Goal: Information Seeking & Learning: Learn about a topic

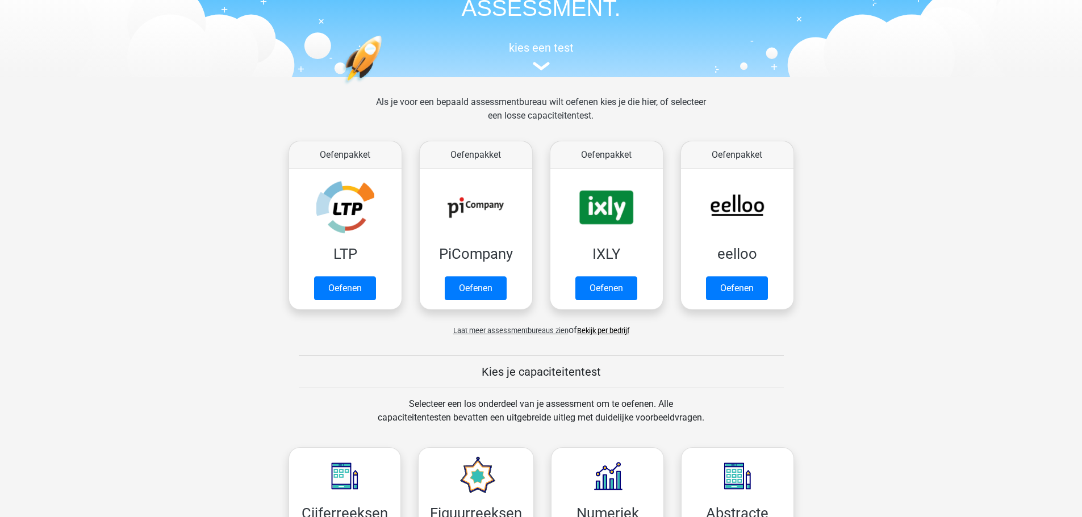
scroll to position [85, 0]
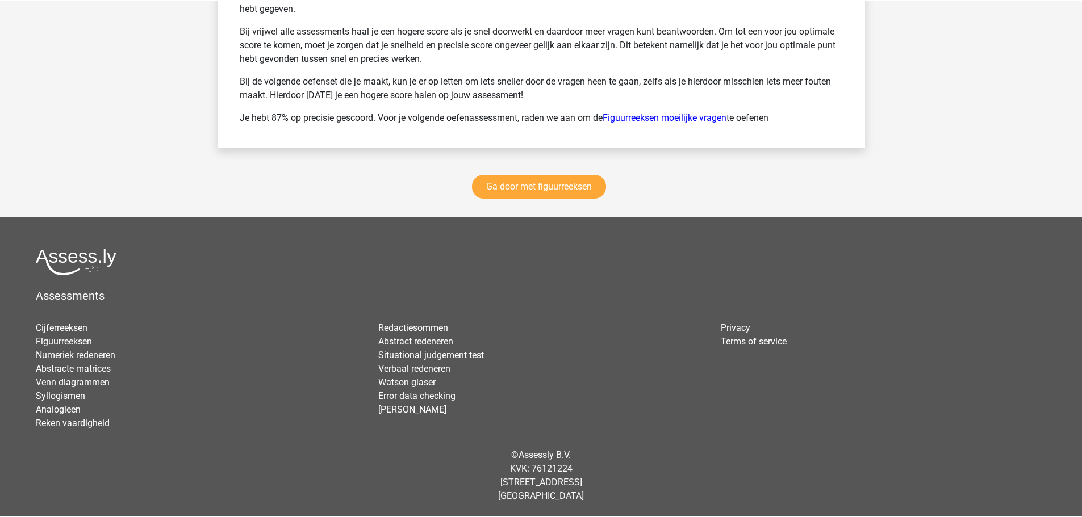
scroll to position [2170, 0]
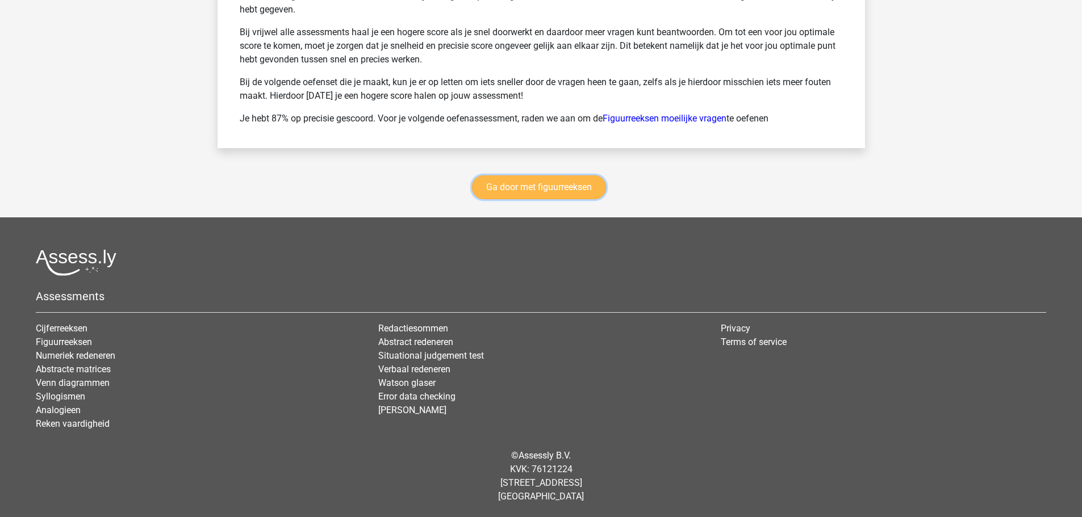
click at [571, 178] on link "Ga door met figuurreeksen" at bounding box center [539, 188] width 134 height 24
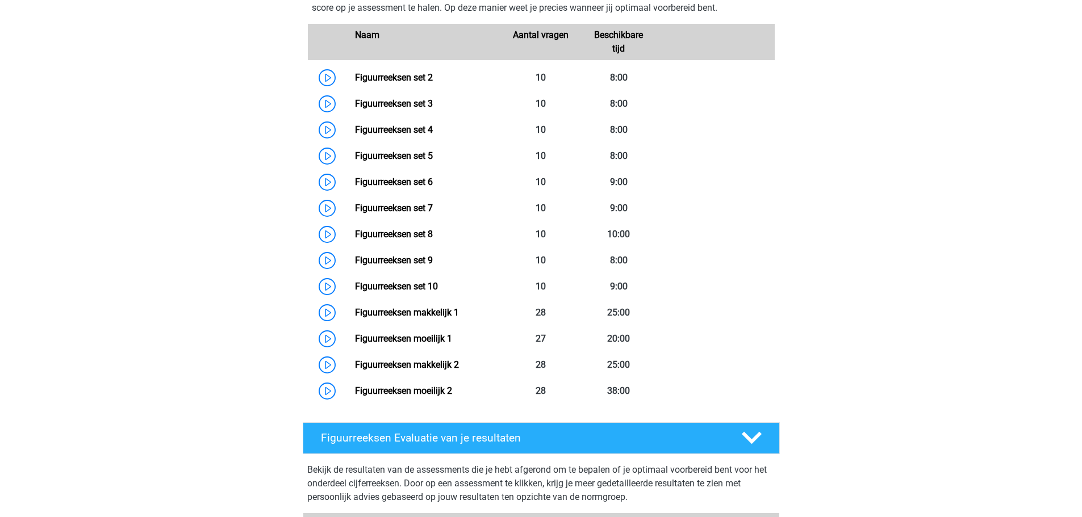
scroll to position [550, 0]
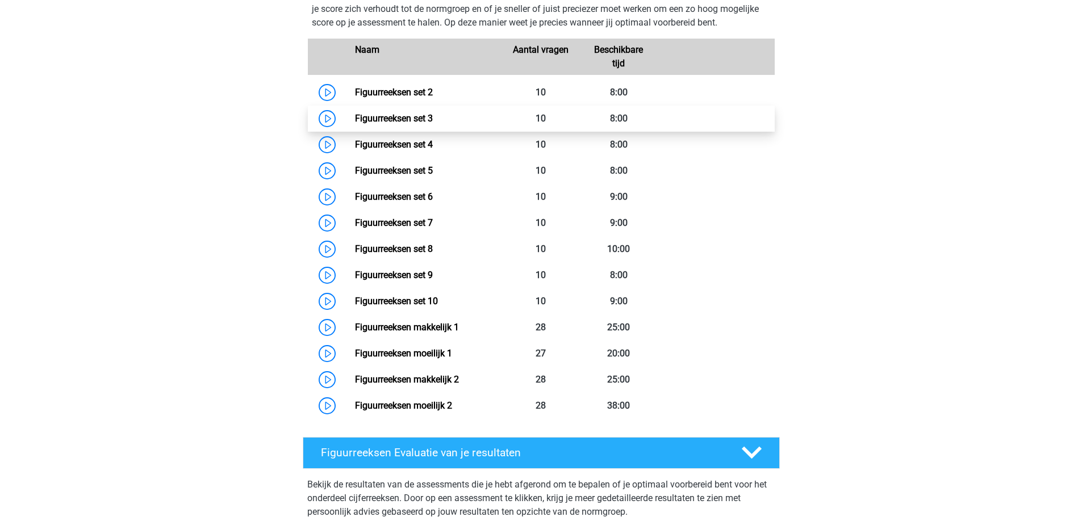
click at [405, 114] on link "Figuurreeksen set 3" at bounding box center [394, 118] width 78 height 11
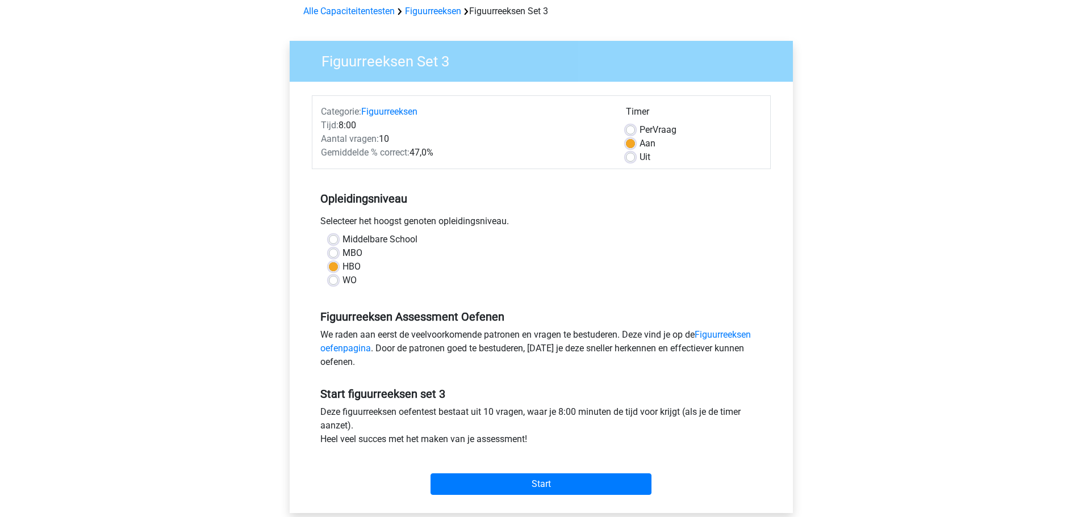
scroll to position [114, 0]
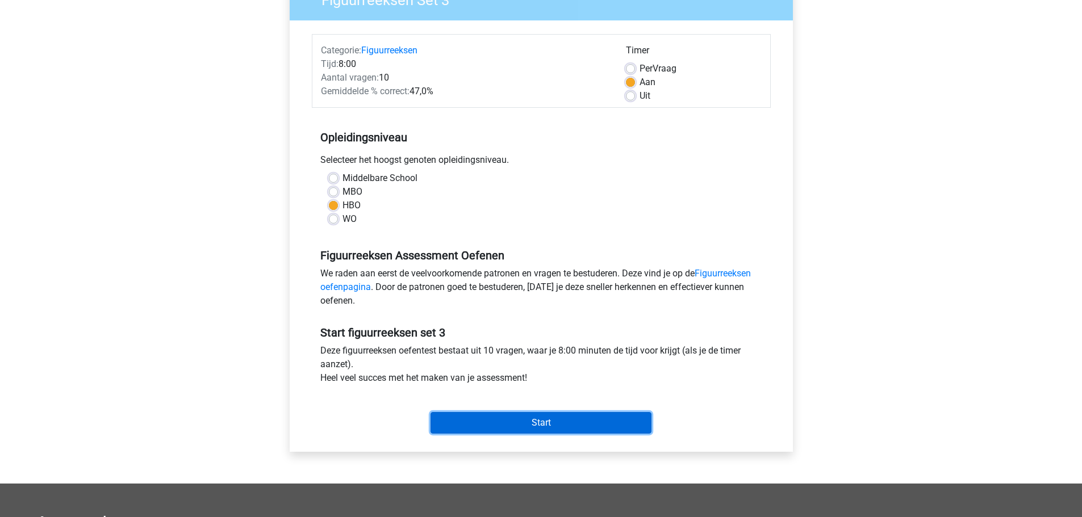
click at [555, 426] on input "Start" at bounding box center [541, 423] width 221 height 22
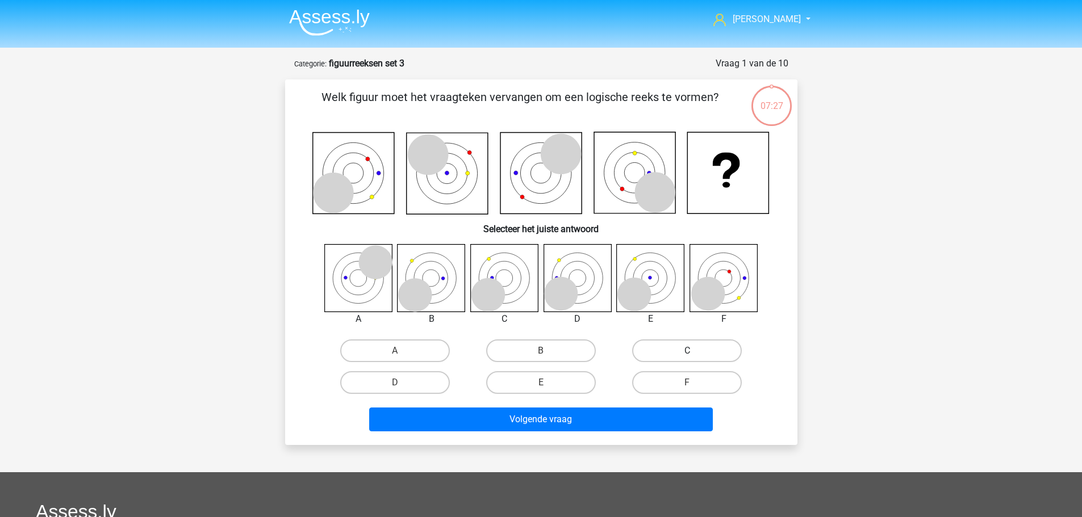
click at [668, 350] on label "C" at bounding box center [687, 351] width 110 height 23
click at [687, 351] on input "C" at bounding box center [690, 354] width 7 height 7
radio input "true"
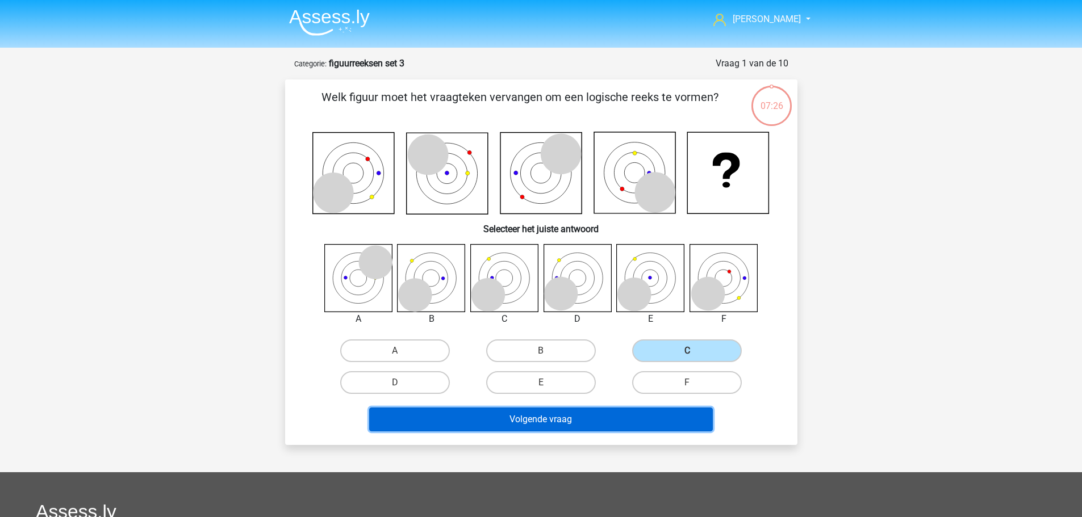
click at [565, 423] on button "Volgende vraag" at bounding box center [541, 420] width 344 height 24
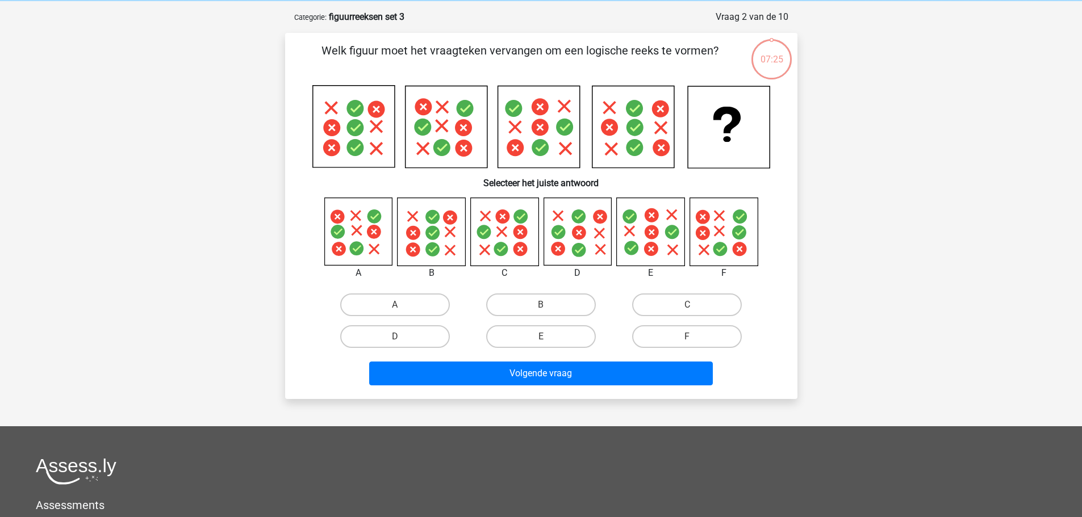
scroll to position [57, 0]
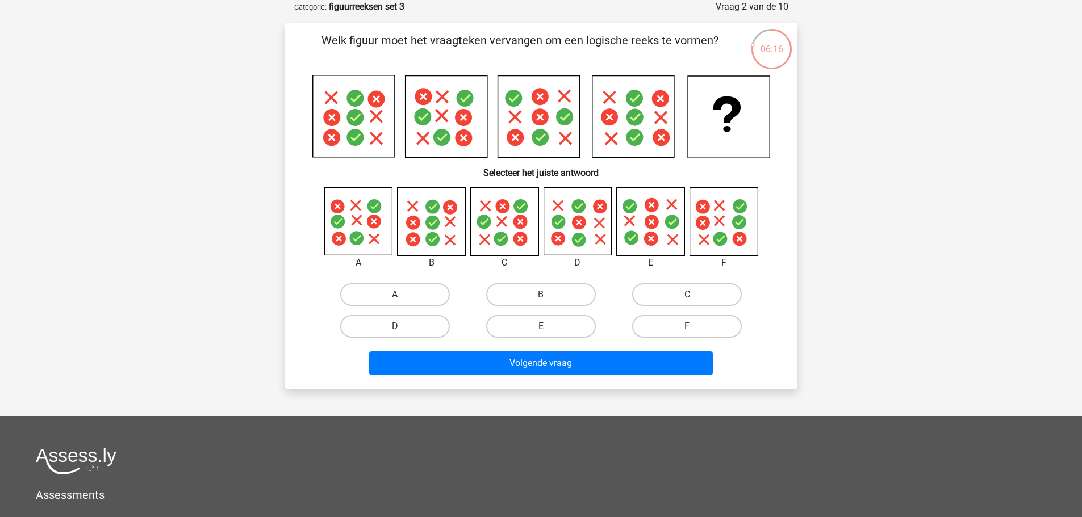
click at [400, 293] on label "A" at bounding box center [395, 294] width 110 height 23
click at [400, 295] on input "A" at bounding box center [398, 298] width 7 height 7
radio input "true"
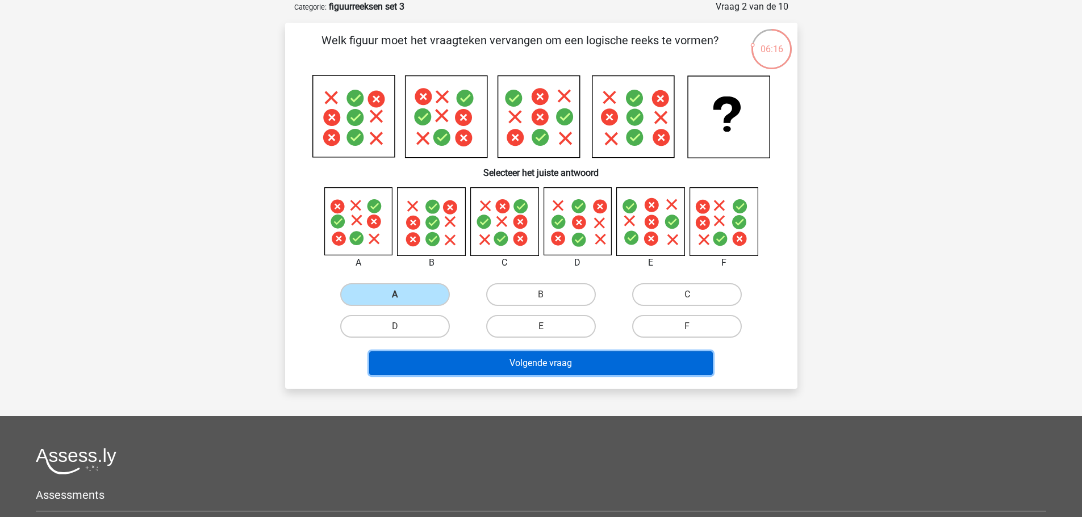
click at [586, 363] on button "Volgende vraag" at bounding box center [541, 364] width 344 height 24
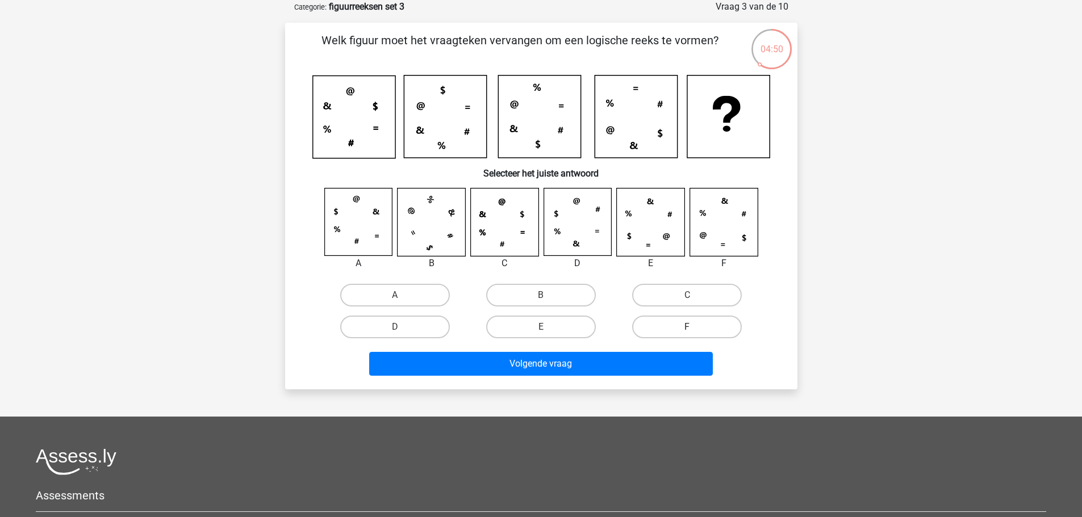
click at [687, 324] on label "F" at bounding box center [687, 327] width 110 height 23
click at [687, 327] on input "F" at bounding box center [690, 330] width 7 height 7
radio input "true"
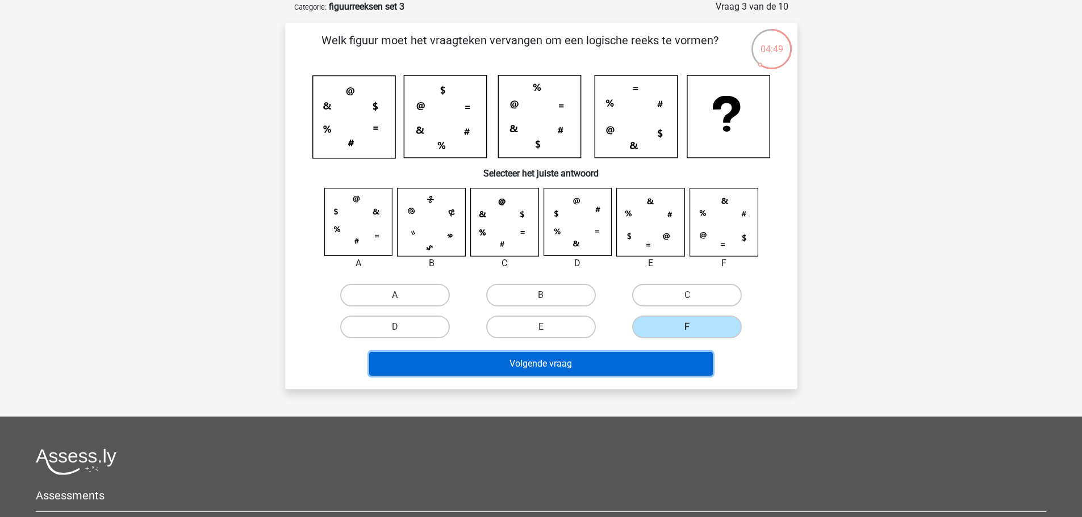
click at [640, 361] on button "Volgende vraag" at bounding box center [541, 364] width 344 height 24
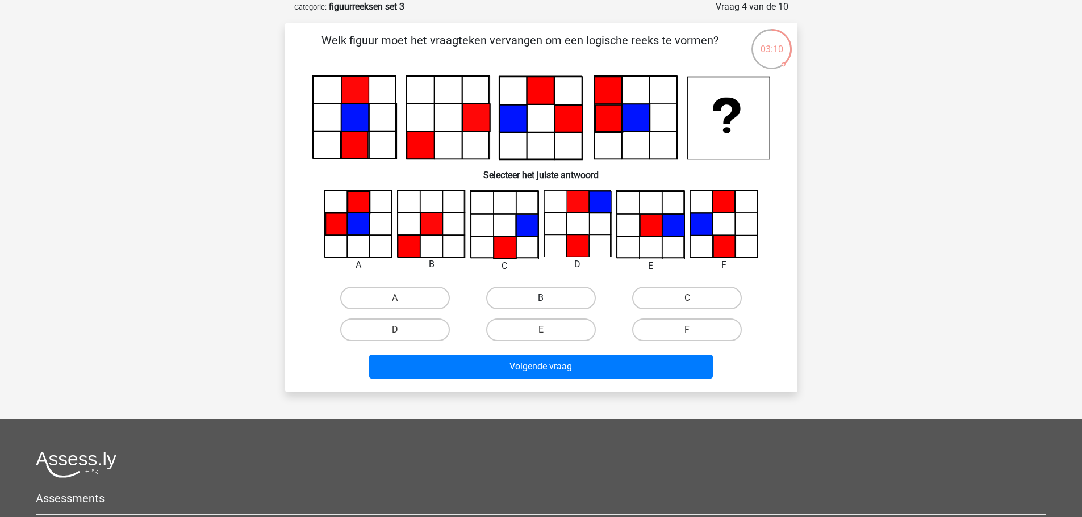
click at [565, 305] on label "B" at bounding box center [541, 298] width 110 height 23
click at [548, 305] on input "B" at bounding box center [544, 301] width 7 height 7
radio input "true"
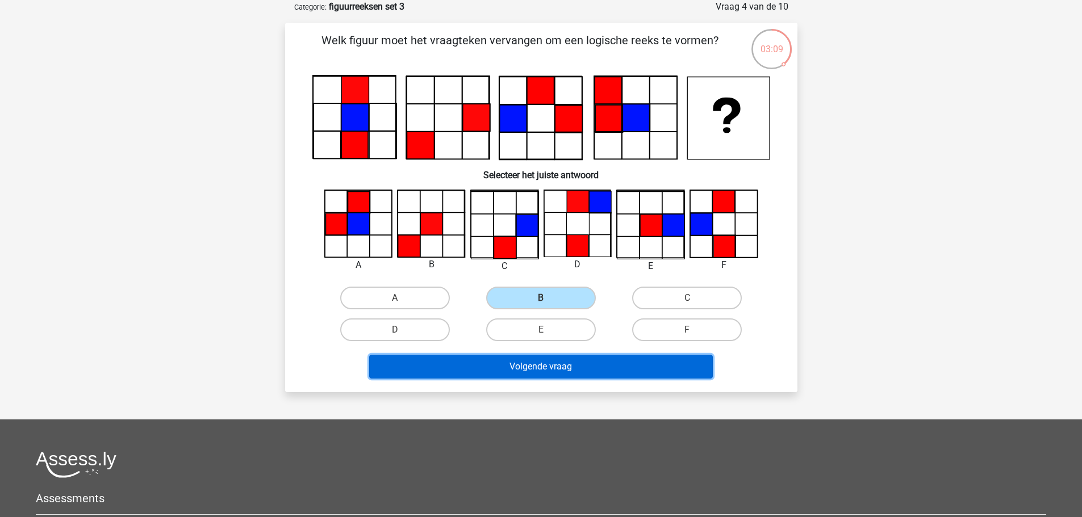
click at [552, 358] on button "Volgende vraag" at bounding box center [541, 367] width 344 height 24
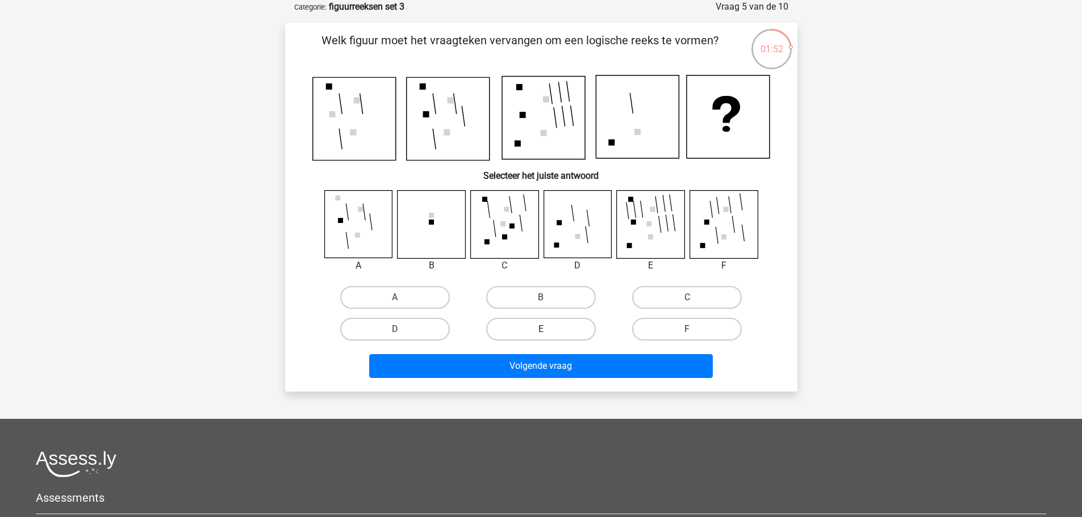
click at [556, 329] on label "E" at bounding box center [541, 329] width 110 height 23
click at [548, 329] on input "E" at bounding box center [544, 332] width 7 height 7
radio input "true"
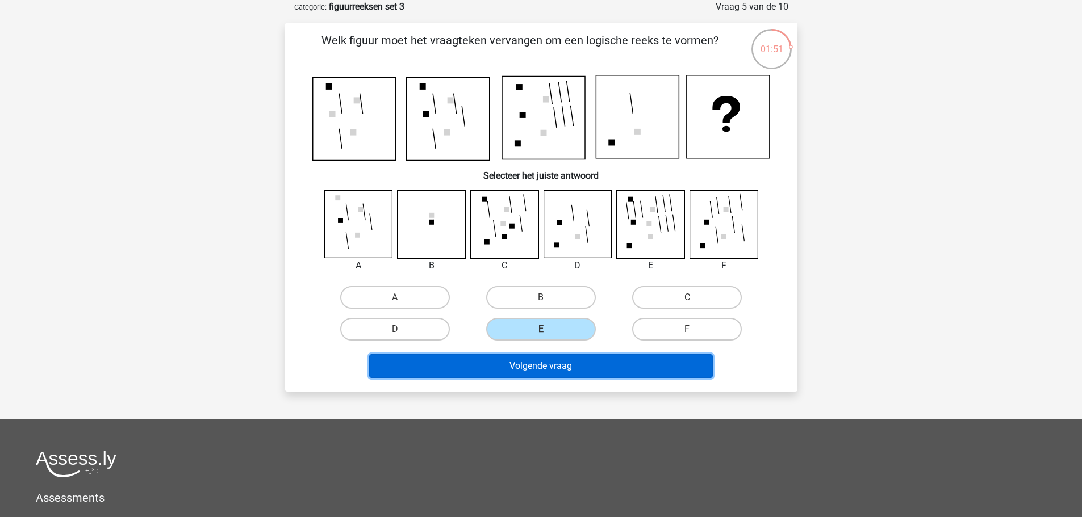
click at [554, 363] on button "Volgende vraag" at bounding box center [541, 366] width 344 height 24
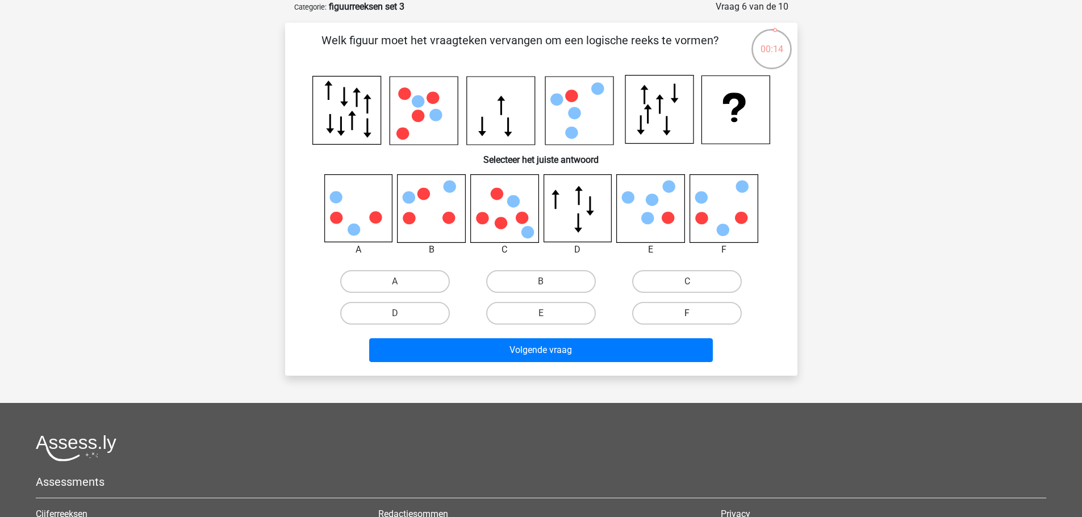
click at [700, 315] on label "F" at bounding box center [687, 313] width 110 height 23
click at [695, 315] on input "F" at bounding box center [690, 317] width 7 height 7
radio input "true"
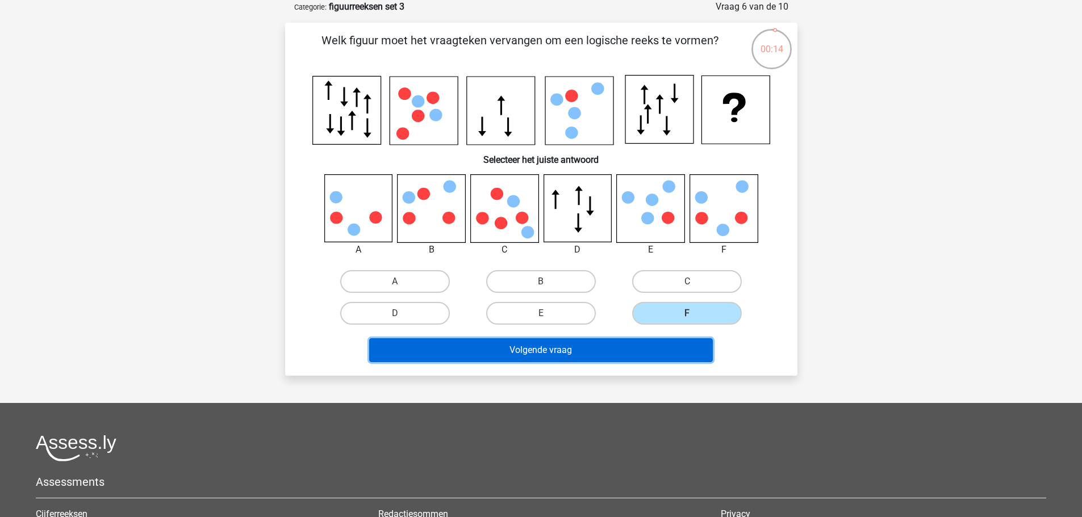
click at [624, 348] on button "Volgende vraag" at bounding box center [541, 351] width 344 height 24
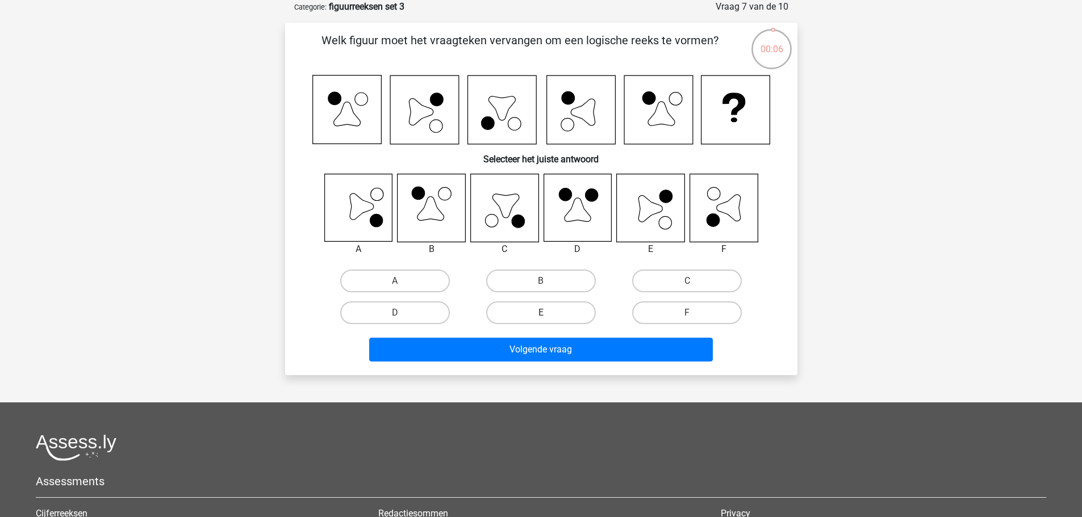
click at [555, 310] on label "E" at bounding box center [541, 313] width 110 height 23
click at [548, 313] on input "E" at bounding box center [544, 316] width 7 height 7
radio input "true"
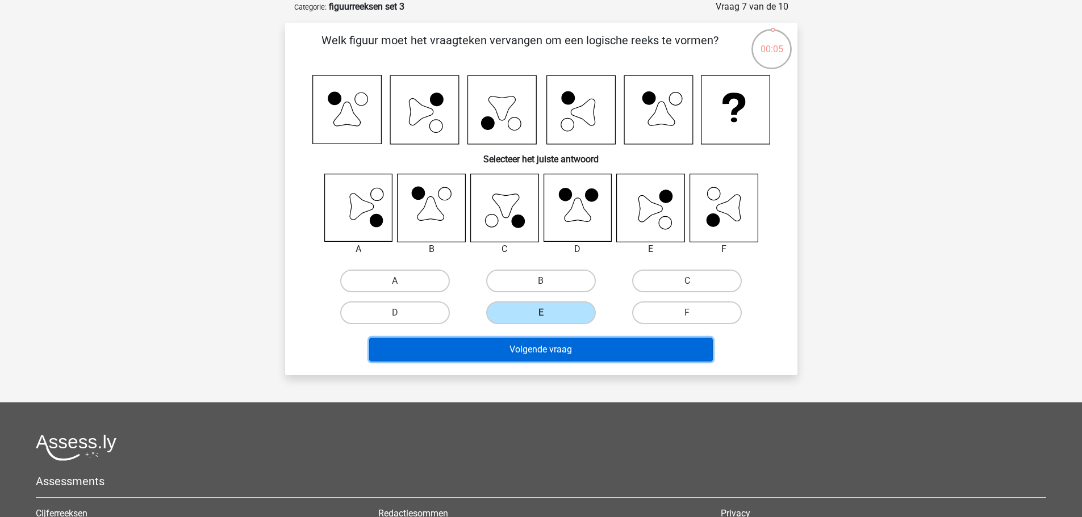
click at [557, 349] on button "Volgende vraag" at bounding box center [541, 350] width 344 height 24
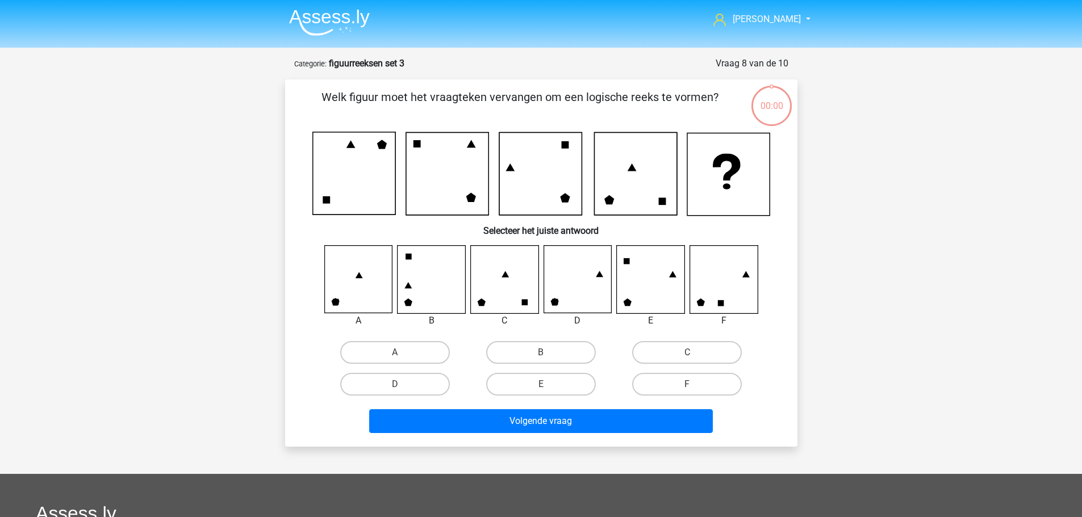
scroll to position [57, 0]
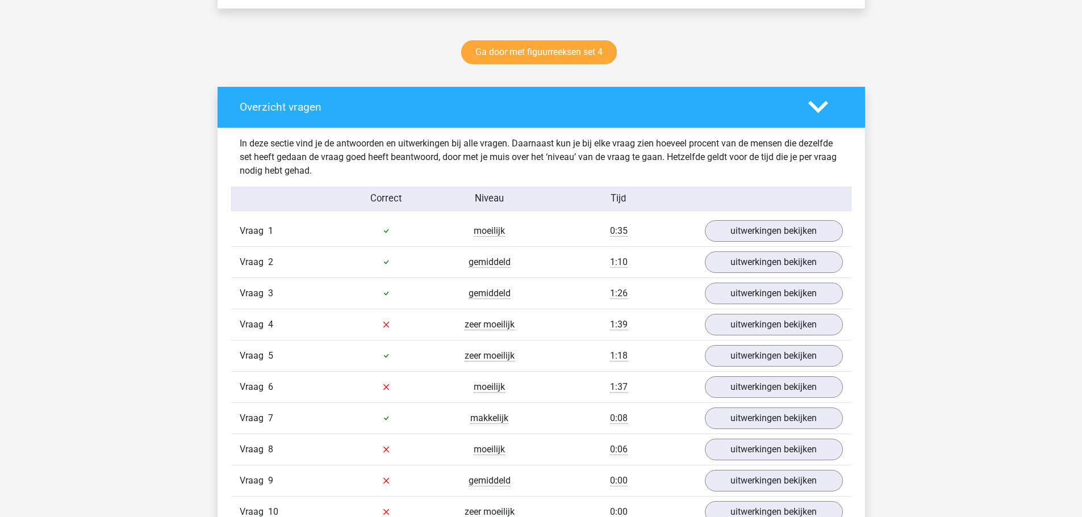
scroll to position [625, 0]
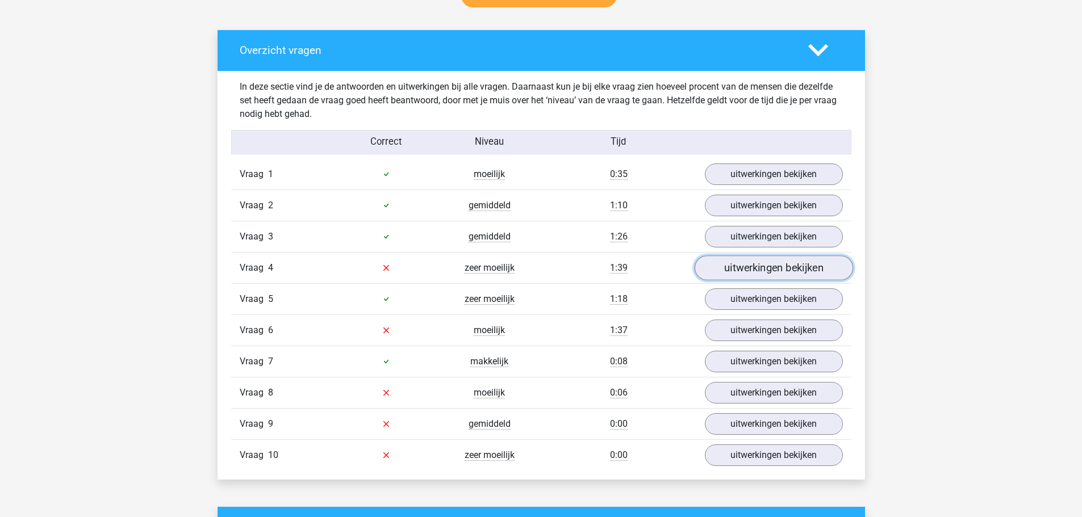
click at [741, 263] on link "uitwerkingen bekijken" at bounding box center [773, 268] width 158 height 25
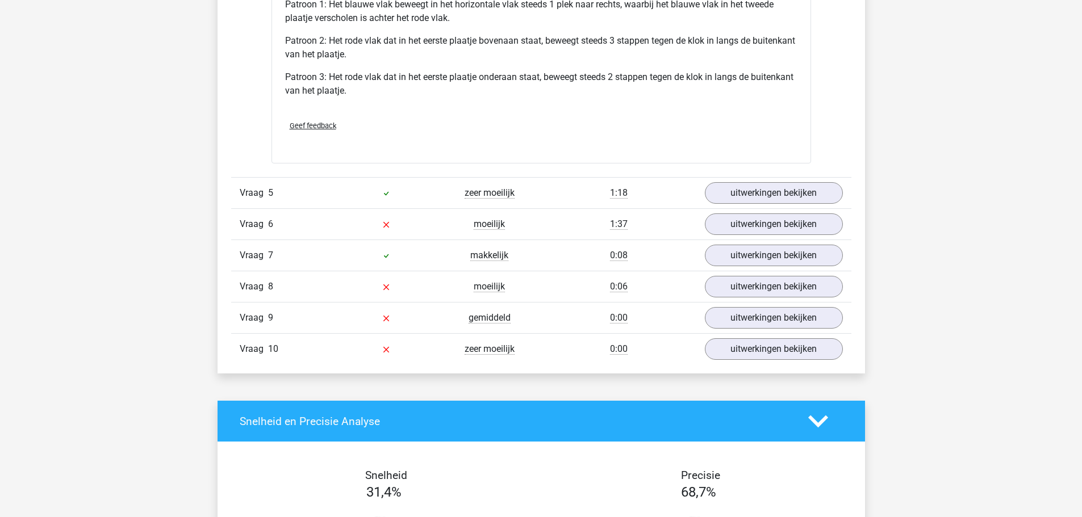
scroll to position [1477, 0]
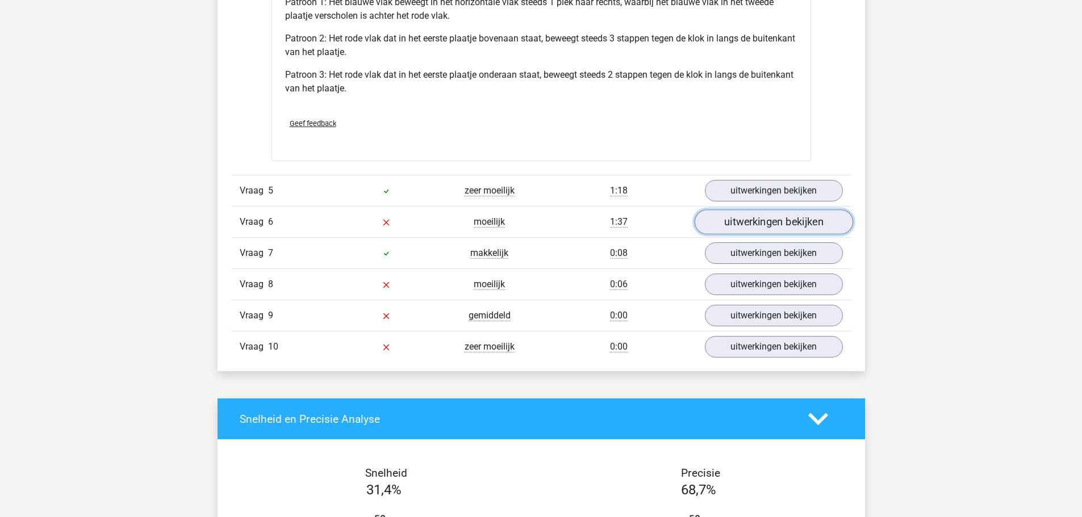
click at [731, 220] on link "uitwerkingen bekijken" at bounding box center [773, 222] width 158 height 25
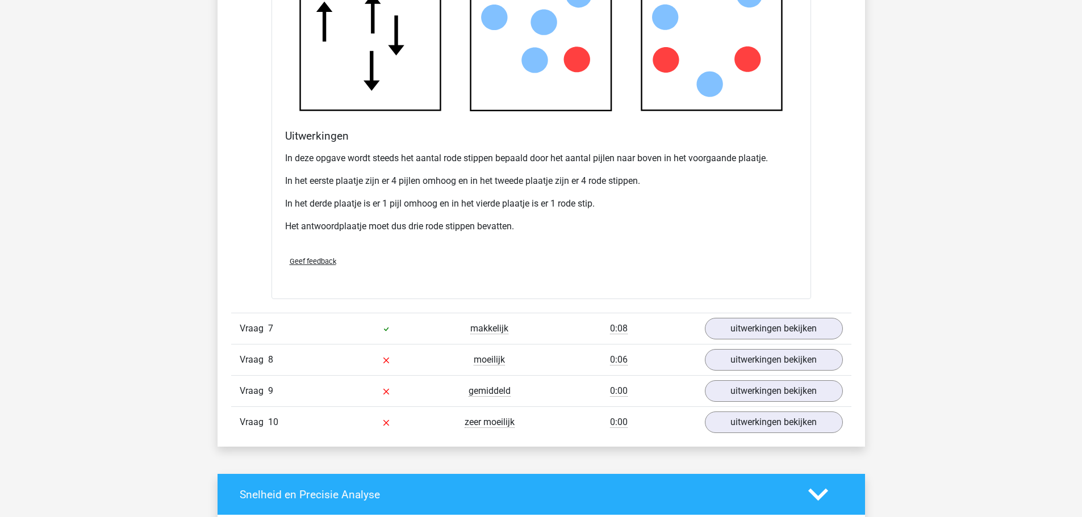
scroll to position [2102, 0]
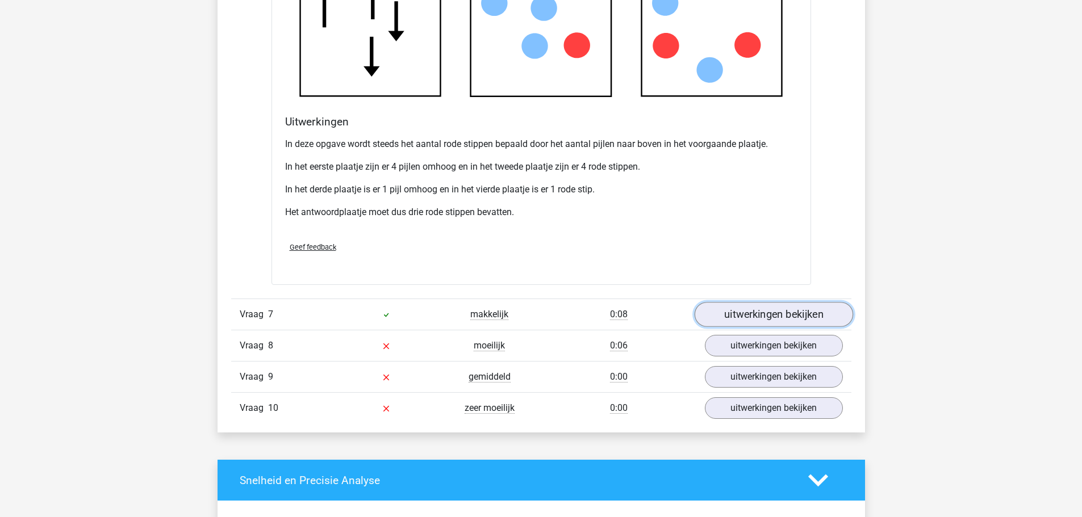
click at [764, 310] on link "uitwerkingen bekijken" at bounding box center [773, 315] width 158 height 25
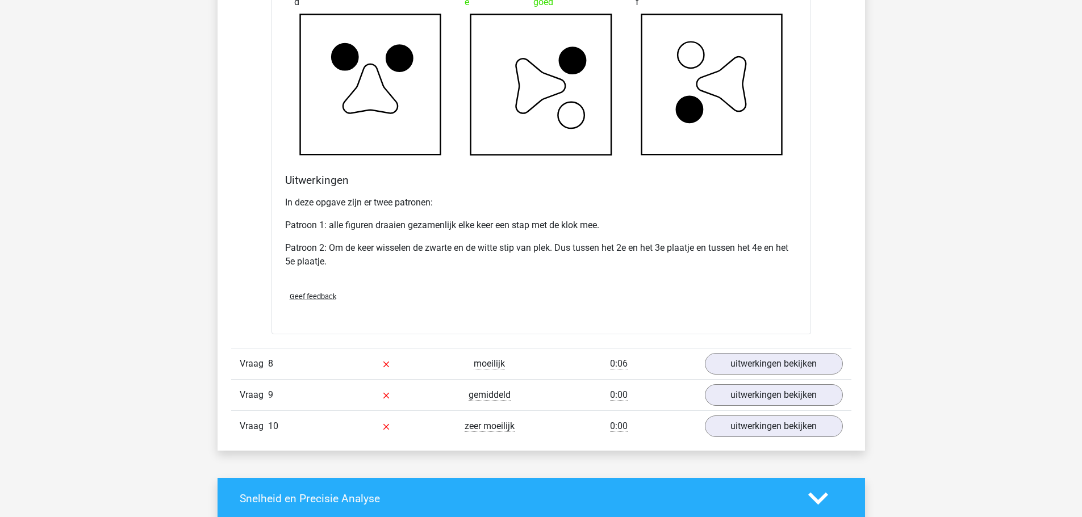
scroll to position [2783, 0]
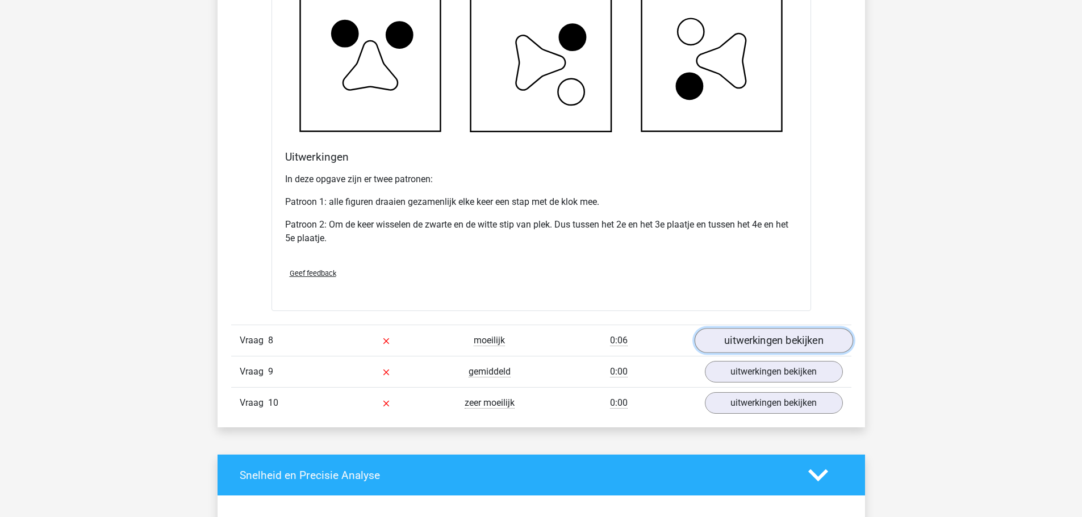
click at [764, 341] on link "uitwerkingen bekijken" at bounding box center [773, 341] width 158 height 25
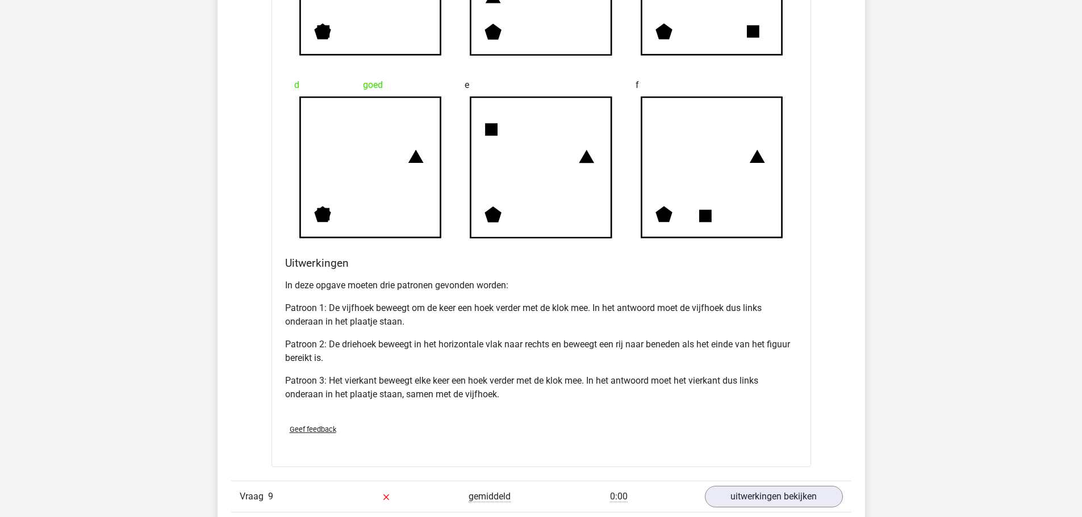
scroll to position [3521, 0]
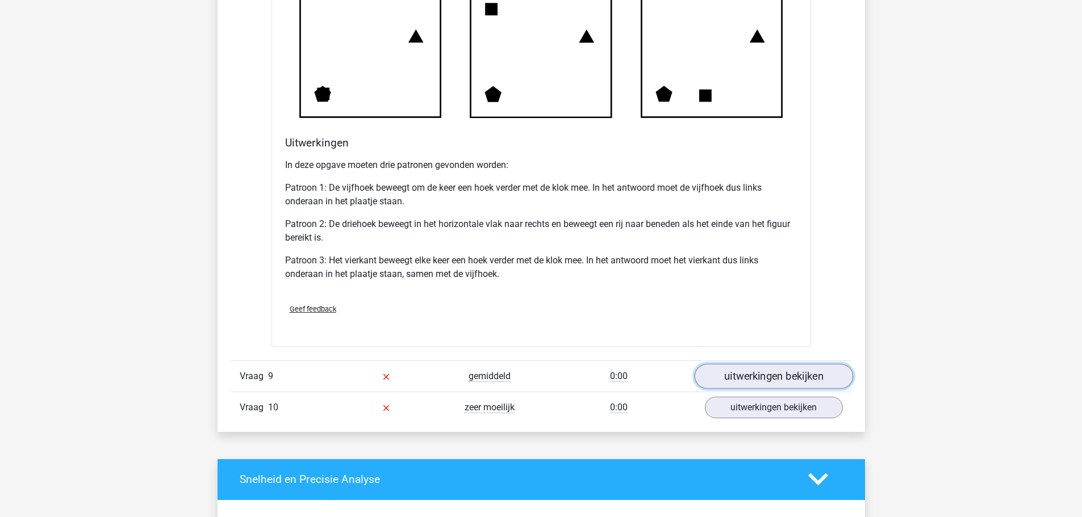
click at [731, 374] on link "uitwerkingen bekijken" at bounding box center [773, 376] width 158 height 25
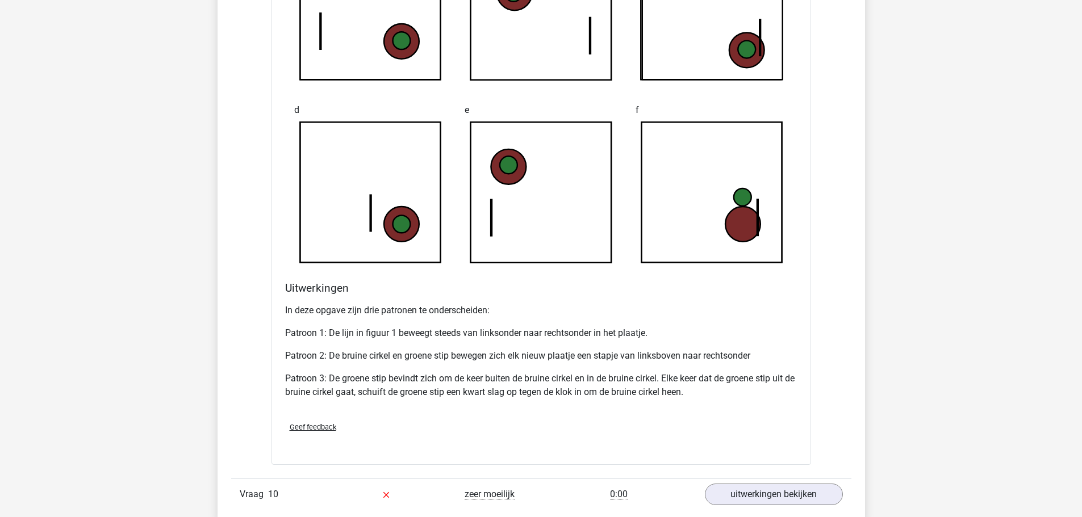
scroll to position [4203, 0]
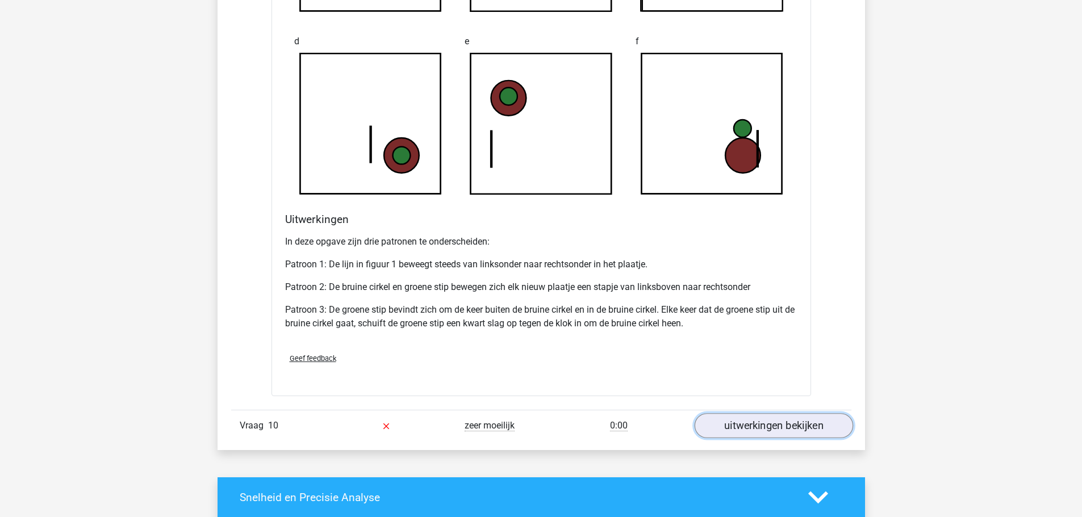
click at [732, 420] on link "uitwerkingen bekijken" at bounding box center [773, 425] width 158 height 25
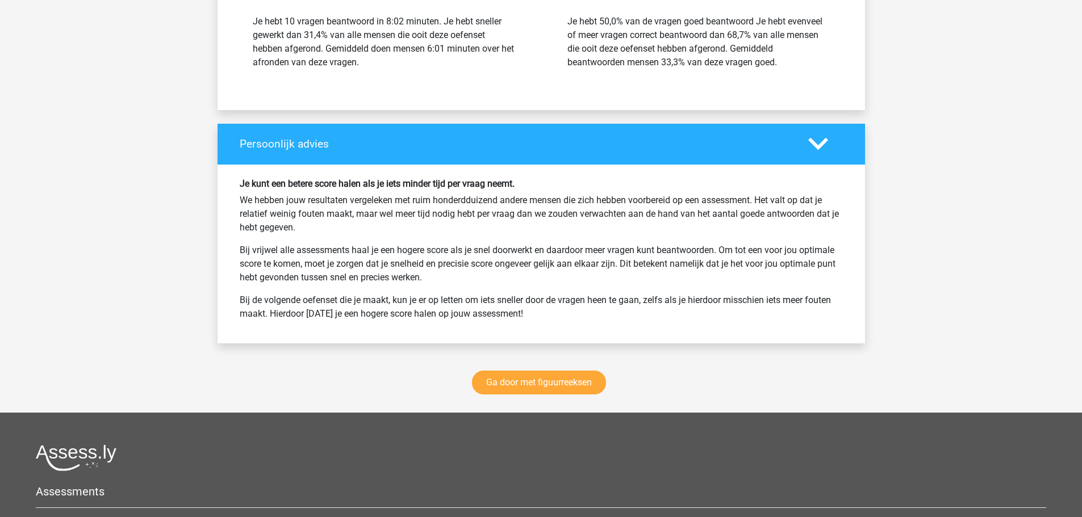
scroll to position [5680, 0]
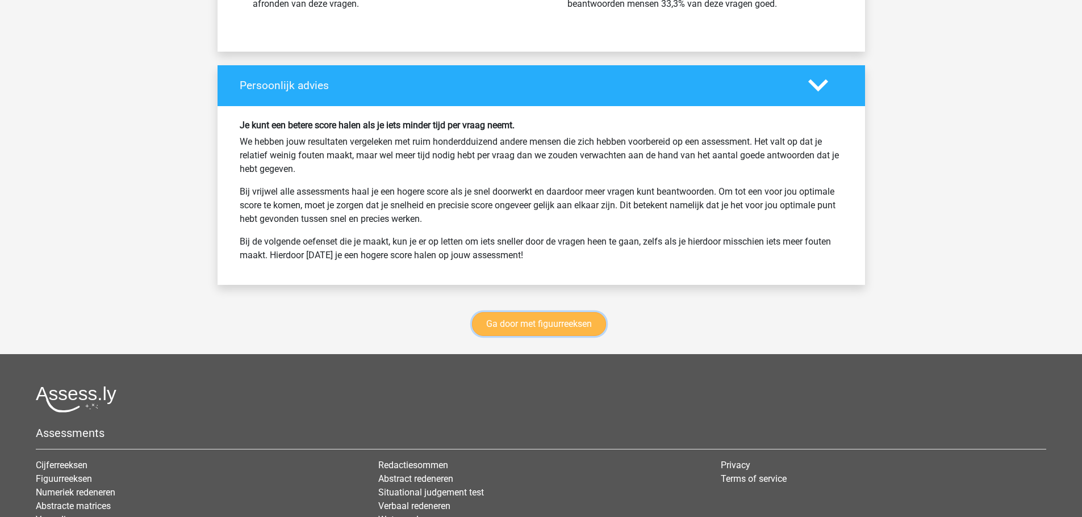
click at [558, 327] on link "Ga door met figuurreeksen" at bounding box center [539, 324] width 134 height 24
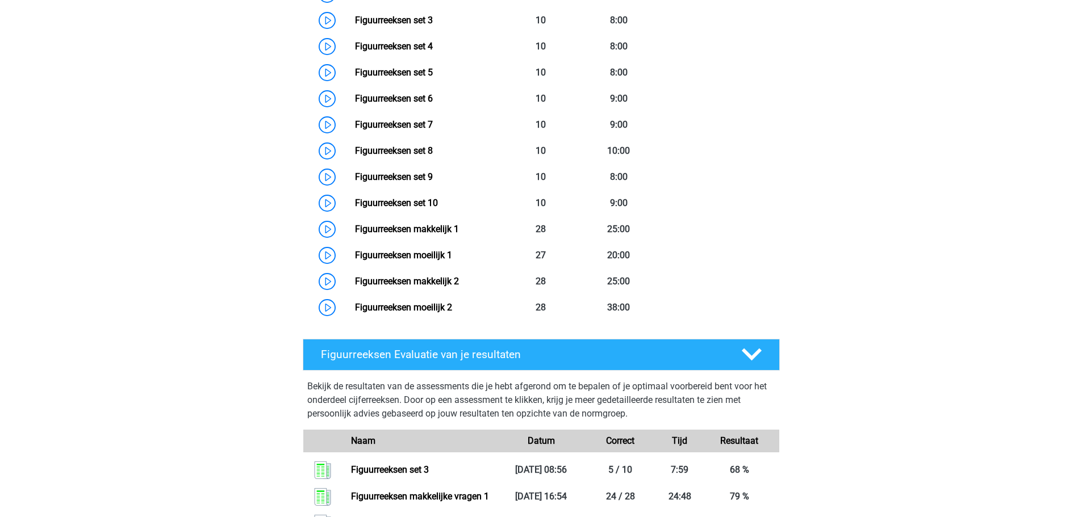
scroll to position [607, 0]
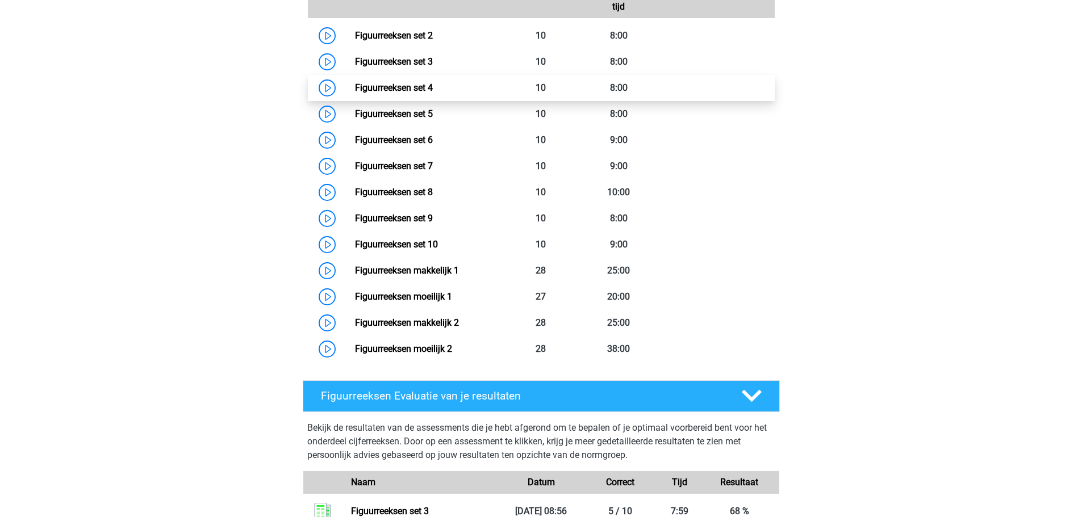
click at [417, 82] on link "Figuurreeksen set 4" at bounding box center [394, 87] width 78 height 11
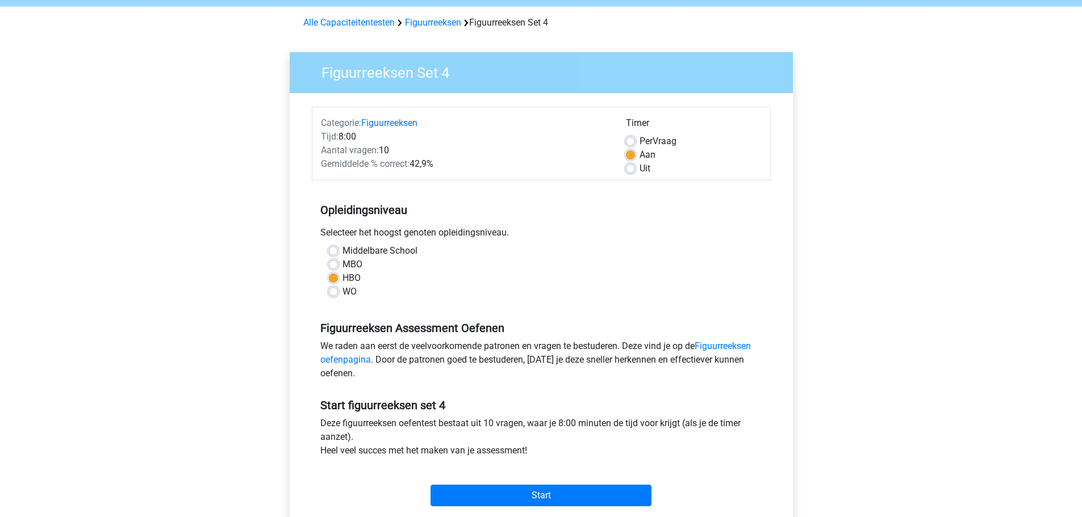
scroll to position [114, 0]
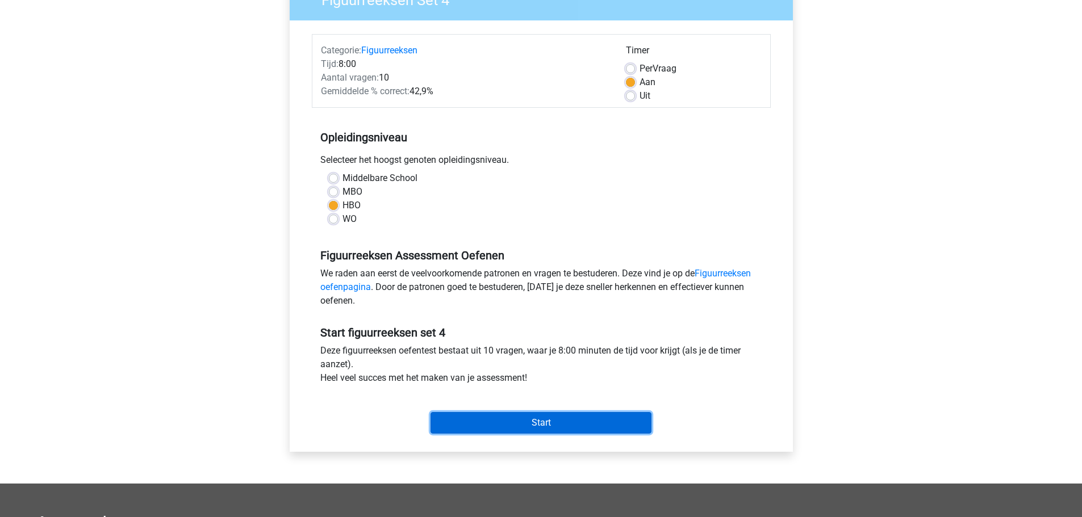
click at [516, 417] on input "Start" at bounding box center [541, 423] width 221 height 22
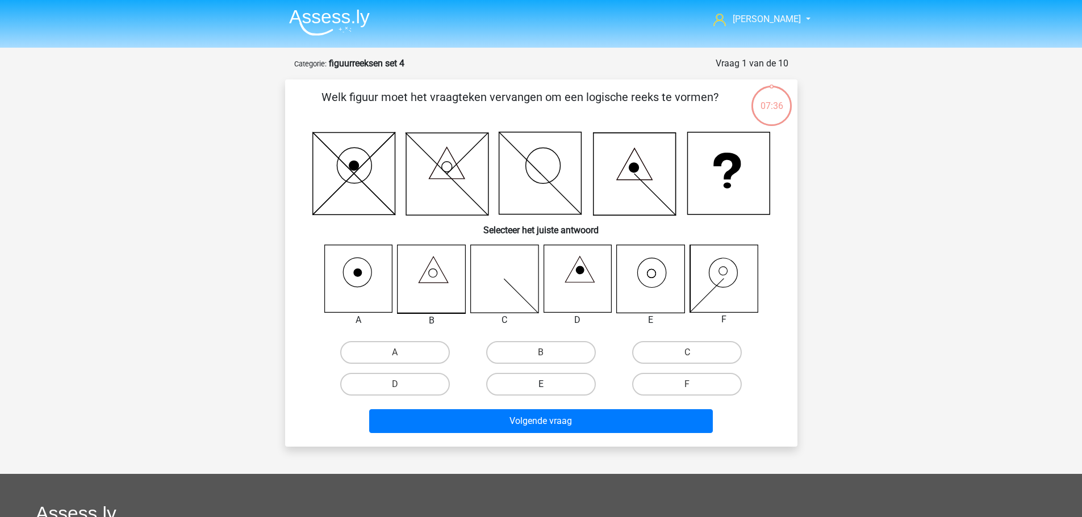
click at [532, 382] on label "E" at bounding box center [541, 384] width 110 height 23
click at [541, 385] on input "E" at bounding box center [544, 388] width 7 height 7
radio input "true"
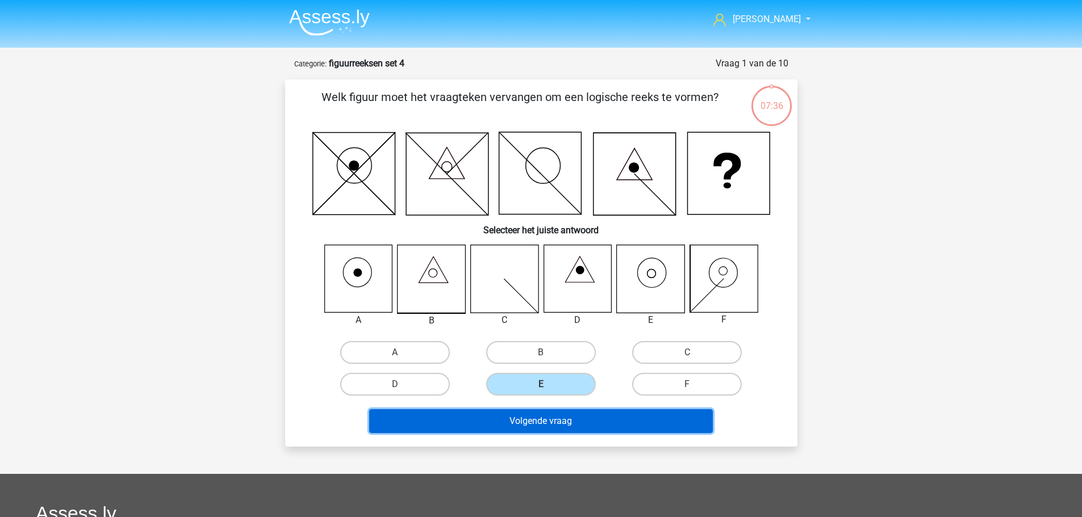
click at [517, 422] on button "Volgende vraag" at bounding box center [541, 422] width 344 height 24
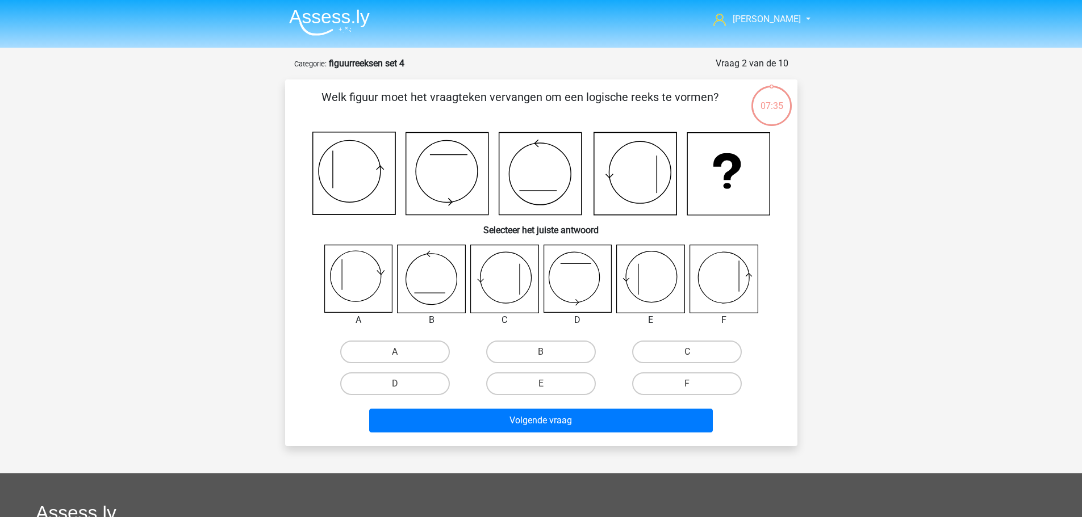
scroll to position [57, 0]
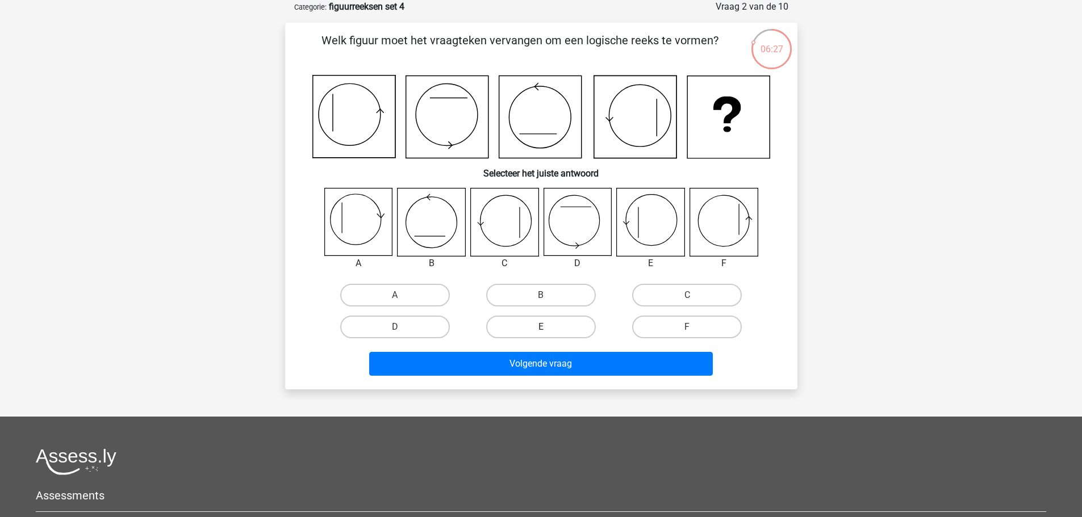
click at [532, 331] on label "E" at bounding box center [541, 327] width 110 height 23
click at [541, 331] on input "E" at bounding box center [544, 330] width 7 height 7
radio input "true"
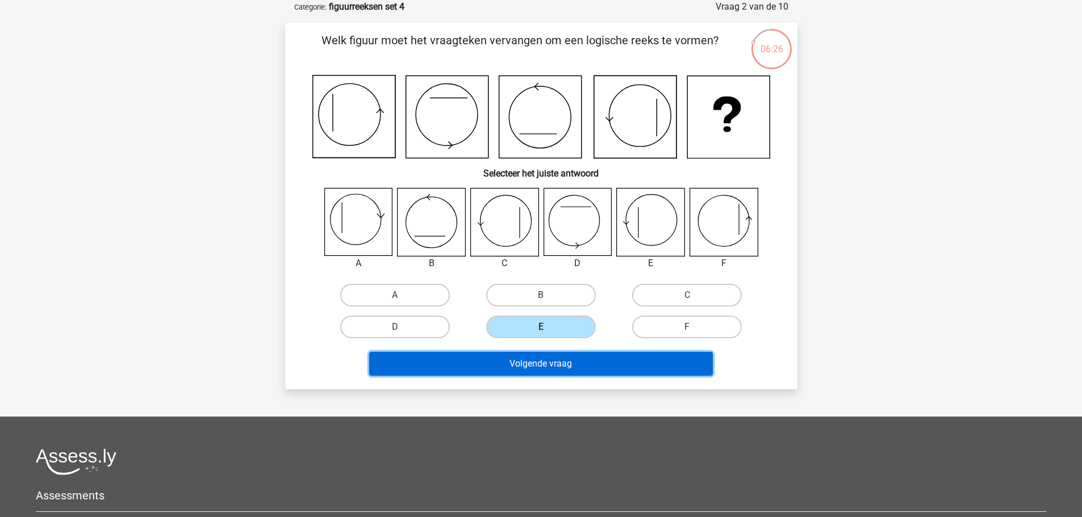
click at [526, 366] on button "Volgende vraag" at bounding box center [541, 364] width 344 height 24
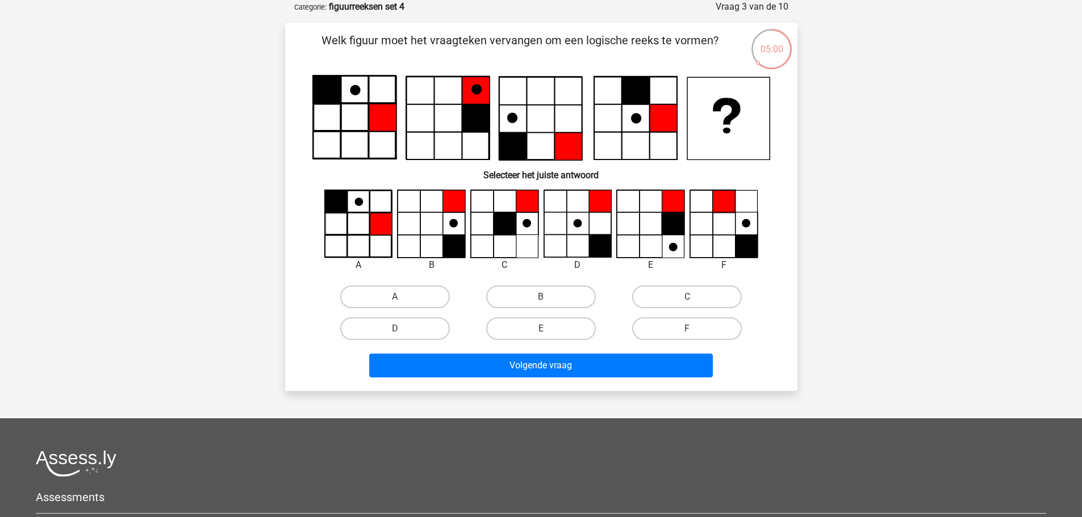
click at [546, 303] on input "B" at bounding box center [544, 300] width 7 height 7
radio input "true"
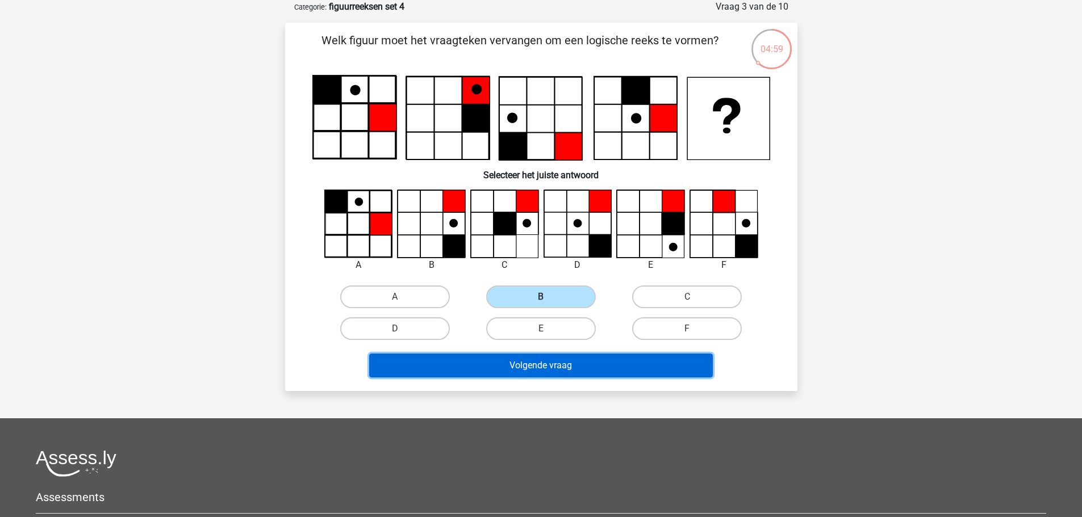
click at [525, 363] on button "Volgende vraag" at bounding box center [541, 366] width 344 height 24
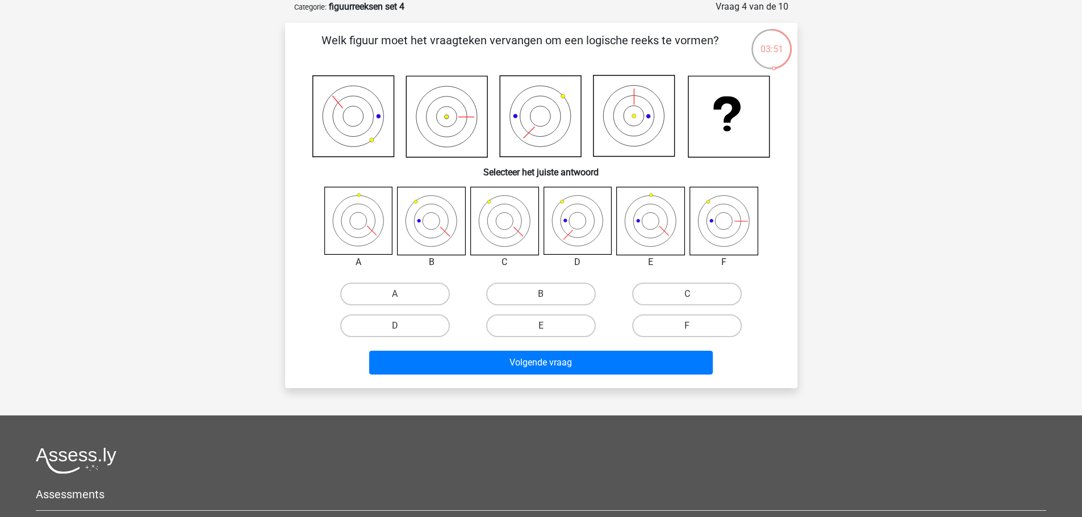
click at [547, 296] on input "B" at bounding box center [544, 297] width 7 height 7
radio input "true"
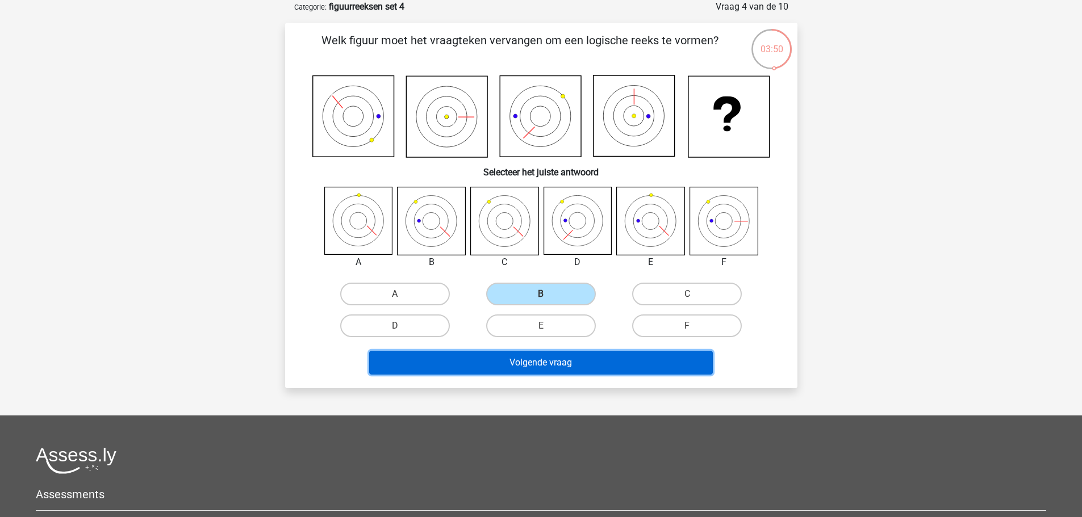
click at [525, 367] on button "Volgende vraag" at bounding box center [541, 363] width 344 height 24
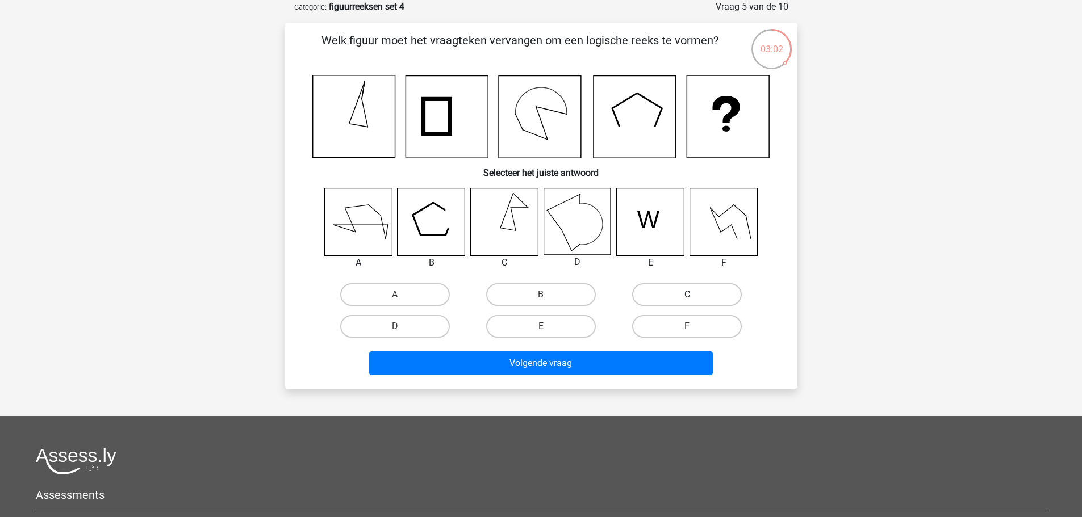
click at [669, 290] on label "C" at bounding box center [687, 294] width 110 height 23
click at [687, 295] on input "C" at bounding box center [690, 298] width 7 height 7
radio input "true"
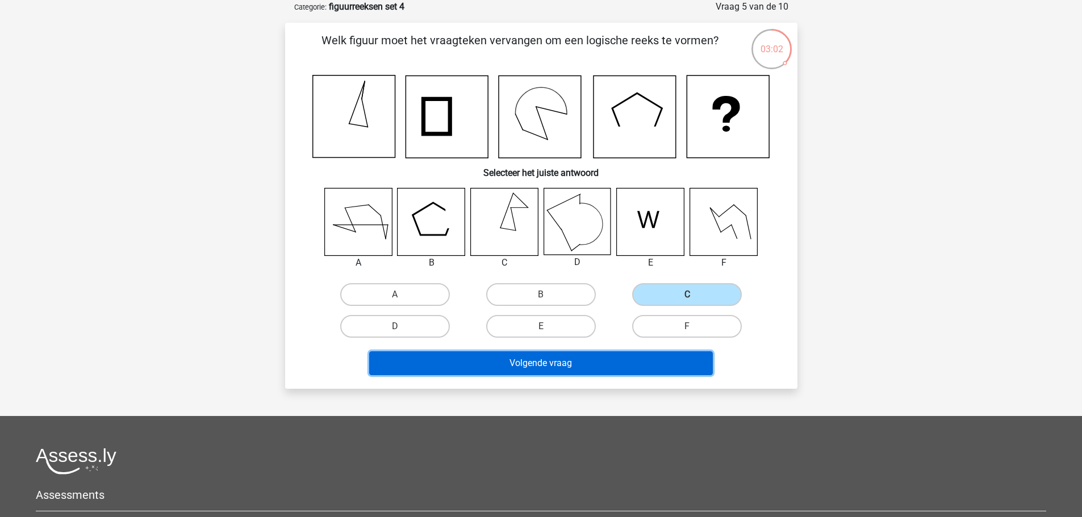
click at [584, 375] on button "Volgende vraag" at bounding box center [541, 364] width 344 height 24
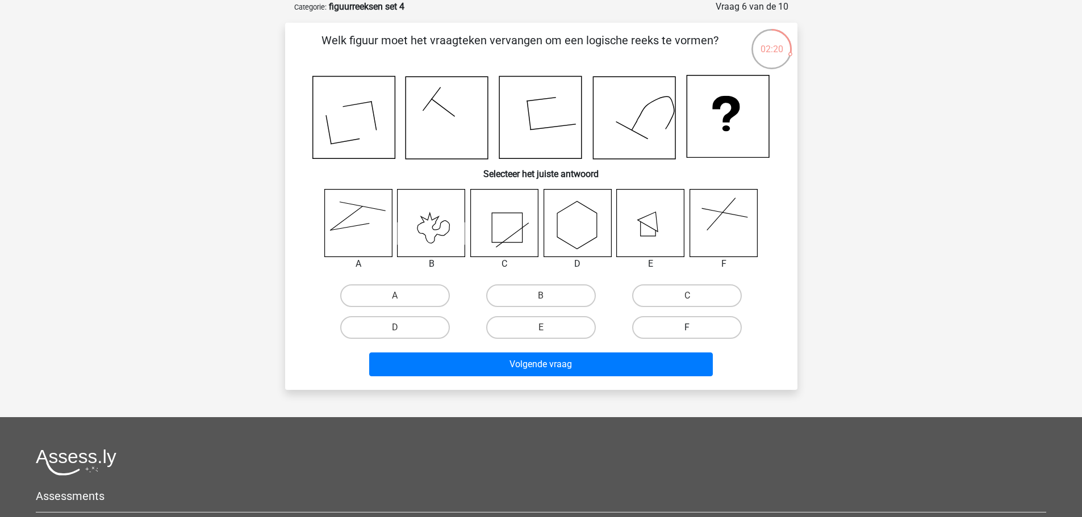
click at [687, 318] on label "F" at bounding box center [687, 327] width 110 height 23
click at [687, 328] on input "F" at bounding box center [690, 331] width 7 height 7
radio input "true"
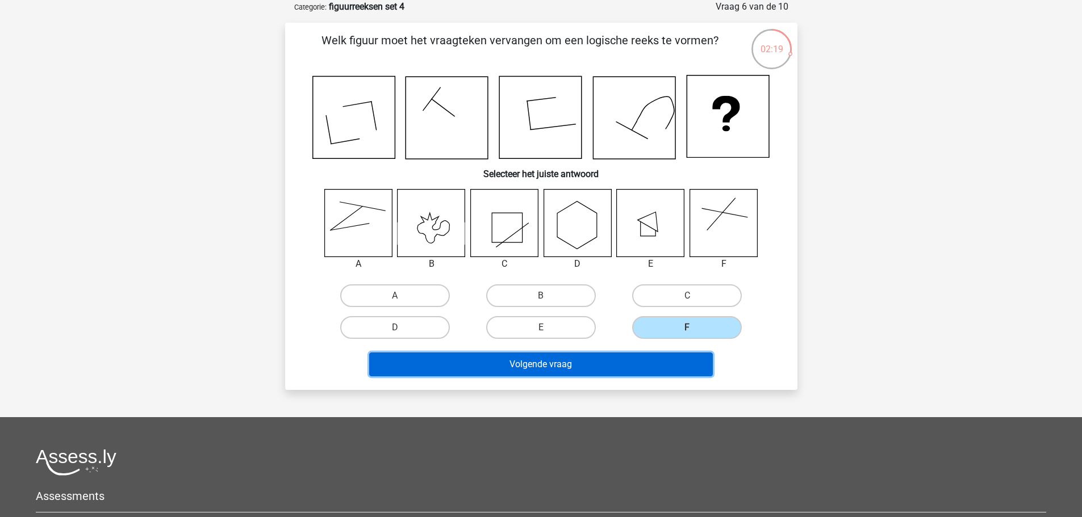
click at [634, 358] on button "Volgende vraag" at bounding box center [541, 365] width 344 height 24
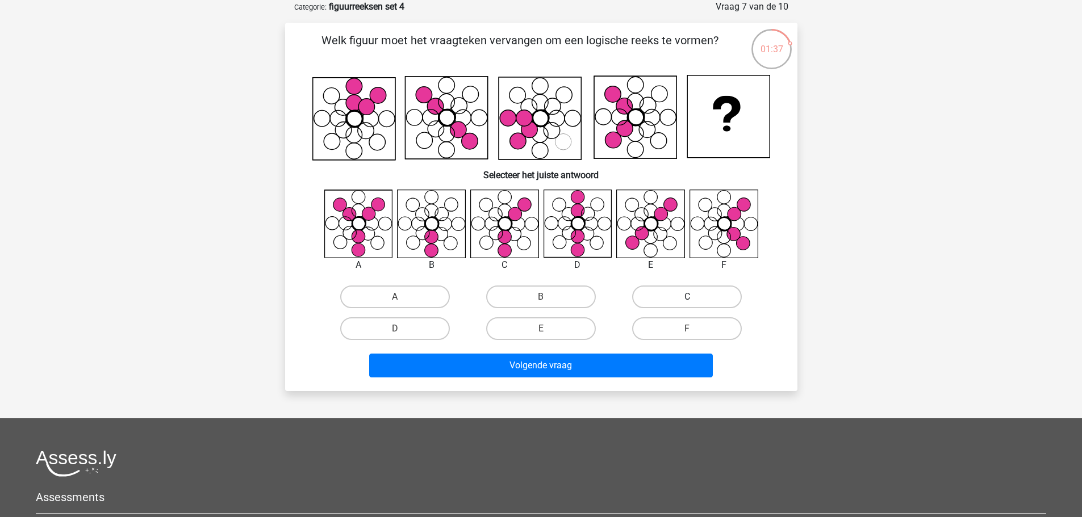
click at [697, 291] on label "C" at bounding box center [687, 297] width 110 height 23
click at [695, 297] on input "C" at bounding box center [690, 300] width 7 height 7
radio input "true"
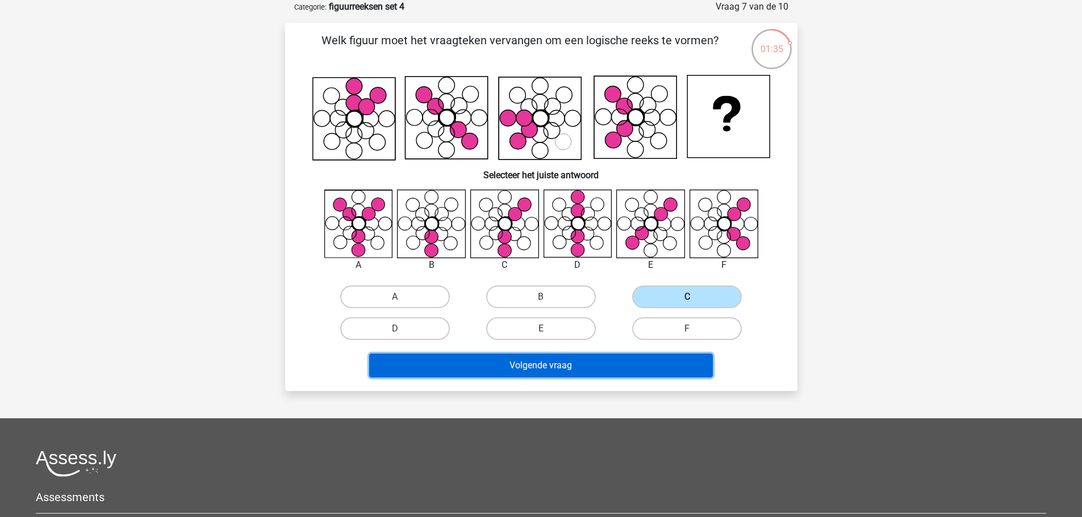
click at [544, 371] on button "Volgende vraag" at bounding box center [541, 366] width 344 height 24
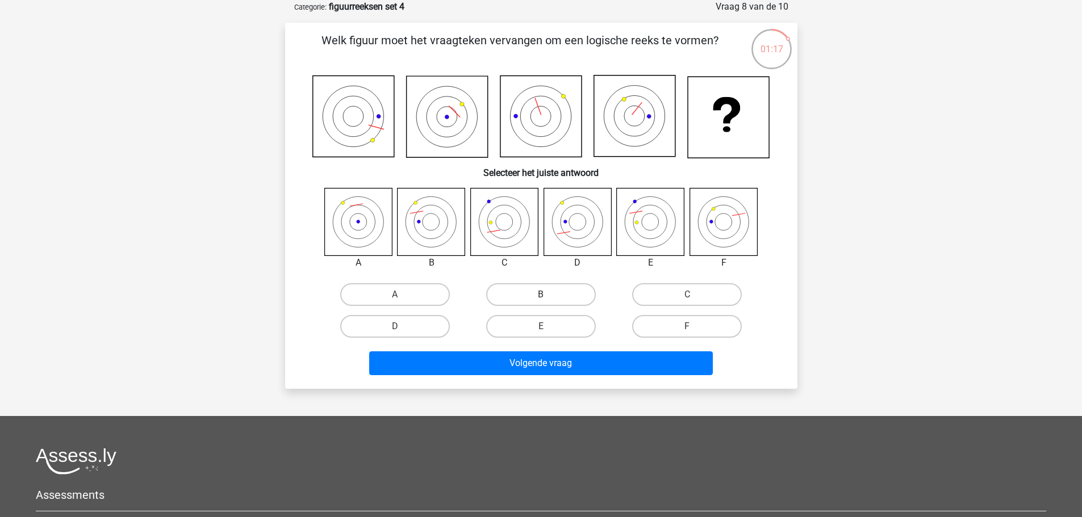
click at [531, 289] on label "B" at bounding box center [541, 294] width 110 height 23
click at [541, 295] on input "B" at bounding box center [544, 298] width 7 height 7
radio input "true"
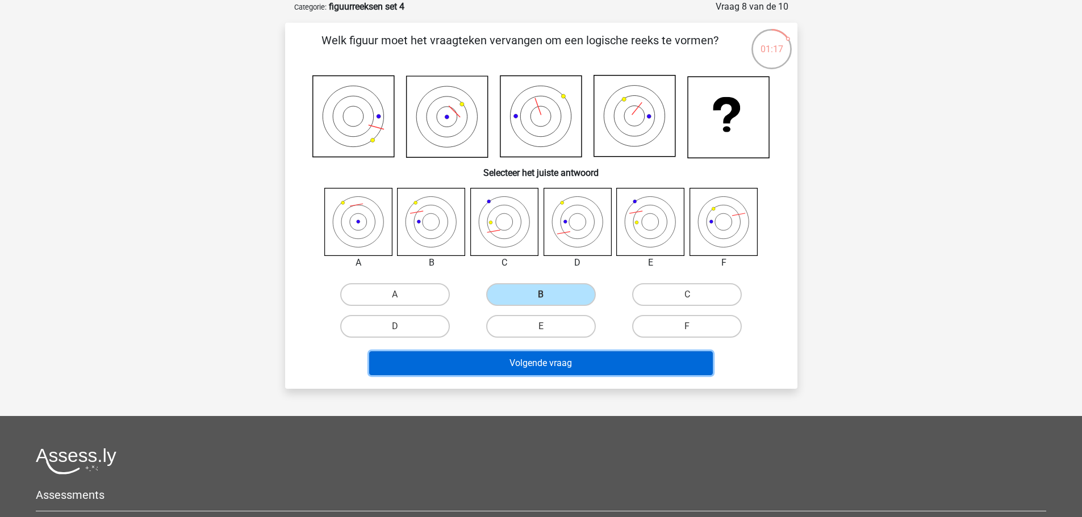
click at [536, 356] on button "Volgende vraag" at bounding box center [541, 364] width 344 height 24
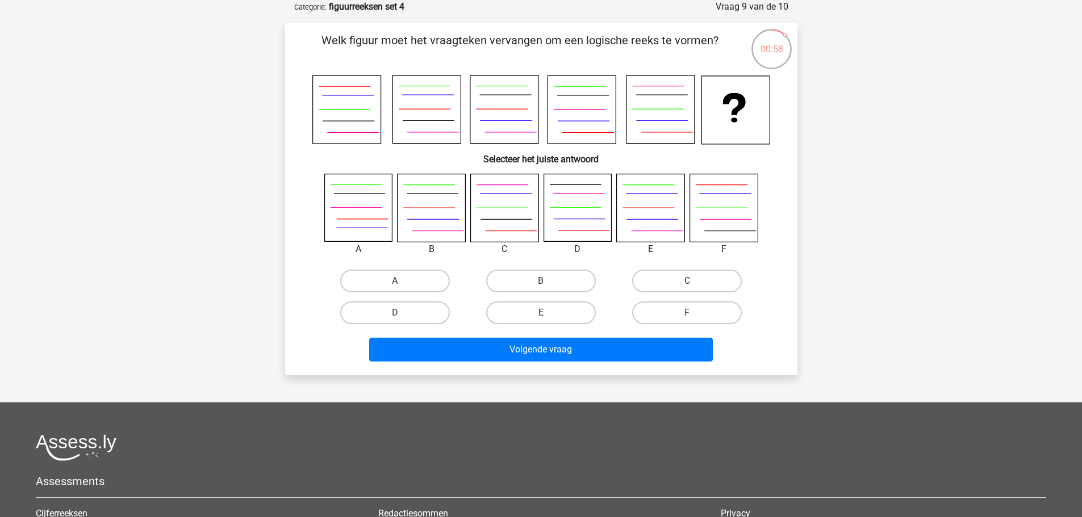
click at [555, 314] on label "E" at bounding box center [541, 313] width 110 height 23
click at [548, 314] on input "E" at bounding box center [544, 316] width 7 height 7
radio input "true"
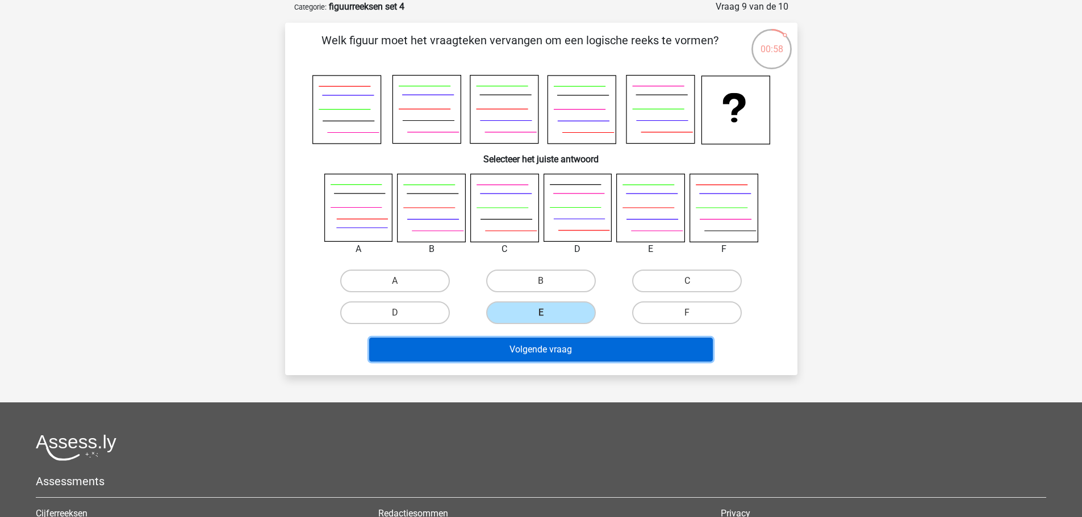
click at [557, 355] on button "Volgende vraag" at bounding box center [541, 350] width 344 height 24
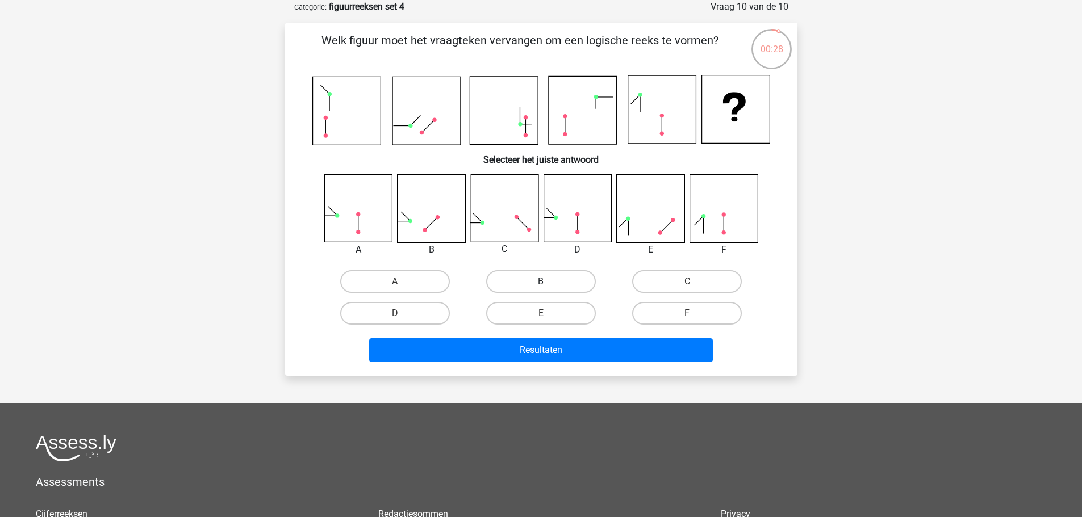
click at [533, 276] on label "B" at bounding box center [541, 281] width 110 height 23
click at [541, 282] on input "B" at bounding box center [544, 285] width 7 height 7
radio input "true"
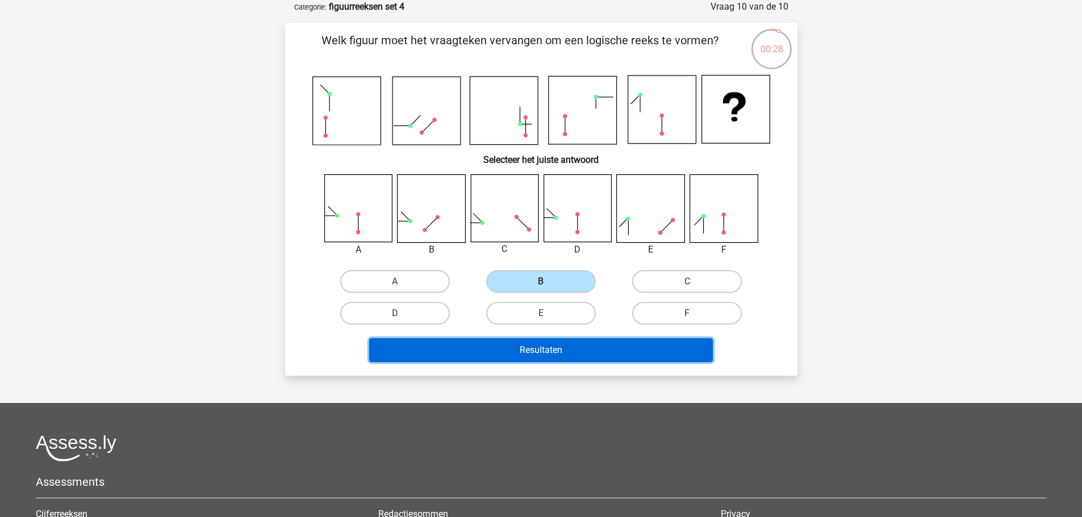
click at [541, 344] on button "Resultaten" at bounding box center [541, 351] width 344 height 24
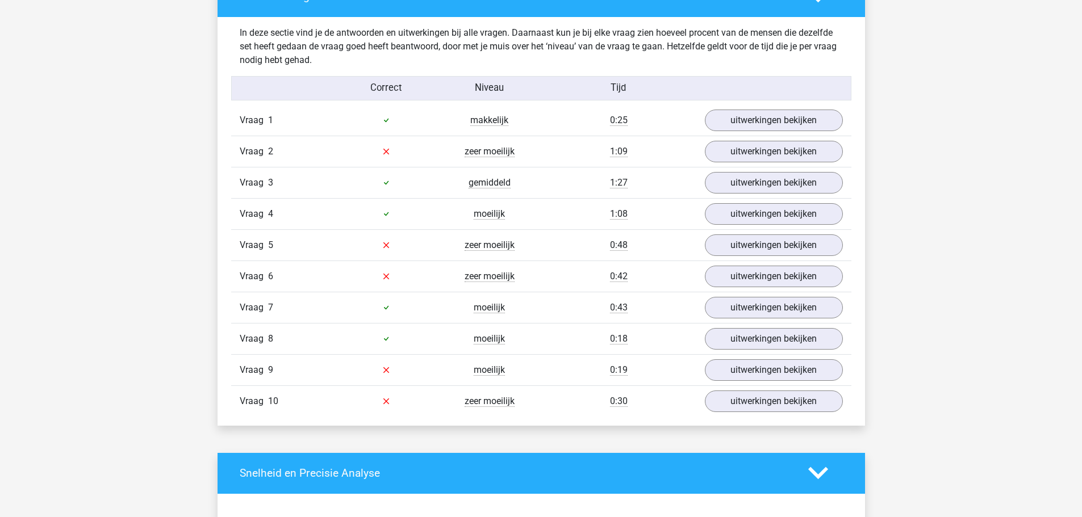
scroll to position [682, 0]
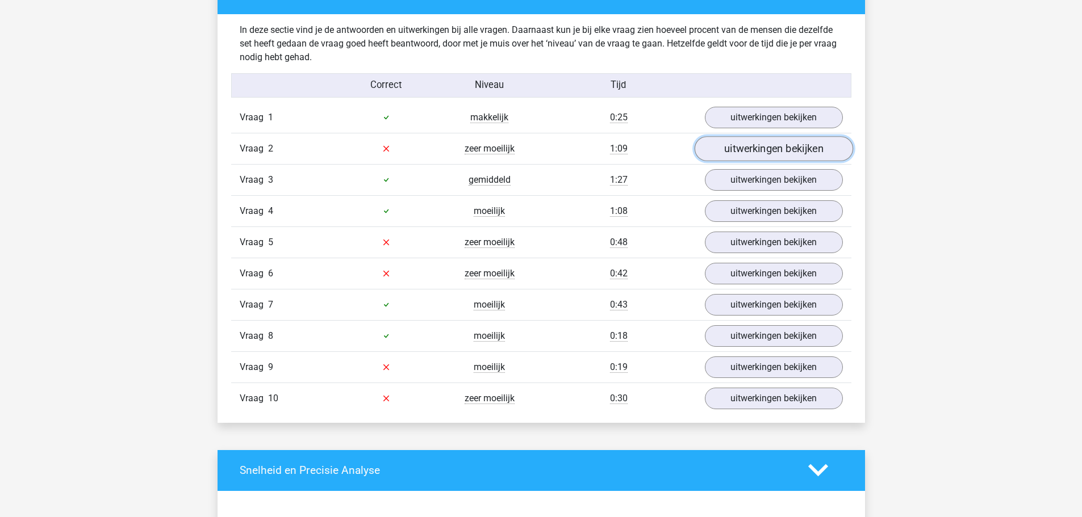
click at [766, 147] on link "uitwerkingen bekijken" at bounding box center [773, 148] width 158 height 25
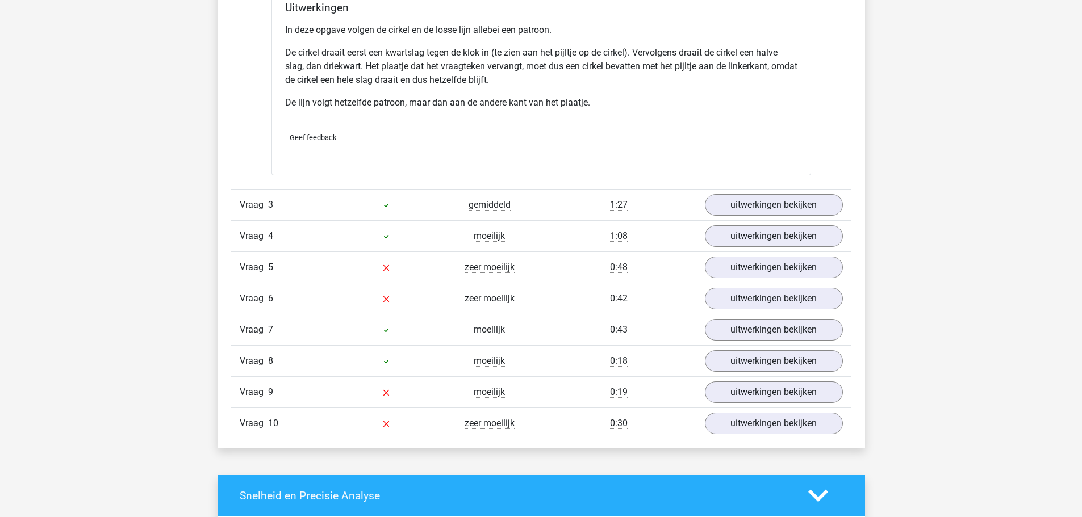
scroll to position [1363, 0]
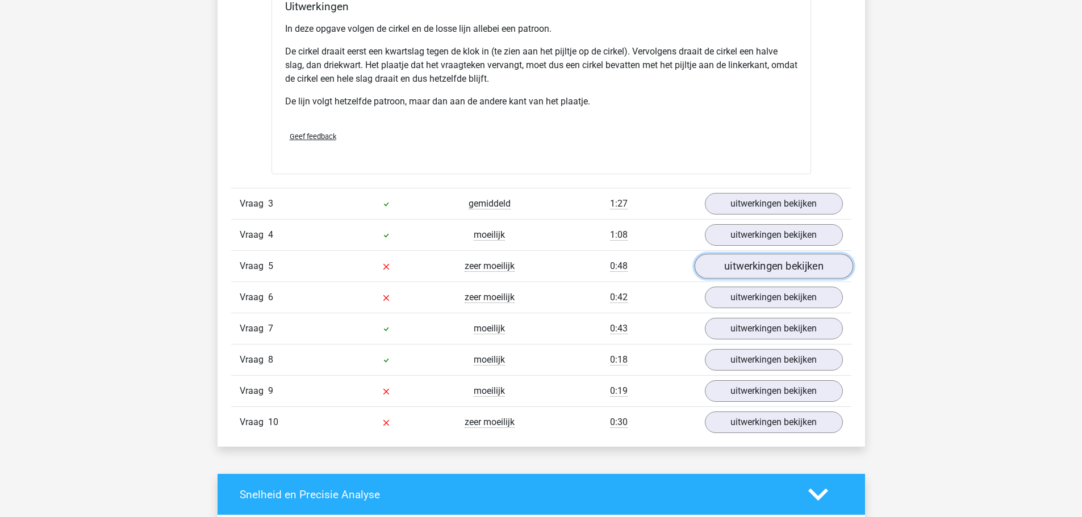
click at [755, 269] on link "uitwerkingen bekijken" at bounding box center [773, 266] width 158 height 25
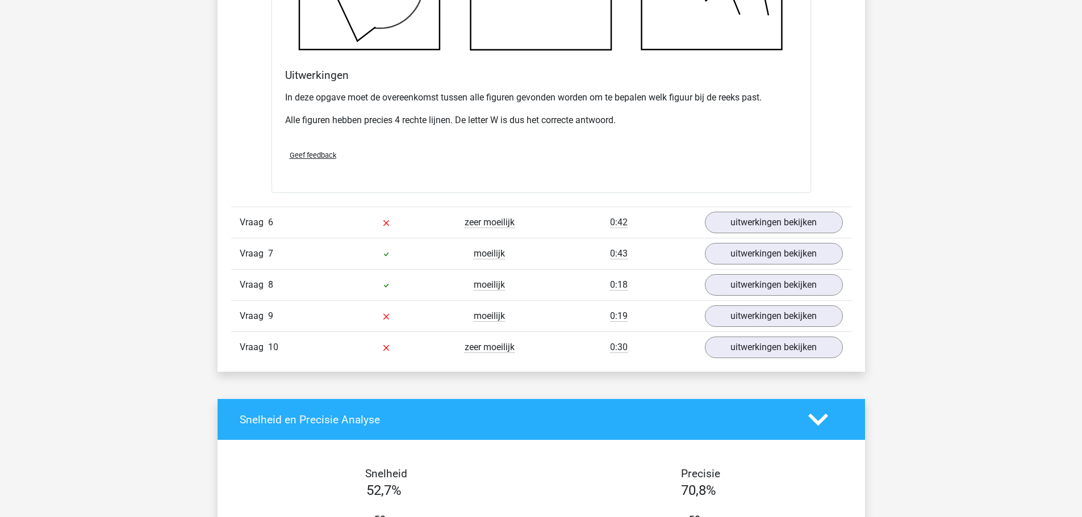
scroll to position [2102, 0]
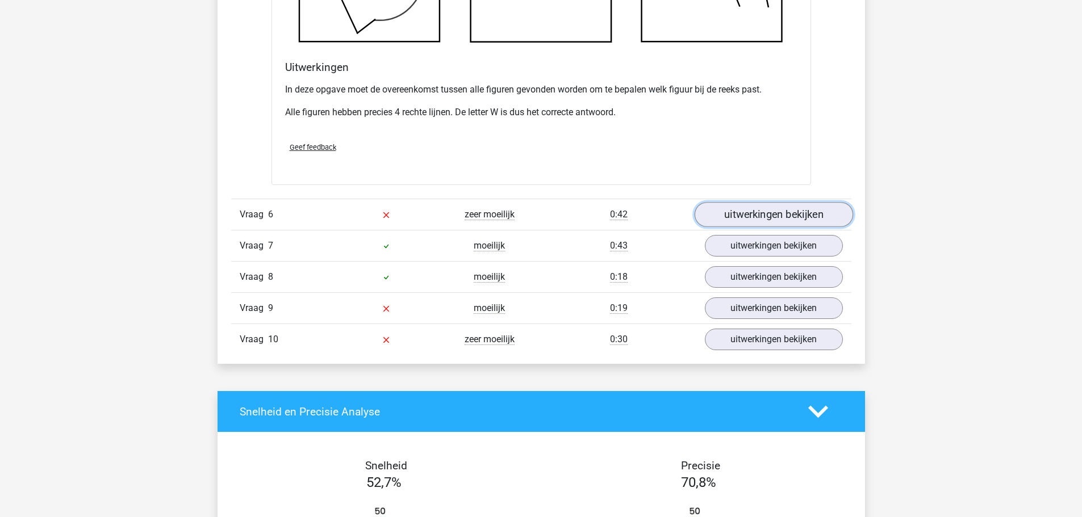
click at [739, 211] on link "uitwerkingen bekijken" at bounding box center [773, 214] width 158 height 25
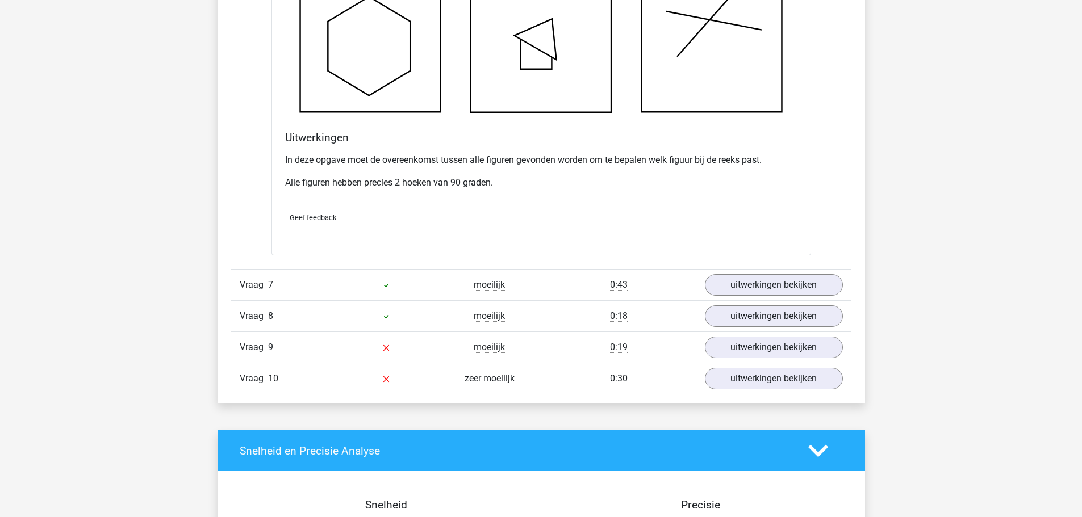
scroll to position [2726, 0]
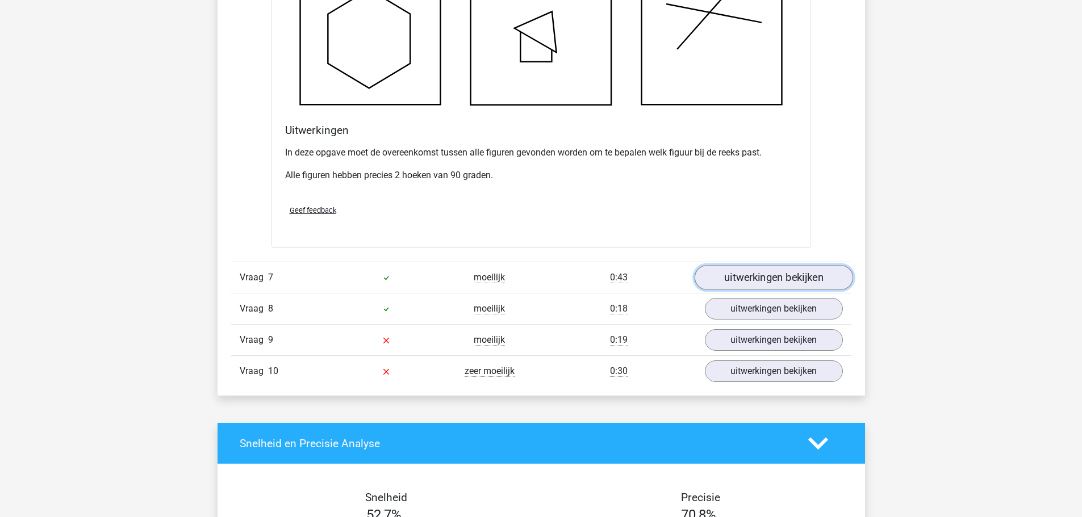
click at [739, 278] on link "uitwerkingen bekijken" at bounding box center [773, 278] width 158 height 25
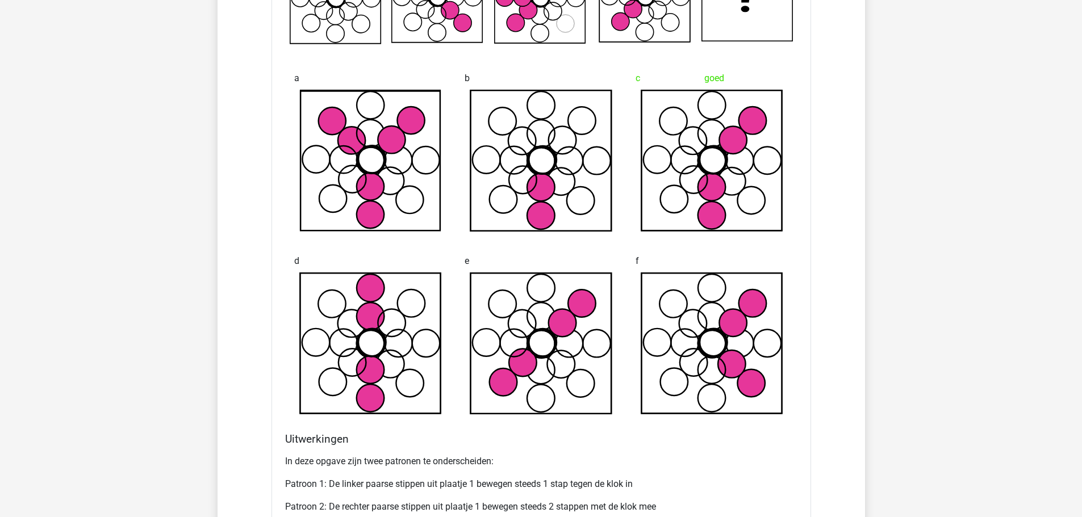
scroll to position [3351, 0]
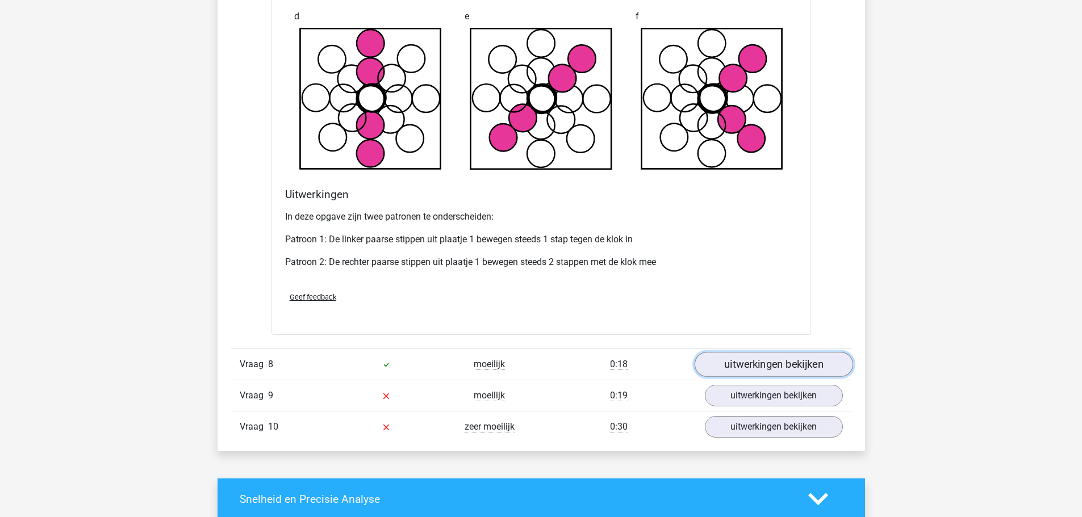
click at [744, 366] on link "uitwerkingen bekijken" at bounding box center [773, 364] width 158 height 25
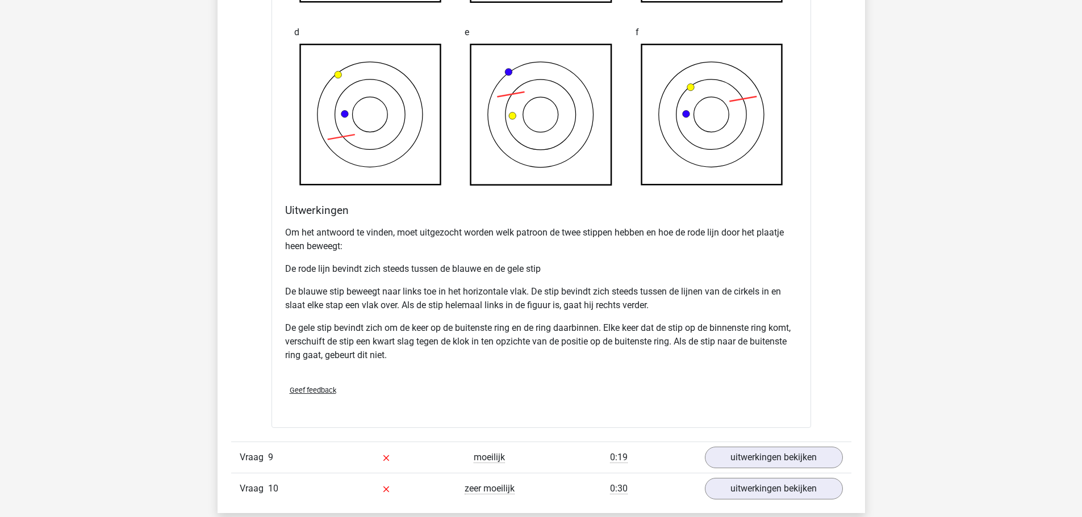
scroll to position [4203, 0]
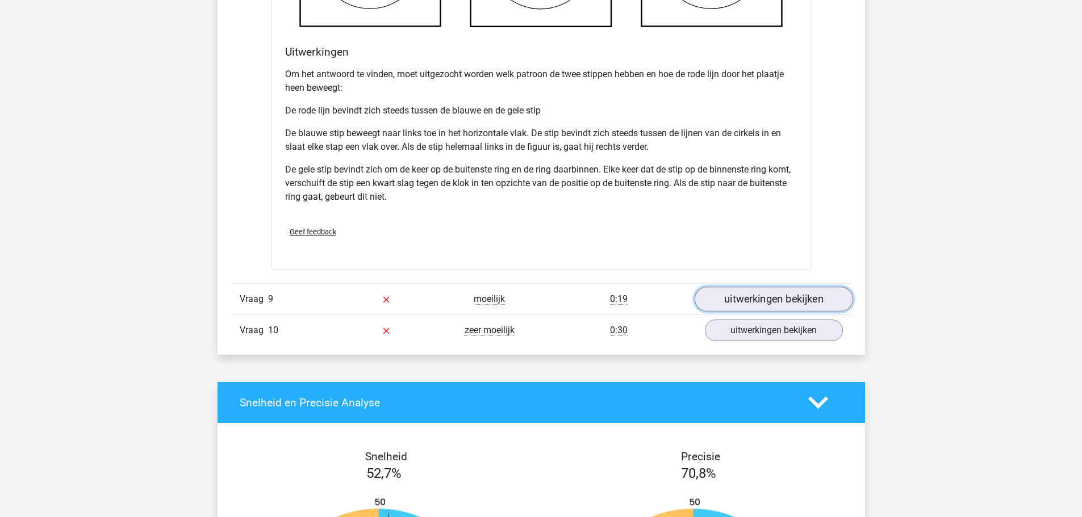
click at [792, 294] on link "uitwerkingen bekijken" at bounding box center [773, 299] width 158 height 25
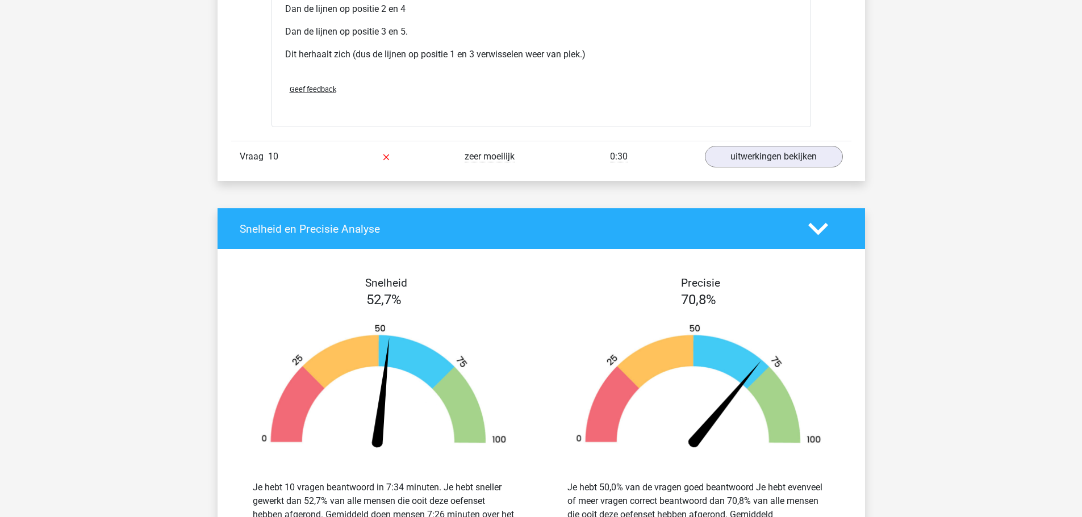
scroll to position [5112, 0]
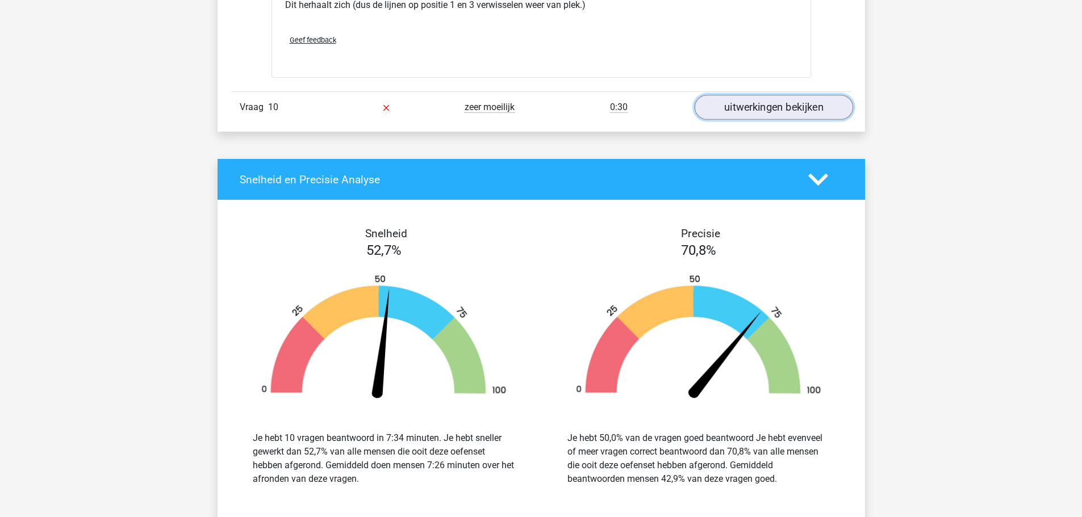
click at [788, 111] on link "uitwerkingen bekijken" at bounding box center [773, 107] width 158 height 25
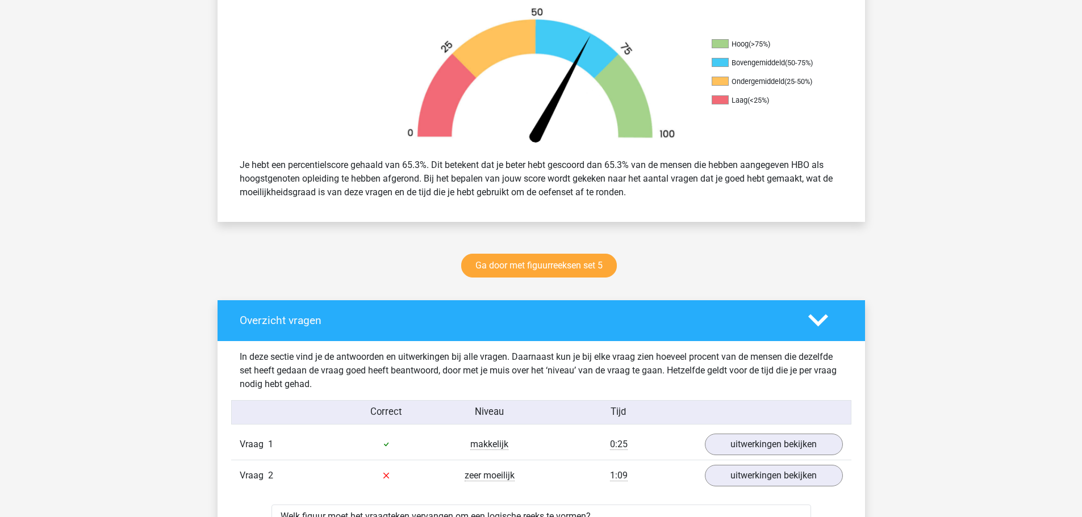
scroll to position [454, 0]
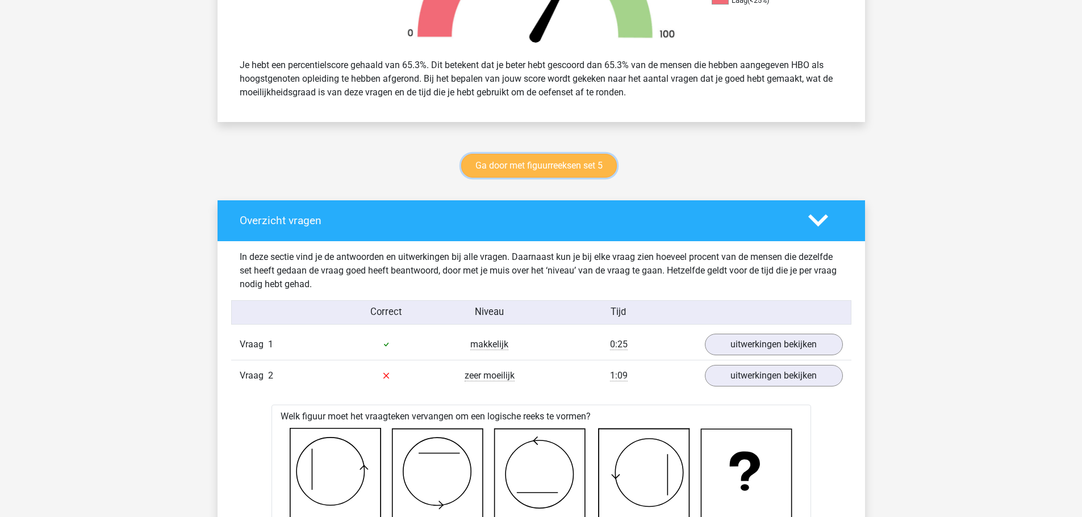
click at [586, 162] on link "Ga door met figuurreeksen set 5" at bounding box center [539, 166] width 156 height 24
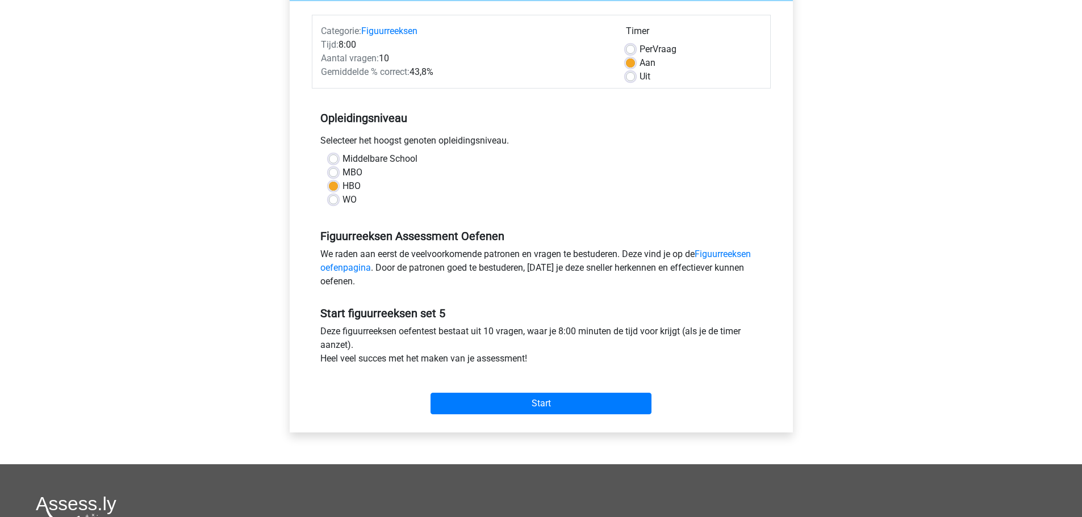
scroll to position [380, 0]
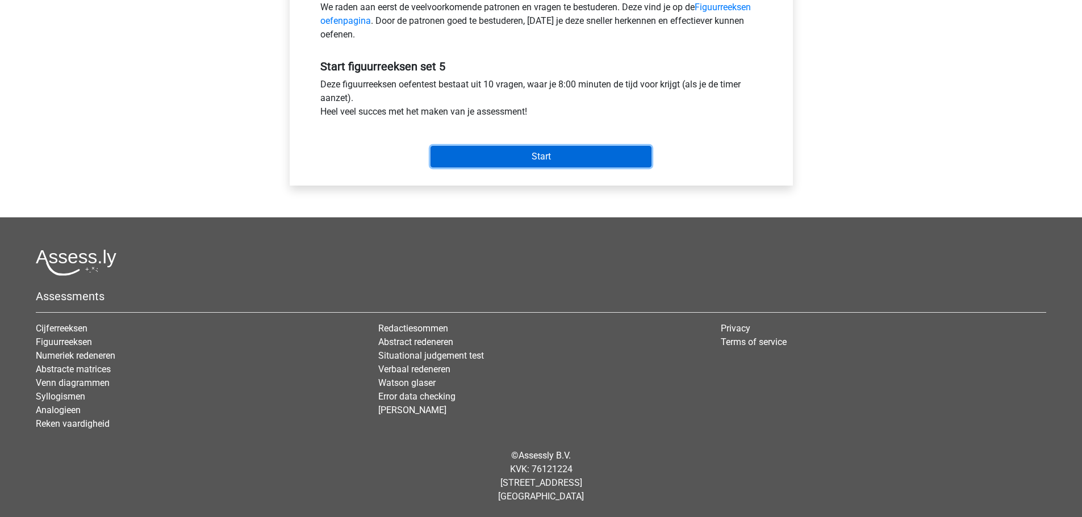
click at [586, 151] on input "Start" at bounding box center [541, 157] width 221 height 22
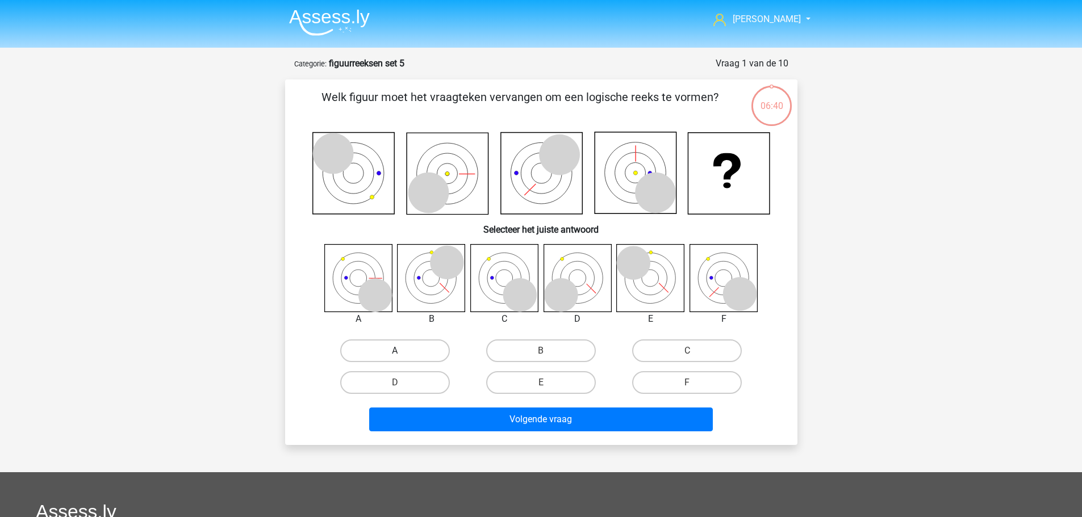
click at [421, 349] on label "A" at bounding box center [395, 351] width 110 height 23
click at [402, 351] on input "A" at bounding box center [398, 354] width 7 height 7
radio input "true"
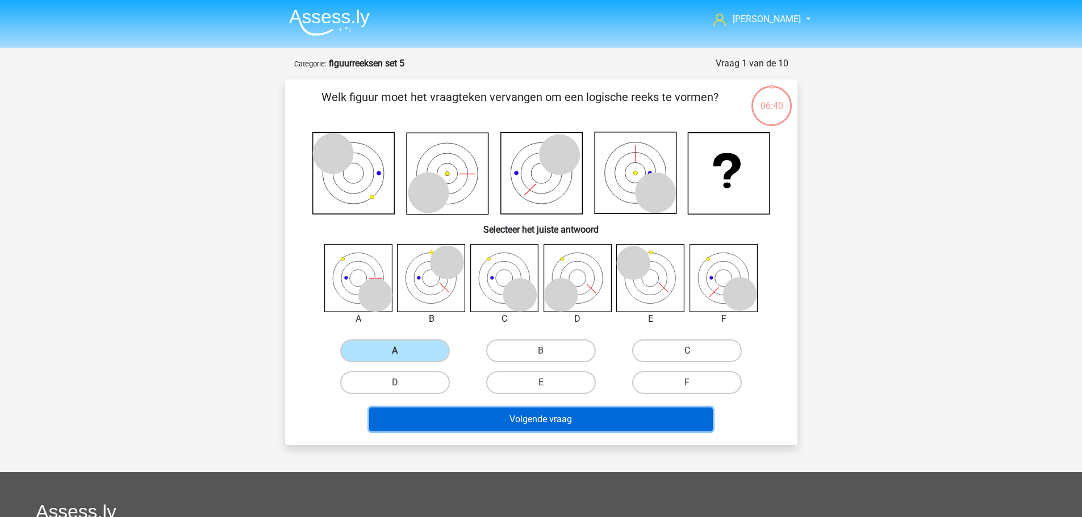
click at [498, 418] on button "Volgende vraag" at bounding box center [541, 420] width 344 height 24
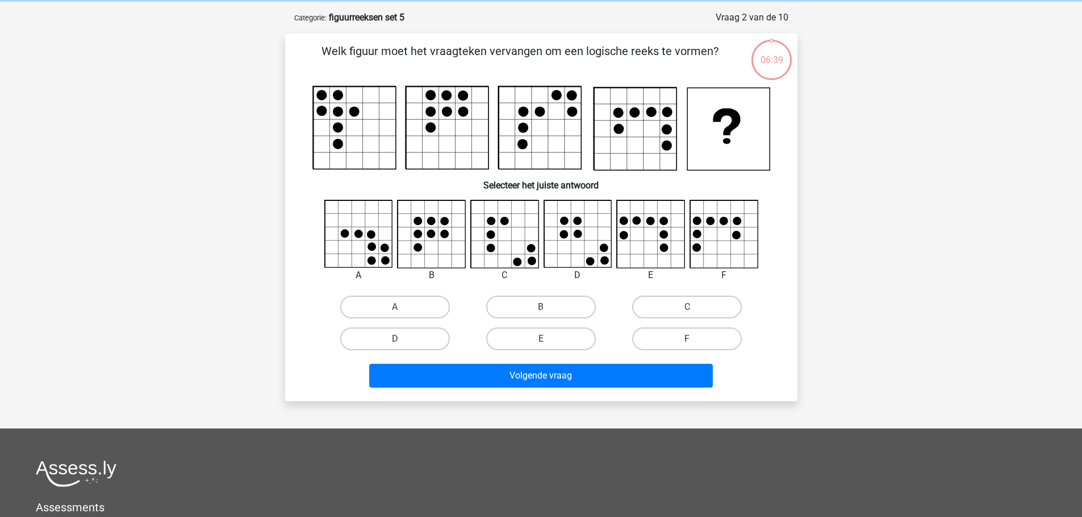
scroll to position [57, 0]
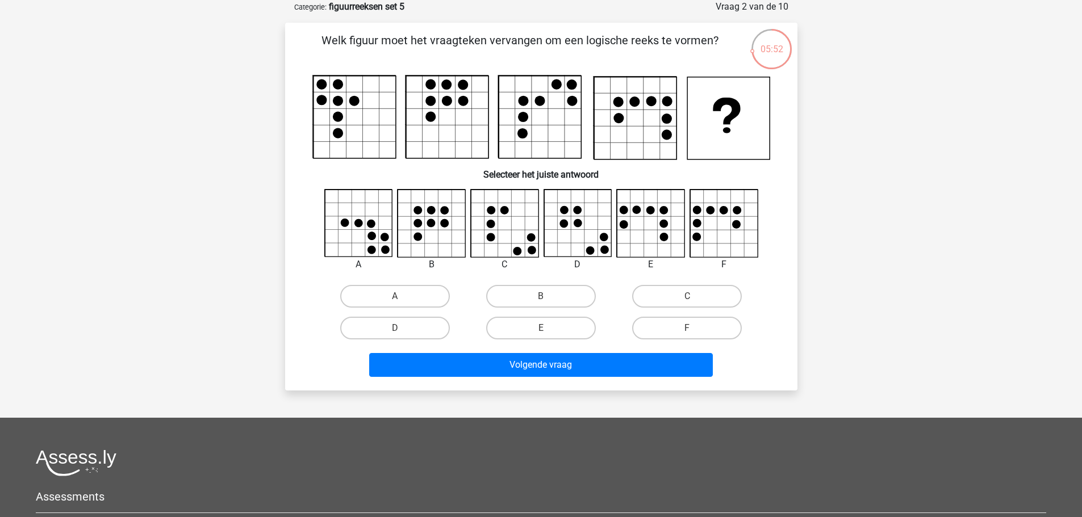
click at [690, 296] on input "C" at bounding box center [690, 299] width 7 height 7
radio input "true"
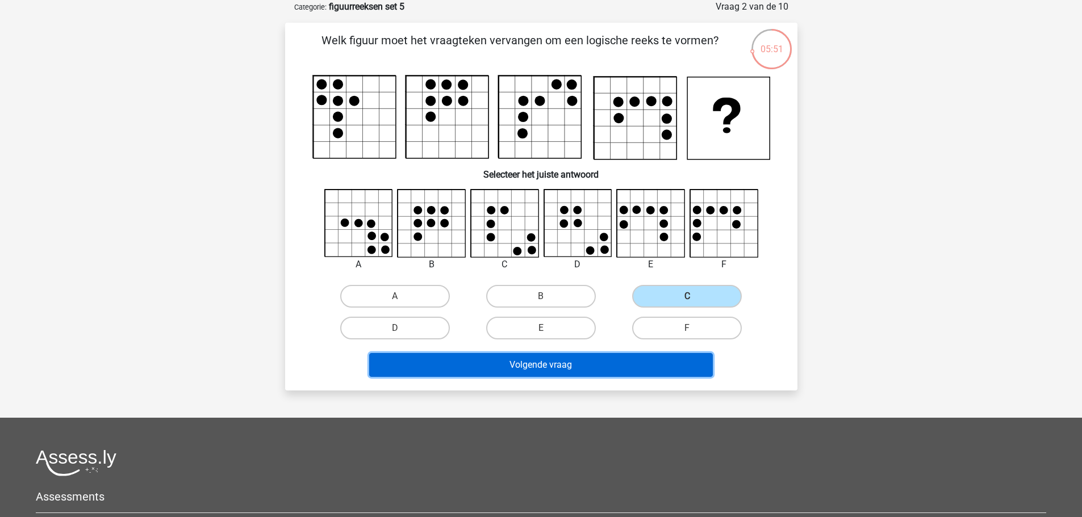
click at [590, 365] on button "Volgende vraag" at bounding box center [541, 365] width 344 height 24
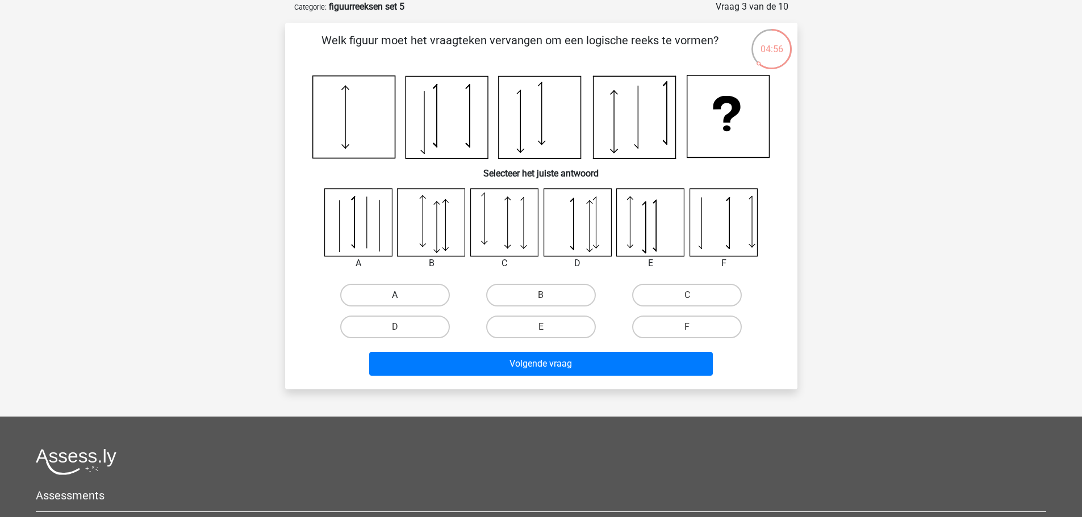
drag, startPoint x: 394, startPoint y: 293, endPoint x: 488, endPoint y: 325, distance: 99.2
click at [395, 293] on label "A" at bounding box center [395, 295] width 110 height 23
click at [395, 295] on input "A" at bounding box center [398, 298] width 7 height 7
radio input "true"
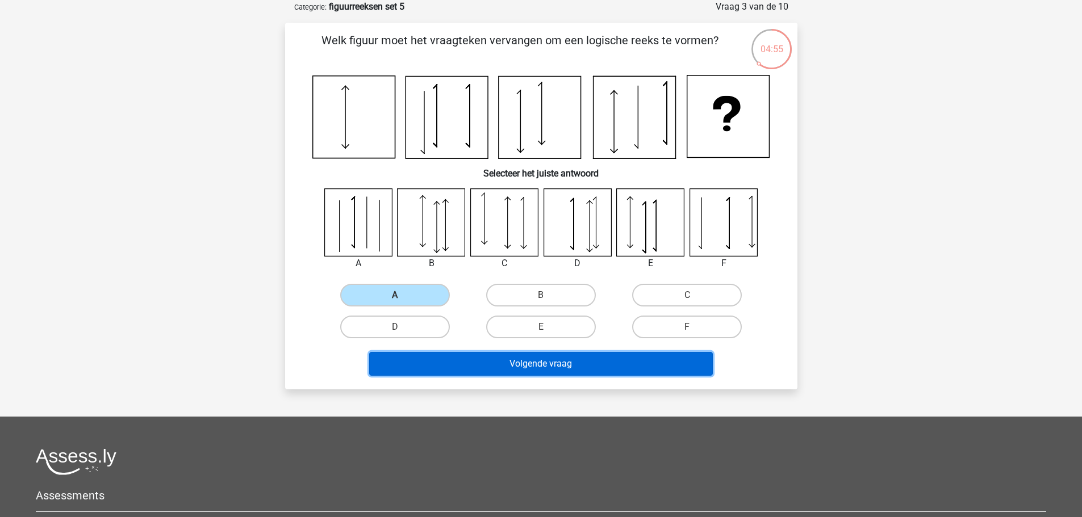
click at [498, 356] on button "Volgende vraag" at bounding box center [541, 364] width 344 height 24
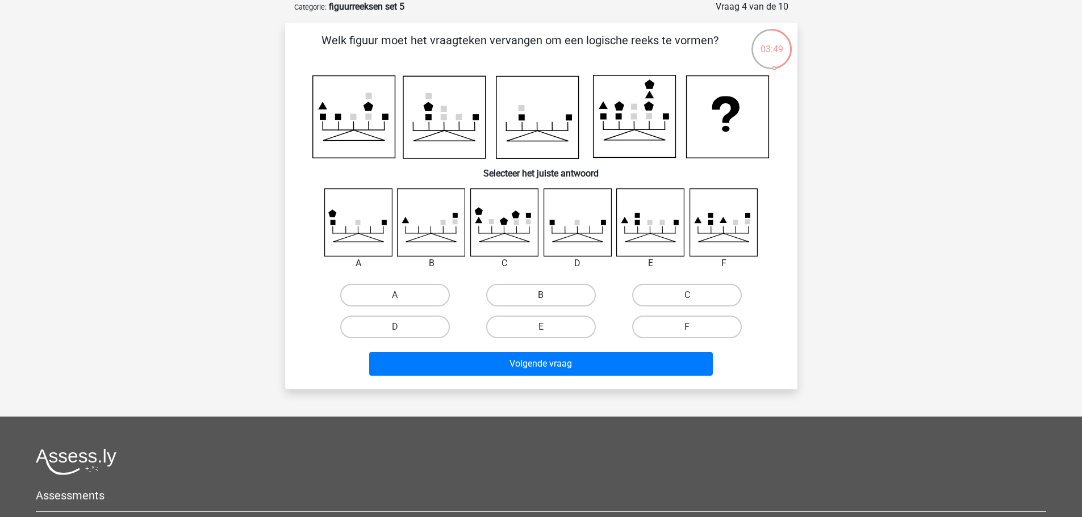
click at [532, 293] on label "B" at bounding box center [541, 295] width 110 height 23
click at [541, 295] on input "B" at bounding box center [544, 298] width 7 height 7
radio input "true"
click at [527, 347] on div "Volgende vraag" at bounding box center [541, 361] width 476 height 37
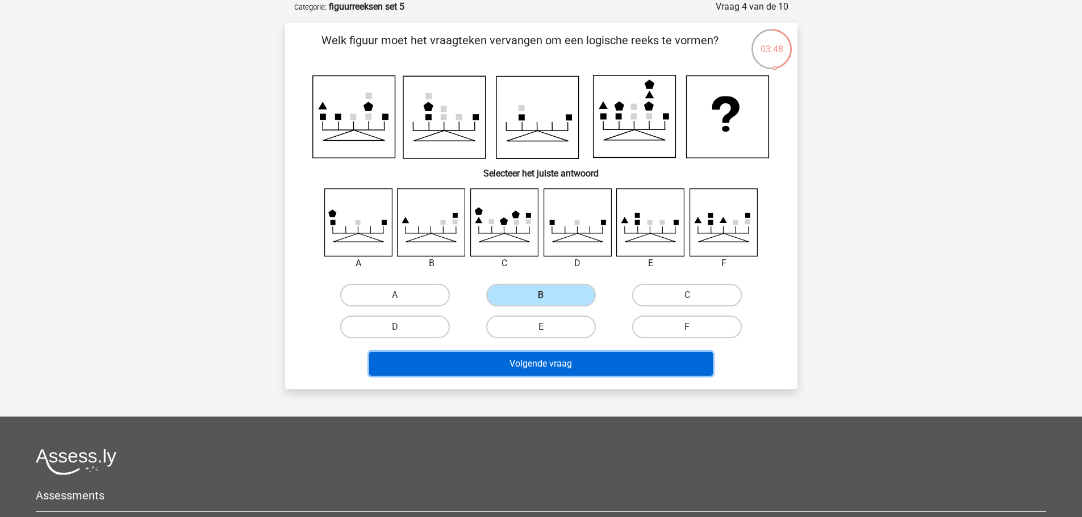
click at [520, 367] on button "Volgende vraag" at bounding box center [541, 364] width 344 height 24
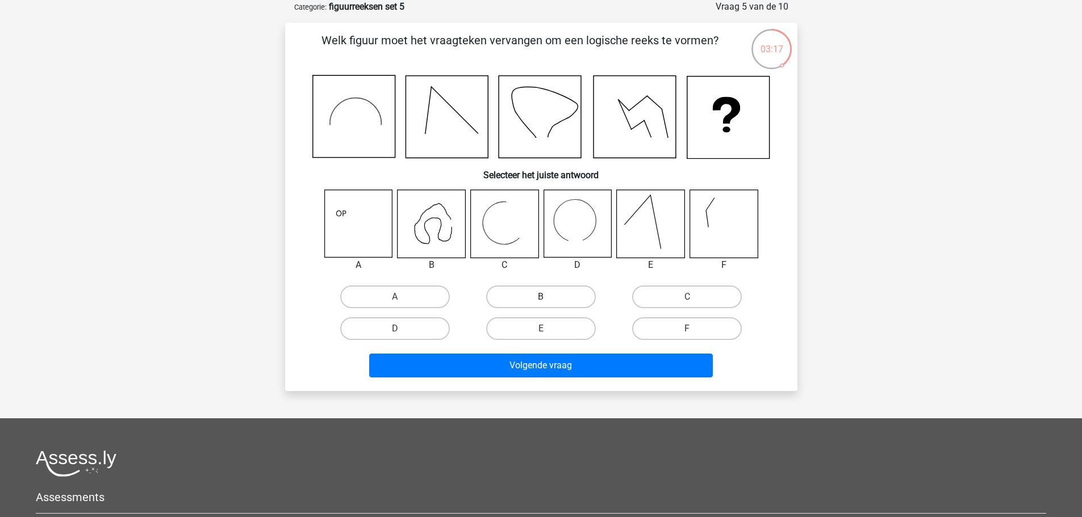
click at [529, 297] on label "B" at bounding box center [541, 297] width 110 height 23
click at [541, 297] on input "B" at bounding box center [544, 300] width 7 height 7
radio input "true"
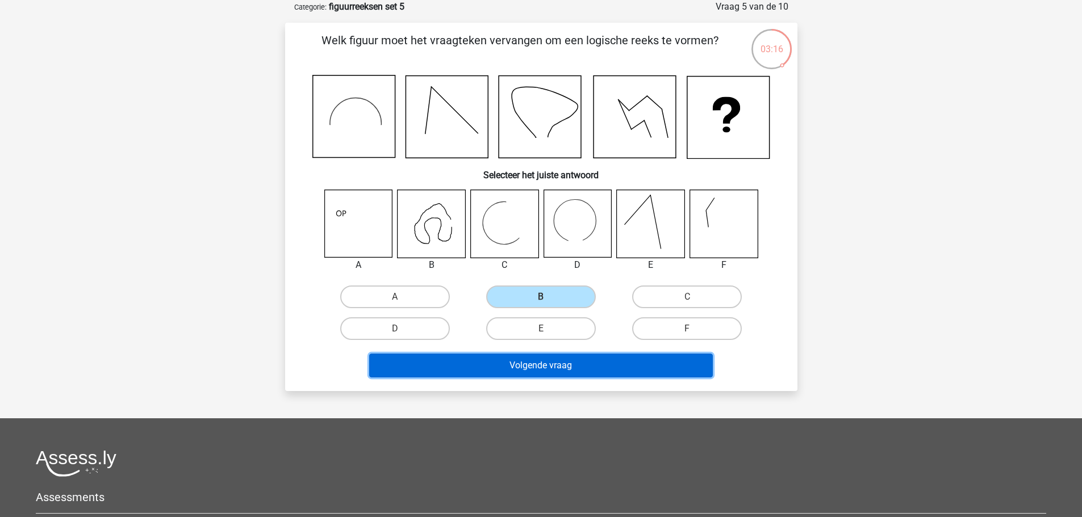
click at [519, 362] on button "Volgende vraag" at bounding box center [541, 366] width 344 height 24
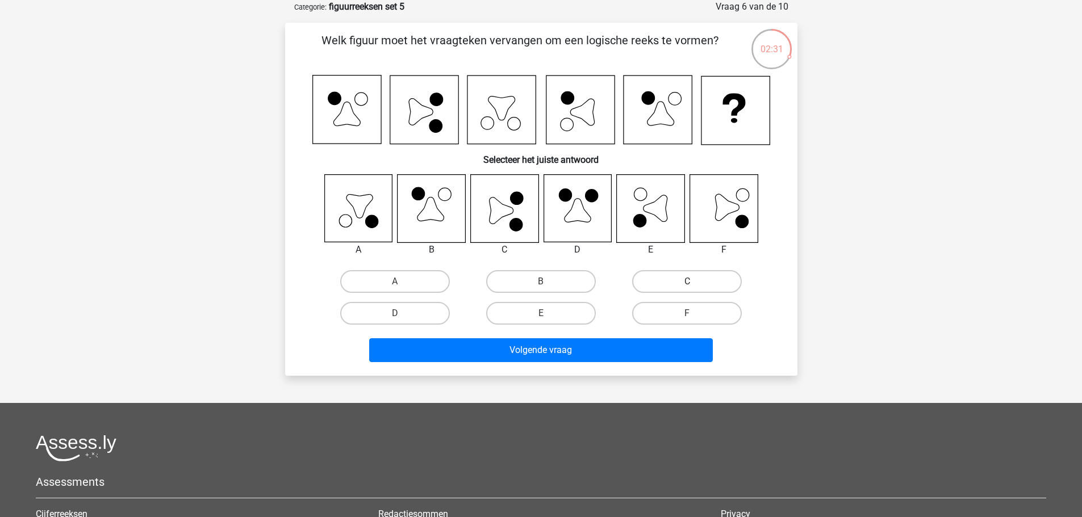
click at [662, 277] on label "C" at bounding box center [687, 281] width 110 height 23
click at [687, 282] on input "C" at bounding box center [690, 285] width 7 height 7
radio input "true"
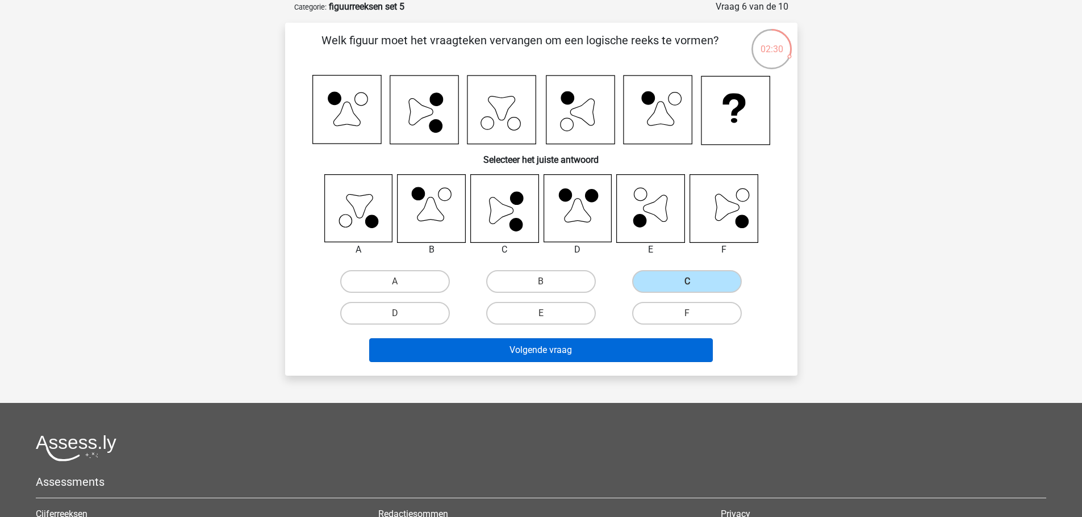
click at [565, 362] on div "Volgende vraag" at bounding box center [541, 353] width 438 height 28
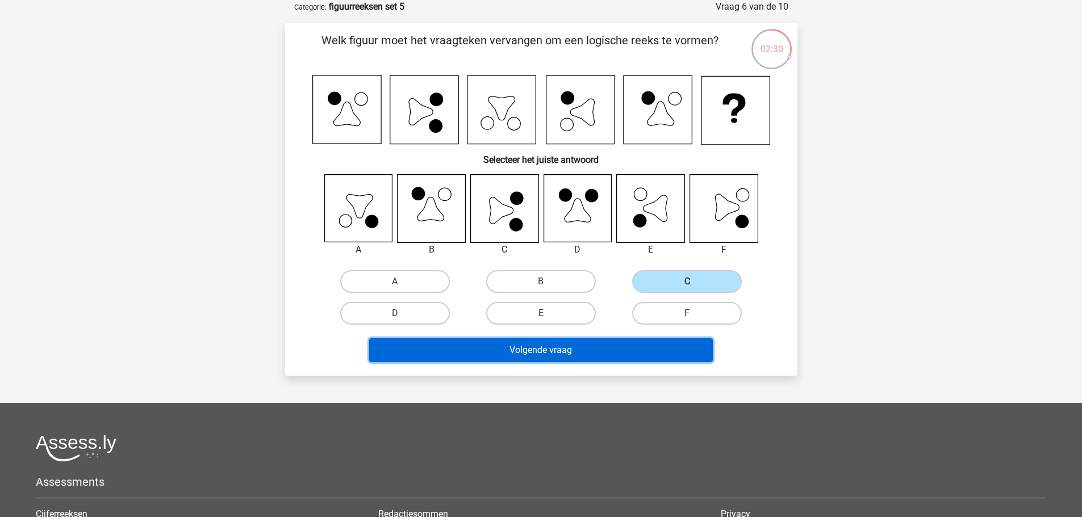
click at [559, 347] on button "Volgende vraag" at bounding box center [541, 351] width 344 height 24
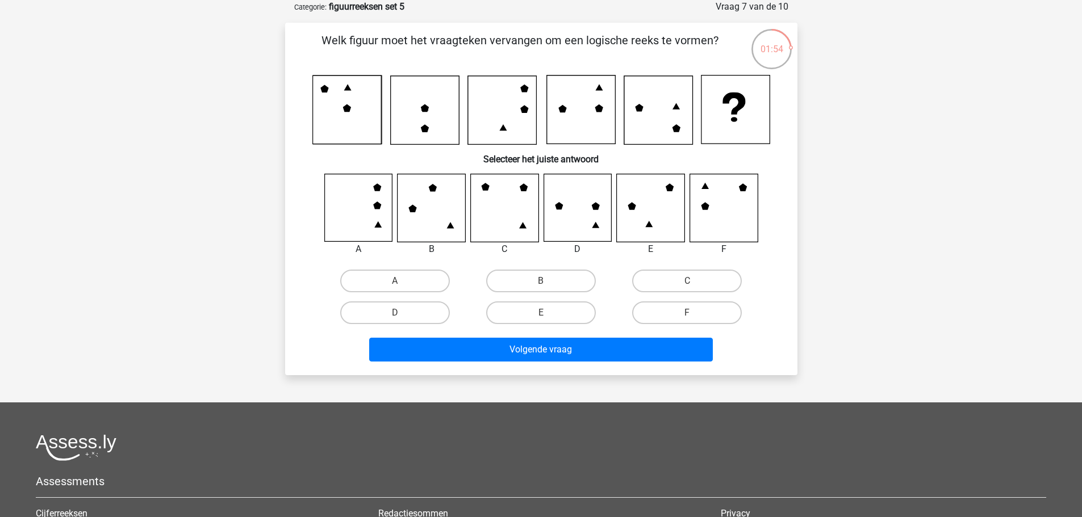
click at [694, 314] on input "F" at bounding box center [690, 316] width 7 height 7
radio input "true"
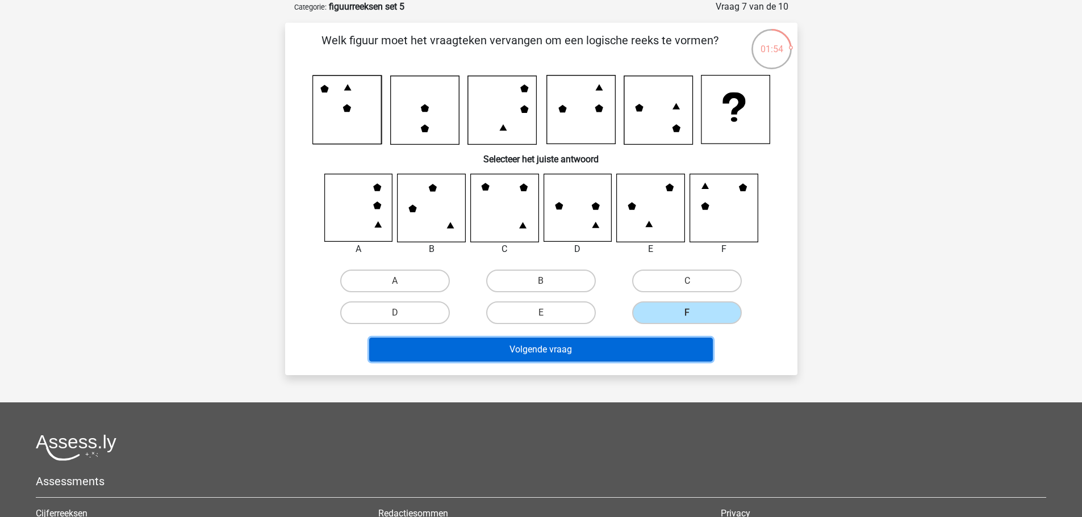
click at [552, 349] on button "Volgende vraag" at bounding box center [541, 350] width 344 height 24
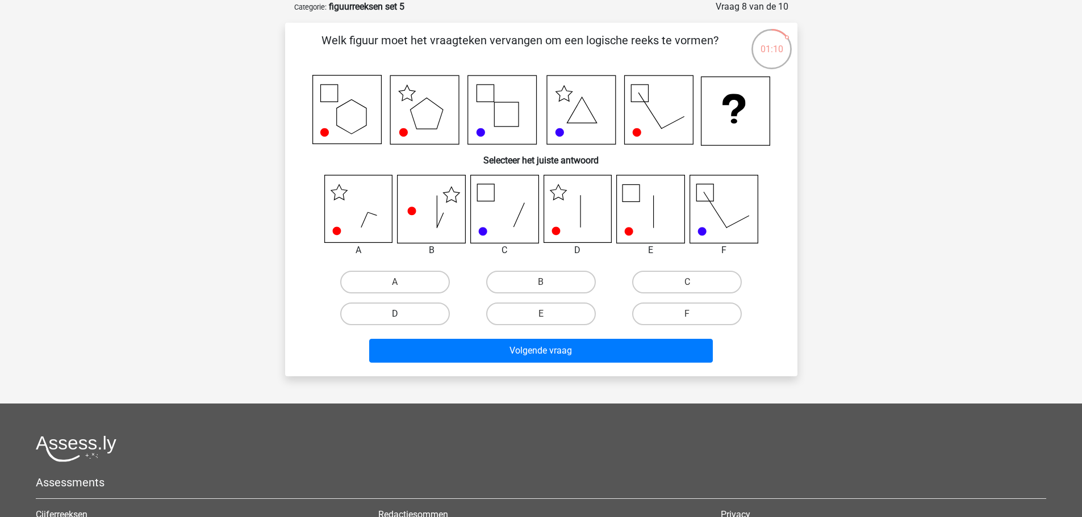
click at [399, 307] on label "D" at bounding box center [395, 314] width 110 height 23
click at [399, 314] on input "D" at bounding box center [398, 317] width 7 height 7
radio input "true"
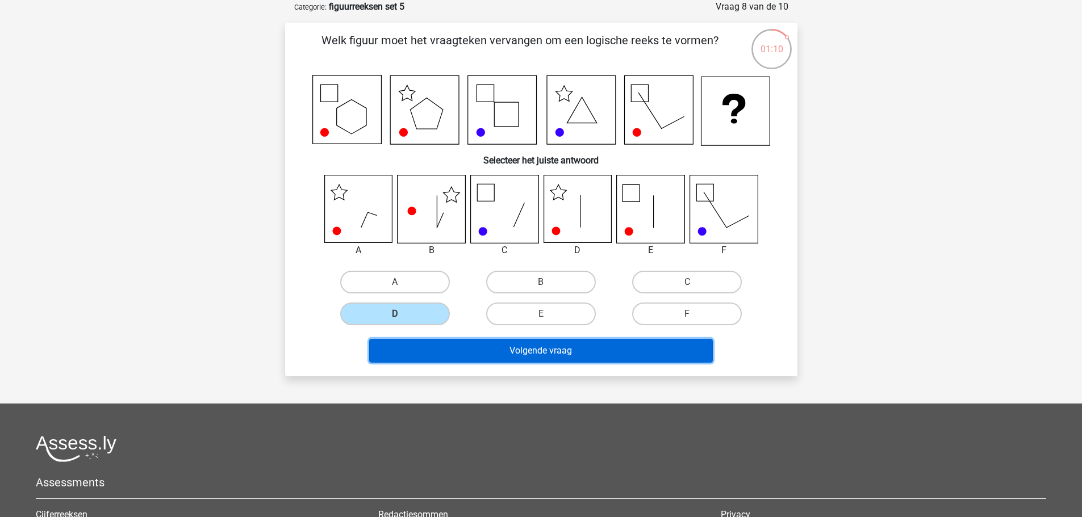
click at [467, 349] on button "Volgende vraag" at bounding box center [541, 351] width 344 height 24
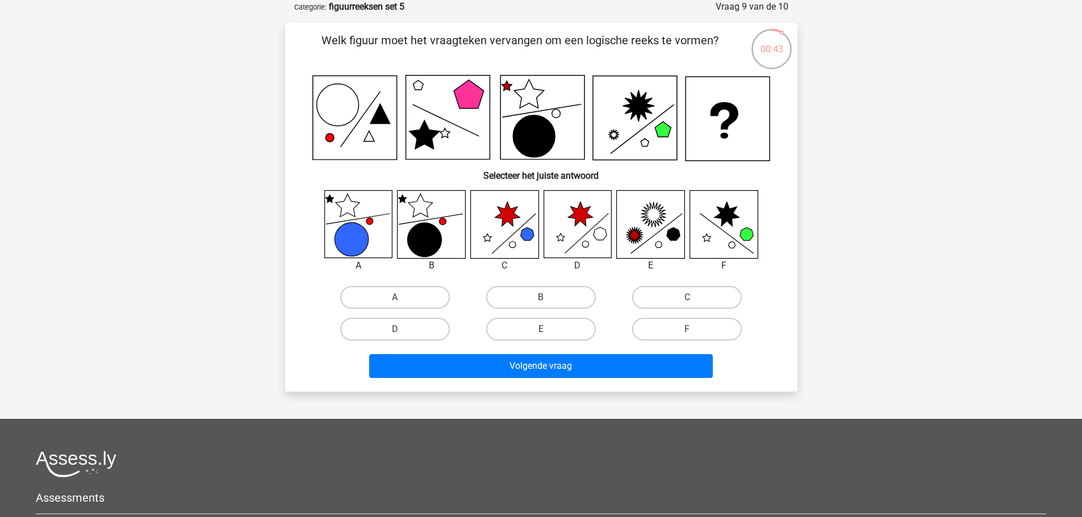
drag, startPoint x: 541, startPoint y: 320, endPoint x: 548, endPoint y: 346, distance: 27.2
click at [542, 323] on label "E" at bounding box center [541, 329] width 110 height 23
click at [542, 329] on input "E" at bounding box center [544, 332] width 7 height 7
radio input "true"
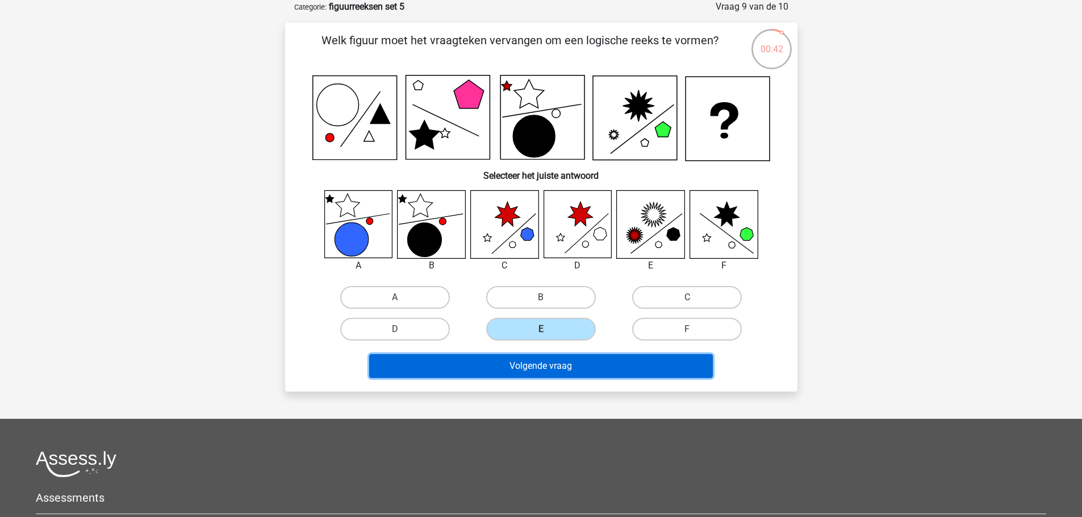
click at [545, 367] on button "Volgende vraag" at bounding box center [541, 366] width 344 height 24
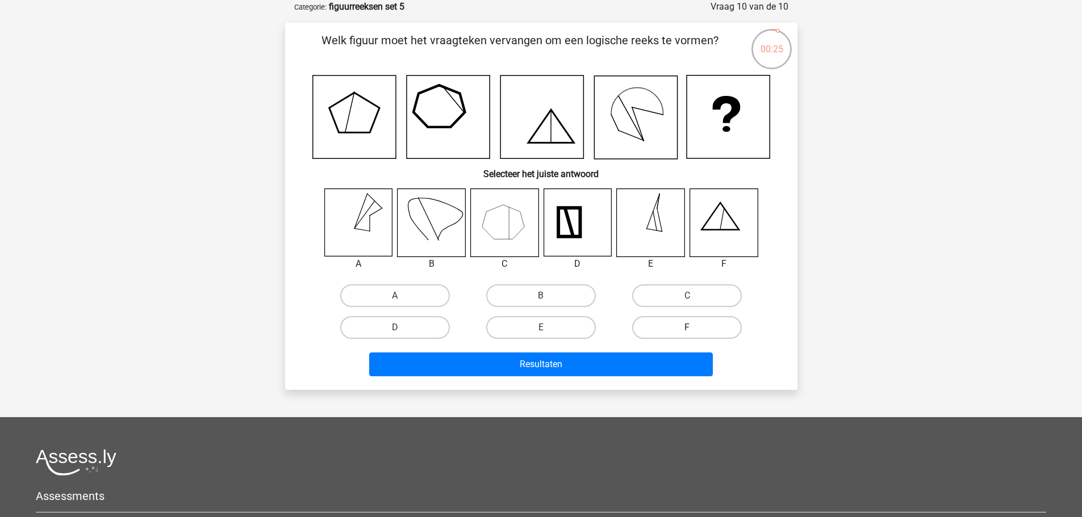
click at [699, 327] on label "F" at bounding box center [687, 327] width 110 height 23
click at [695, 328] on input "F" at bounding box center [690, 331] width 7 height 7
radio input "true"
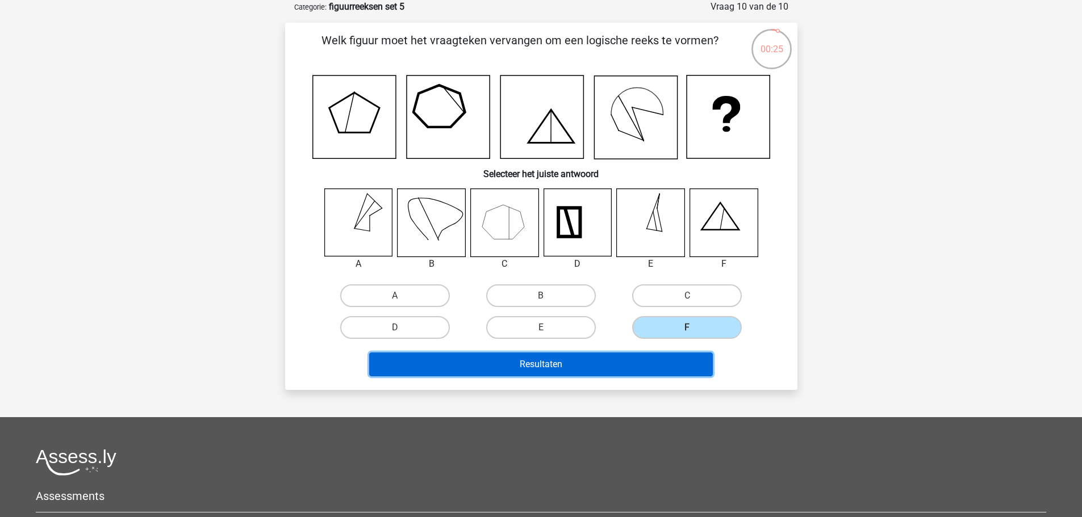
click at [653, 360] on button "Resultaten" at bounding box center [541, 365] width 344 height 24
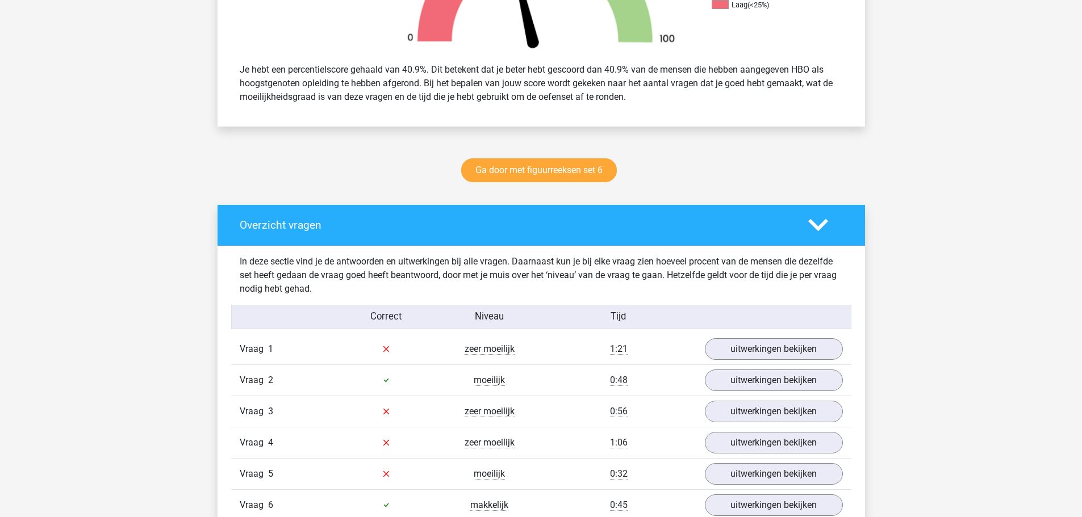
scroll to position [625, 0]
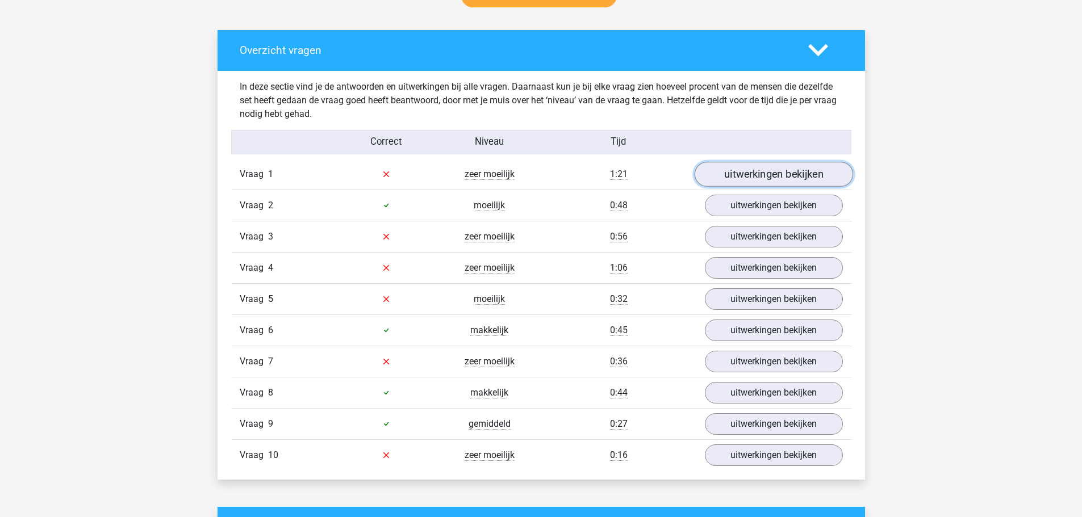
click at [752, 173] on link "uitwerkingen bekijken" at bounding box center [773, 174] width 158 height 25
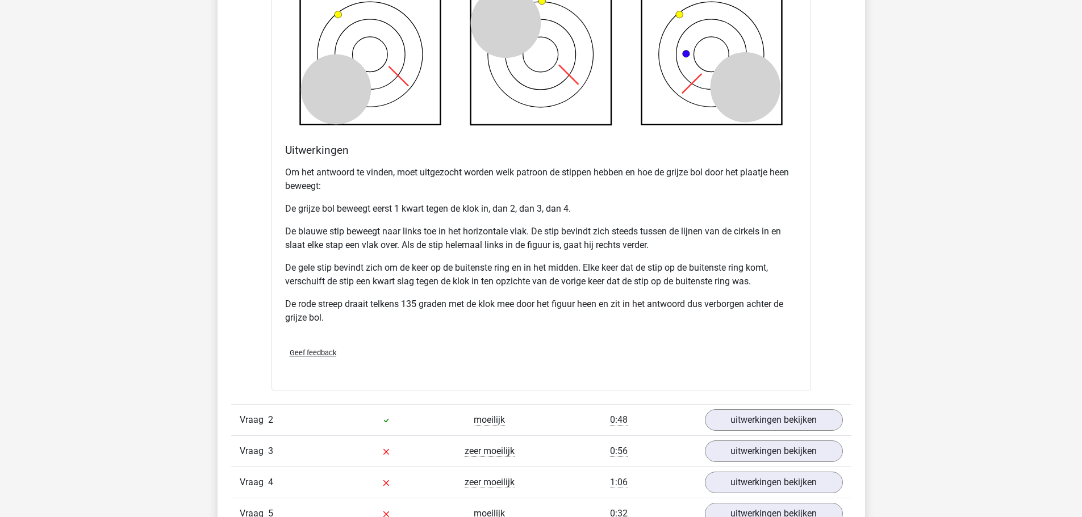
scroll to position [1306, 0]
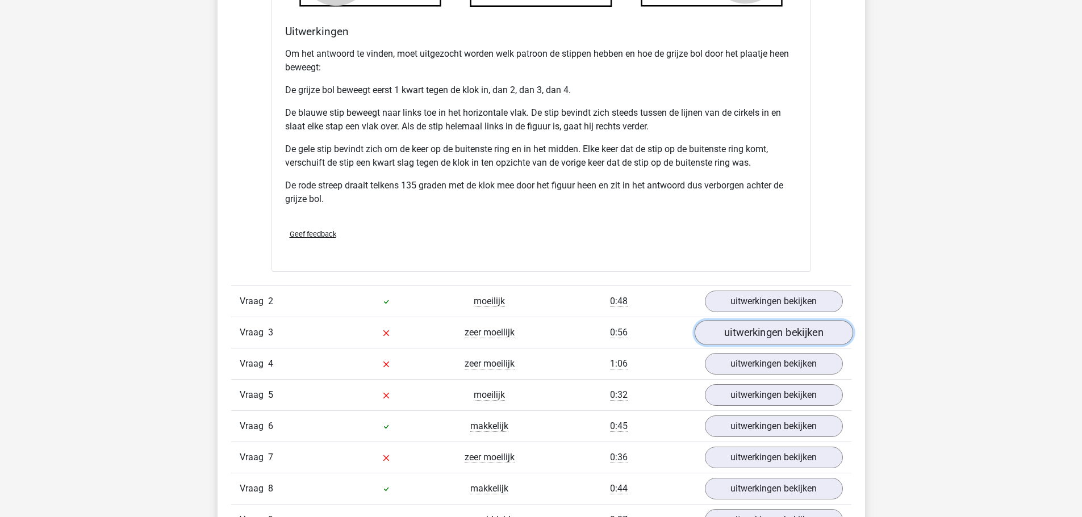
click at [767, 331] on link "uitwerkingen bekijken" at bounding box center [773, 332] width 158 height 25
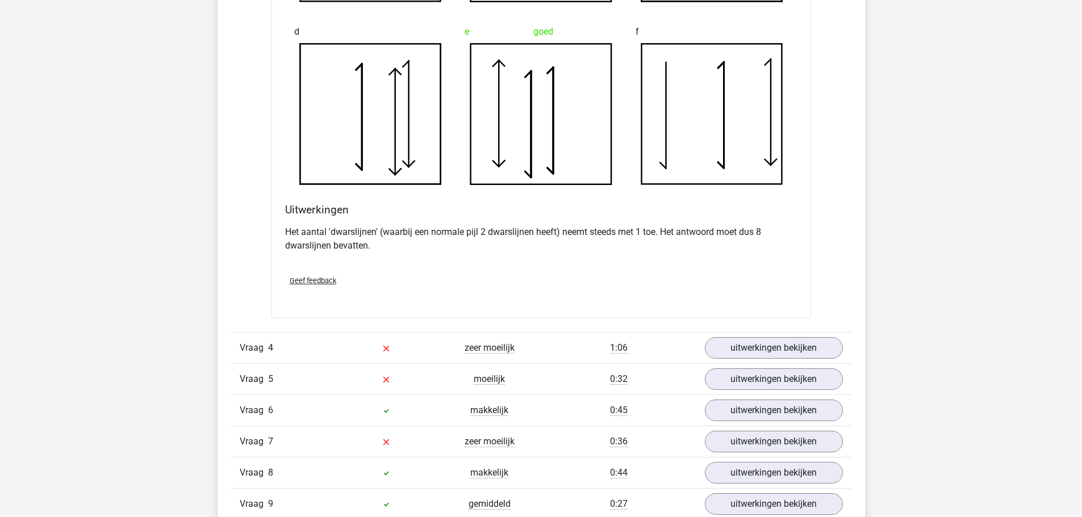
scroll to position [1988, 0]
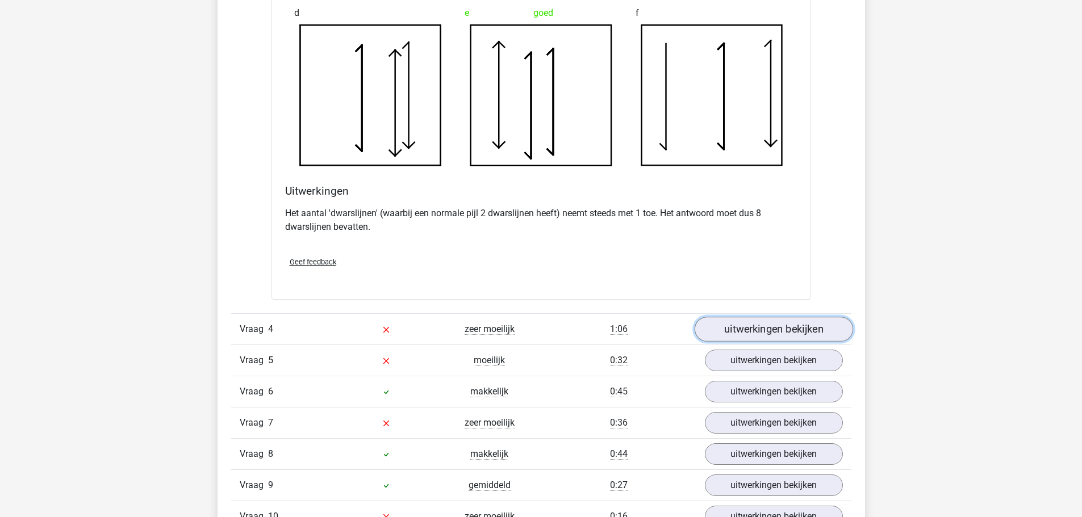
click at [780, 329] on link "uitwerkingen bekijken" at bounding box center [773, 329] width 158 height 25
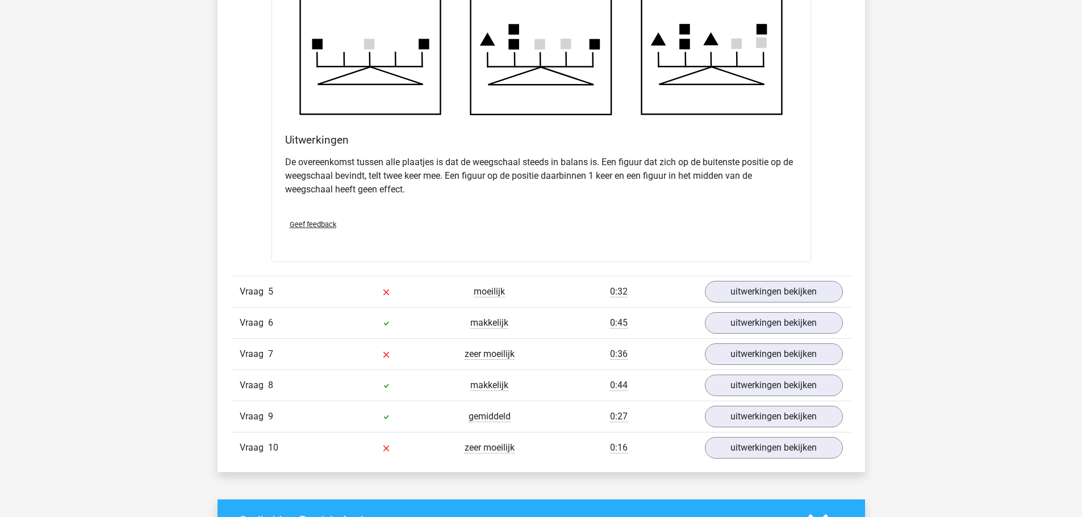
scroll to position [2726, 0]
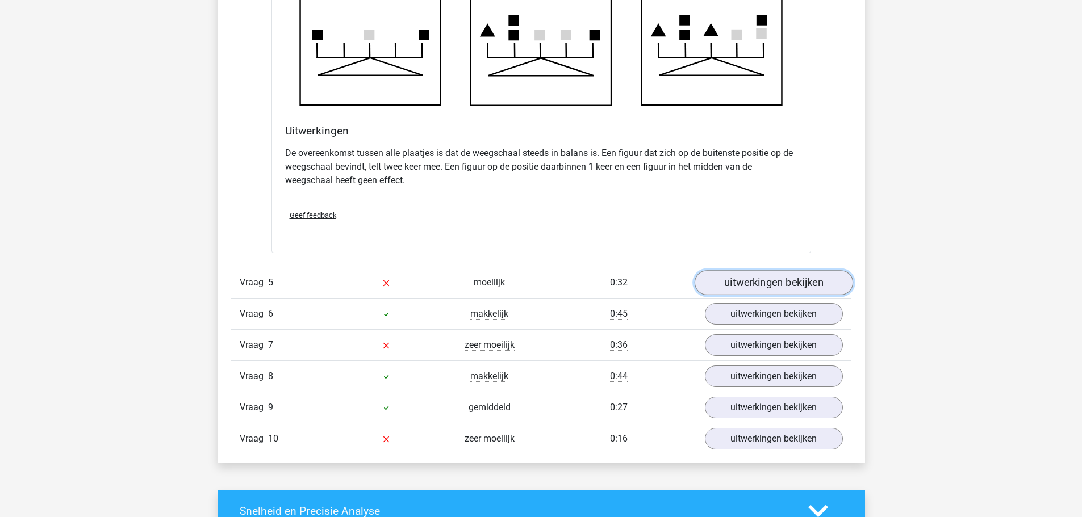
click at [803, 280] on link "uitwerkingen bekijken" at bounding box center [773, 282] width 158 height 25
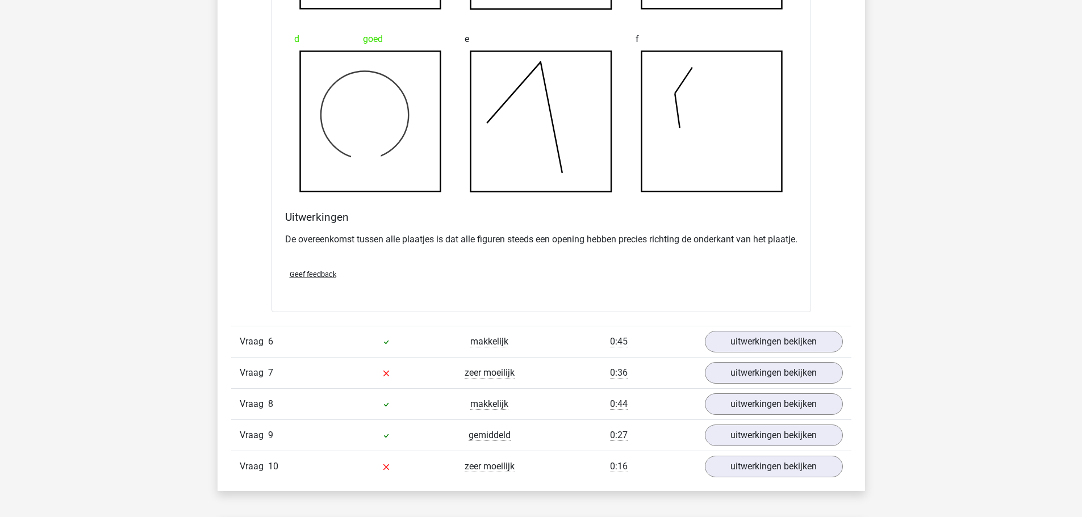
scroll to position [3408, 0]
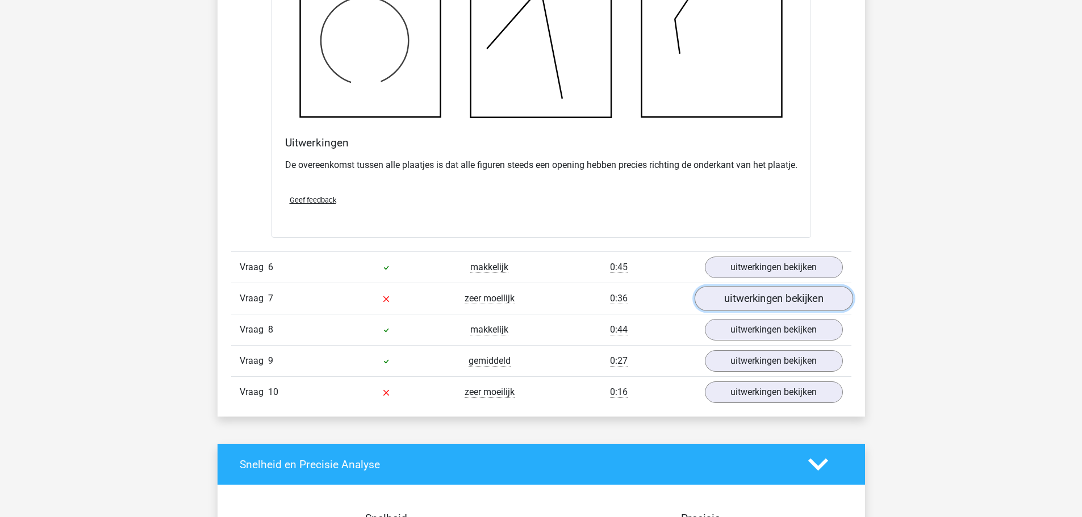
click at [775, 306] on link "uitwerkingen bekijken" at bounding box center [773, 298] width 158 height 25
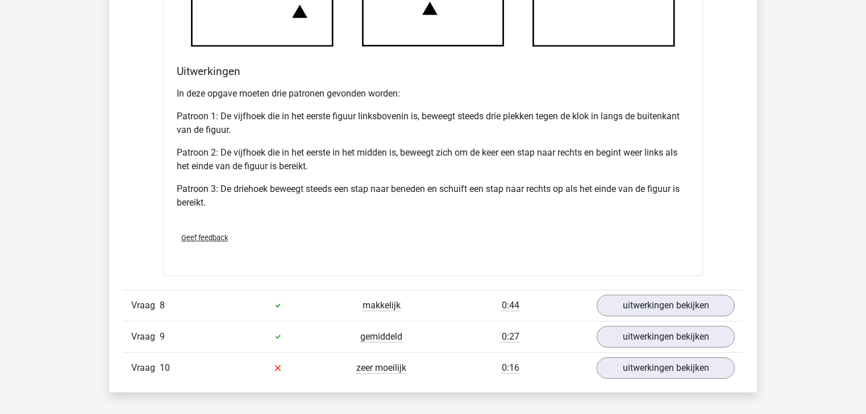
scroll to position [4297, 0]
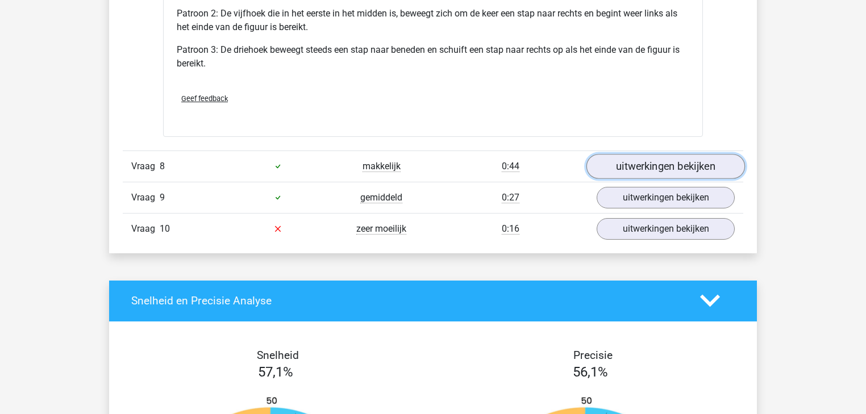
click at [642, 173] on link "uitwerkingen bekijken" at bounding box center [665, 166] width 158 height 25
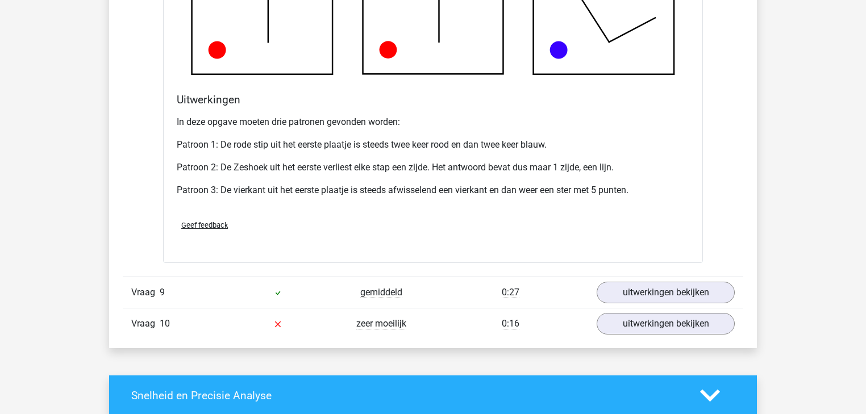
scroll to position [4979, 0]
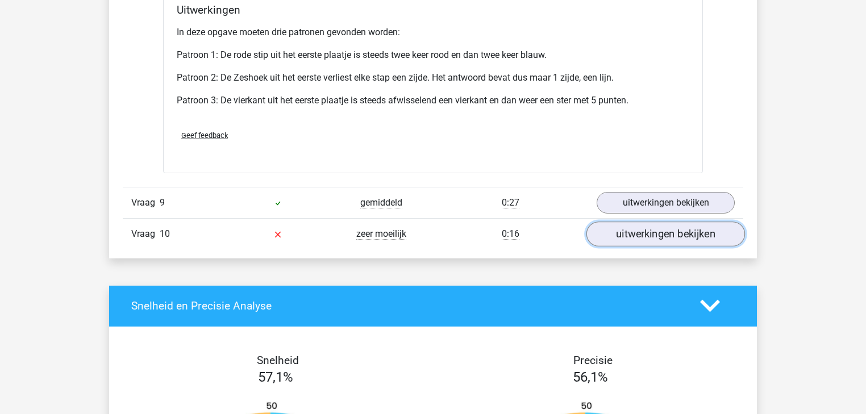
click at [647, 236] on link "uitwerkingen bekijken" at bounding box center [665, 234] width 158 height 25
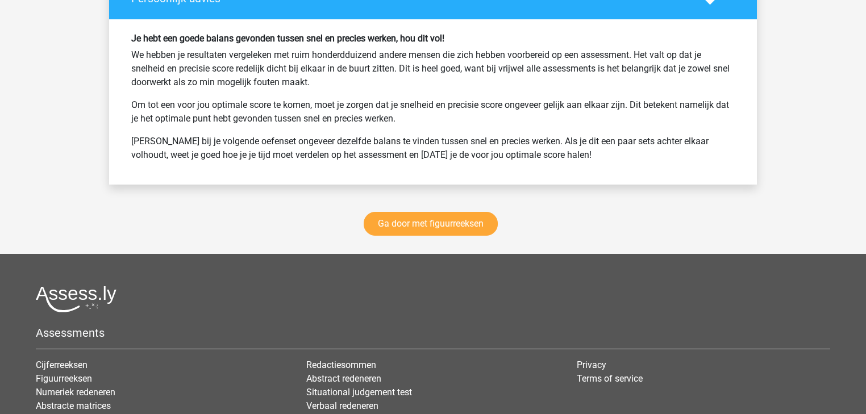
scroll to position [6342, 0]
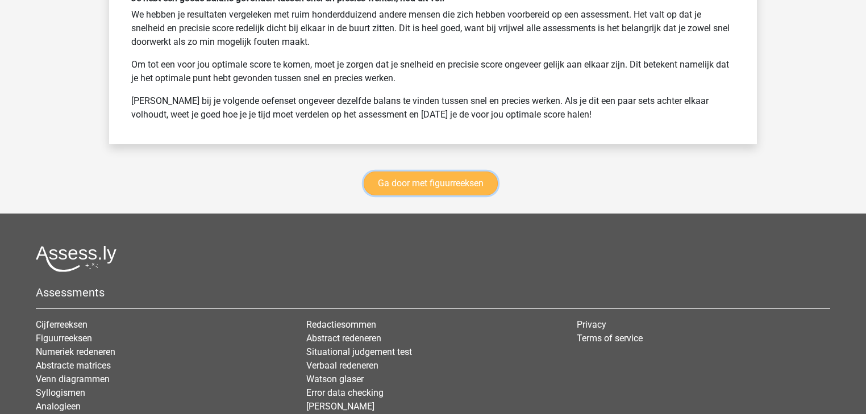
click at [478, 191] on link "Ga door met figuurreeksen" at bounding box center [431, 184] width 134 height 24
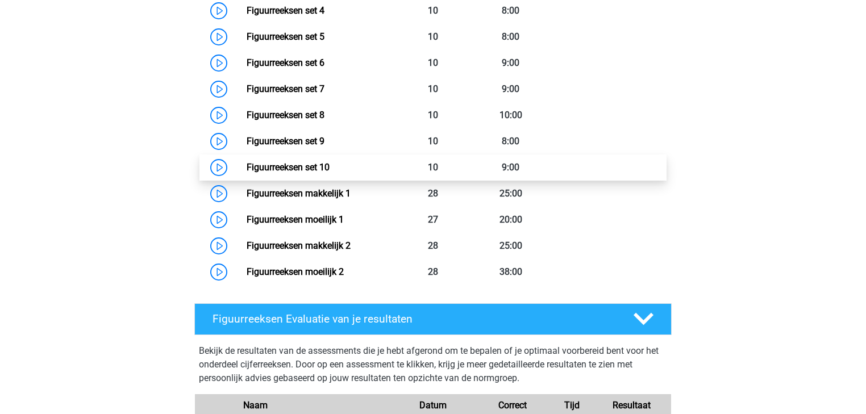
scroll to position [675, 0]
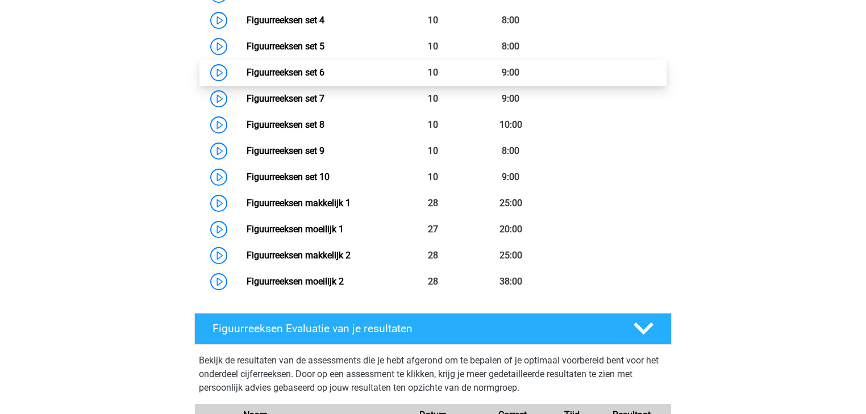
click at [303, 72] on link "Figuurreeksen set 6" at bounding box center [286, 72] width 78 height 11
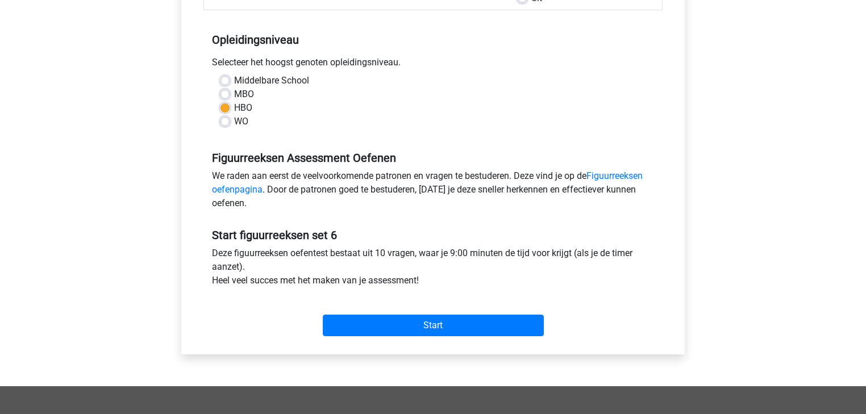
scroll to position [227, 0]
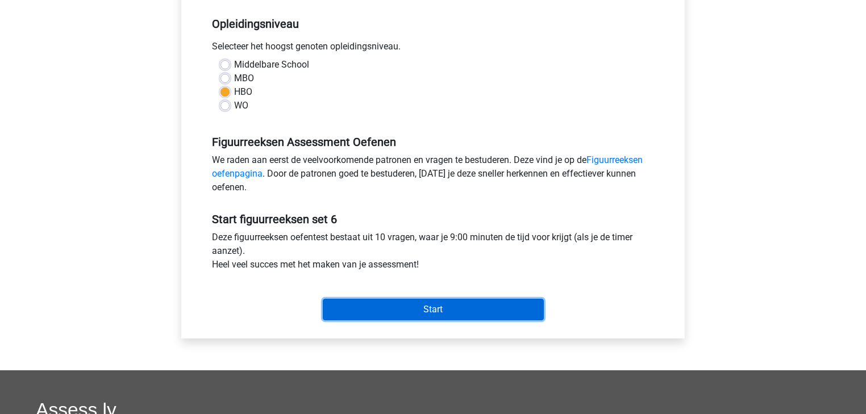
click at [450, 303] on input "Start" at bounding box center [433, 310] width 221 height 22
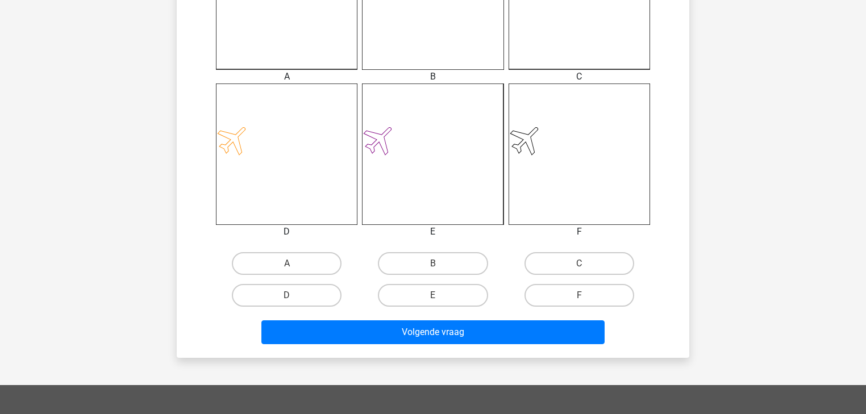
scroll to position [409, 0]
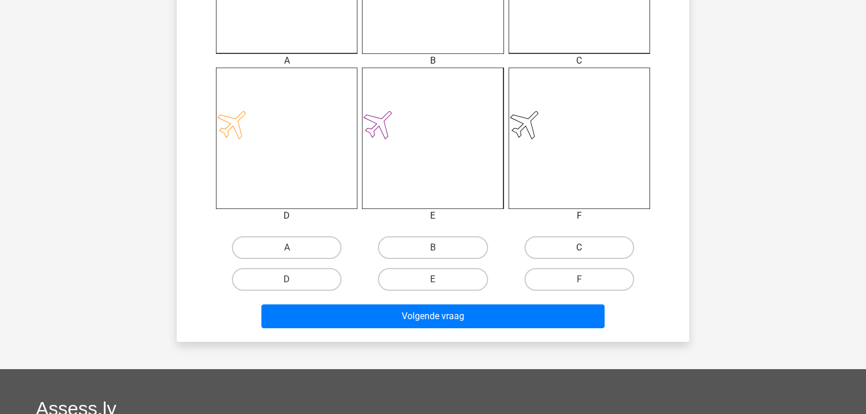
click at [577, 247] on label "C" at bounding box center [579, 247] width 110 height 23
click at [579, 248] on input "C" at bounding box center [582, 251] width 7 height 7
radio input "true"
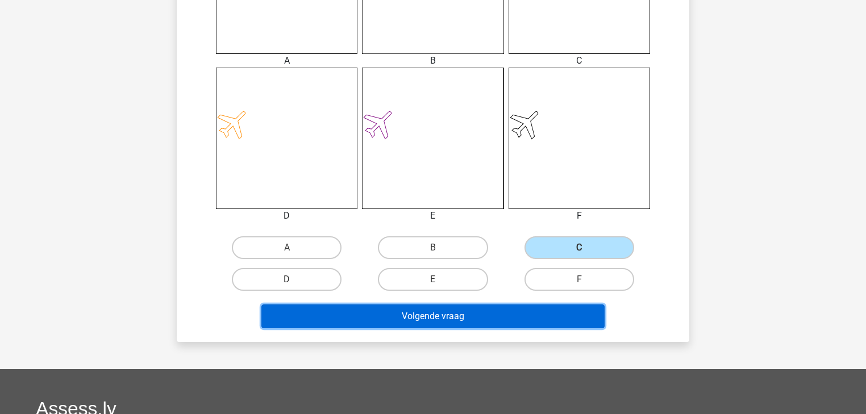
click at [482, 307] on button "Volgende vraag" at bounding box center [433, 316] width 344 height 24
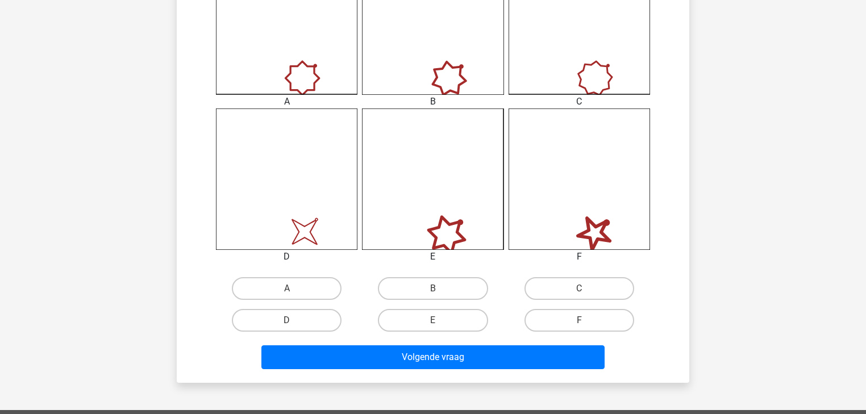
scroll to position [370, 0]
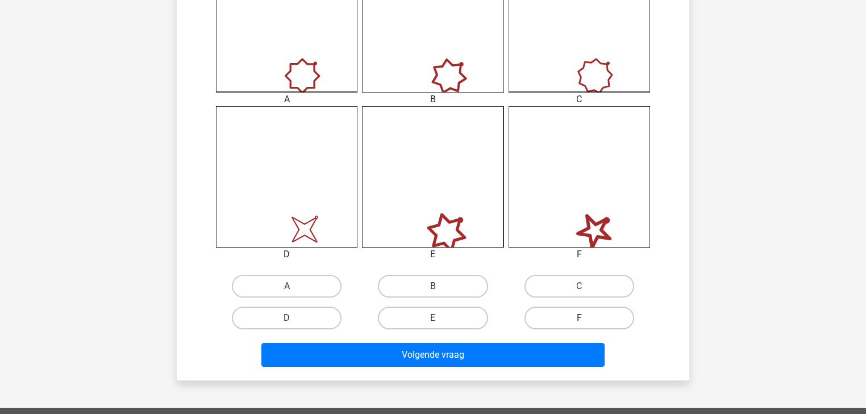
click at [561, 314] on label "F" at bounding box center [579, 318] width 110 height 23
click at [579, 318] on input "F" at bounding box center [582, 321] width 7 height 7
radio input "true"
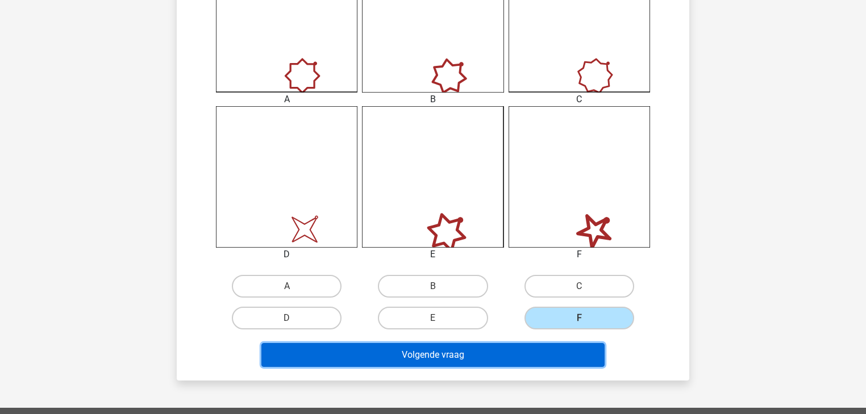
click at [532, 343] on button "Volgende vraag" at bounding box center [433, 355] width 344 height 24
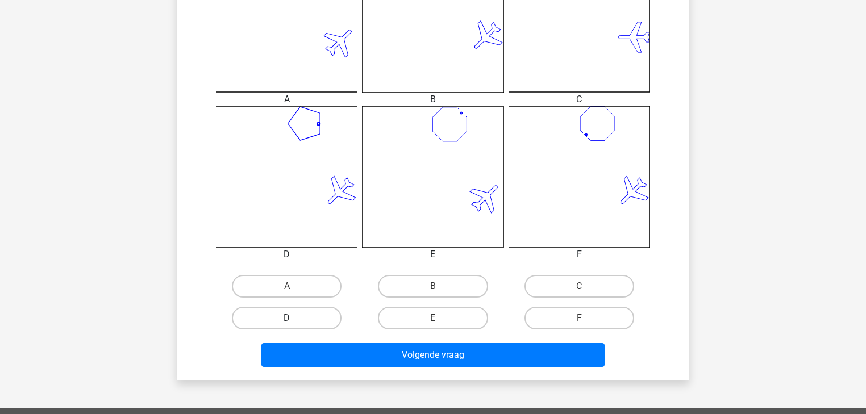
click at [290, 310] on label "D" at bounding box center [287, 318] width 110 height 23
click at [290, 318] on input "D" at bounding box center [290, 321] width 7 height 7
radio input "true"
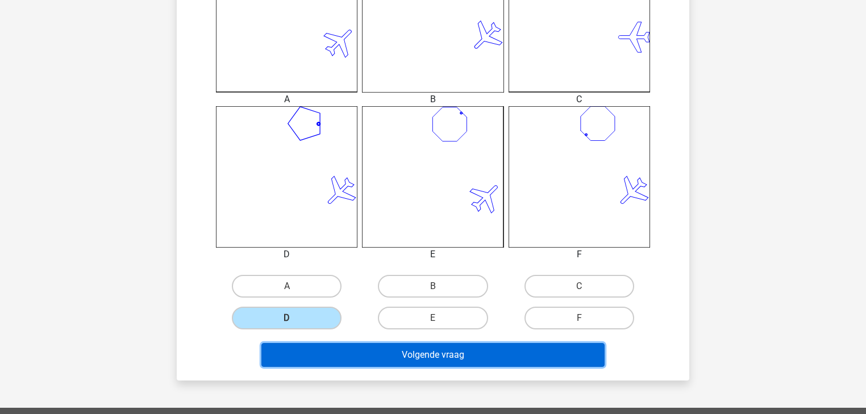
click at [357, 348] on button "Volgende vraag" at bounding box center [433, 355] width 344 height 24
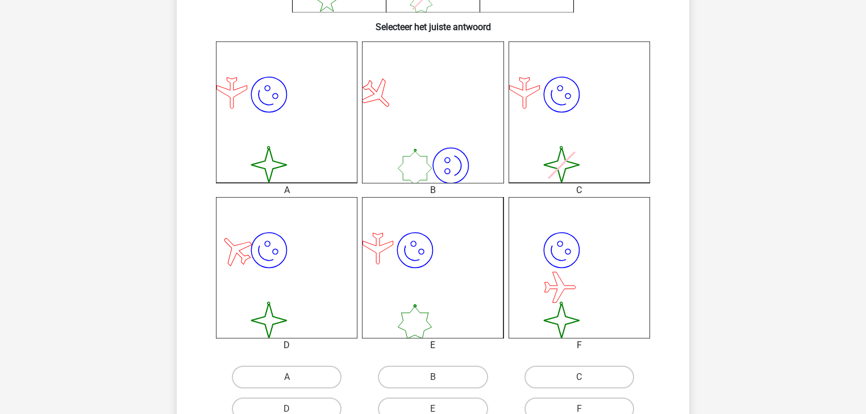
scroll to position [325, 0]
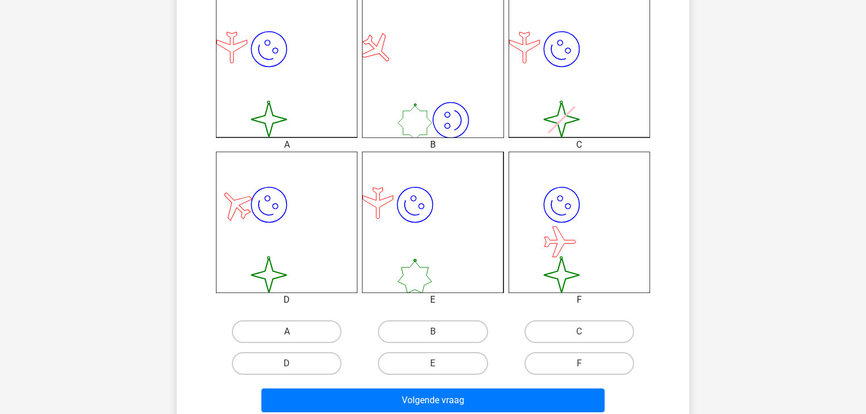
click at [294, 331] on label "A" at bounding box center [287, 331] width 110 height 23
click at [294, 332] on input "A" at bounding box center [290, 335] width 7 height 7
radio input "true"
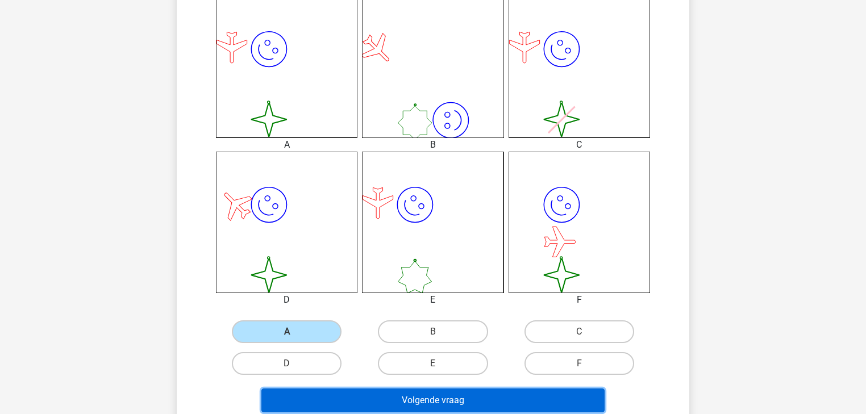
click at [418, 397] on button "Volgende vraag" at bounding box center [433, 400] width 344 height 24
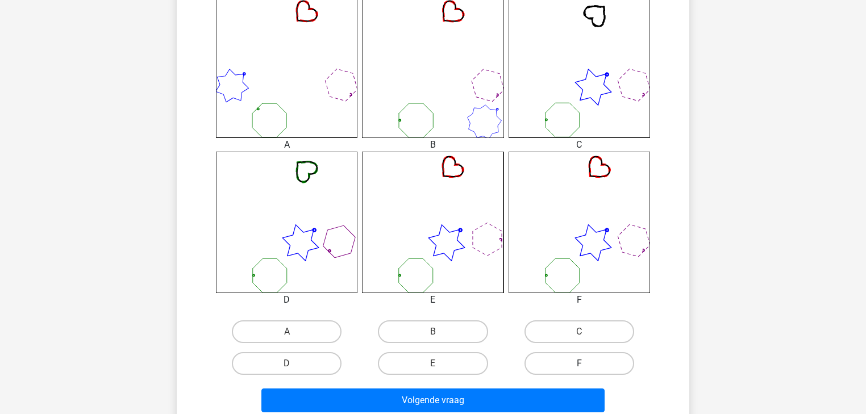
click at [563, 356] on label "F" at bounding box center [579, 363] width 110 height 23
click at [579, 364] on input "F" at bounding box center [582, 367] width 7 height 7
radio input "true"
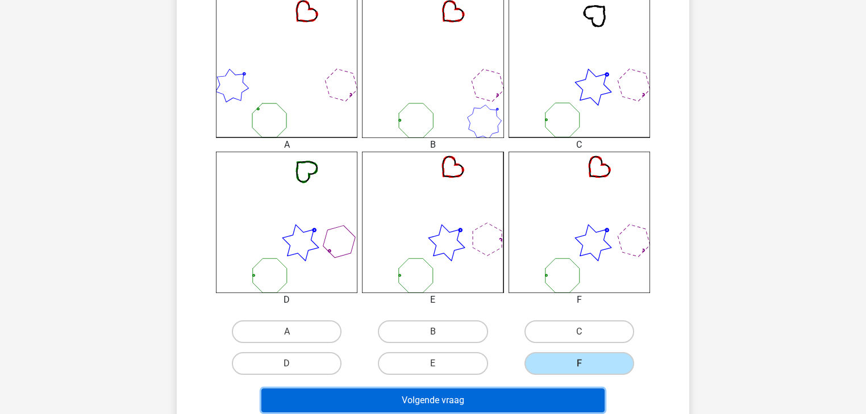
click at [449, 395] on button "Volgende vraag" at bounding box center [433, 400] width 344 height 24
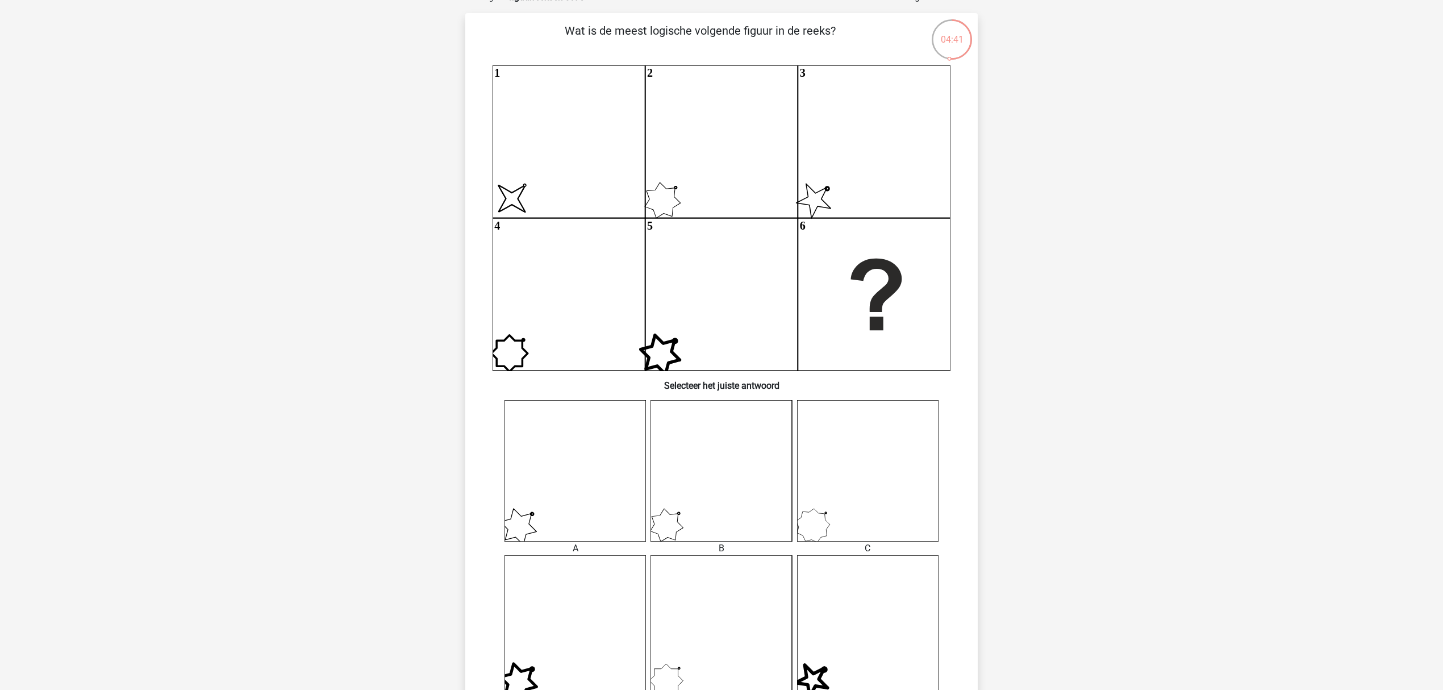
scroll to position [142, 0]
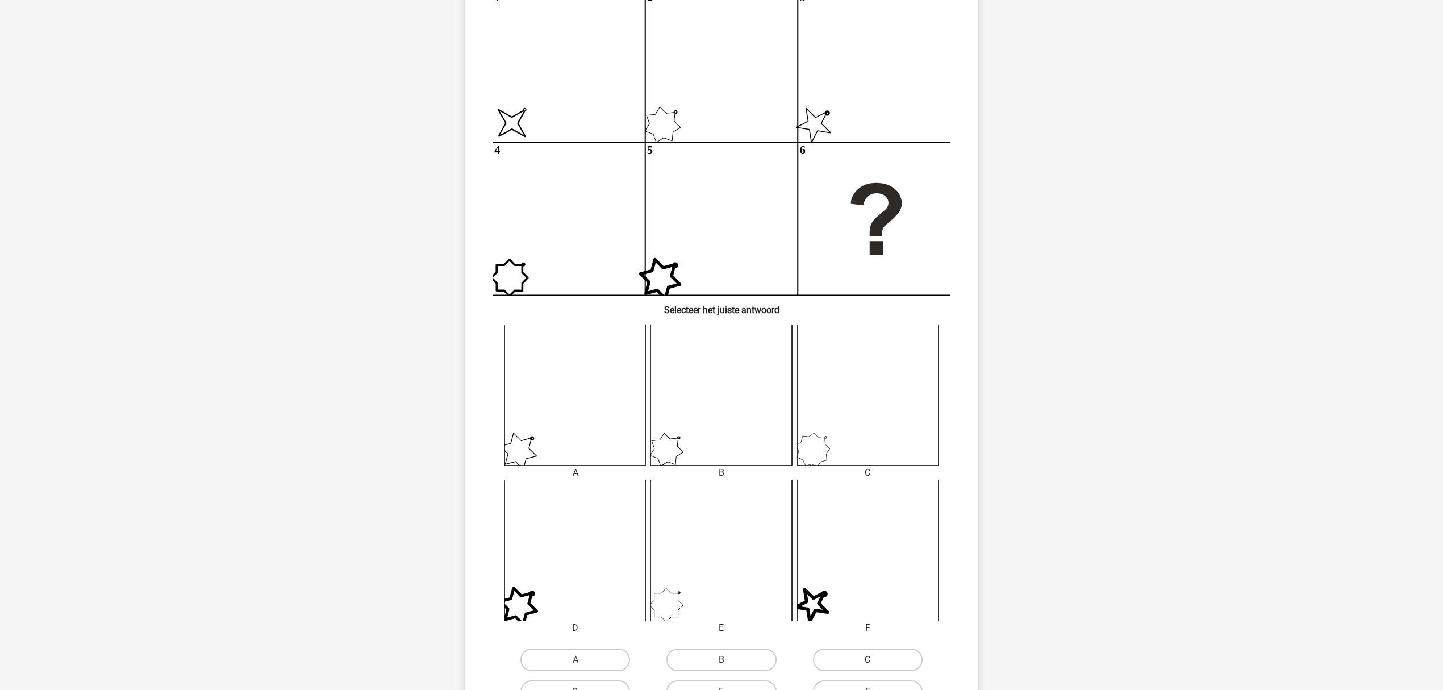
click at [863, 413] on label "C" at bounding box center [868, 659] width 110 height 23
click at [865, 413] on input "C" at bounding box center [870, 662] width 7 height 7
radio input "true"
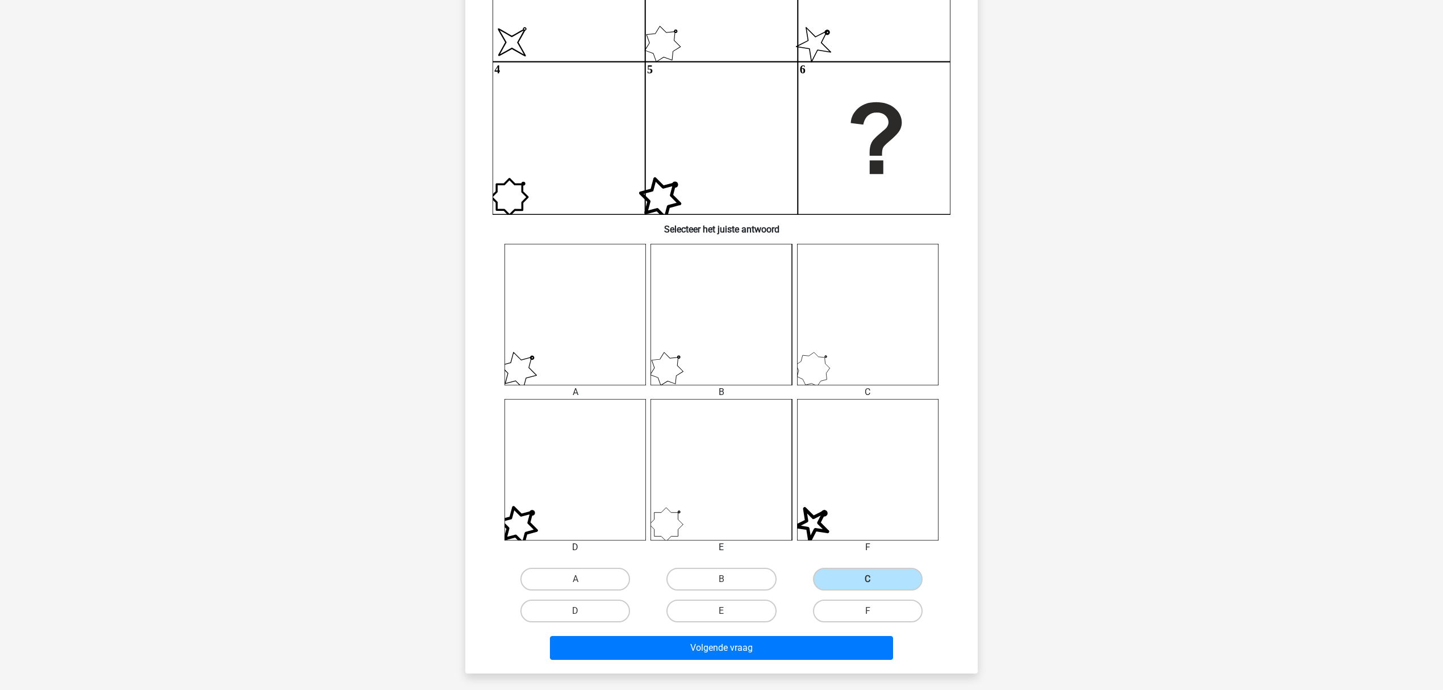
scroll to position [369, 0]
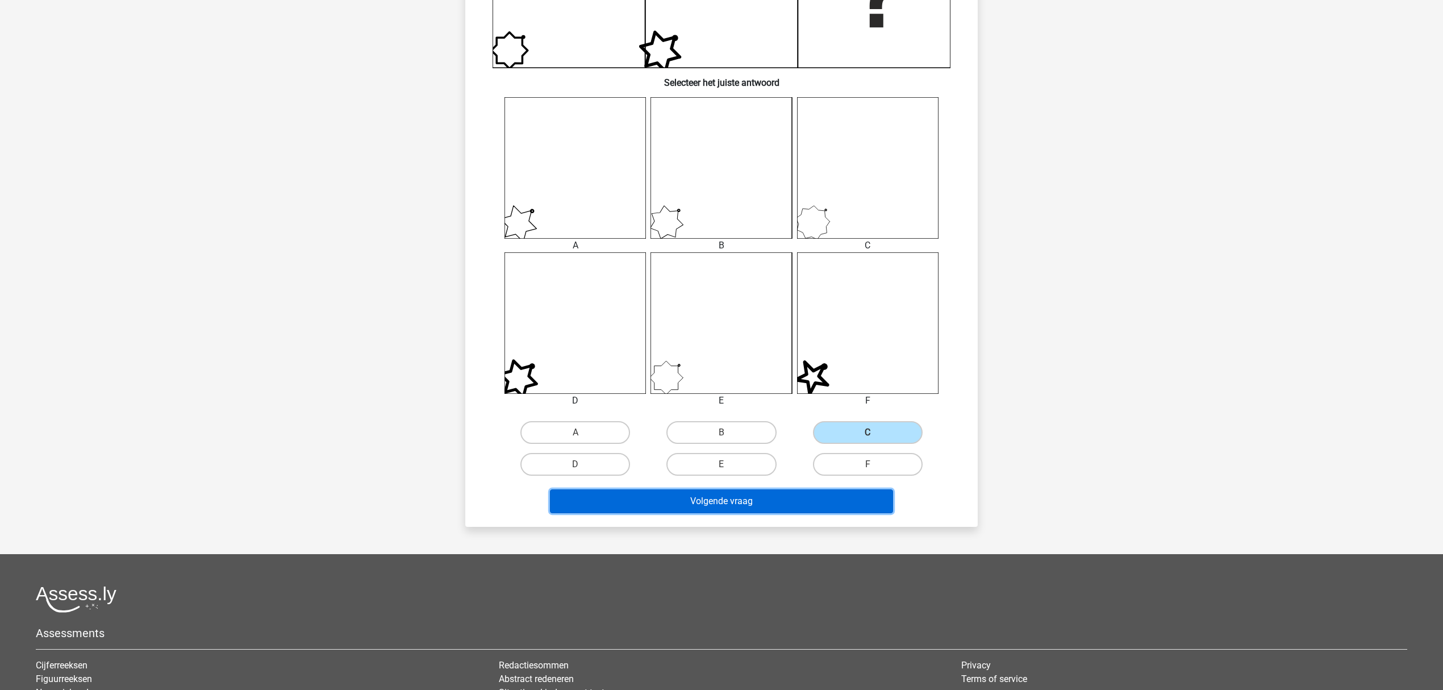
click at [802, 413] on button "Volgende vraag" at bounding box center [722, 501] width 344 height 24
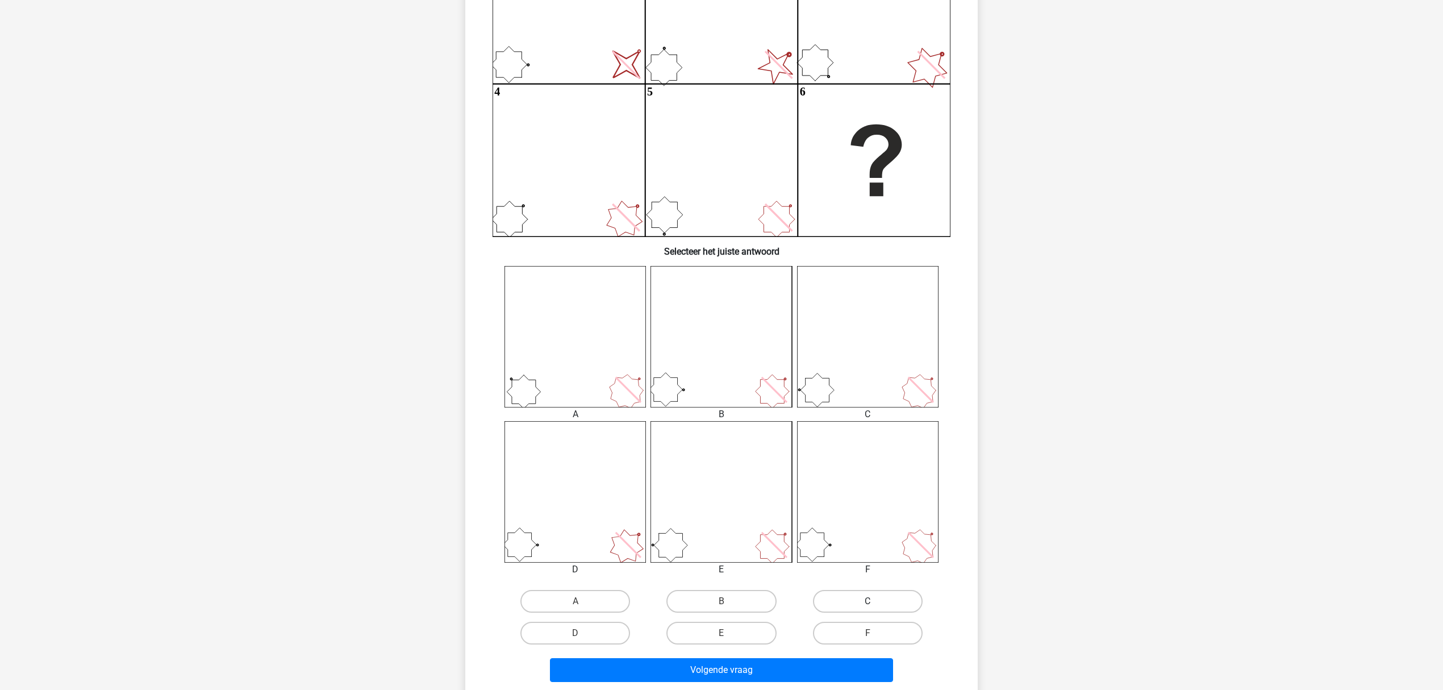
scroll to position [227, 0]
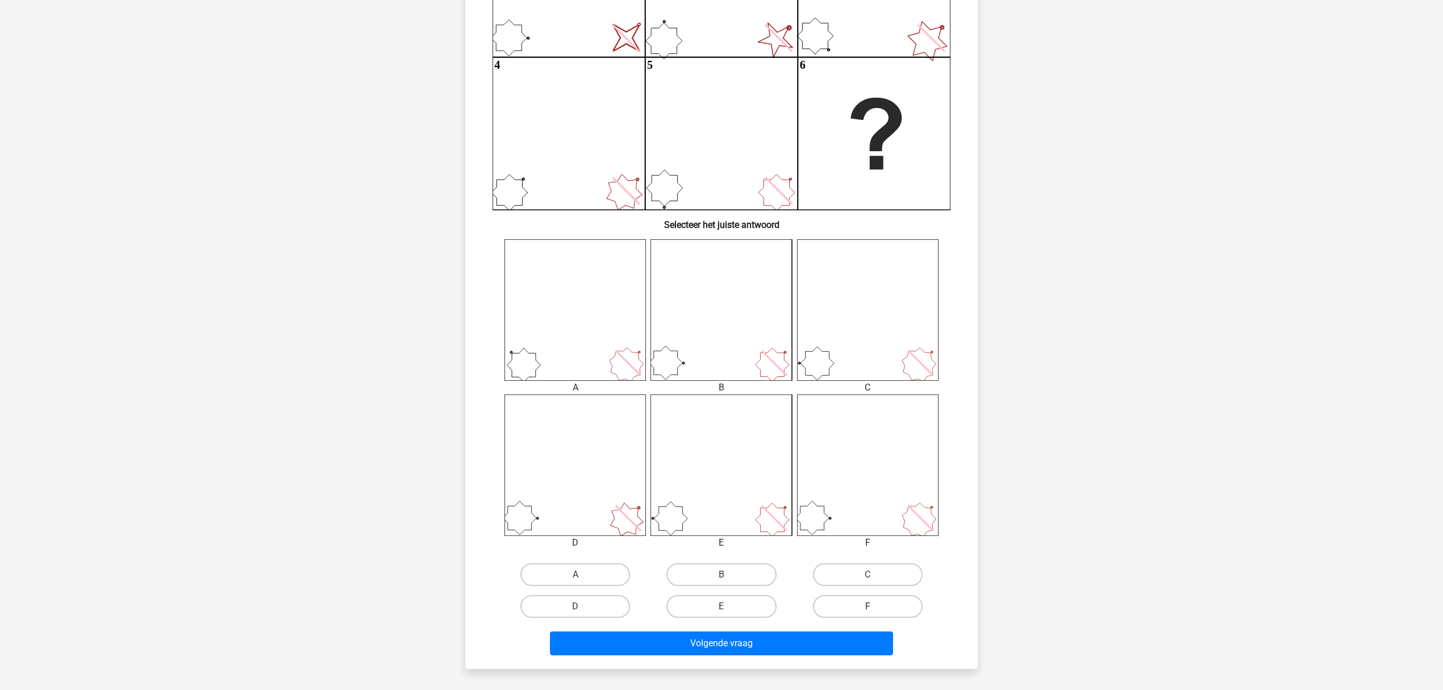
click at [865, 413] on label "F" at bounding box center [868, 606] width 110 height 23
click at [865, 413] on input "F" at bounding box center [870, 609] width 7 height 7
radio input "true"
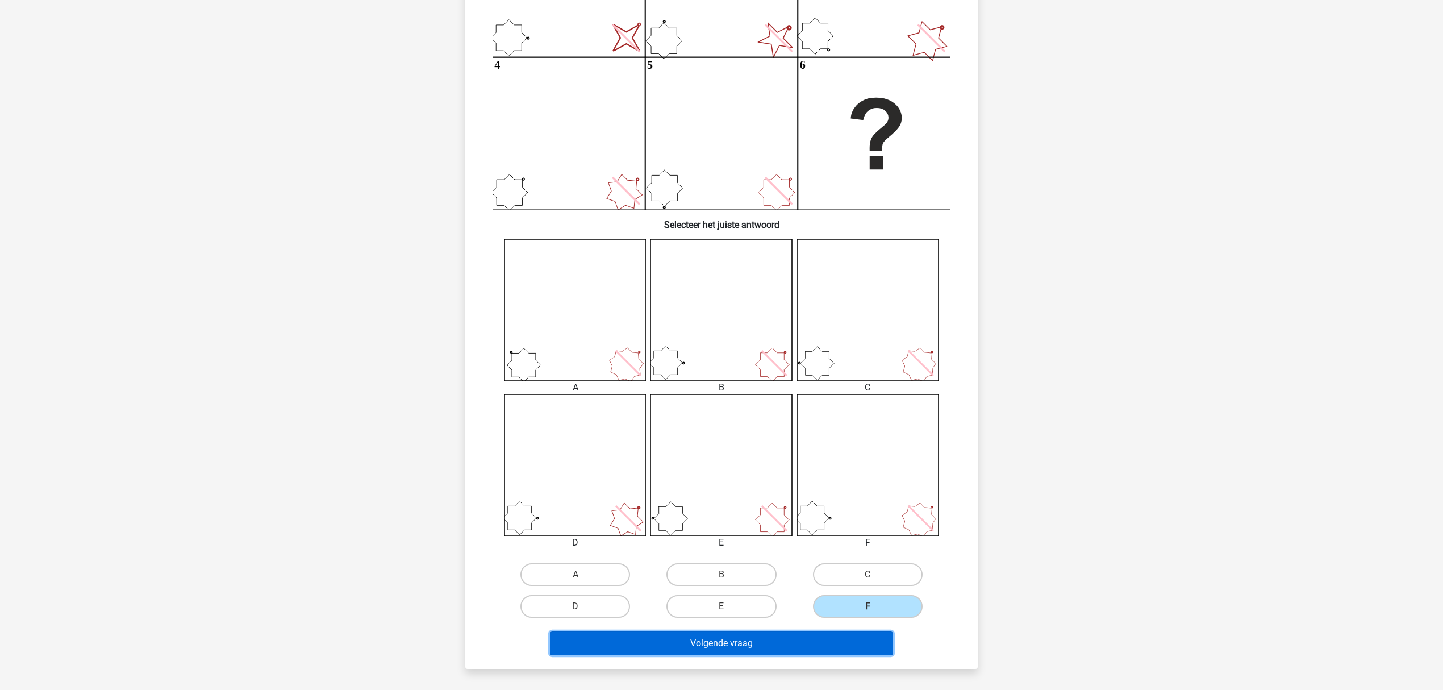
click at [809, 413] on button "Volgende vraag" at bounding box center [722, 643] width 344 height 24
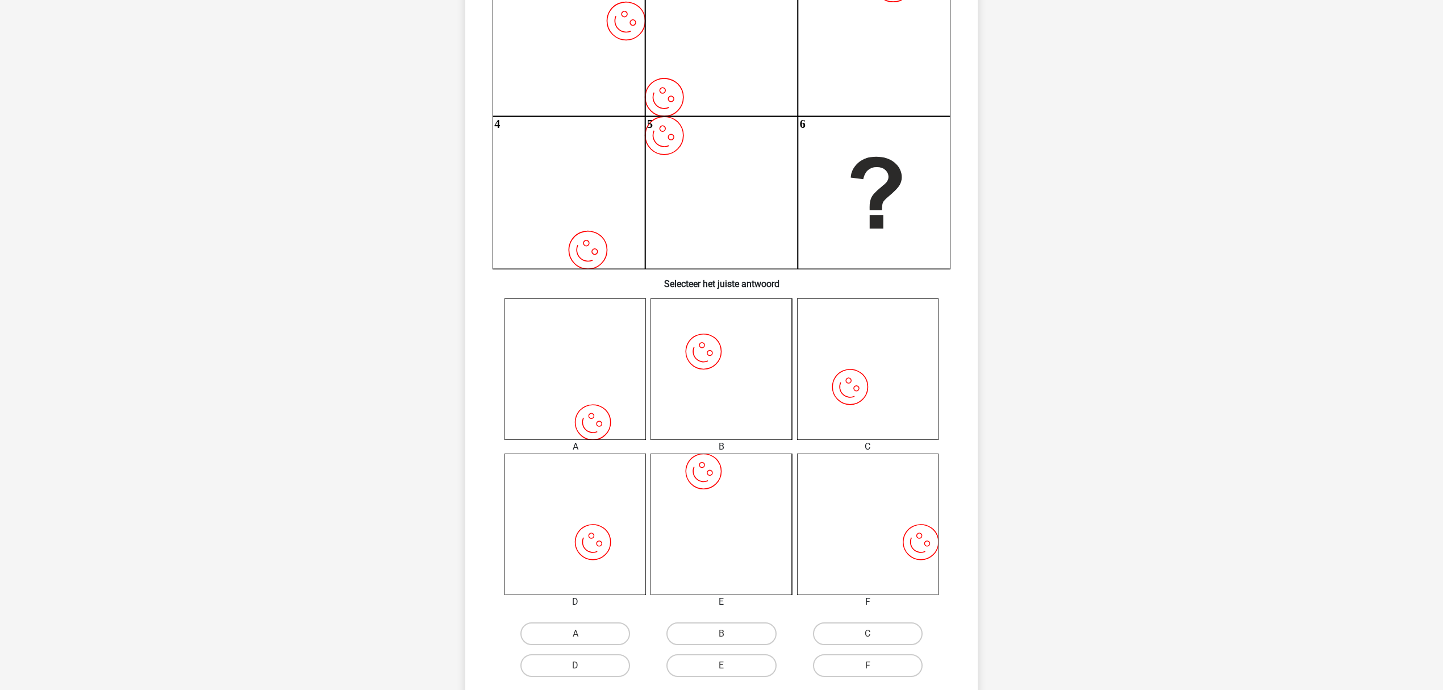
scroll to position [208, 0]
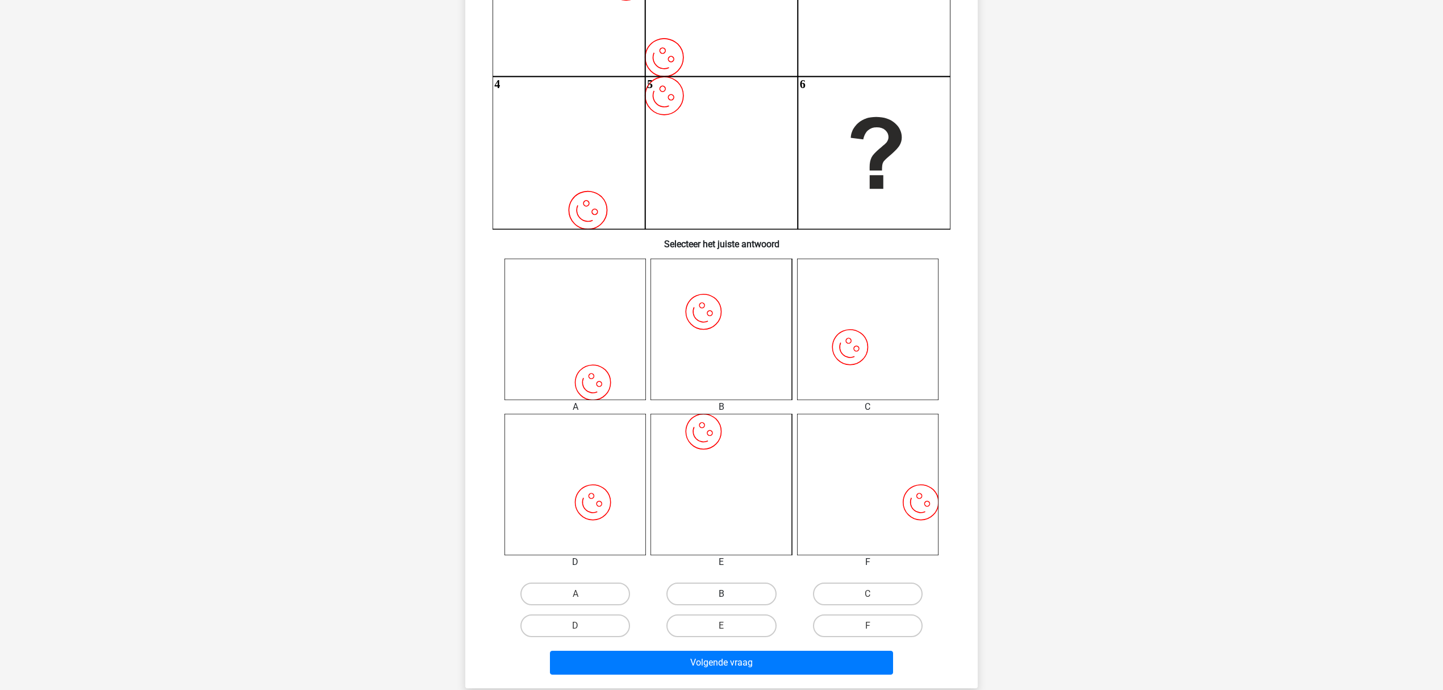
click at [734, 413] on label "B" at bounding box center [721, 593] width 110 height 23
click at [729, 413] on input "B" at bounding box center [724, 597] width 7 height 7
radio input "true"
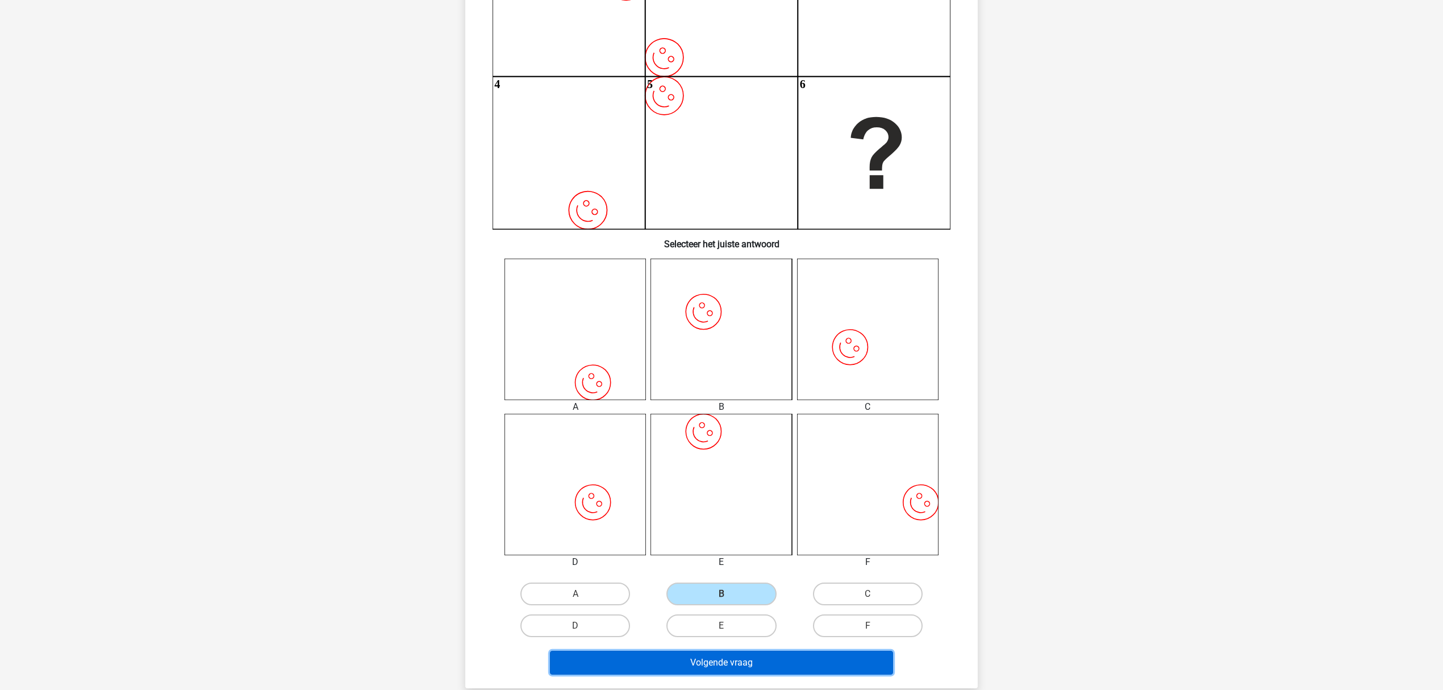
click at [730, 413] on button "Volgende vraag" at bounding box center [722, 662] width 344 height 24
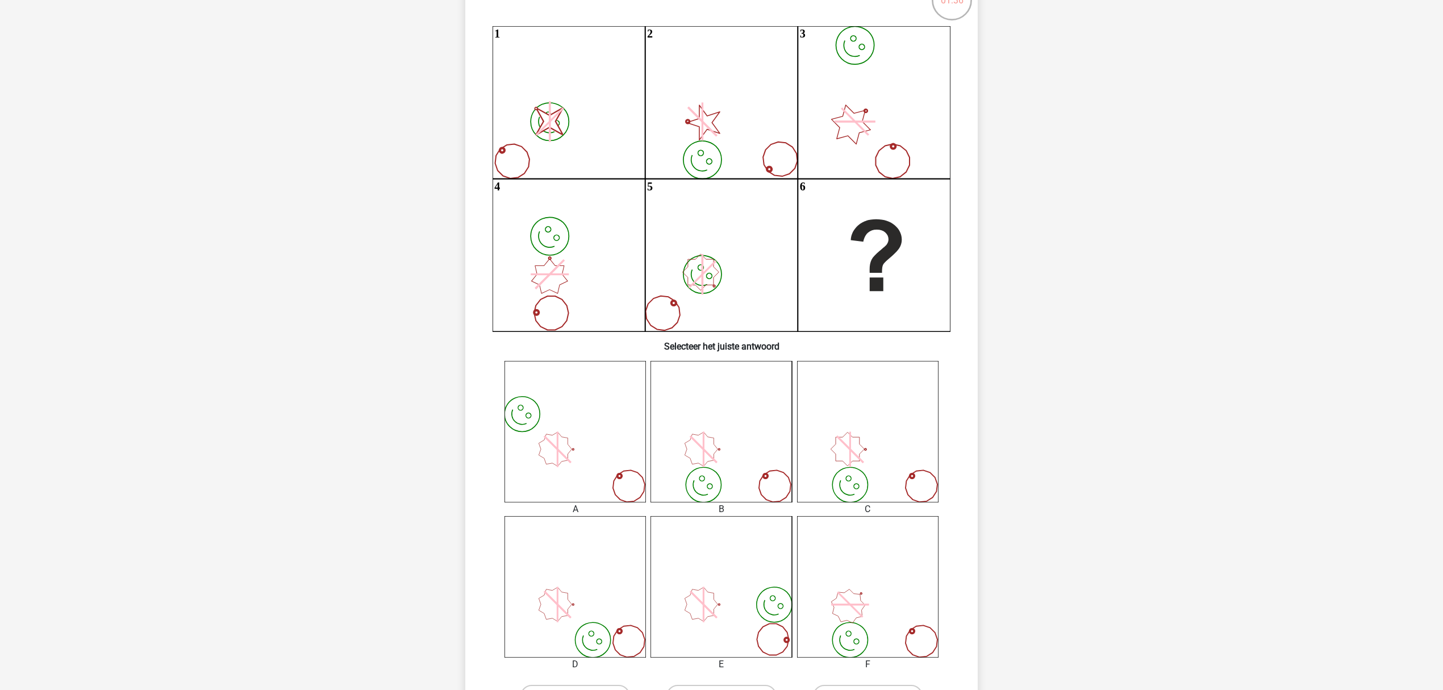
scroll to position [132, 0]
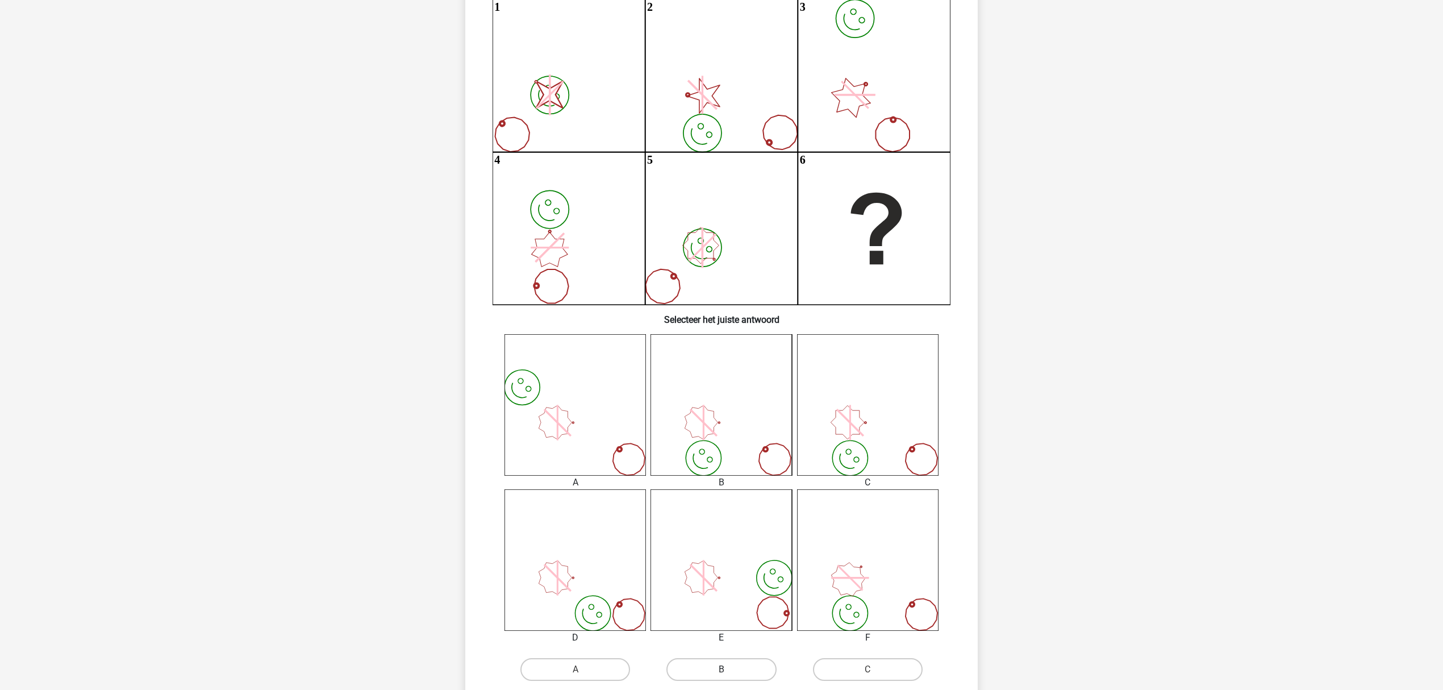
click at [720, 413] on label "B" at bounding box center [721, 669] width 110 height 23
click at [721, 413] on input "B" at bounding box center [724, 672] width 7 height 7
radio input "true"
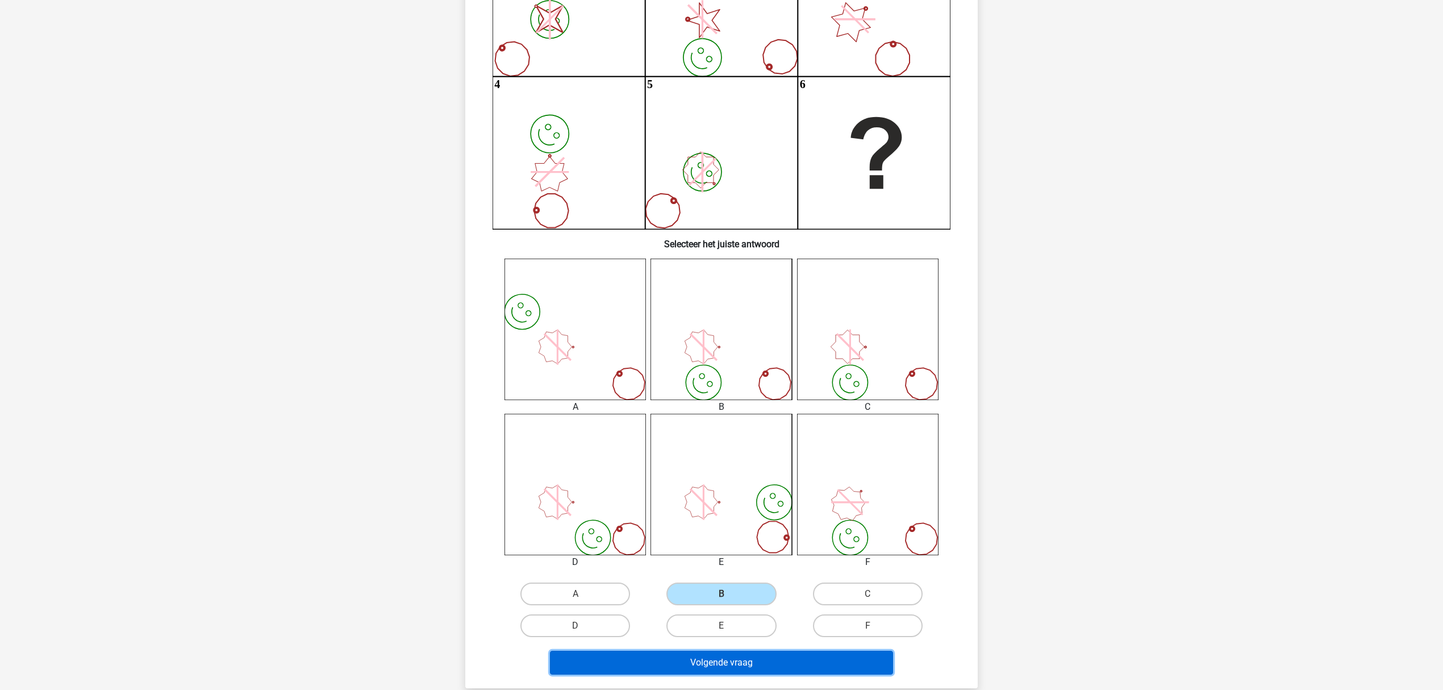
click at [741, 413] on button "Volgende vraag" at bounding box center [722, 662] width 344 height 24
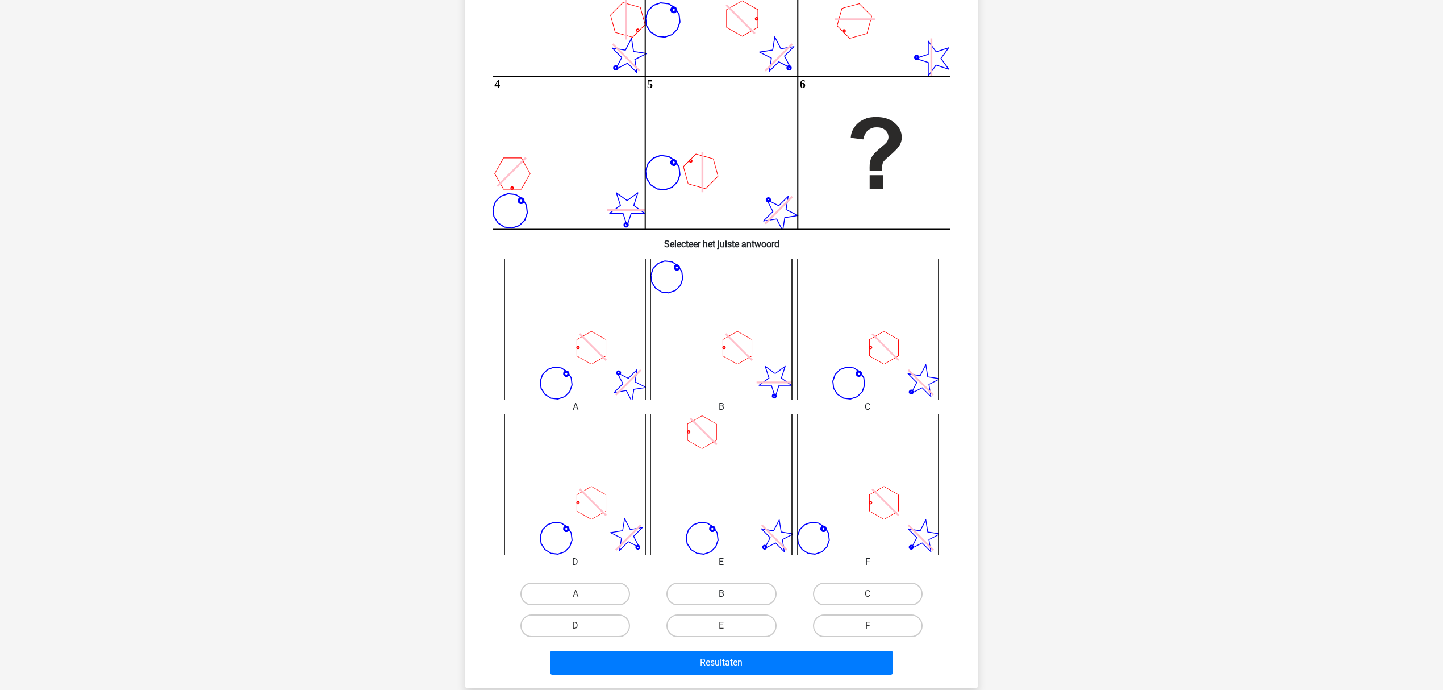
click at [728, 413] on label "B" at bounding box center [721, 593] width 110 height 23
click at [728, 413] on input "B" at bounding box center [724, 597] width 7 height 7
radio input "true"
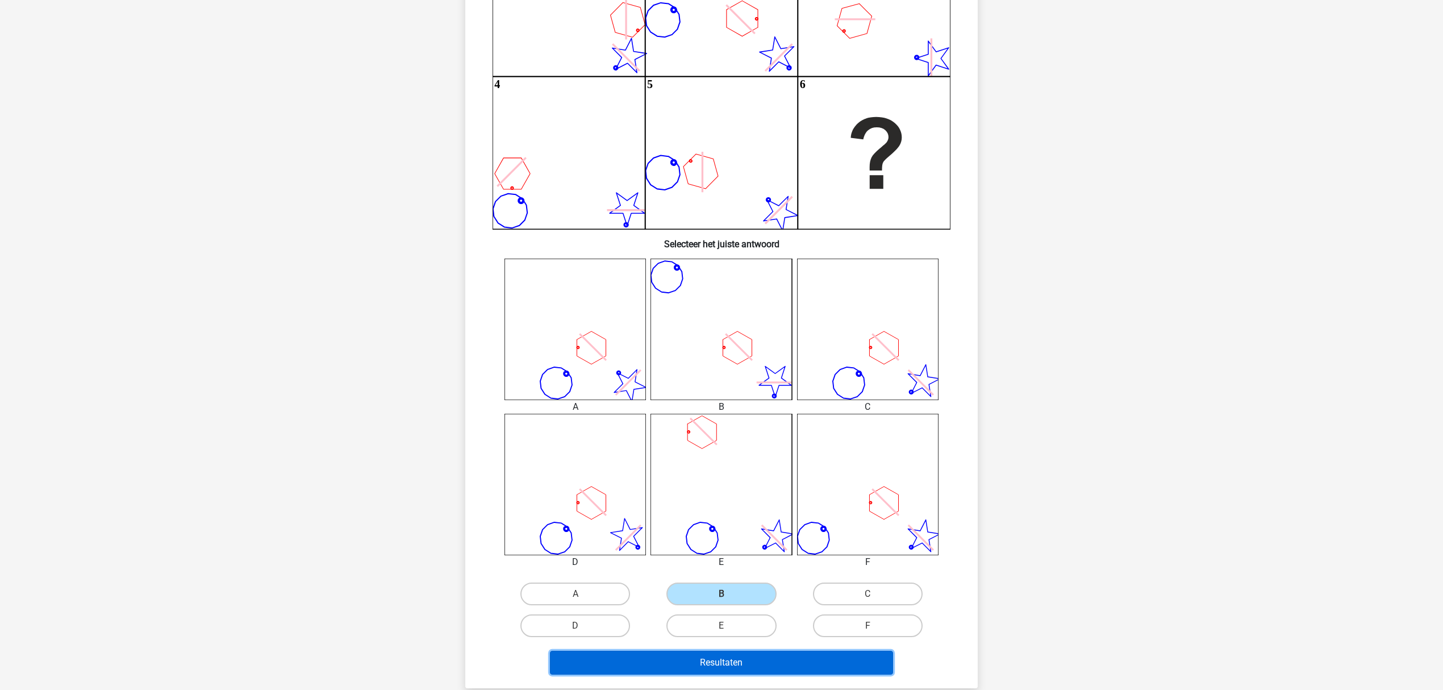
click at [722, 413] on button "Resultaten" at bounding box center [722, 662] width 344 height 24
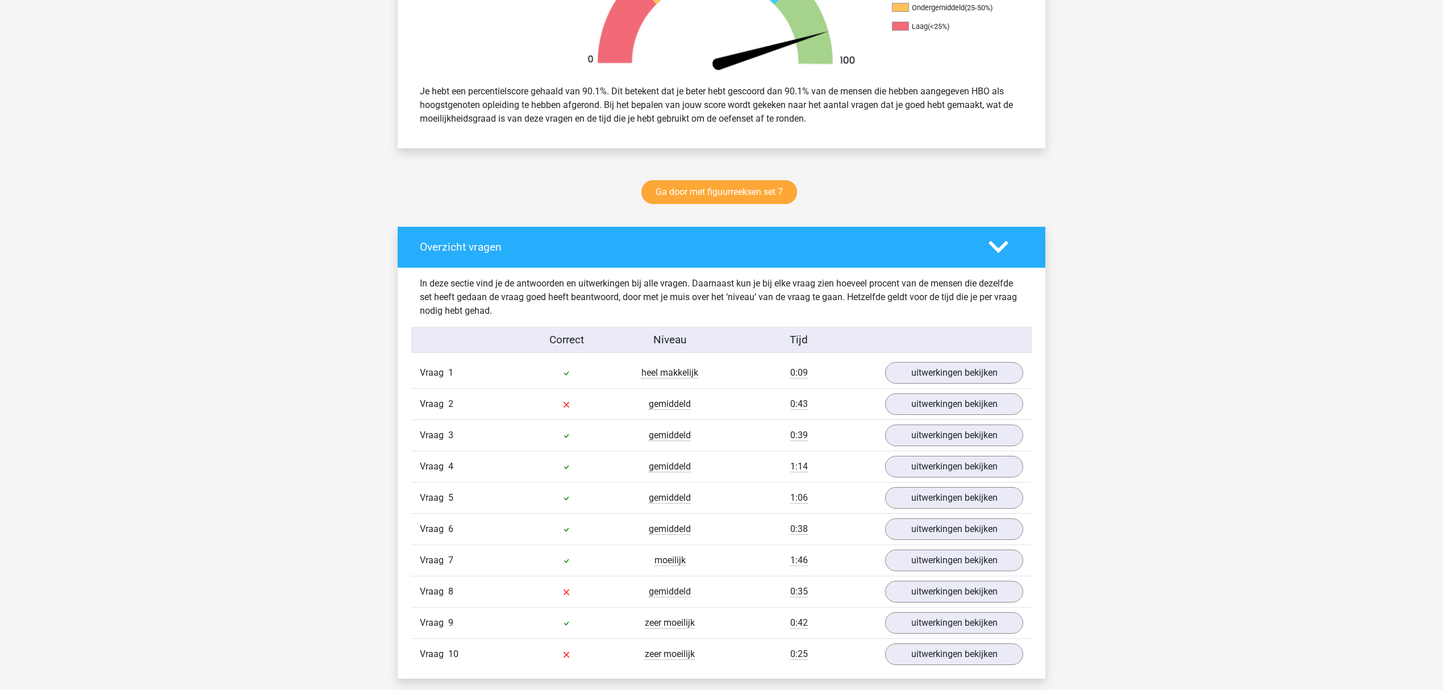
scroll to position [454, 0]
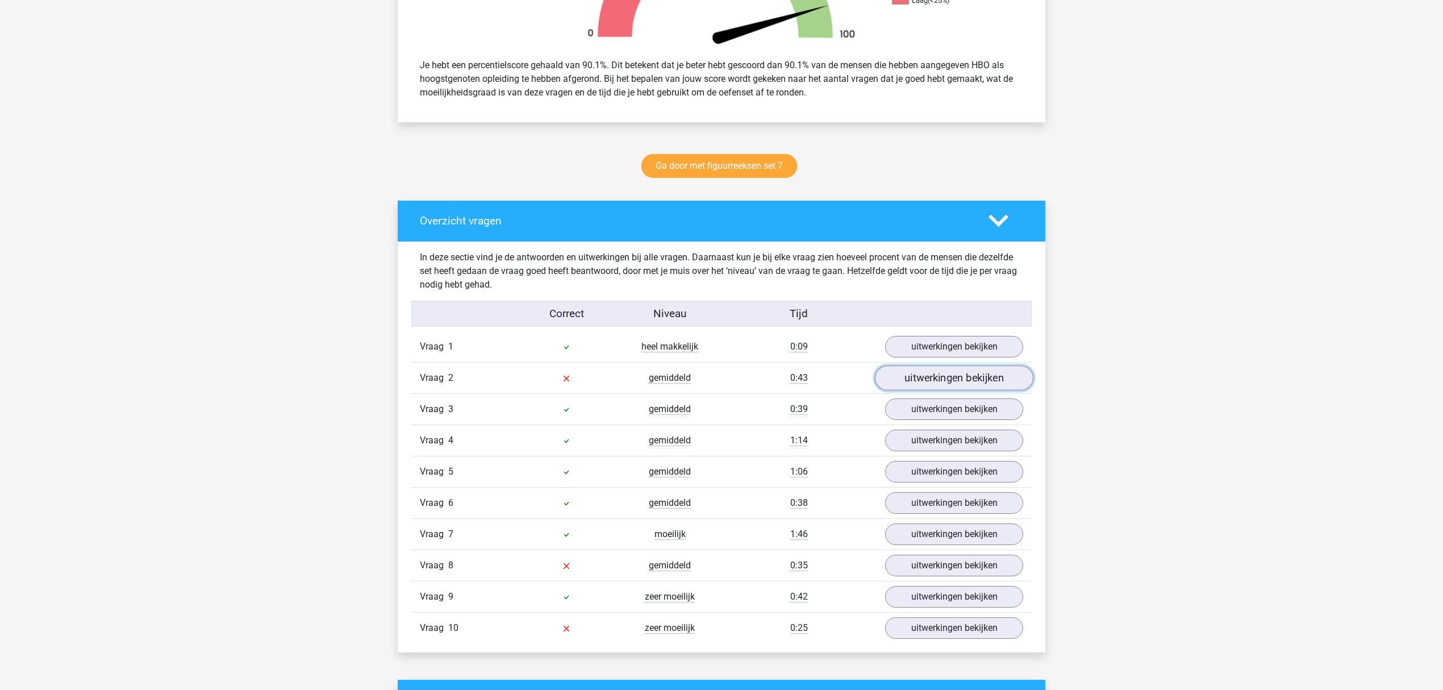
click at [945, 375] on link "uitwerkingen bekijken" at bounding box center [954, 377] width 158 height 25
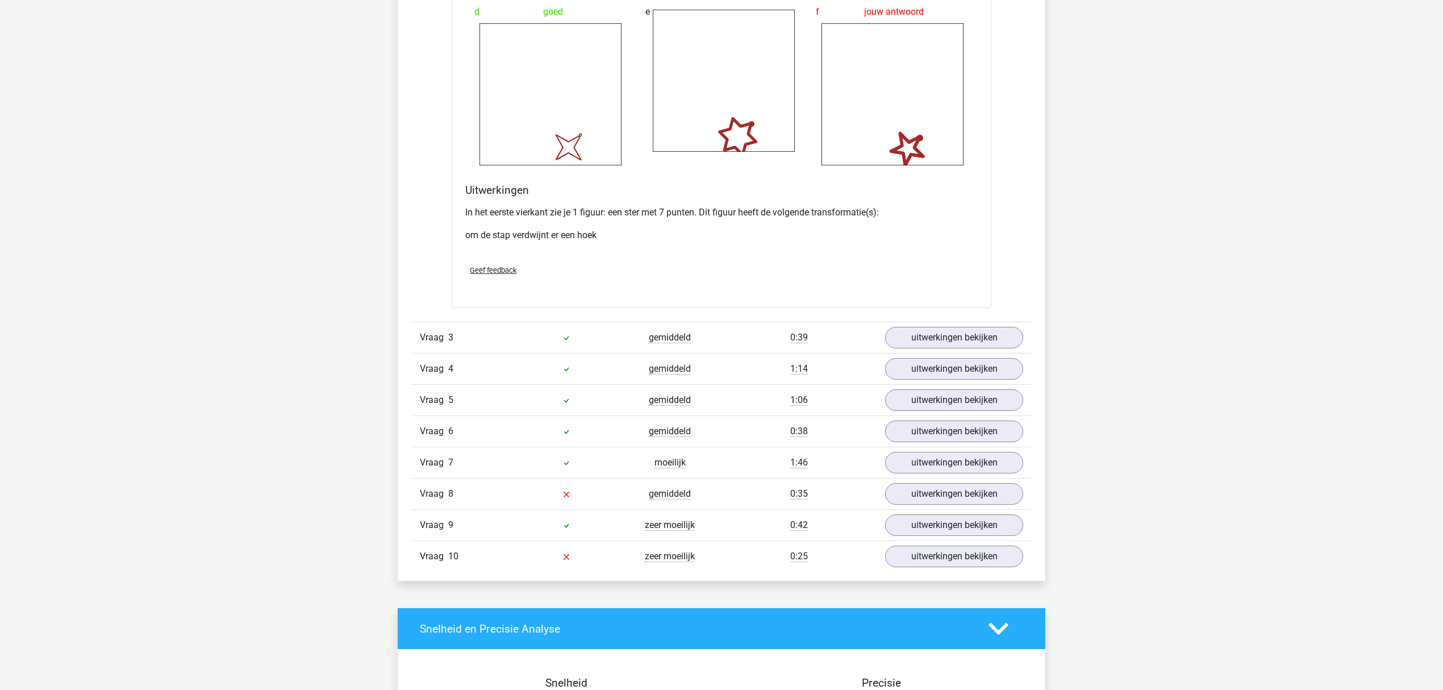
scroll to position [1439, 0]
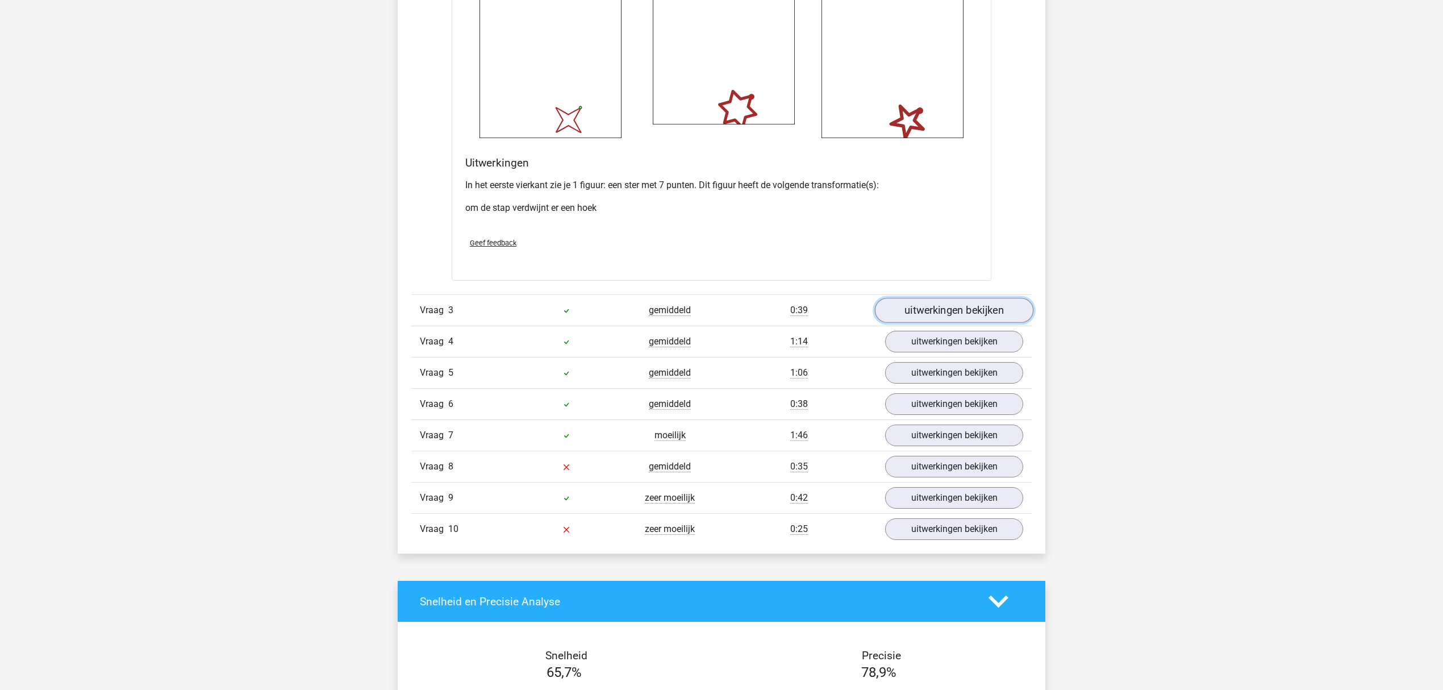
click at [944, 312] on link "uitwerkingen bekijken" at bounding box center [954, 310] width 158 height 25
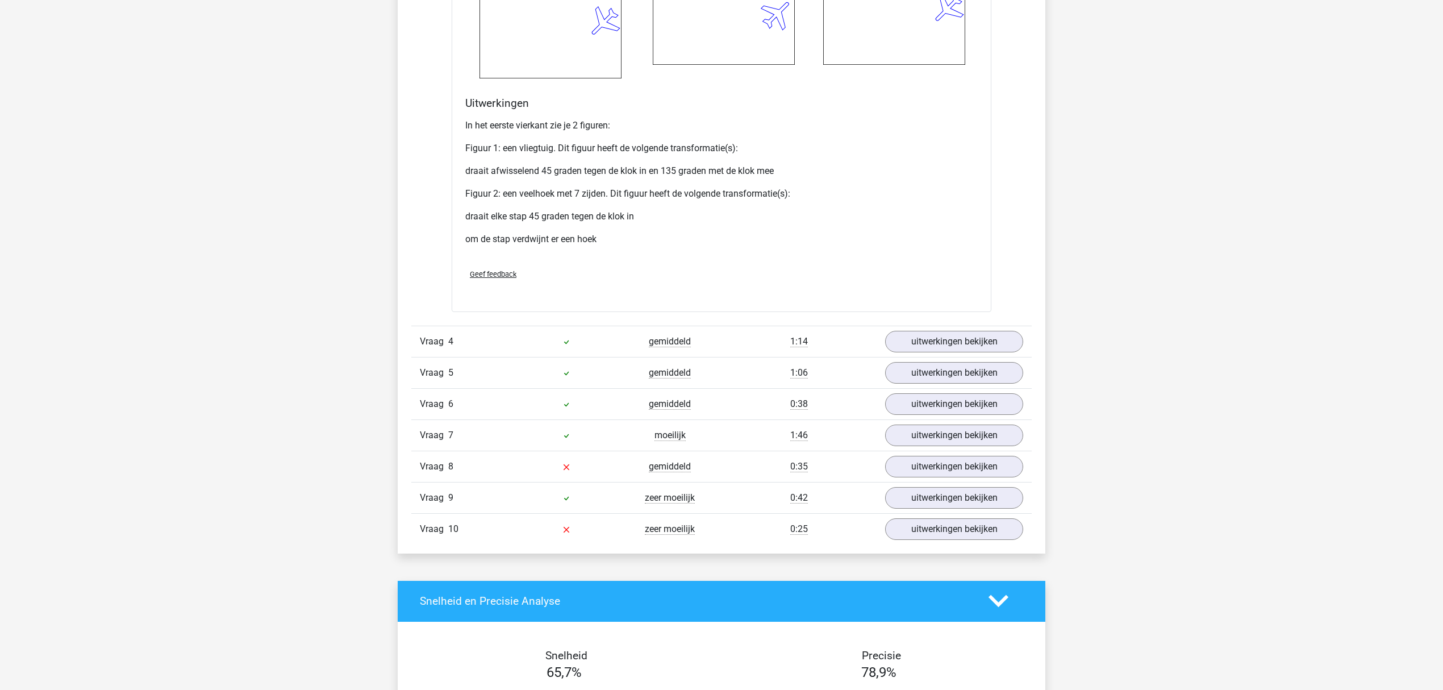
scroll to position [2423, 0]
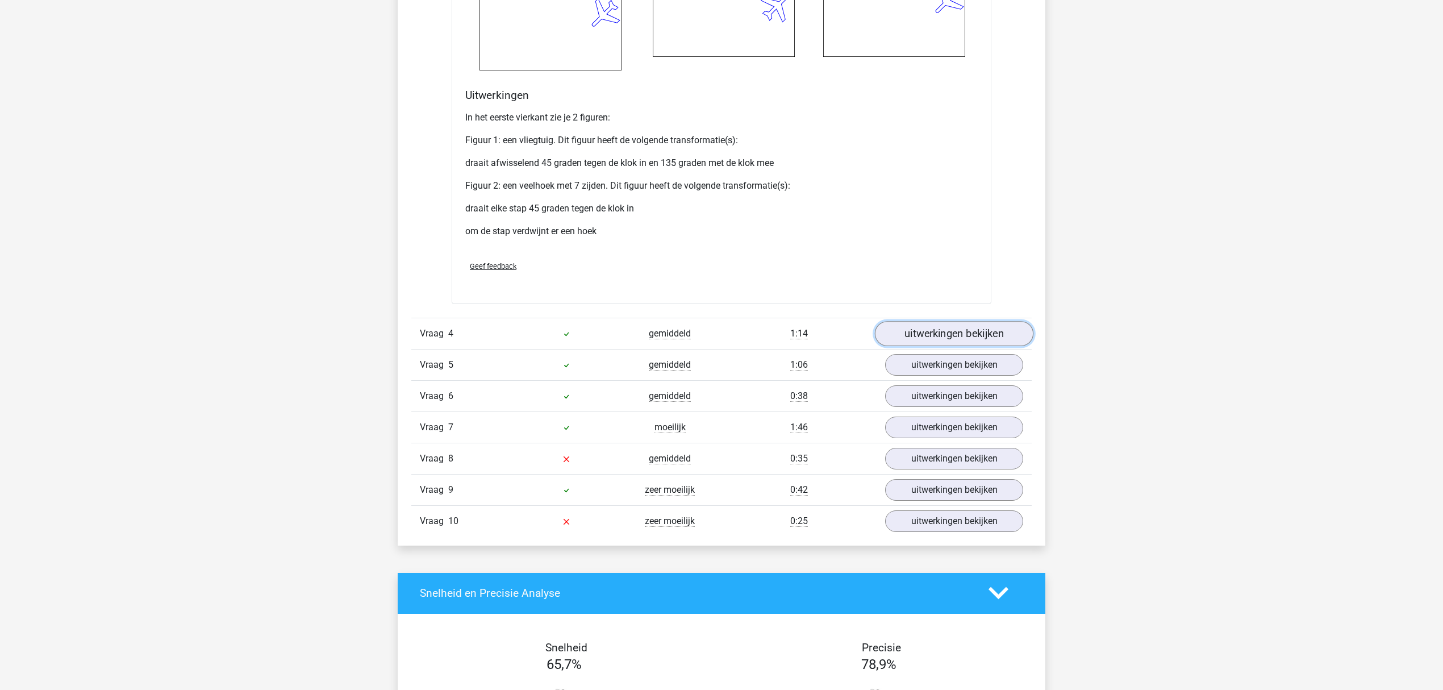
click at [923, 329] on link "uitwerkingen bekijken" at bounding box center [954, 333] width 158 height 25
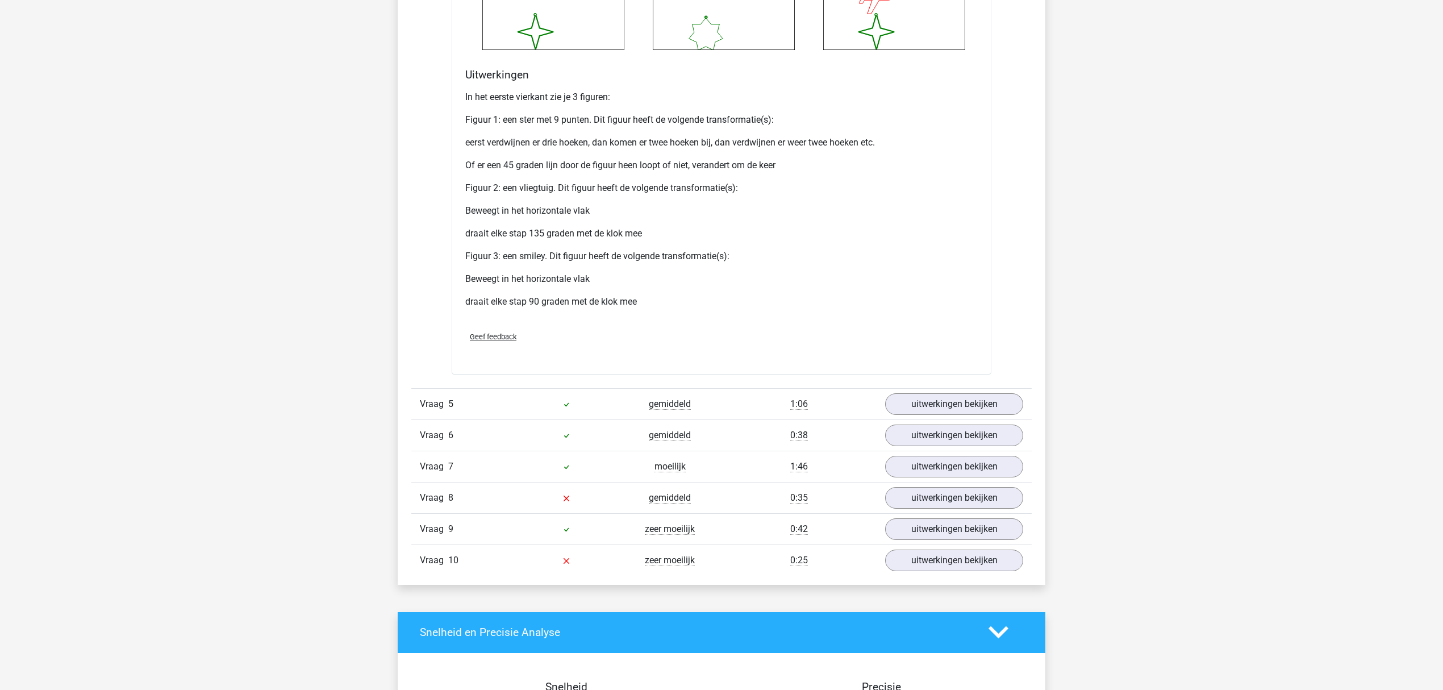
scroll to position [3483, 0]
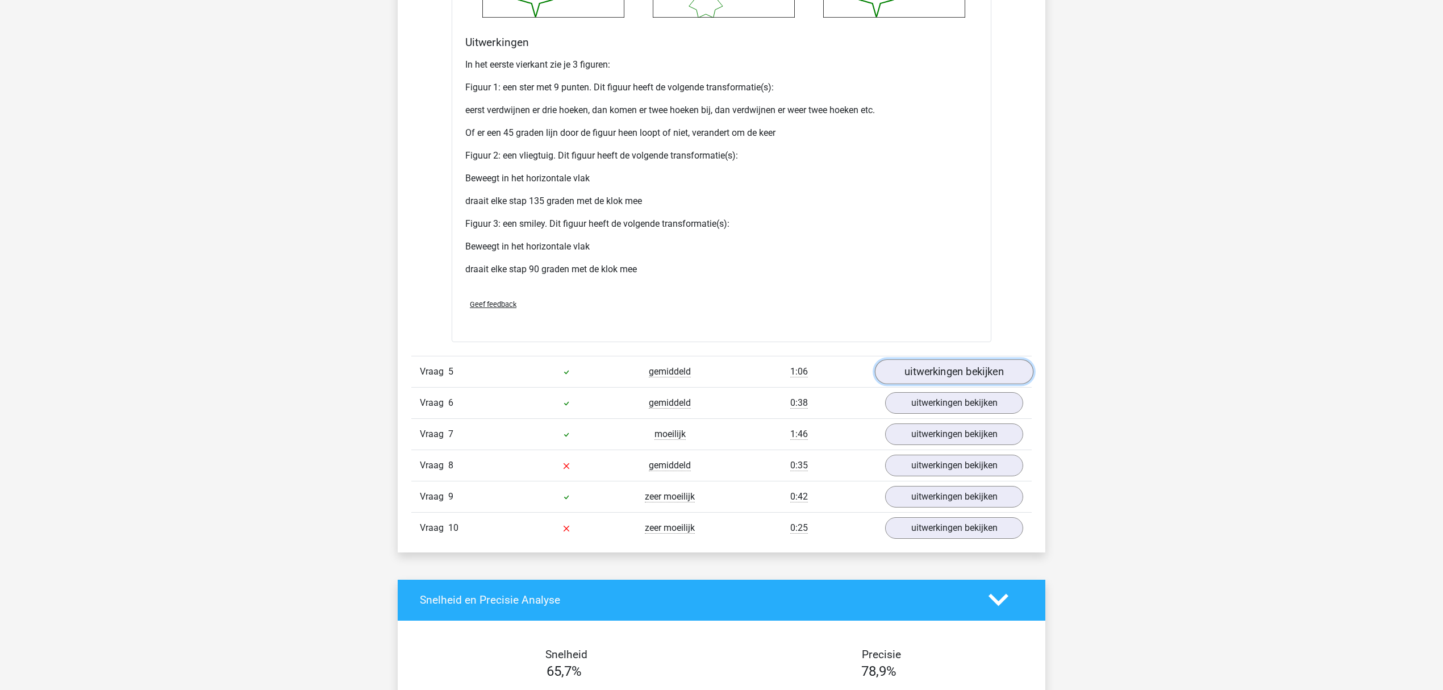
click at [936, 367] on link "uitwerkingen bekijken" at bounding box center [954, 371] width 158 height 25
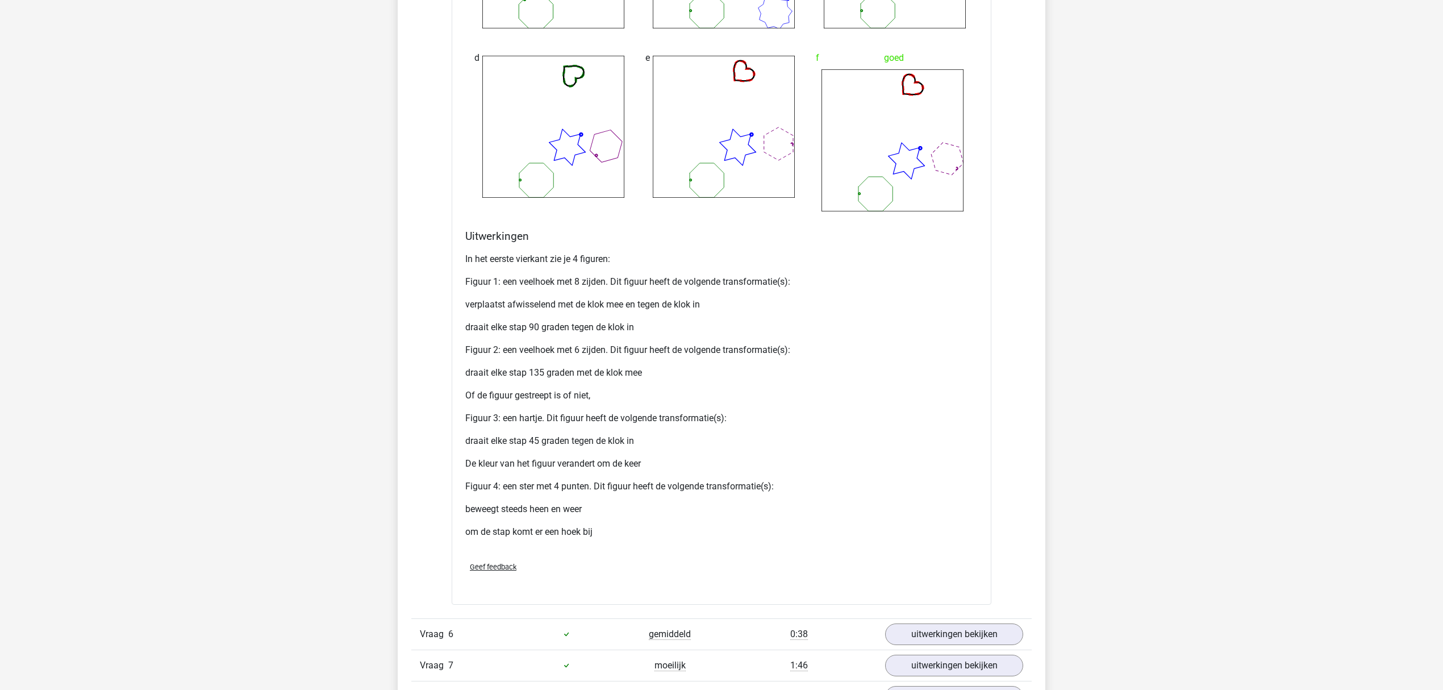
scroll to position [4619, 0]
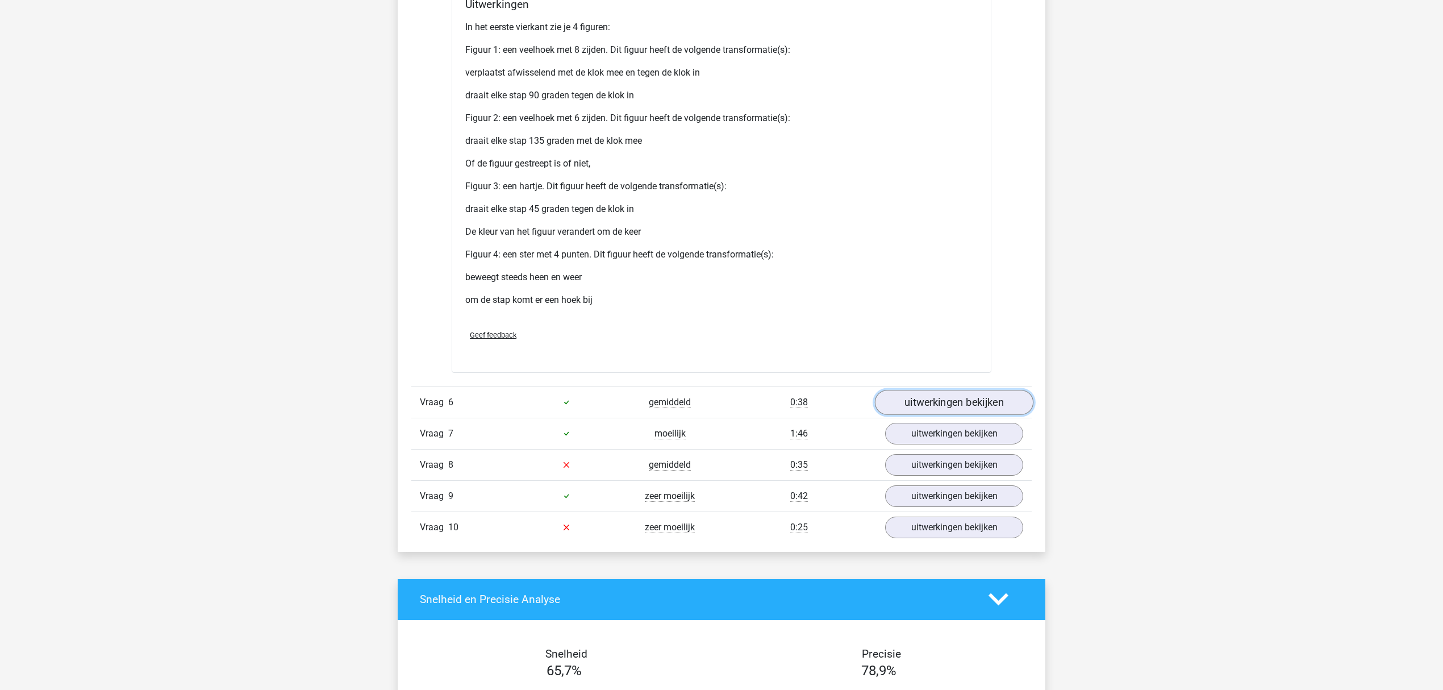
click at [950, 407] on link "uitwerkingen bekijken" at bounding box center [954, 402] width 158 height 25
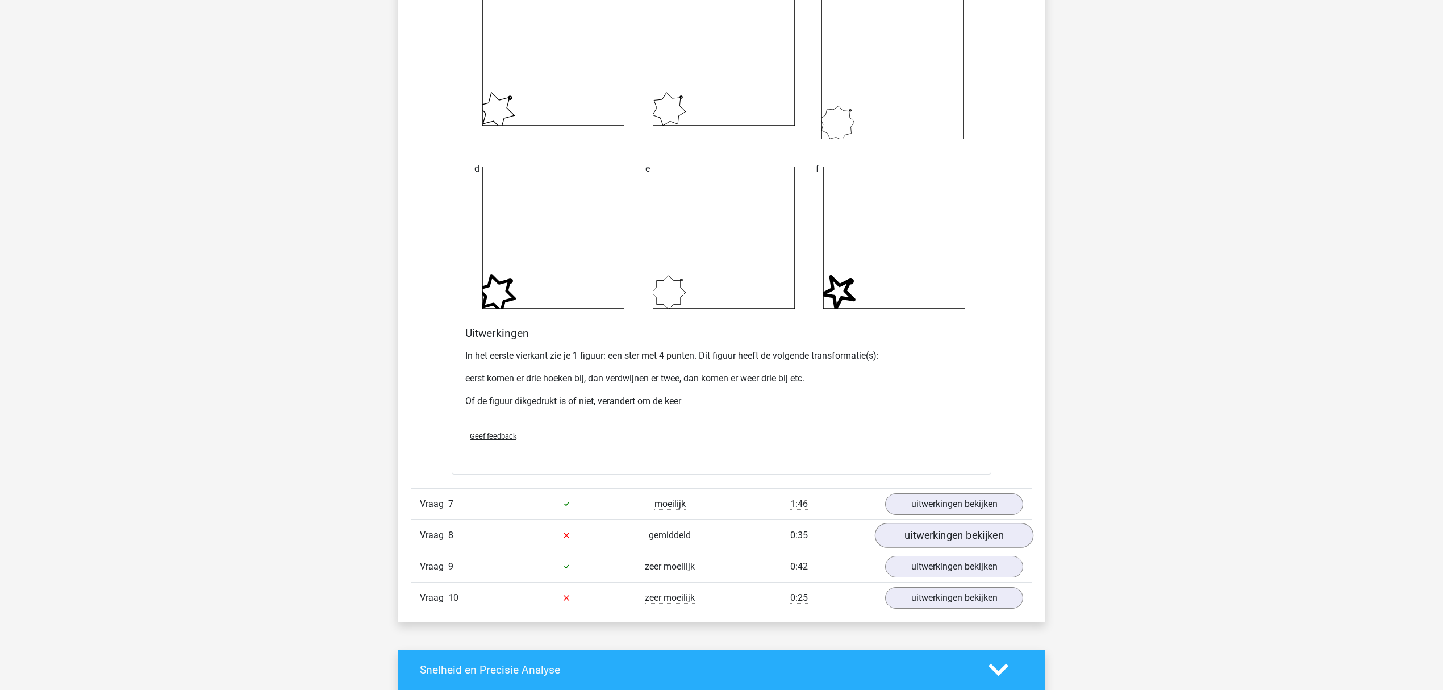
scroll to position [5604, 0]
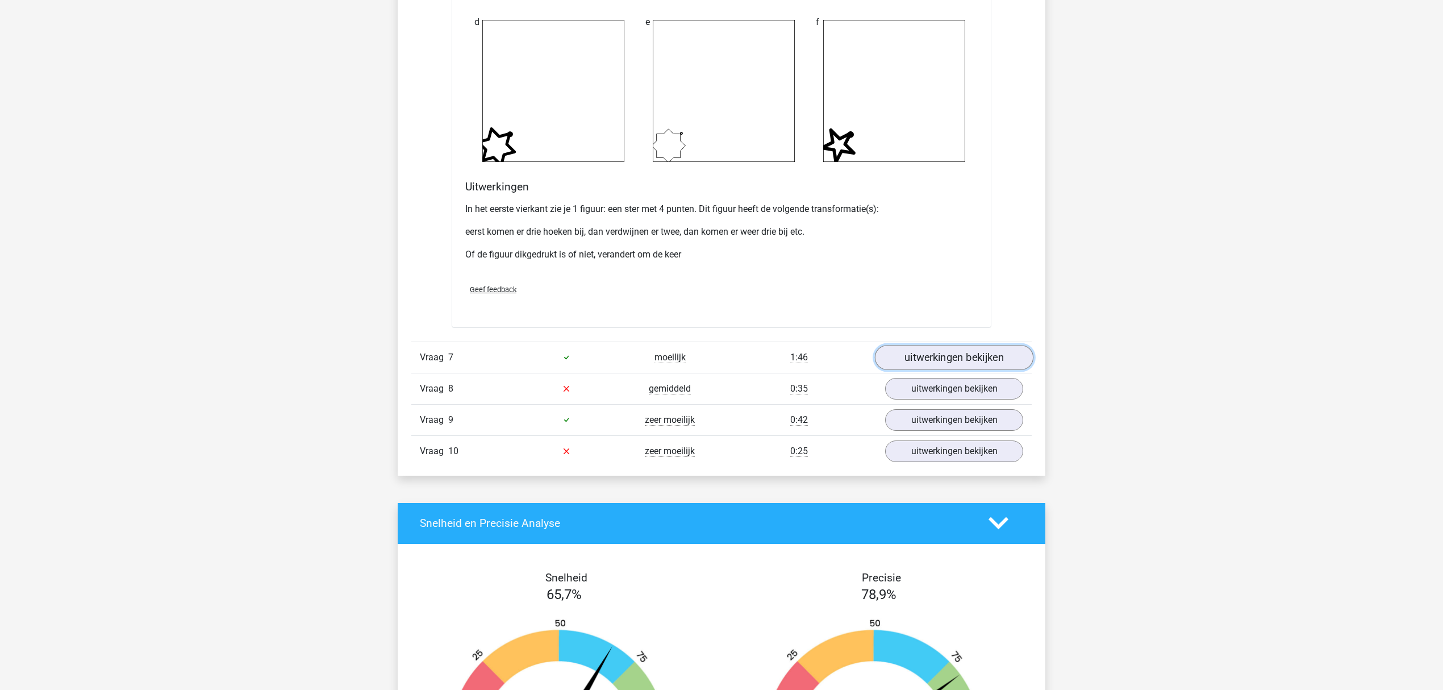
click at [962, 357] on link "uitwerkingen bekijken" at bounding box center [954, 357] width 158 height 25
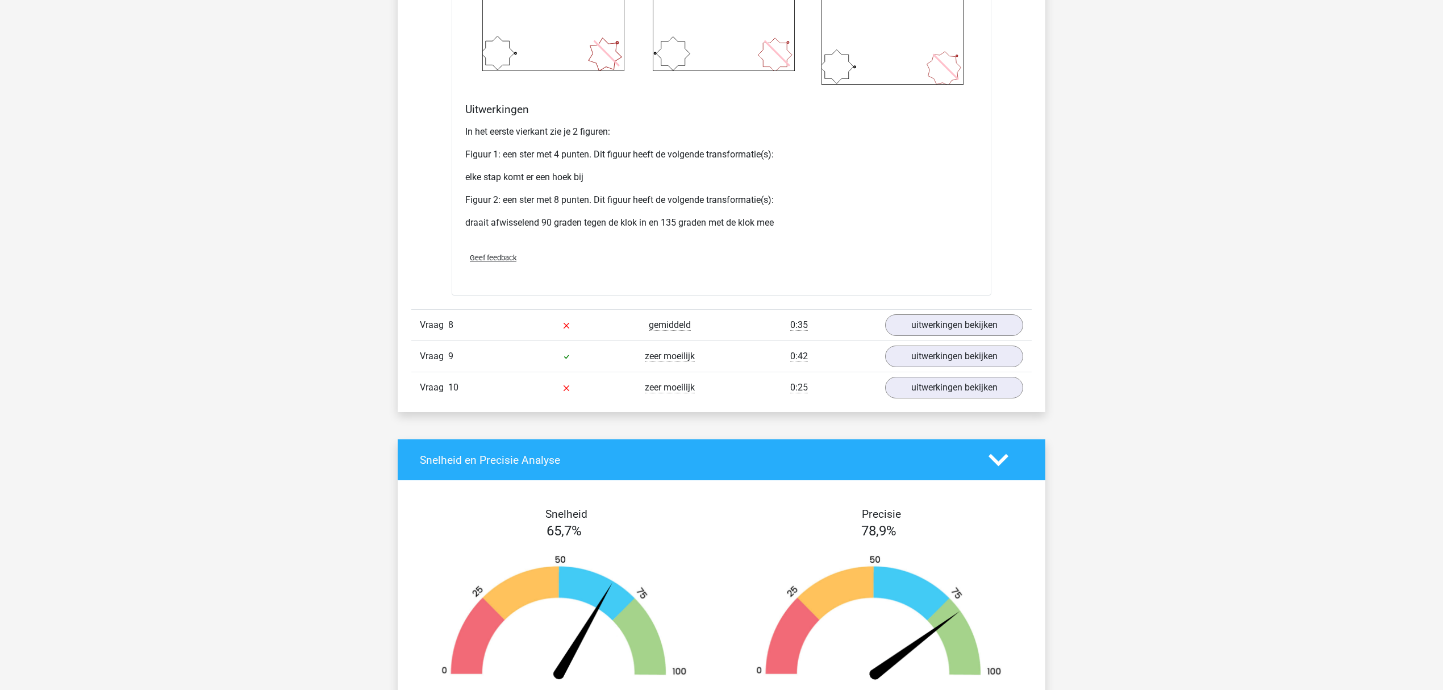
scroll to position [6664, 0]
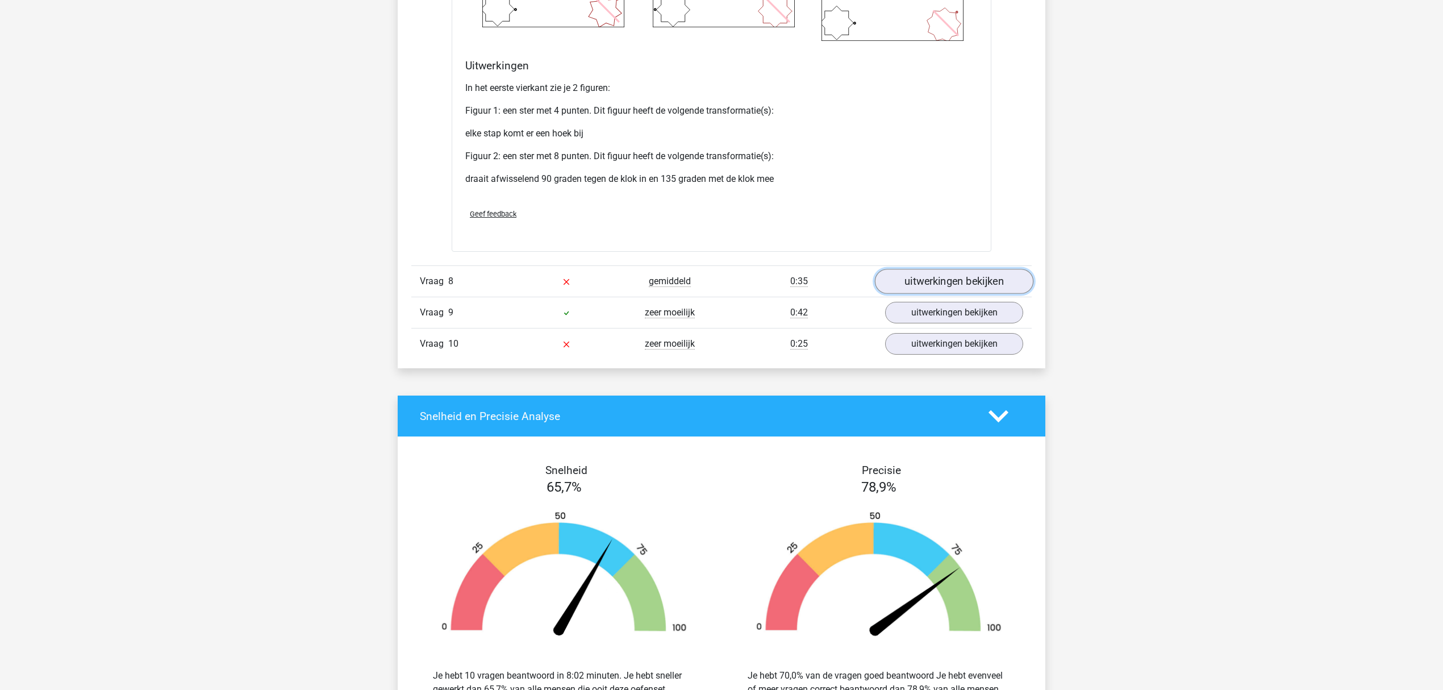
click at [943, 286] on link "uitwerkingen bekijken" at bounding box center [954, 281] width 158 height 25
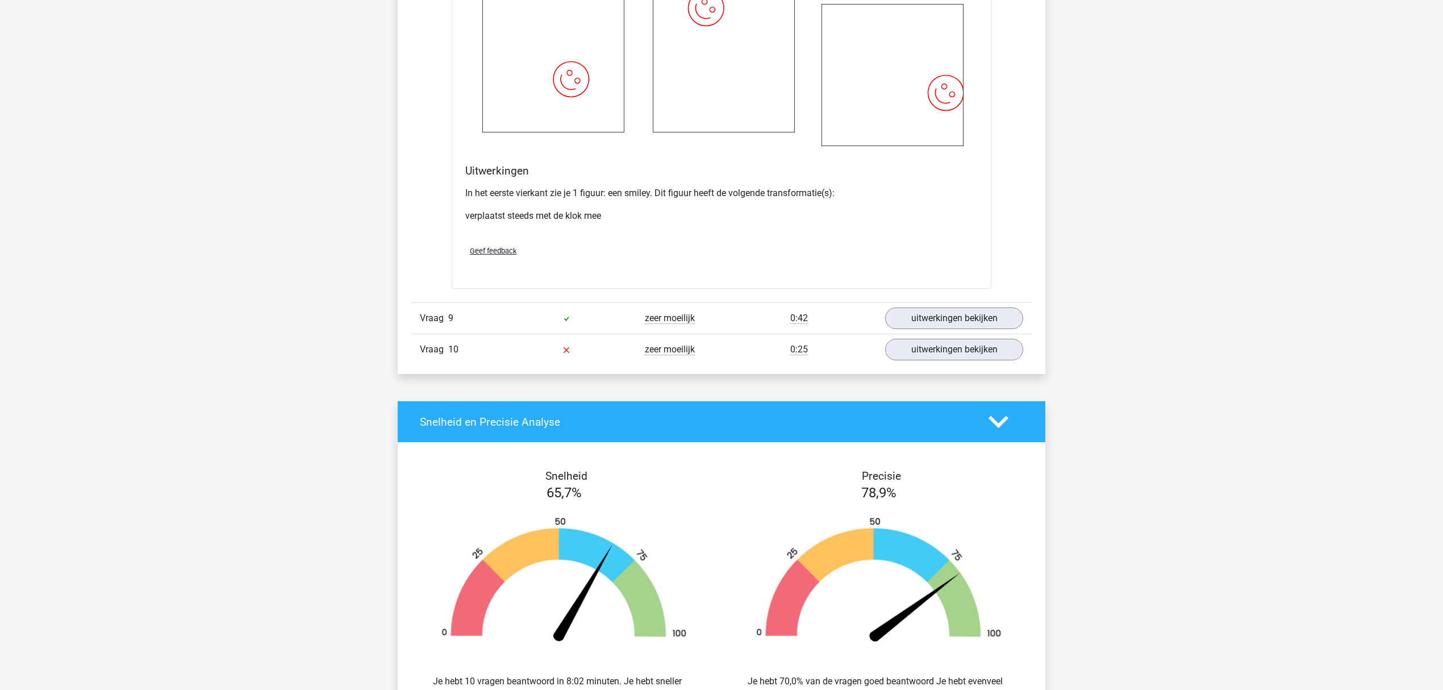
scroll to position [7573, 0]
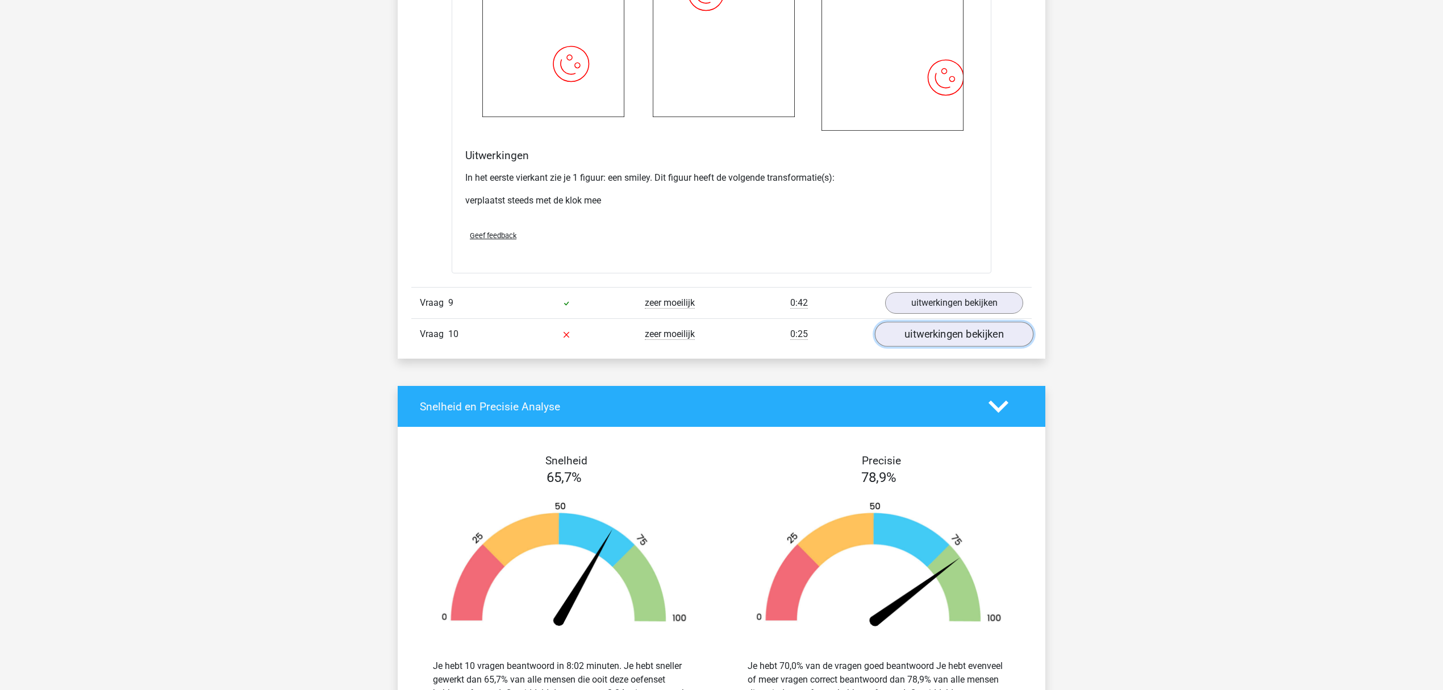
click at [938, 341] on link "uitwerkingen bekijken" at bounding box center [954, 333] width 158 height 25
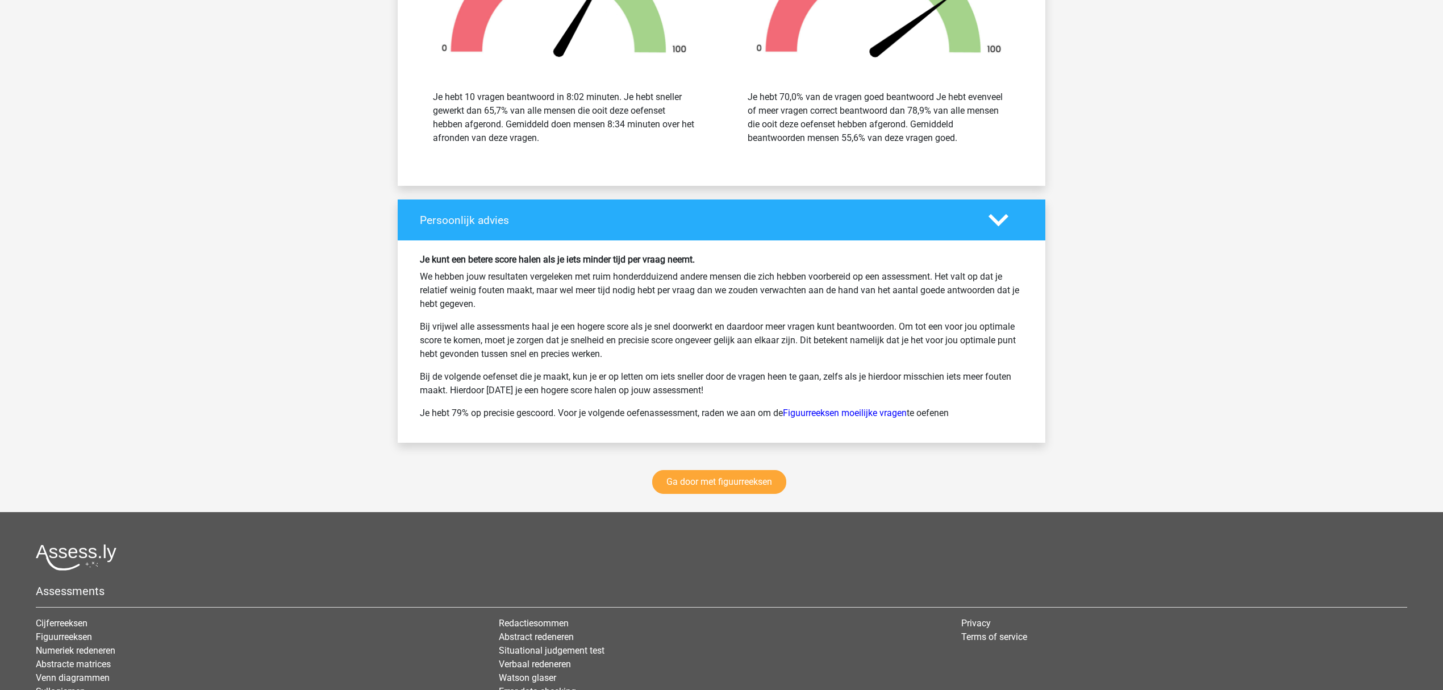
scroll to position [9163, 0]
click at [760, 484] on link "Ga door met figuurreeksen" at bounding box center [719, 481] width 134 height 24
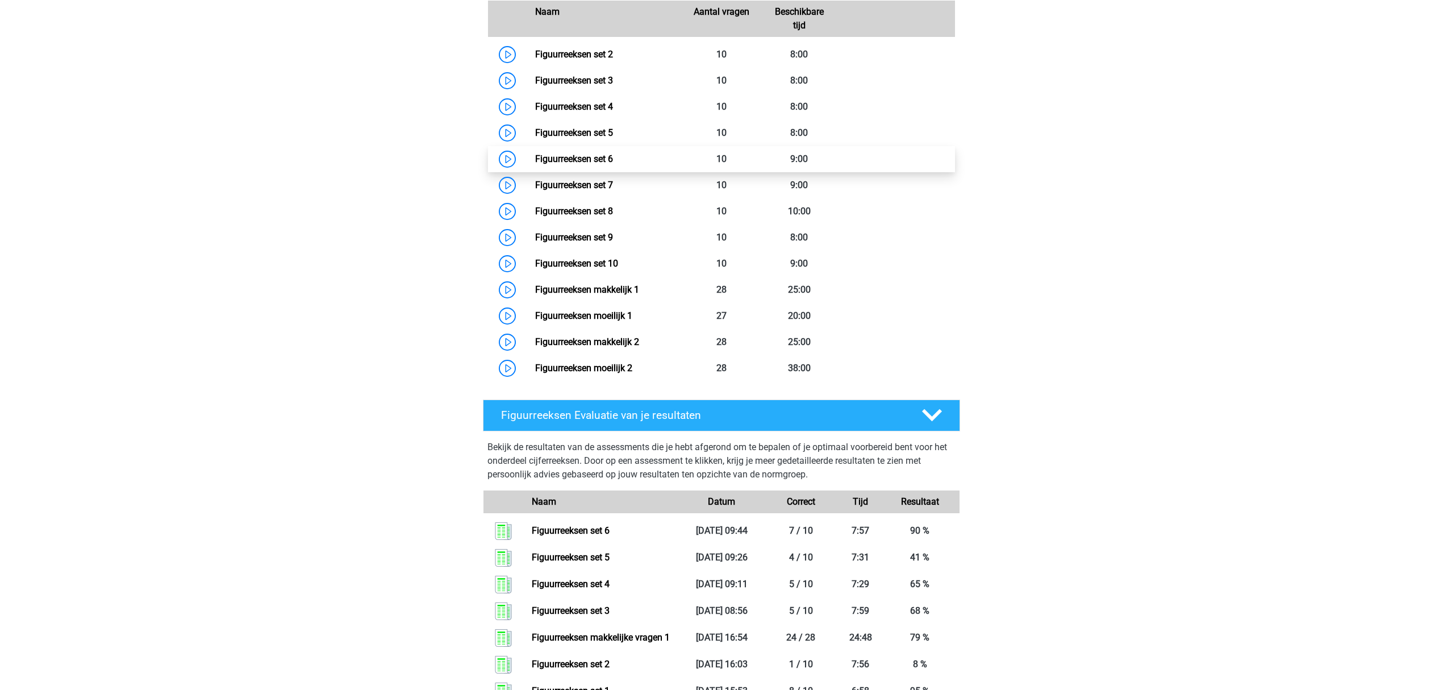
scroll to position [494, 0]
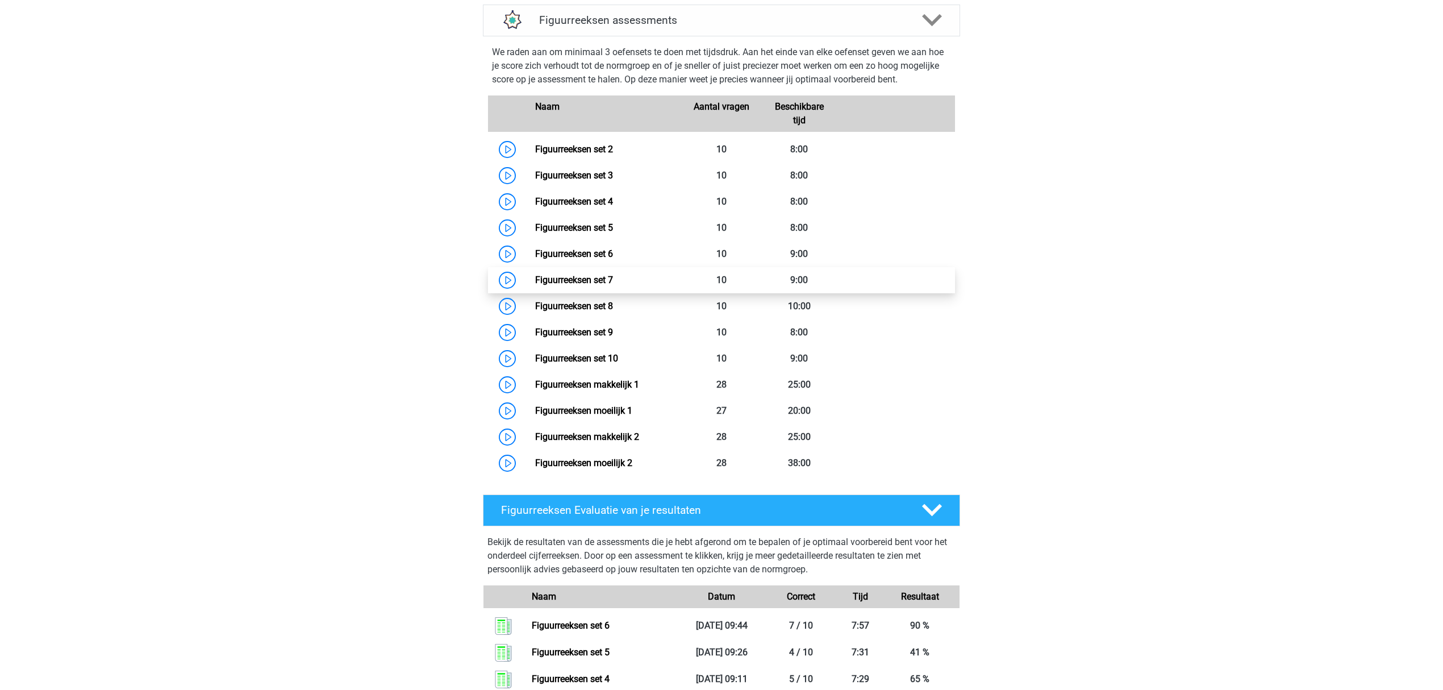
click at [594, 282] on link "Figuurreeksen set 7" at bounding box center [574, 279] width 78 height 11
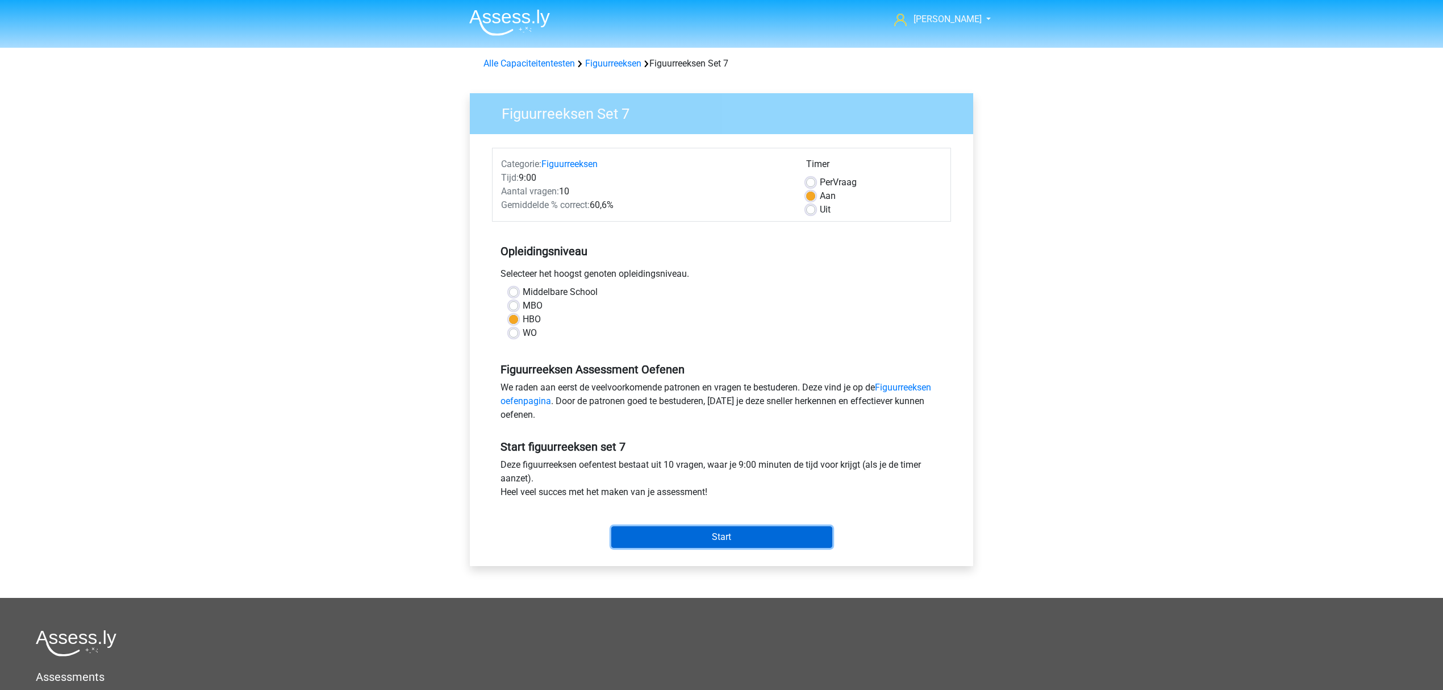
click at [729, 533] on input "Start" at bounding box center [721, 537] width 221 height 22
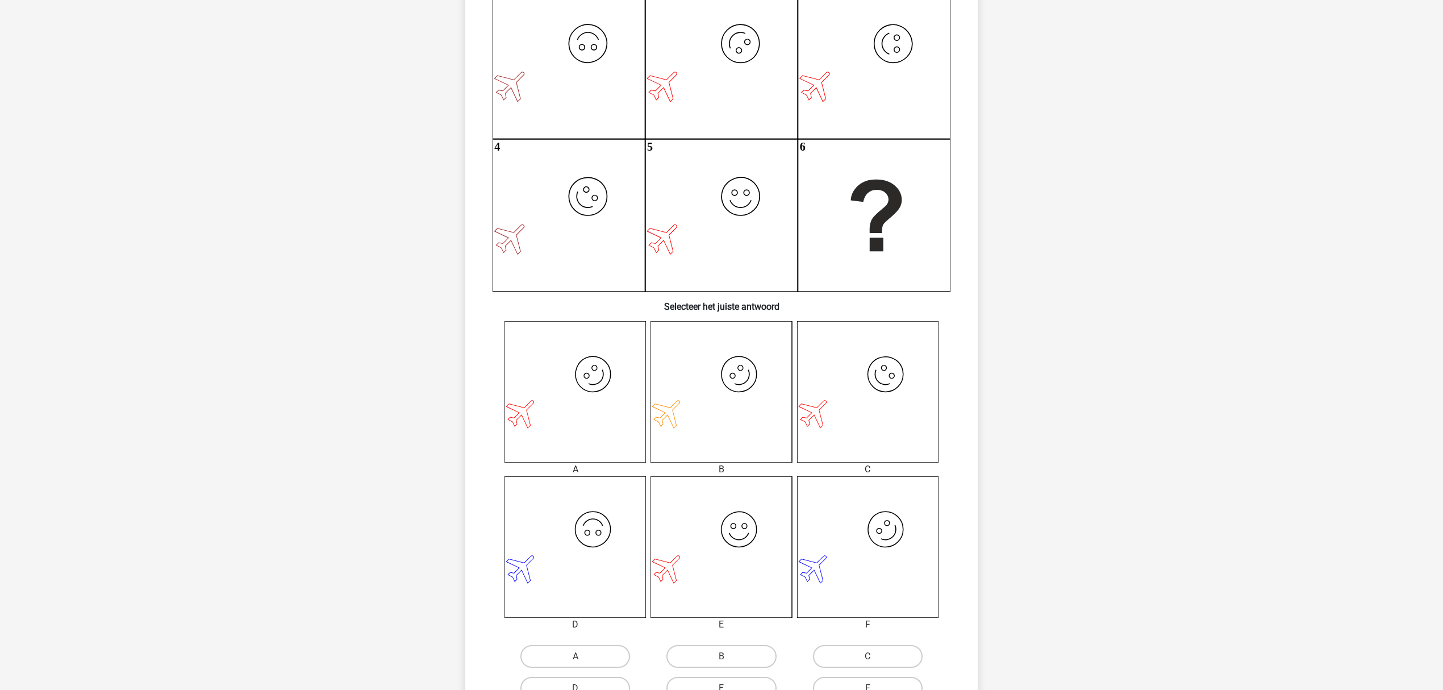
scroll to position [151, 0]
click at [600, 643] on label "A" at bounding box center [575, 650] width 110 height 23
click at [583, 650] on input "A" at bounding box center [578, 653] width 7 height 7
radio input "true"
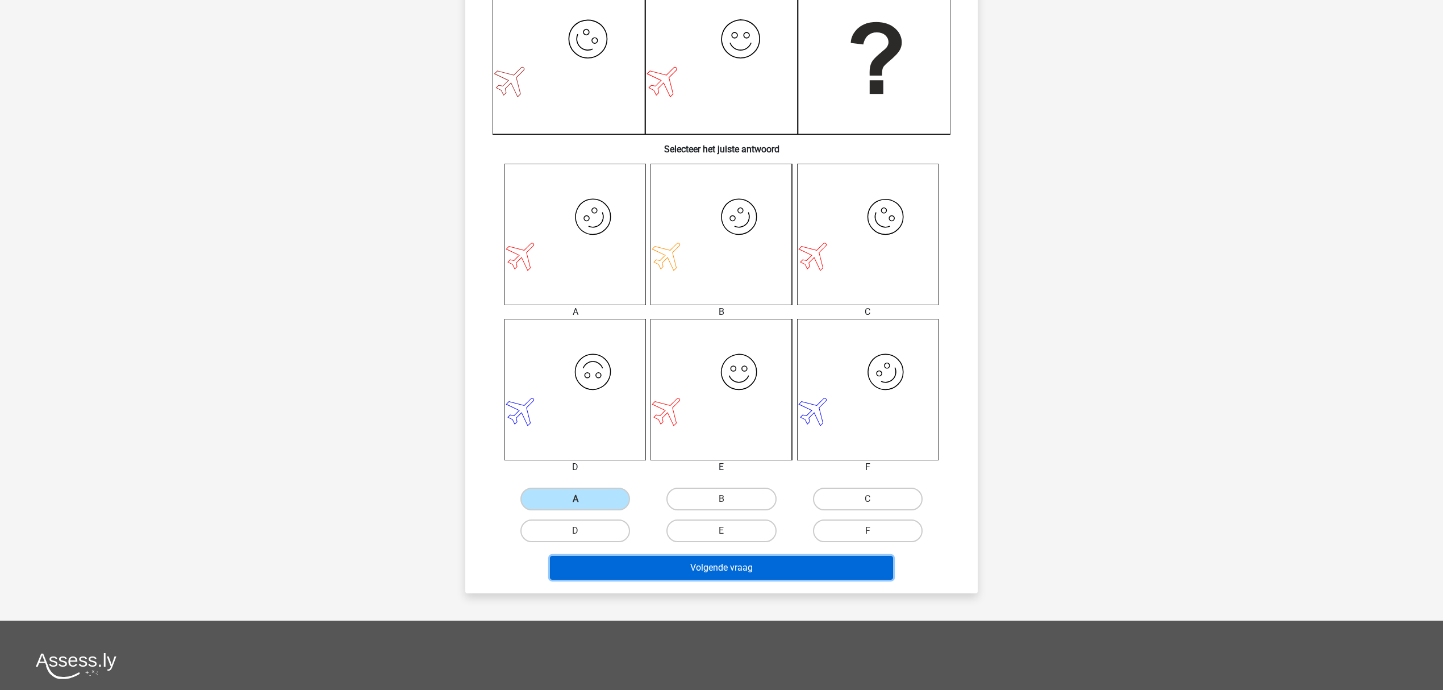
click at [771, 562] on button "Volgende vraag" at bounding box center [722, 567] width 344 height 24
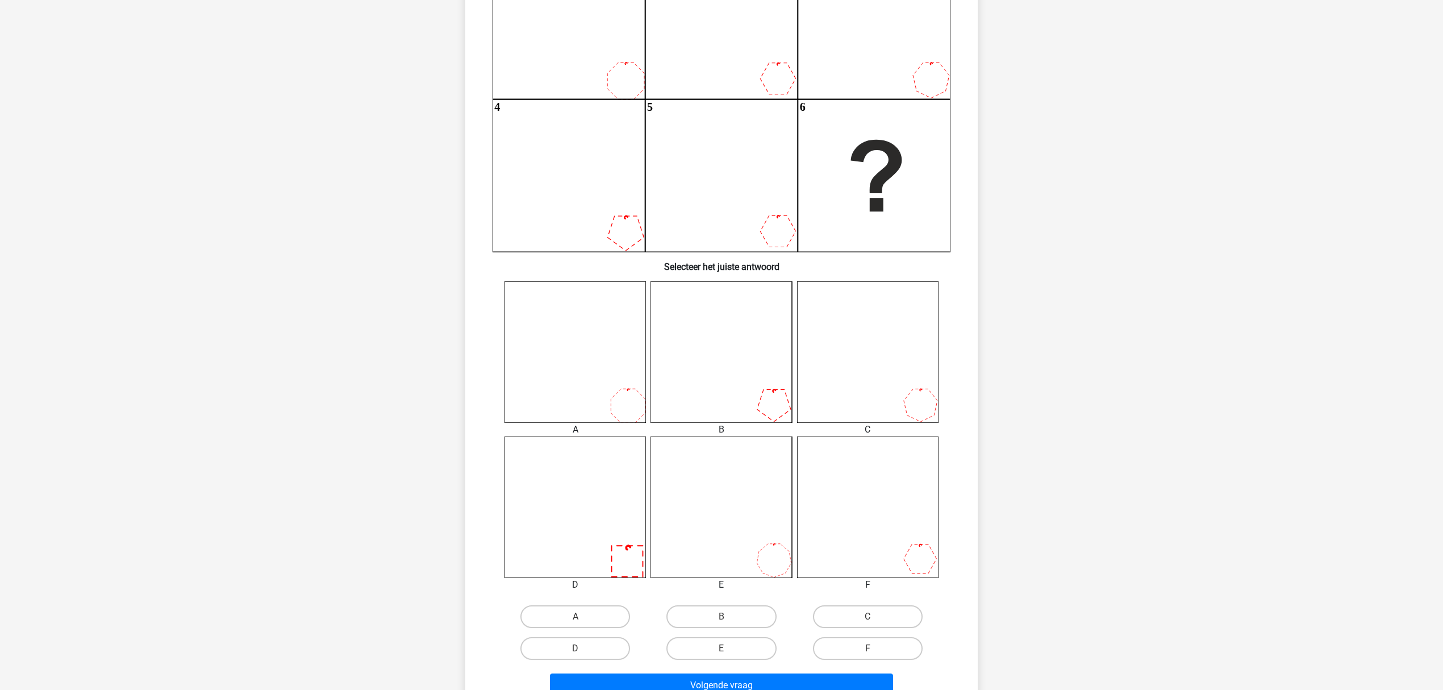
scroll to position [208, 0]
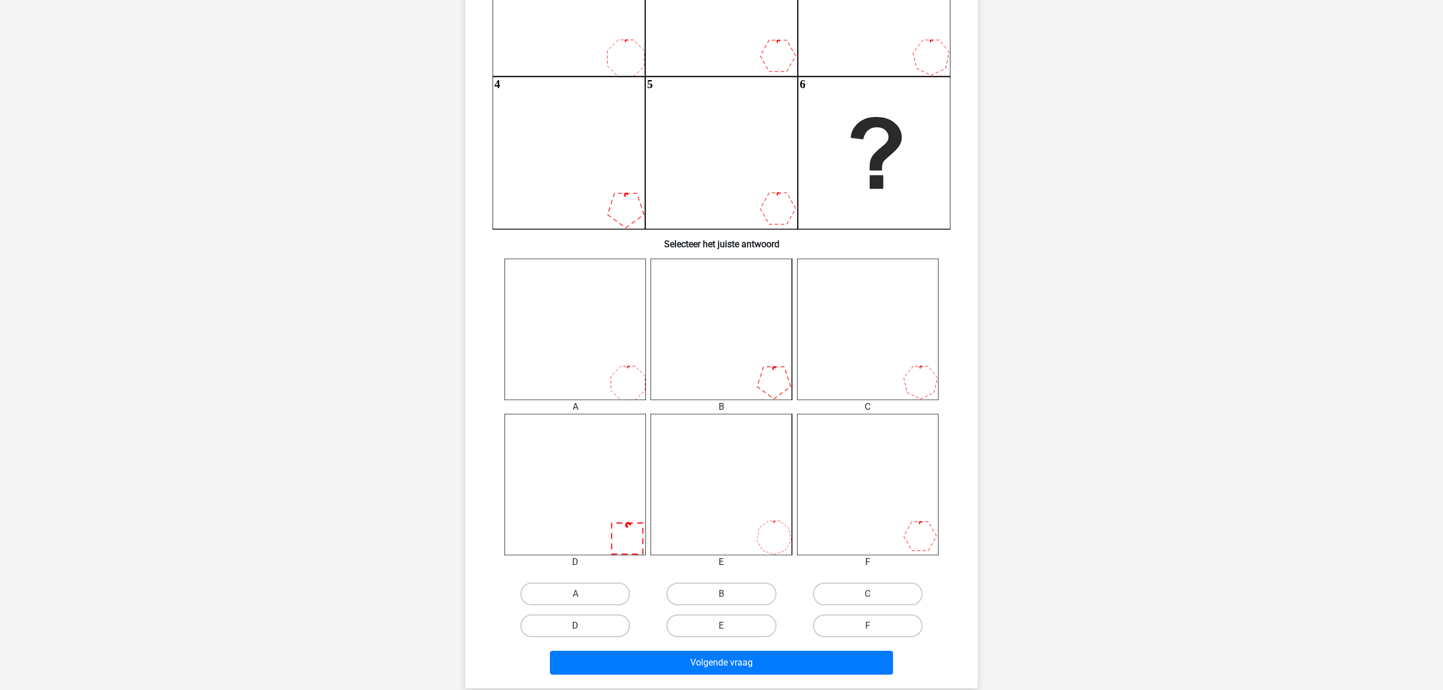
click at [579, 617] on label "D" at bounding box center [575, 625] width 110 height 23
click at [579, 625] on input "D" at bounding box center [578, 628] width 7 height 7
radio input "true"
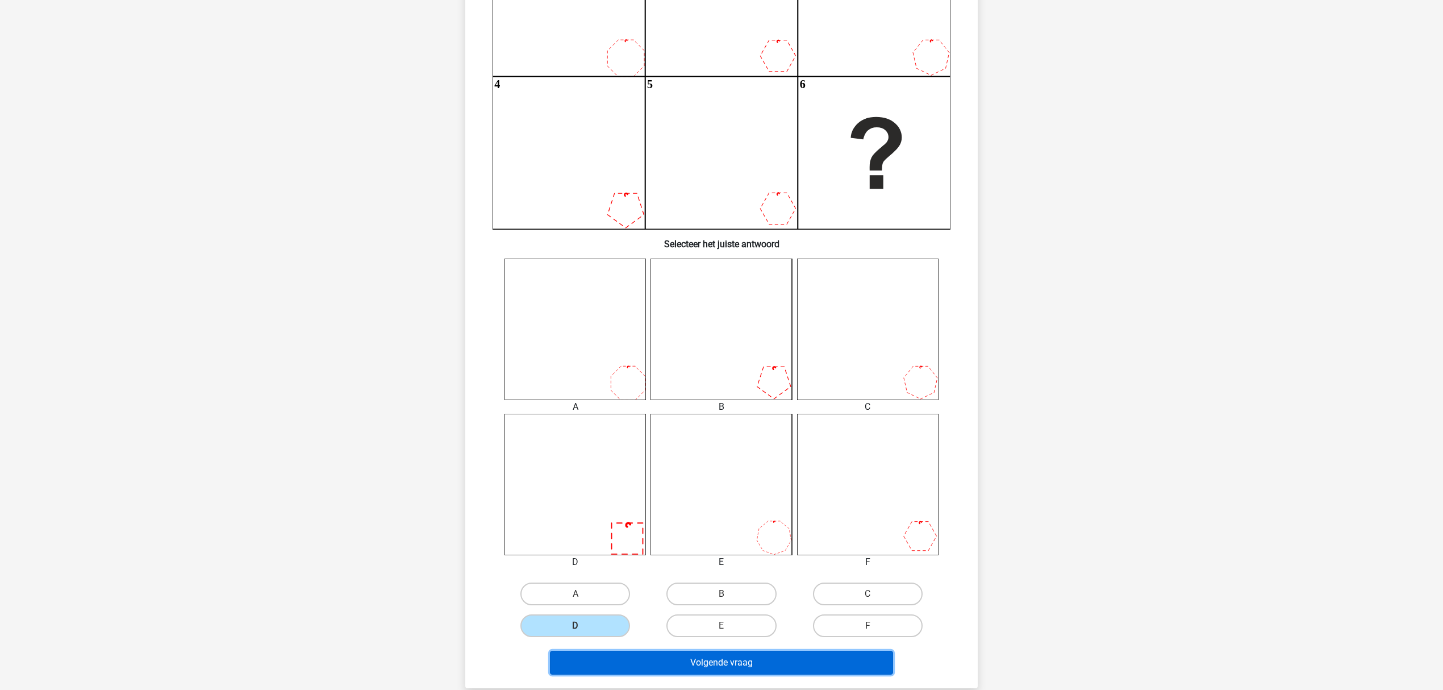
click at [680, 655] on button "Volgende vraag" at bounding box center [722, 662] width 344 height 24
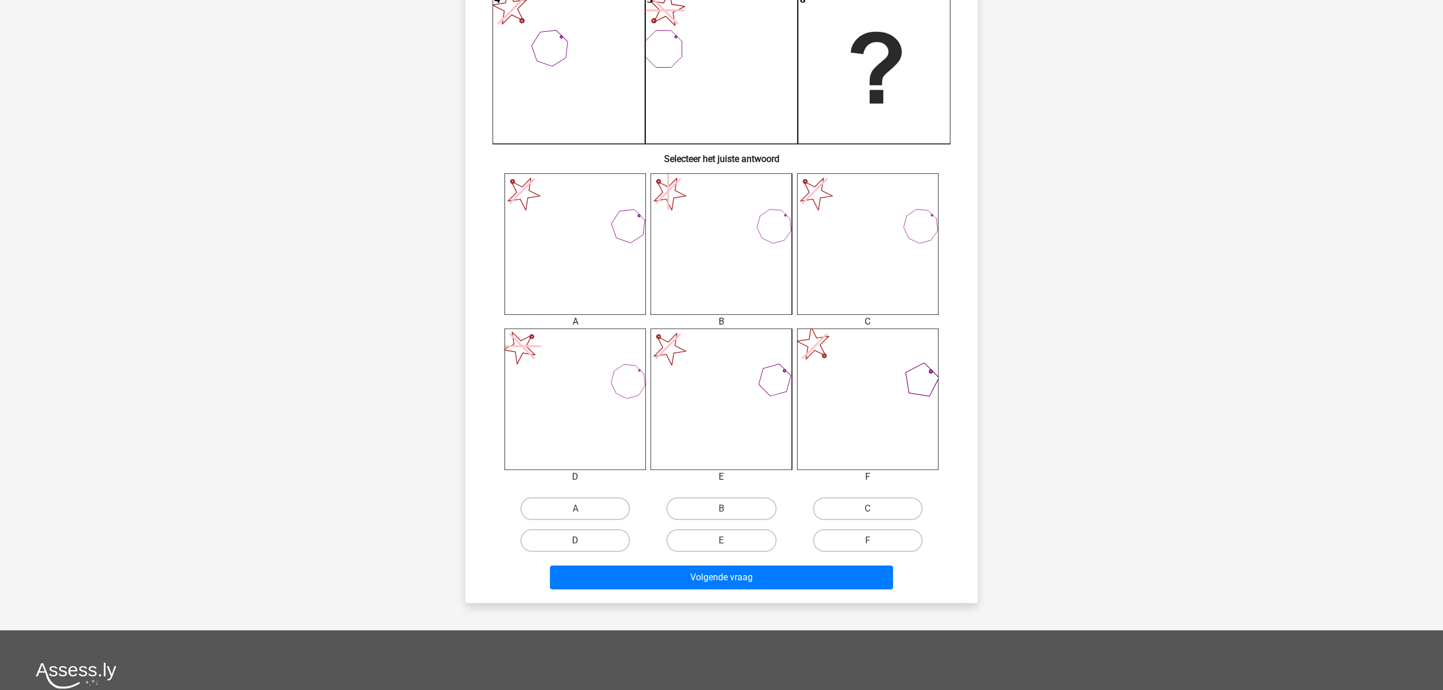
scroll to position [303, 0]
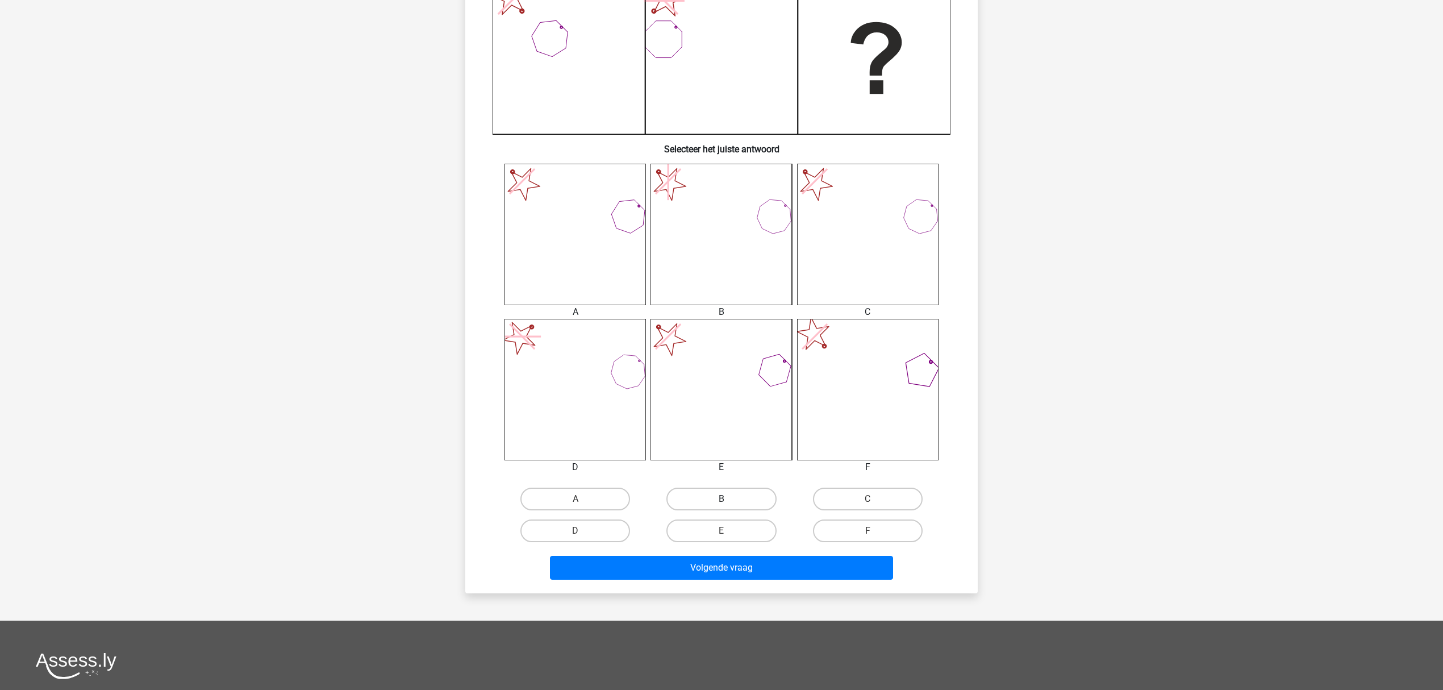
click at [718, 488] on label "B" at bounding box center [721, 498] width 110 height 23
click at [721, 499] on input "B" at bounding box center [724, 502] width 7 height 7
radio input "true"
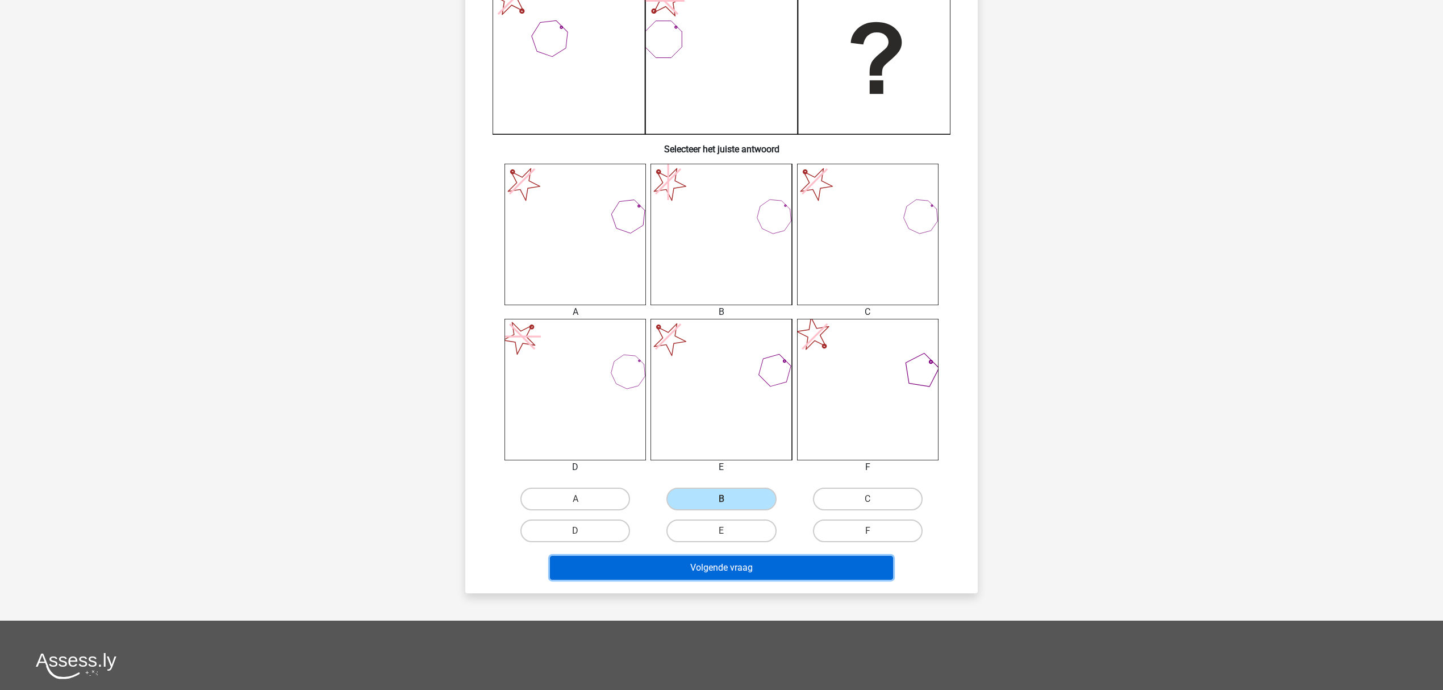
click at [725, 565] on button "Volgende vraag" at bounding box center [722, 567] width 344 height 24
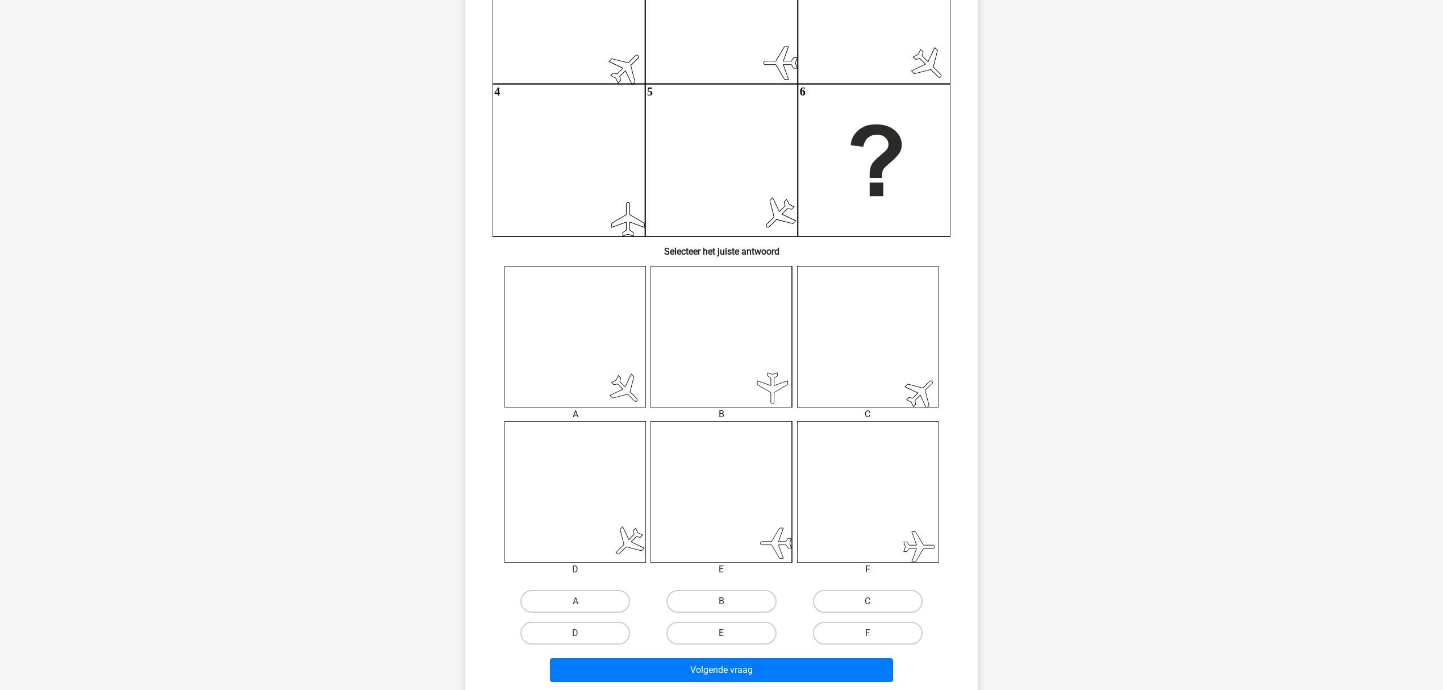
scroll to position [208, 0]
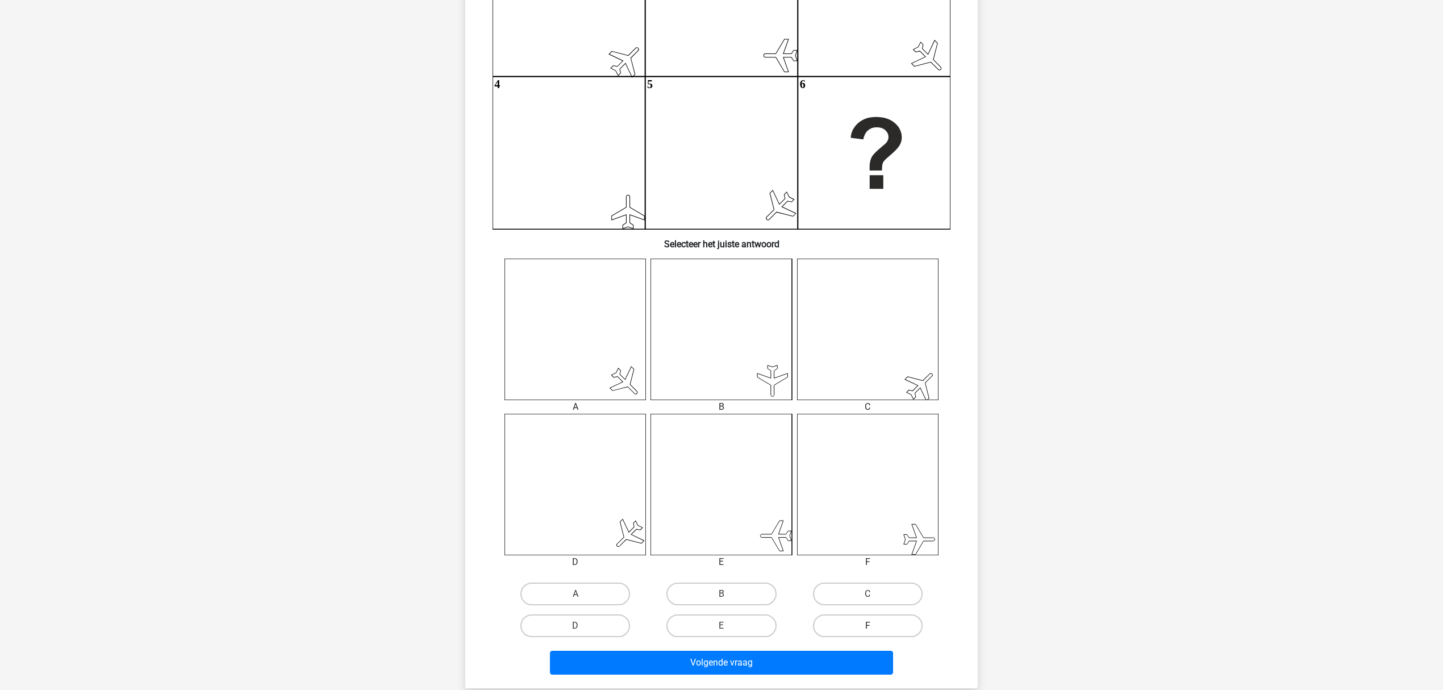
click at [887, 621] on label "F" at bounding box center [868, 625] width 110 height 23
click at [875, 625] on input "F" at bounding box center [870, 628] width 7 height 7
radio input "true"
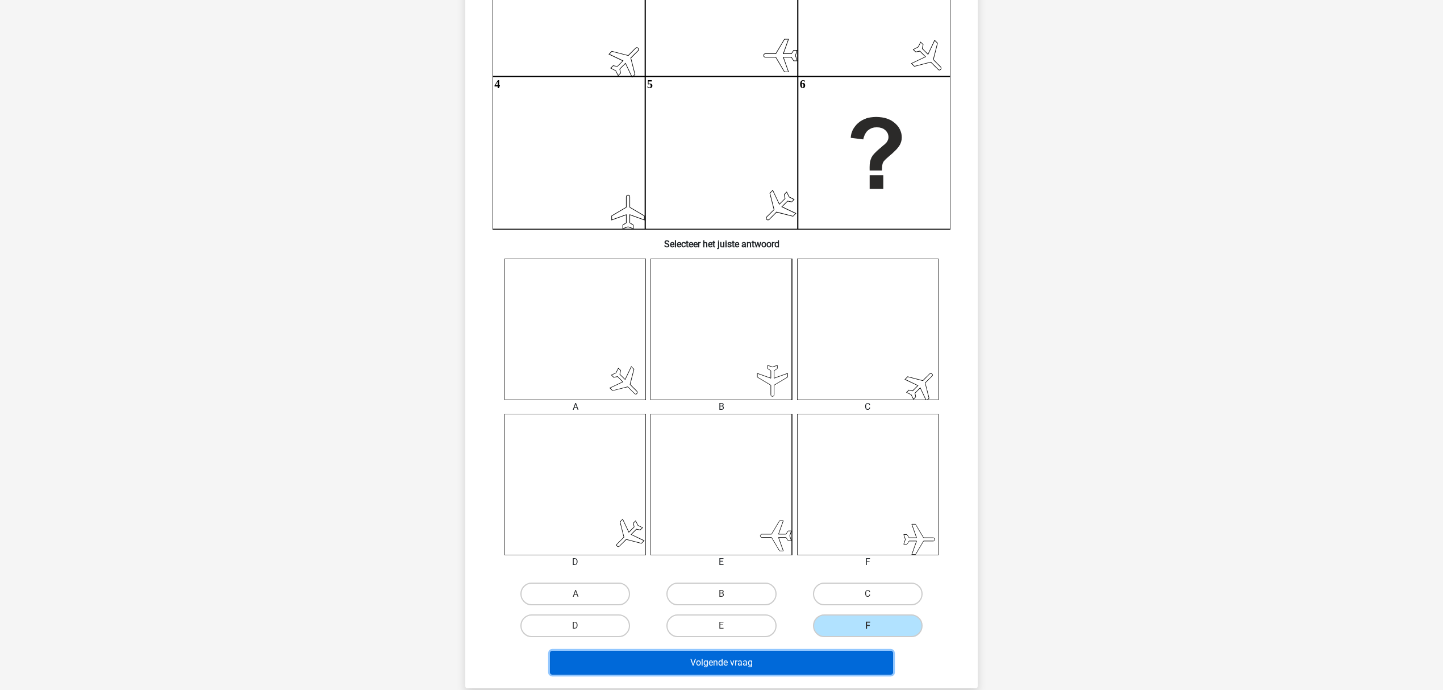
click at [804, 659] on button "Volgende vraag" at bounding box center [722, 662] width 344 height 24
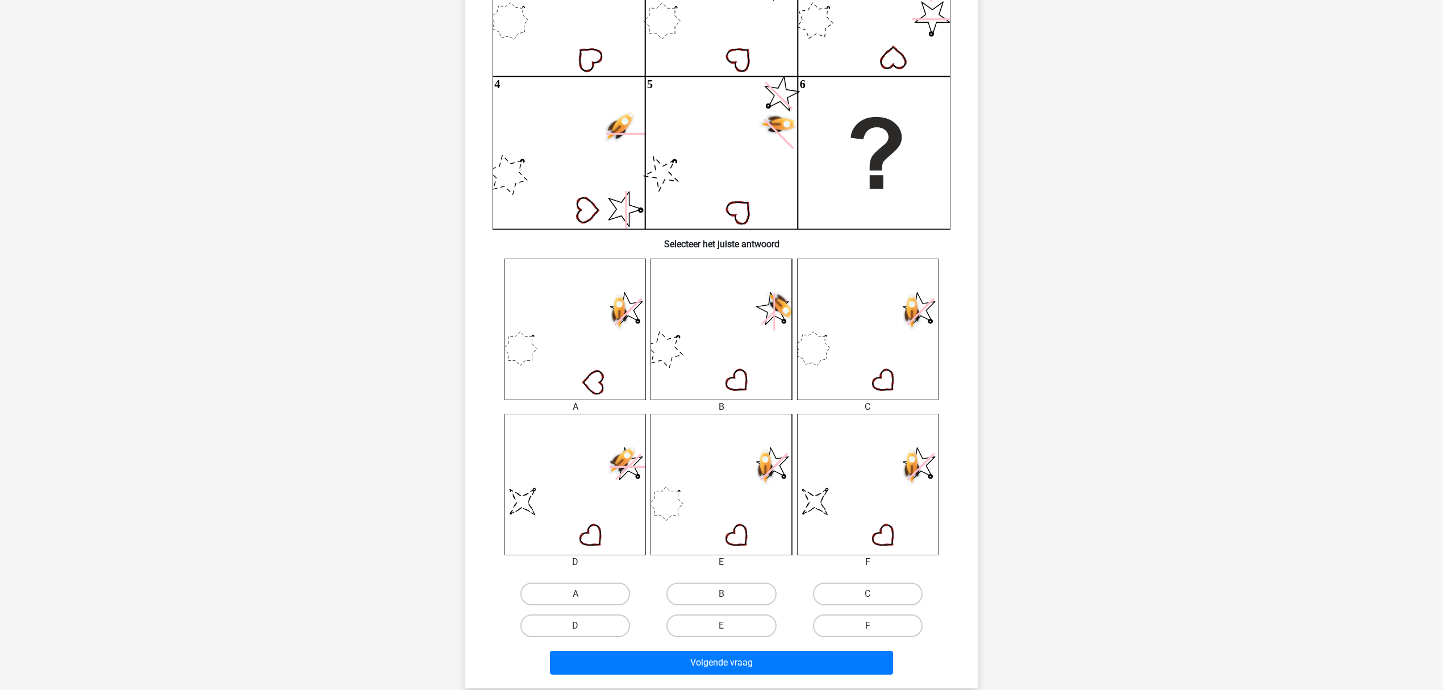
click at [601, 621] on label "D" at bounding box center [575, 625] width 110 height 23
click at [583, 625] on input "D" at bounding box center [578, 628] width 7 height 7
radio input "true"
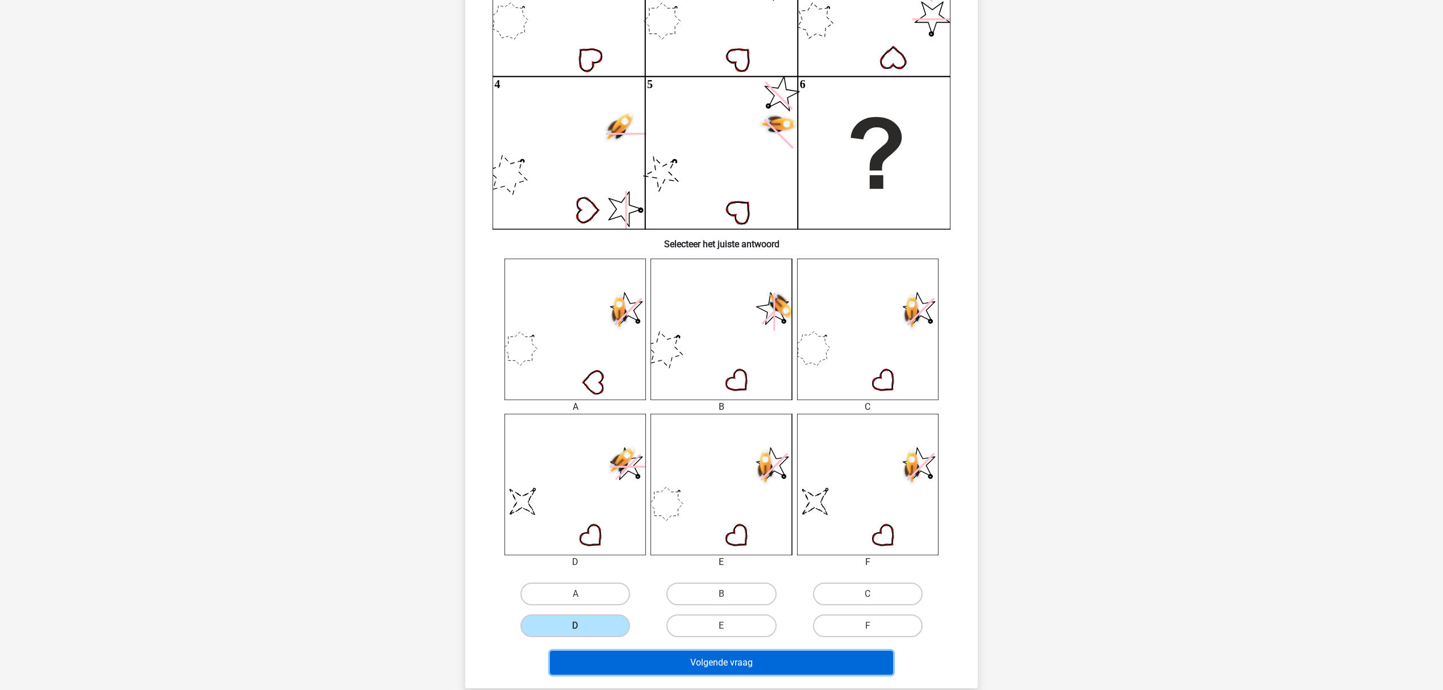
click at [649, 653] on button "Volgende vraag" at bounding box center [722, 662] width 344 height 24
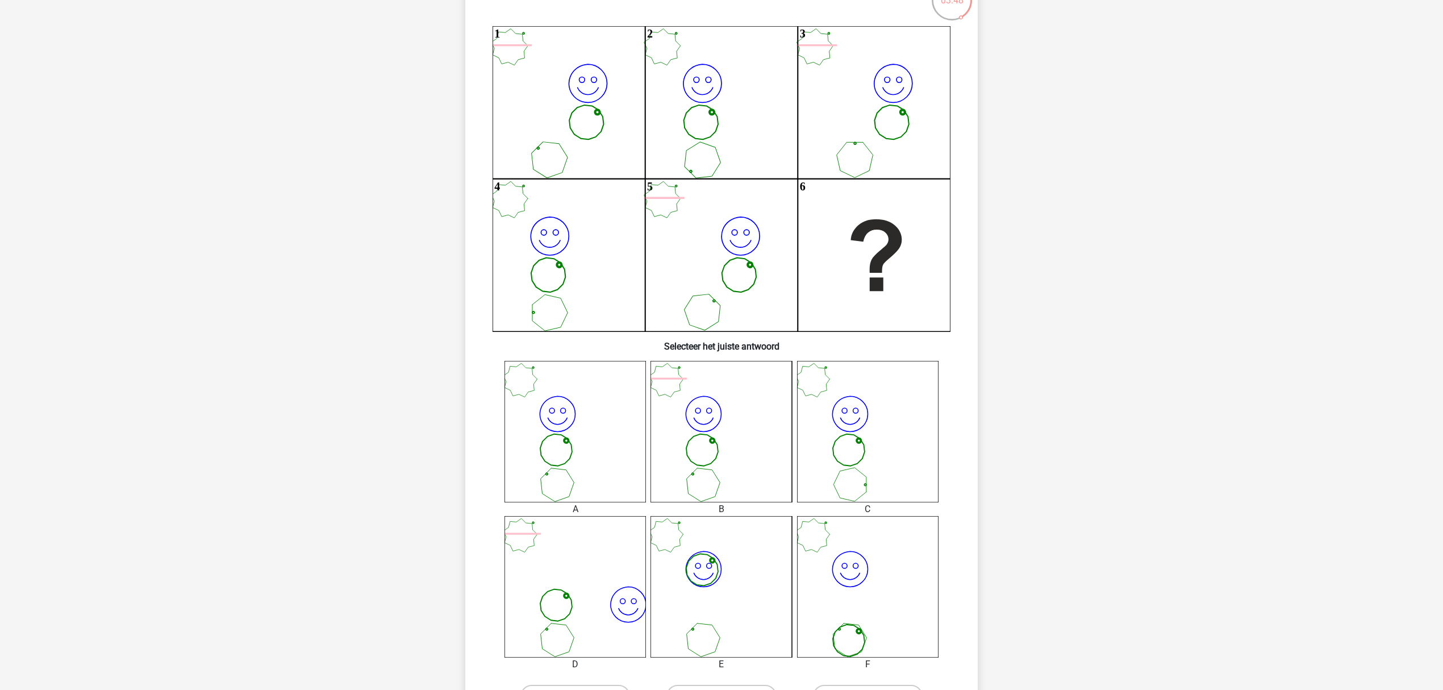
scroll to position [132, 0]
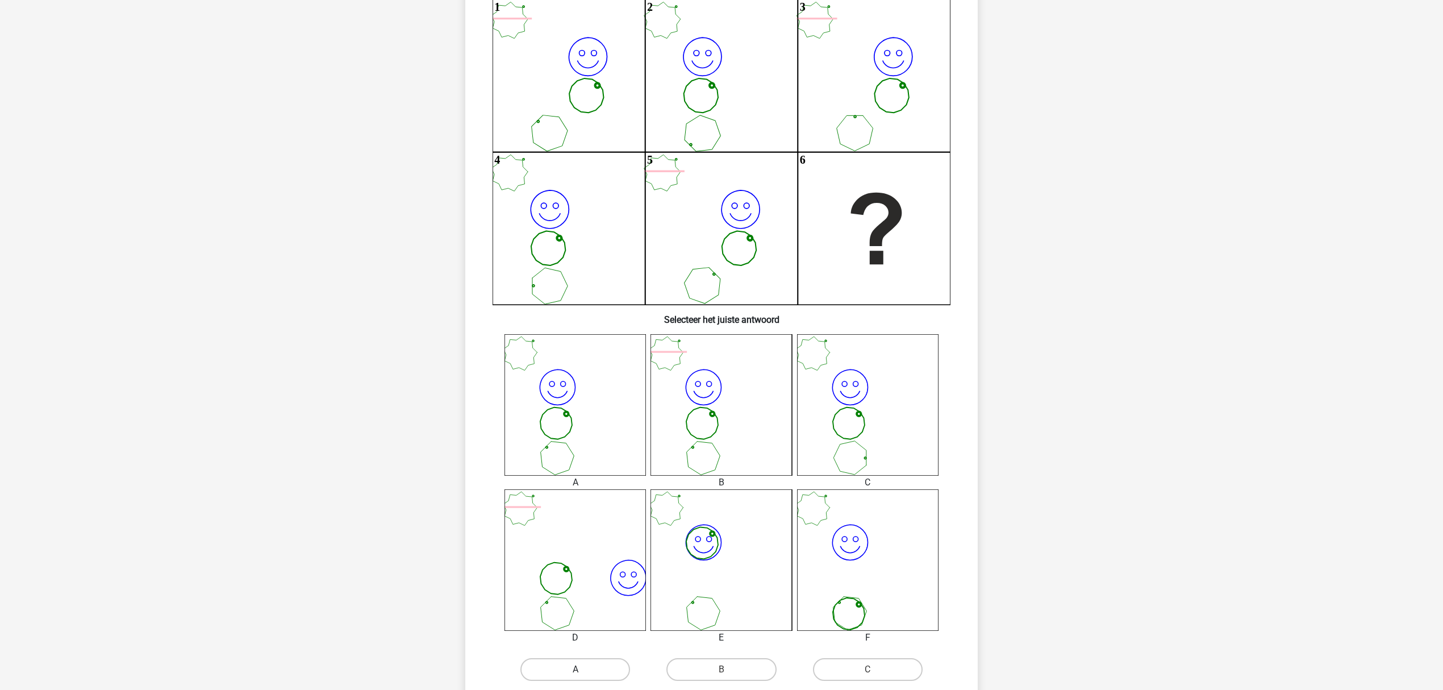
drag, startPoint x: 571, startPoint y: 668, endPoint x: 571, endPoint y: 657, distance: 10.8
click at [571, 667] on label "A" at bounding box center [575, 669] width 110 height 23
click at [575, 669] on input "A" at bounding box center [578, 672] width 7 height 7
radio input "true"
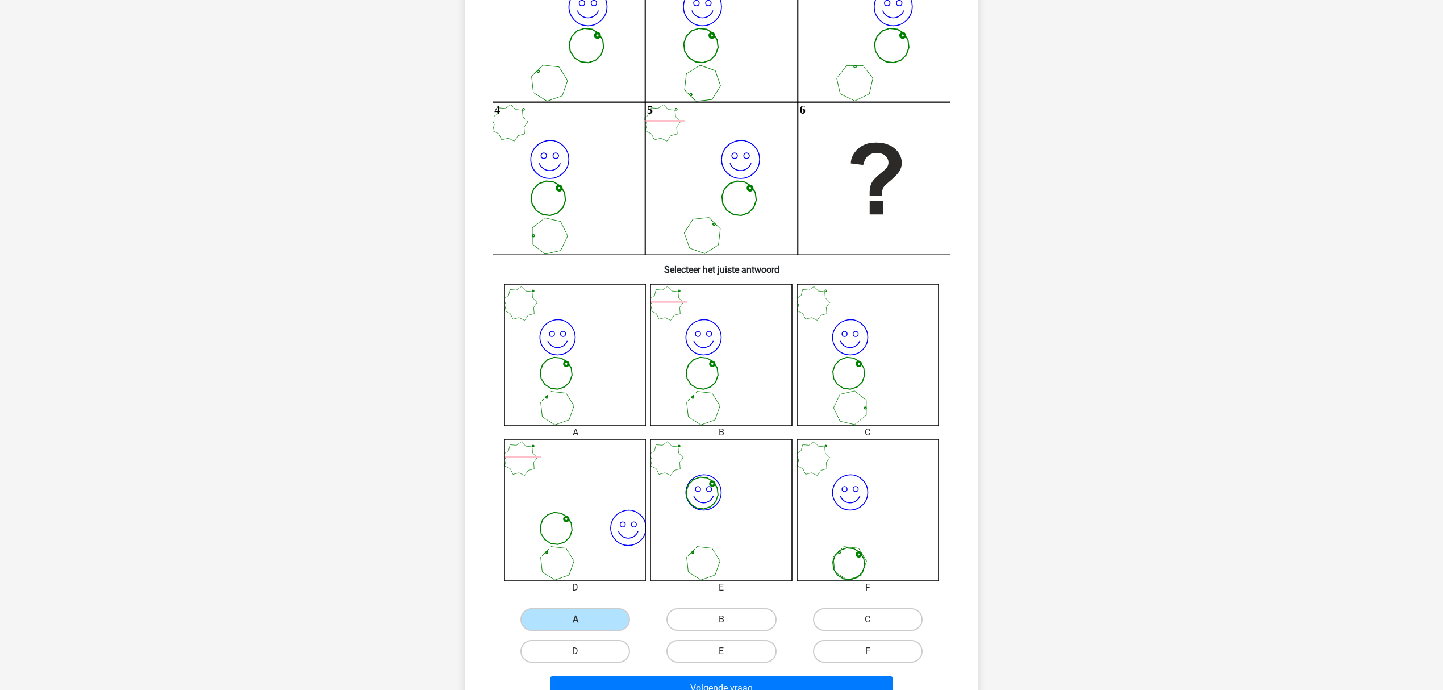
scroll to position [208, 0]
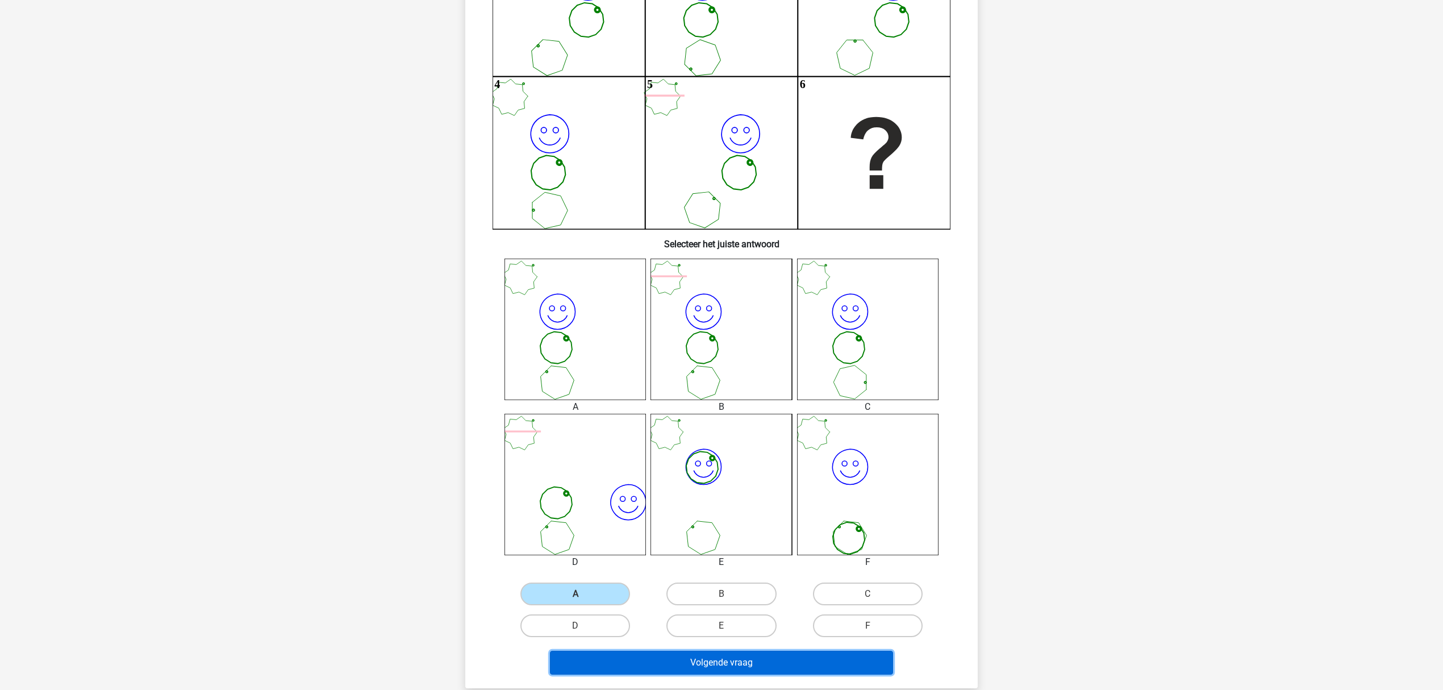
click at [736, 662] on button "Volgende vraag" at bounding box center [722, 662] width 344 height 24
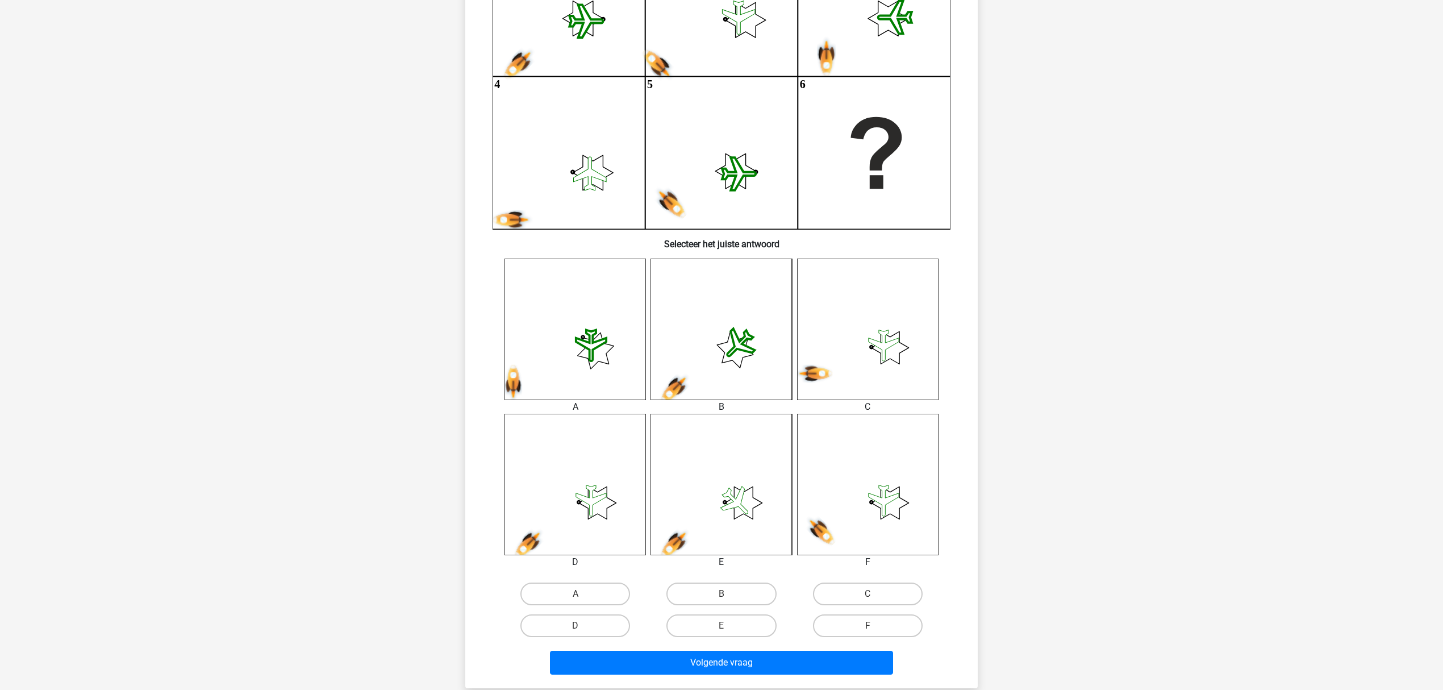
drag, startPoint x: 592, startPoint y: 619, endPoint x: 626, endPoint y: 645, distance: 42.9
click at [593, 619] on label "D" at bounding box center [575, 625] width 110 height 23
click at [583, 625] on input "D" at bounding box center [578, 628] width 7 height 7
radio input "true"
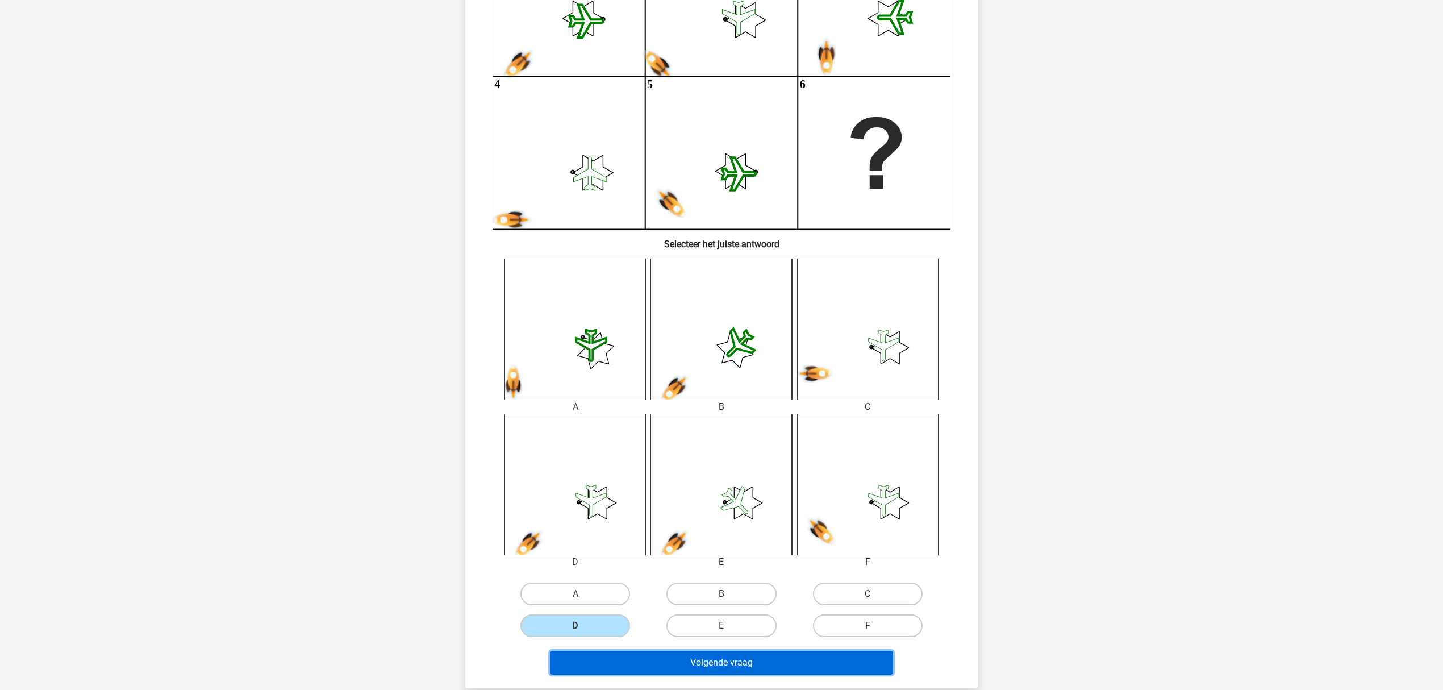
click at [697, 659] on button "Volgende vraag" at bounding box center [722, 662] width 344 height 24
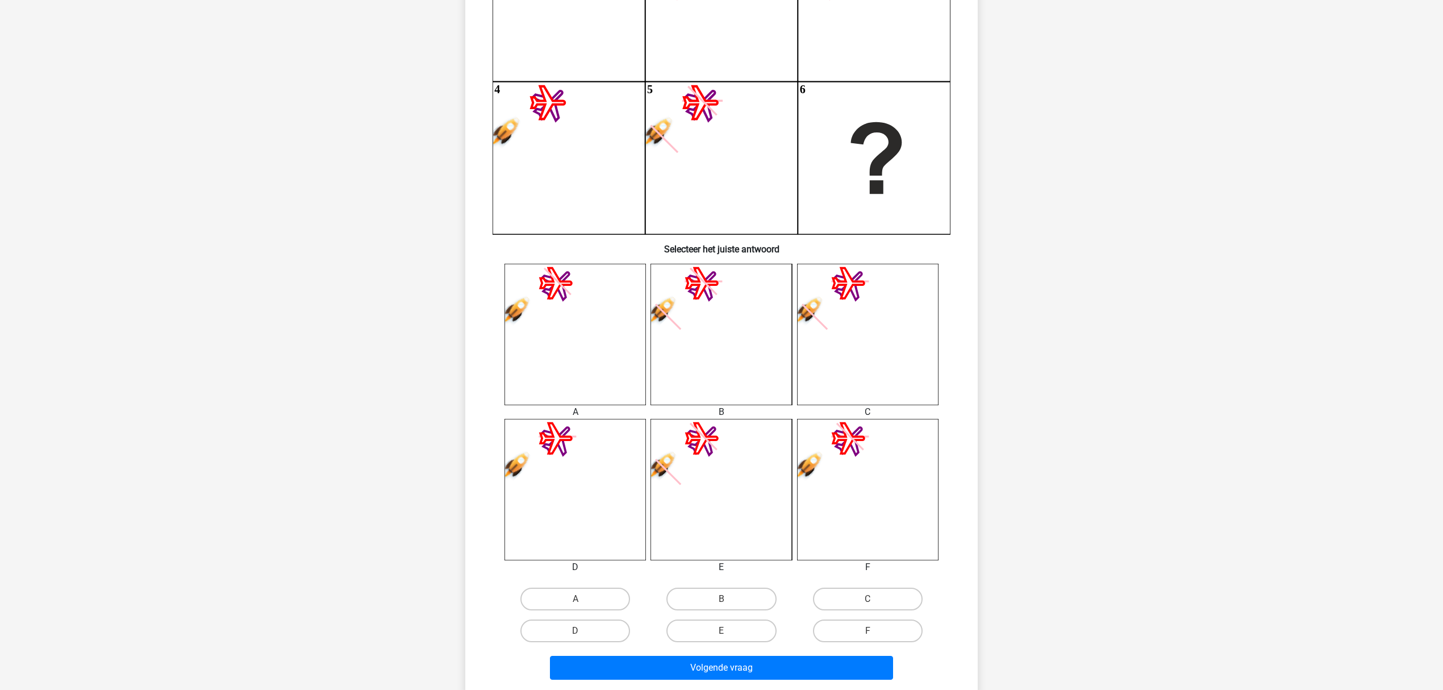
scroll to position [227, 0]
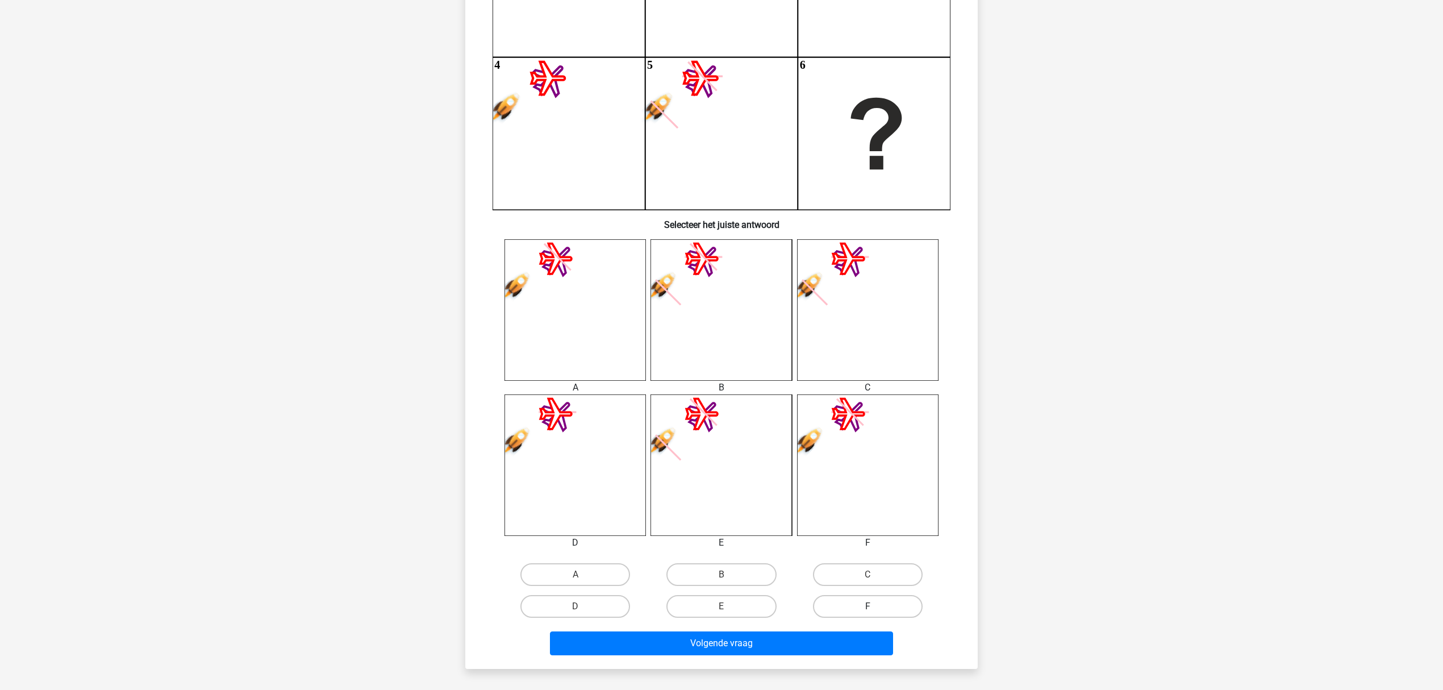
click at [875, 601] on label "F" at bounding box center [868, 606] width 110 height 23
click at [875, 606] on input "F" at bounding box center [870, 609] width 7 height 7
radio input "true"
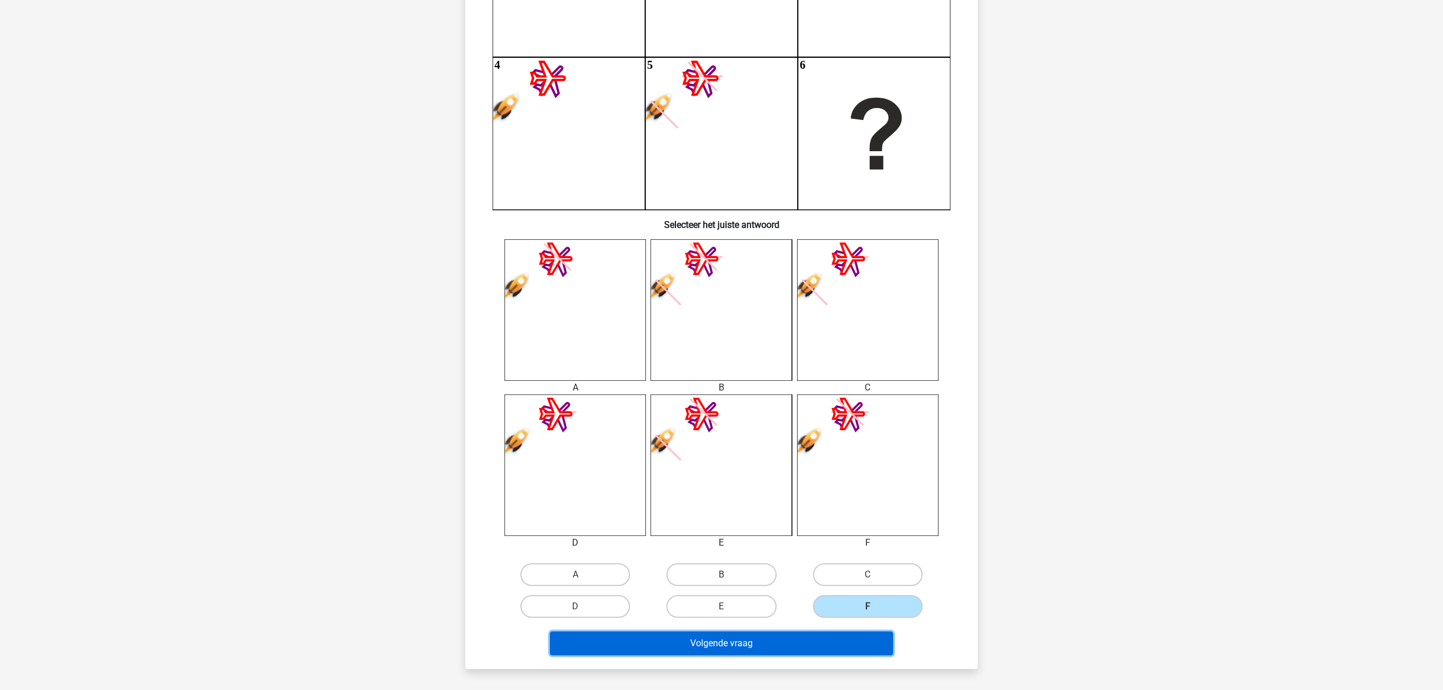
click at [812, 643] on button "Volgende vraag" at bounding box center [722, 643] width 344 height 24
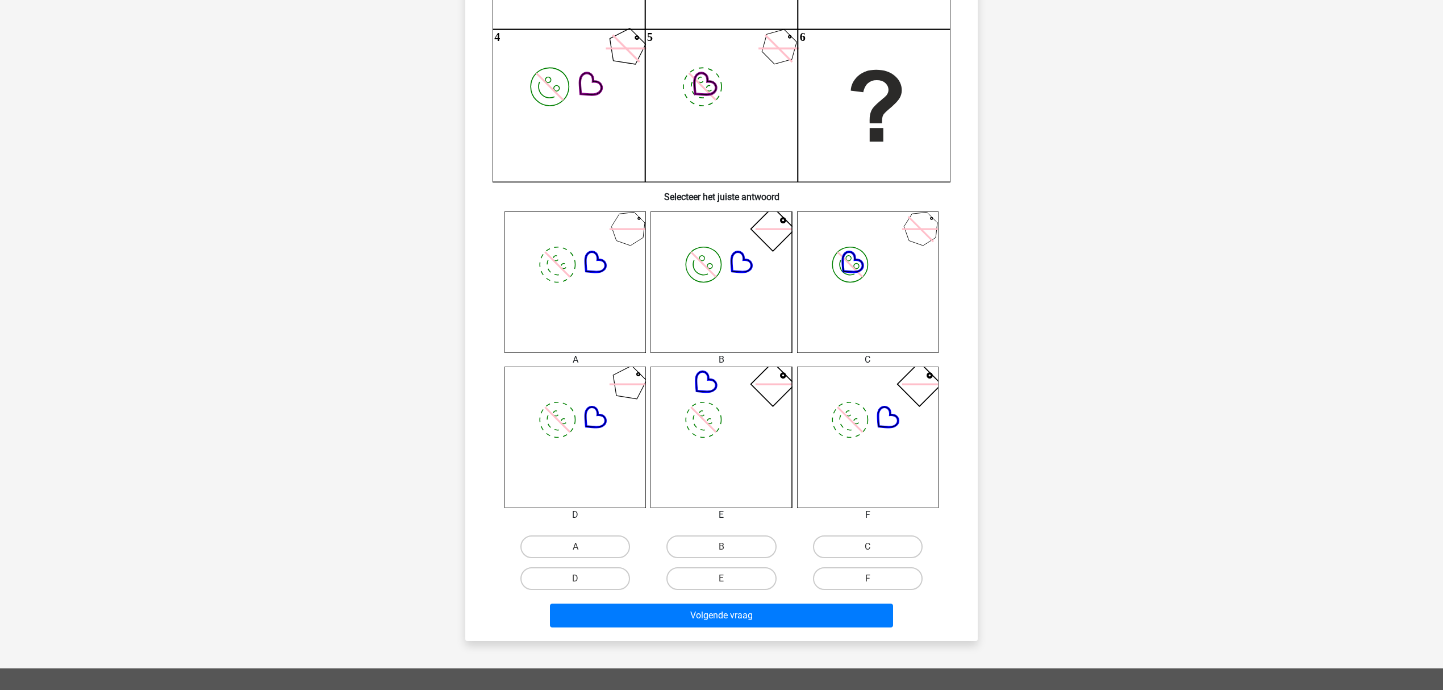
scroll to position [284, 0]
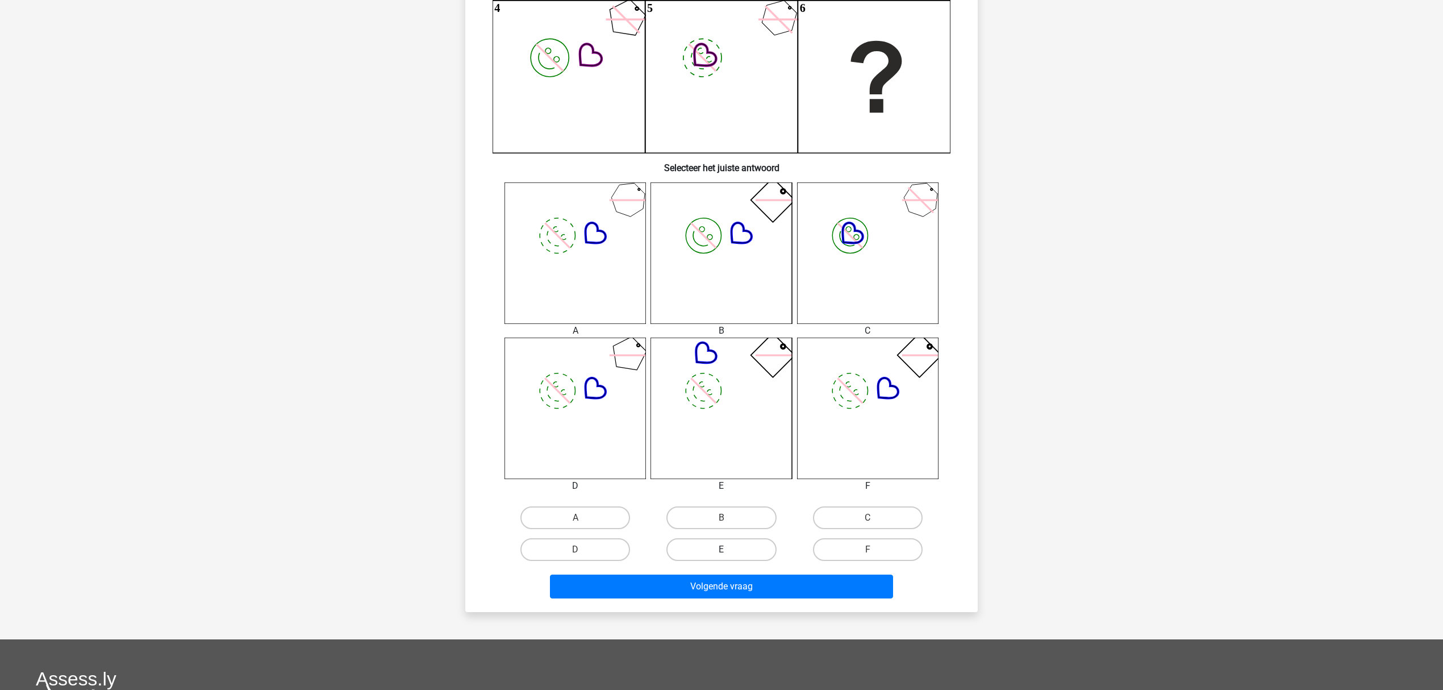
click at [743, 546] on label "E" at bounding box center [721, 549] width 110 height 23
click at [729, 549] on input "E" at bounding box center [724, 552] width 7 height 7
radio input "true"
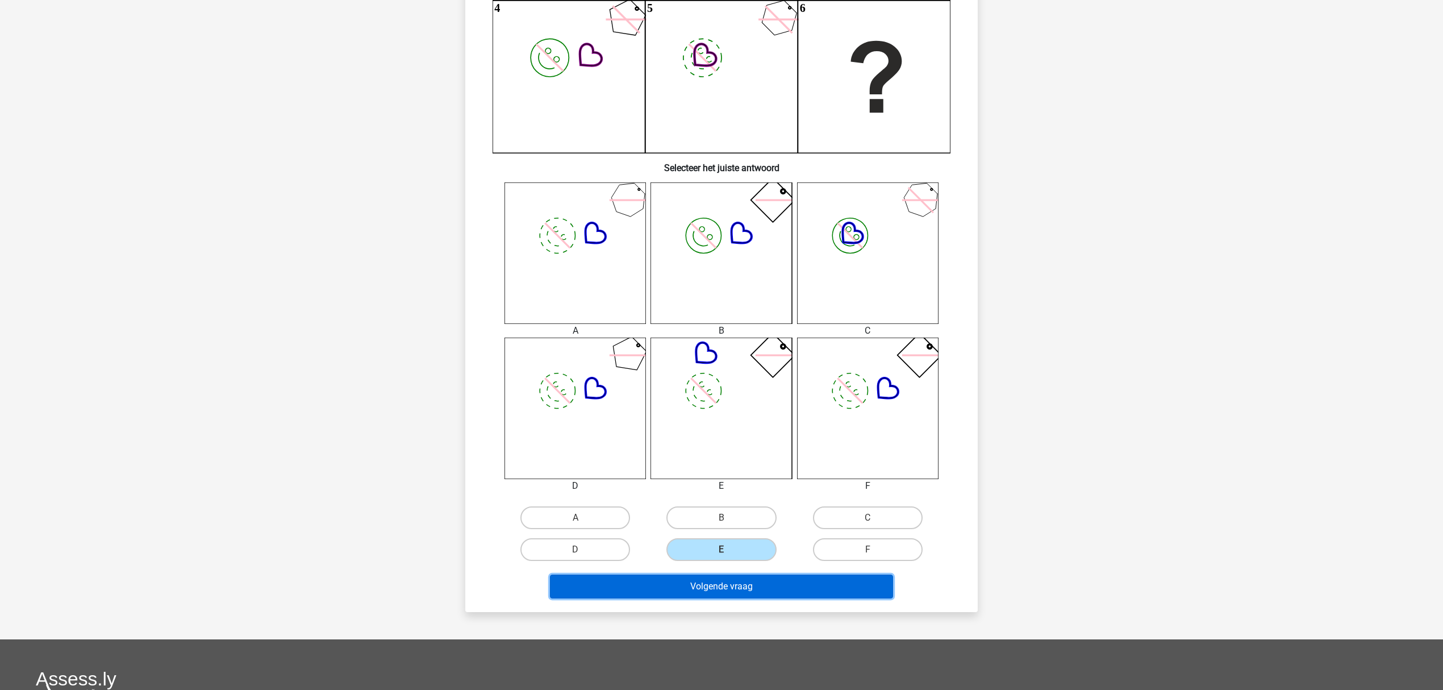
click at [754, 585] on button "Volgende vraag" at bounding box center [722, 586] width 344 height 24
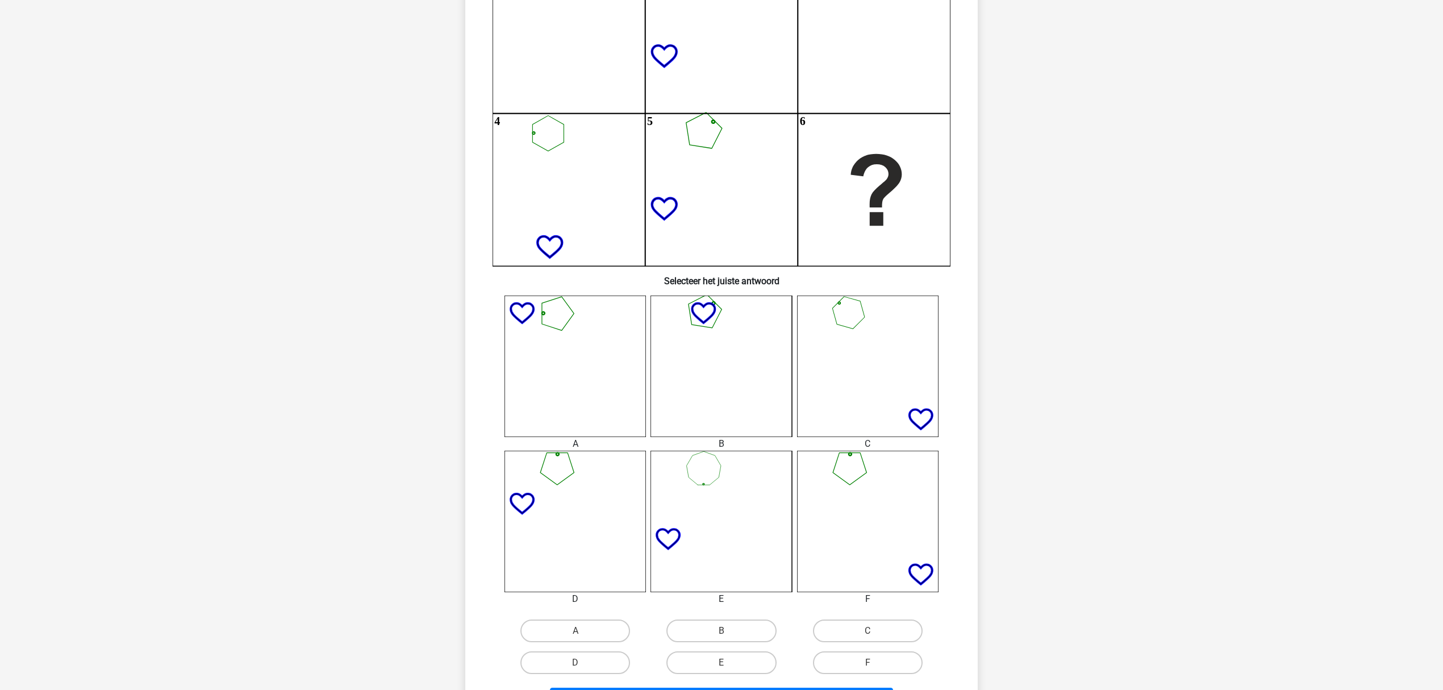
scroll to position [208, 0]
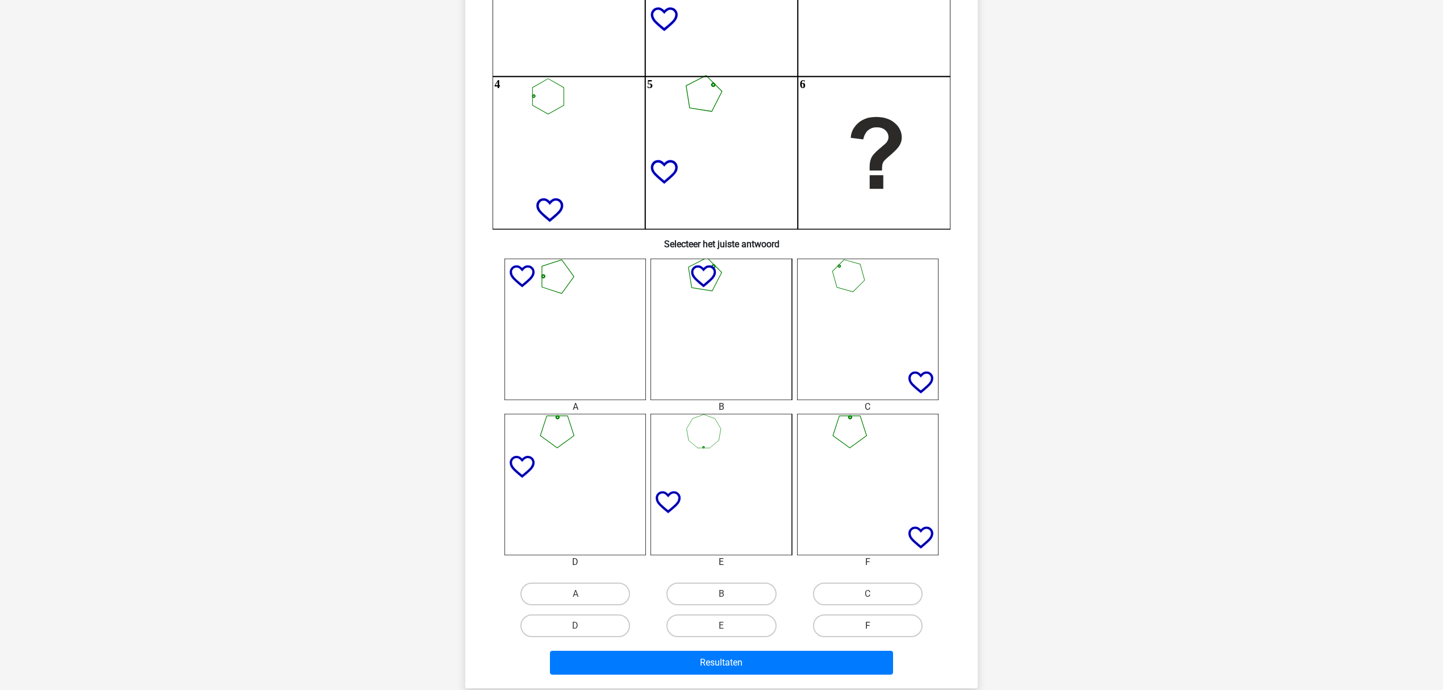
click at [886, 621] on label "F" at bounding box center [868, 625] width 110 height 23
click at [875, 625] on input "F" at bounding box center [870, 628] width 7 height 7
radio input "true"
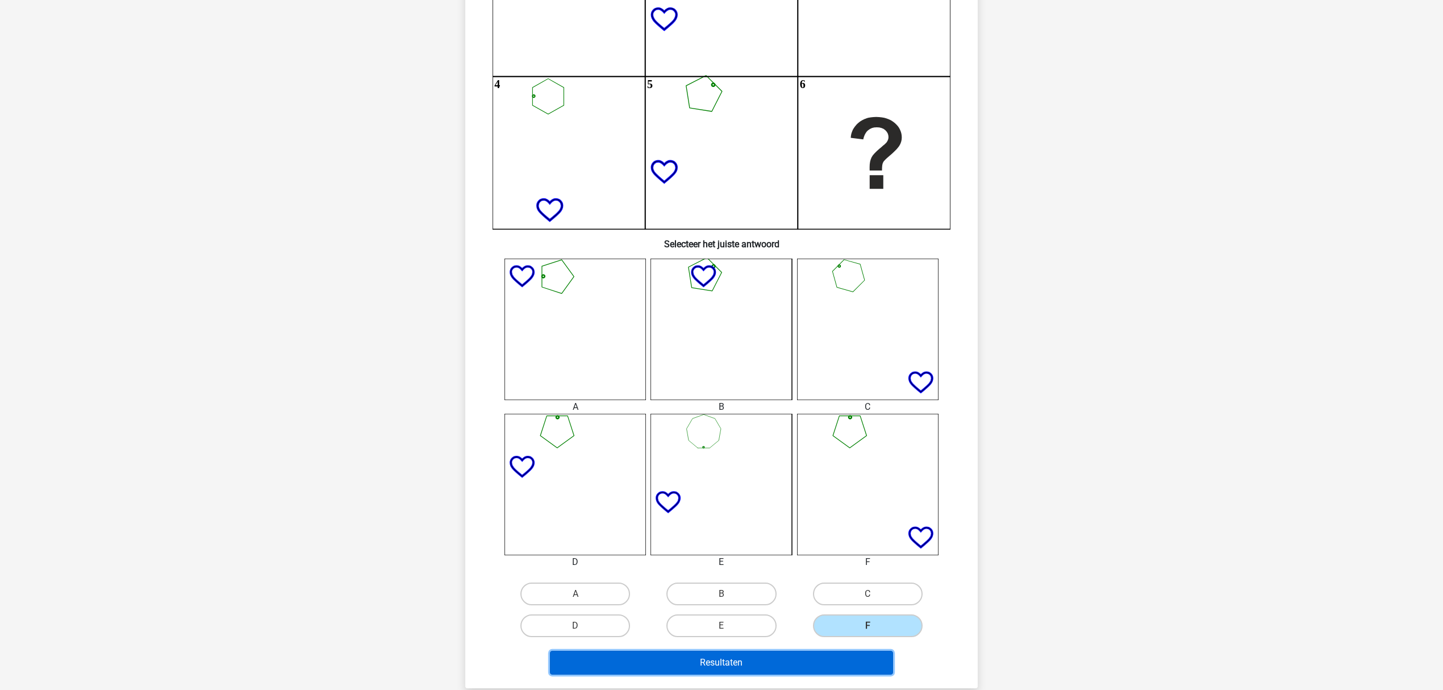
click at [825, 662] on button "Resultaten" at bounding box center [722, 662] width 344 height 24
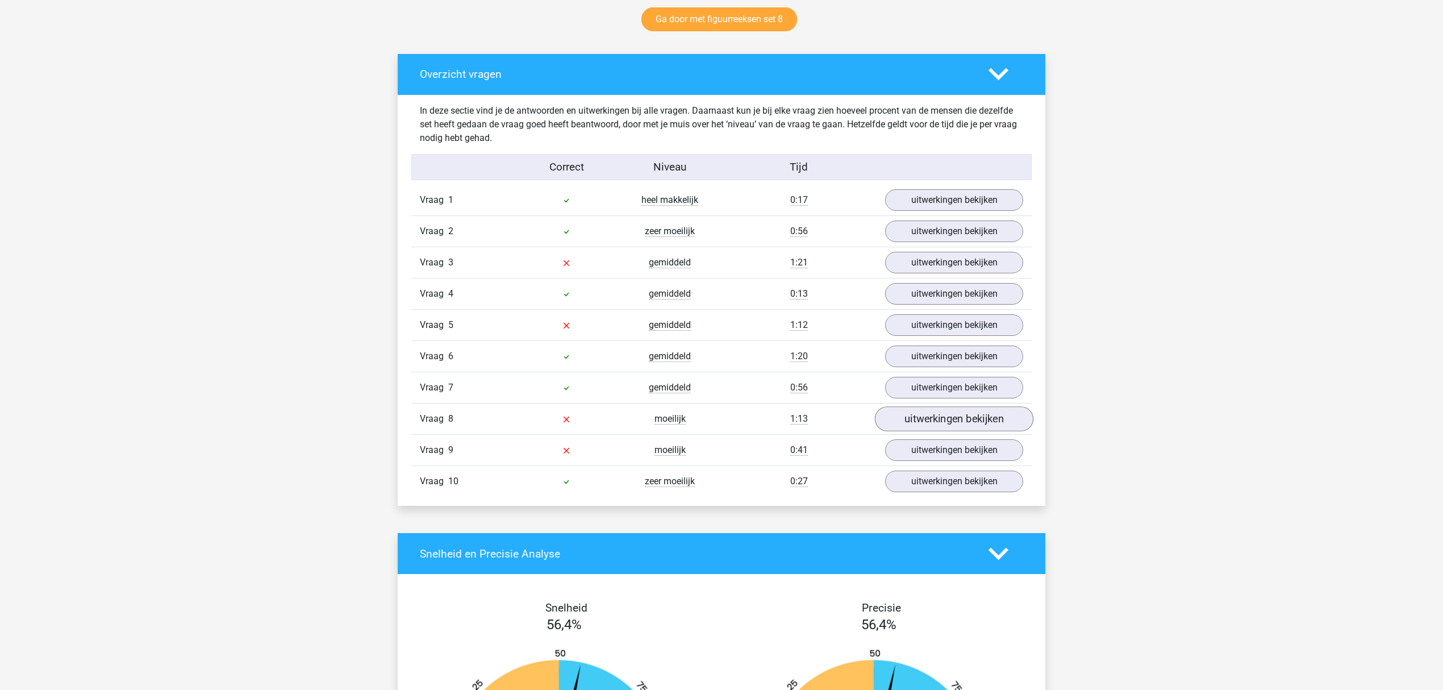
scroll to position [605, 0]
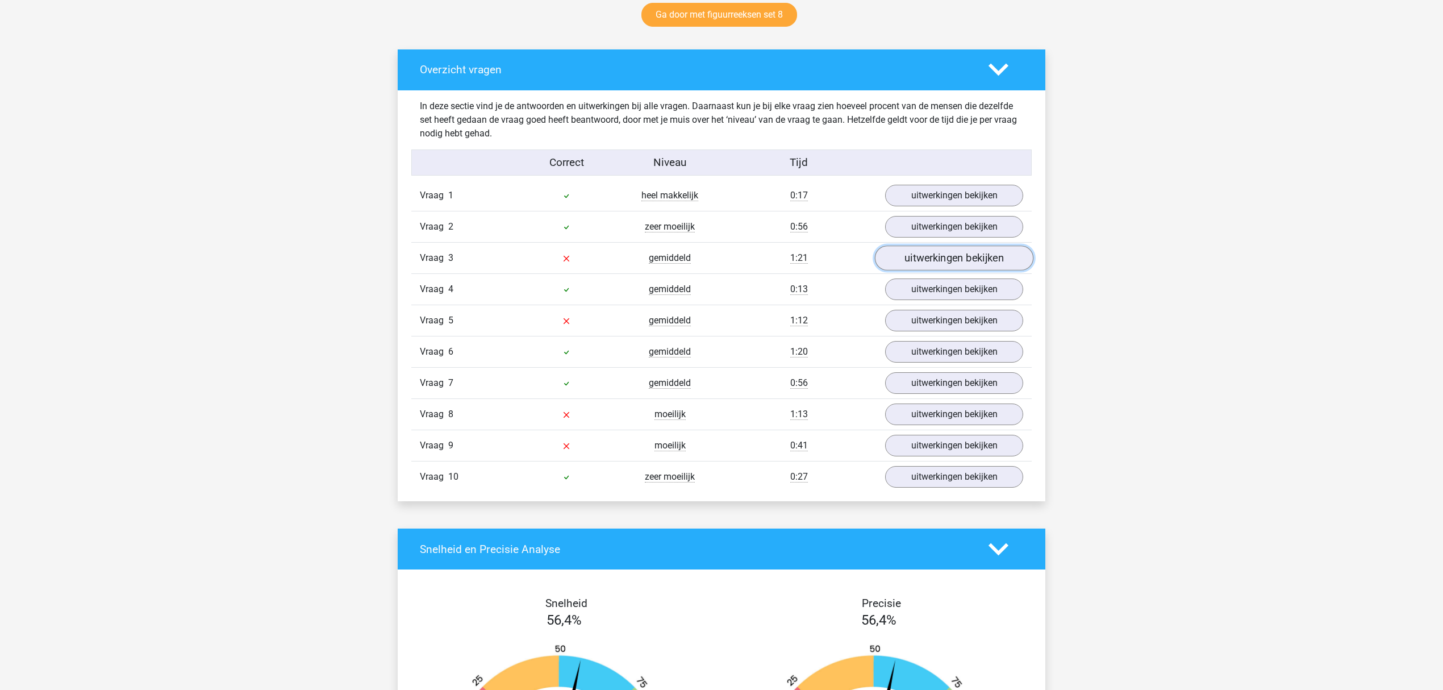
click at [945, 259] on link "uitwerkingen bekijken" at bounding box center [954, 257] width 158 height 25
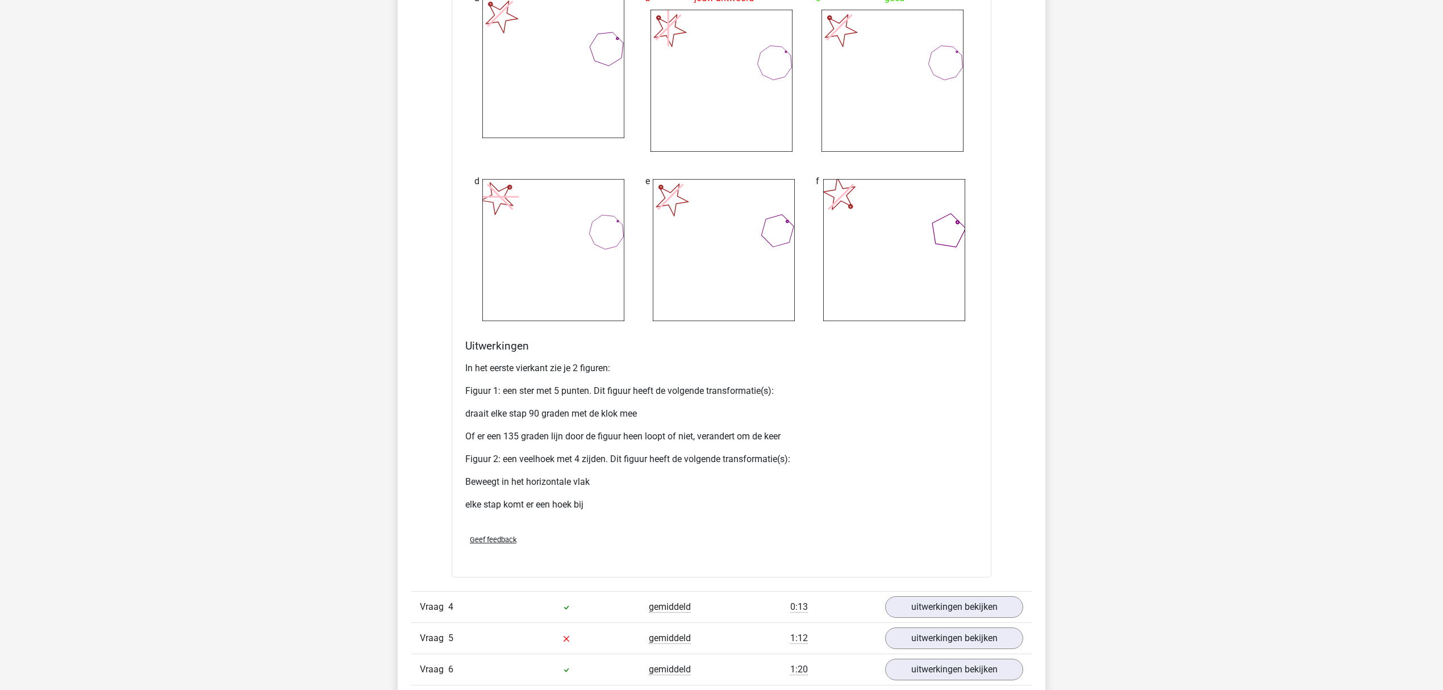
scroll to position [1514, 0]
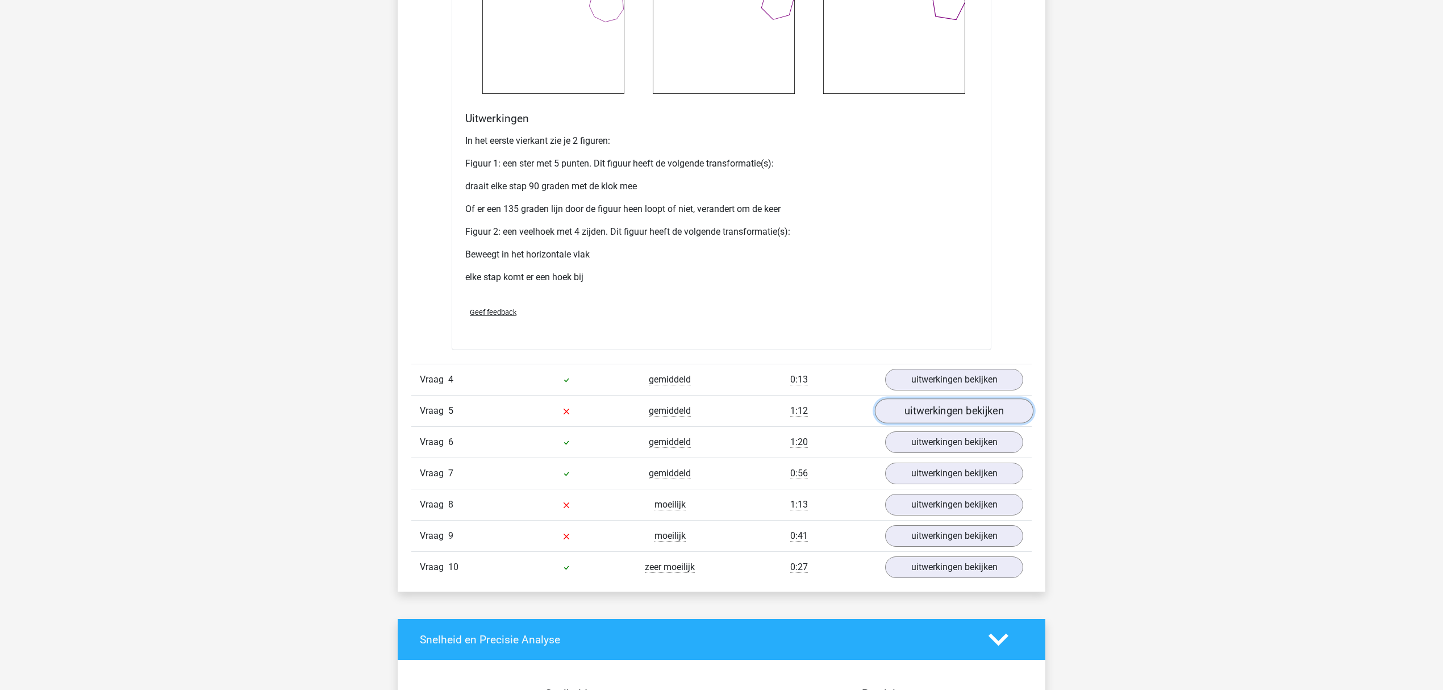
click at [941, 408] on link "uitwerkingen bekijken" at bounding box center [954, 410] width 158 height 25
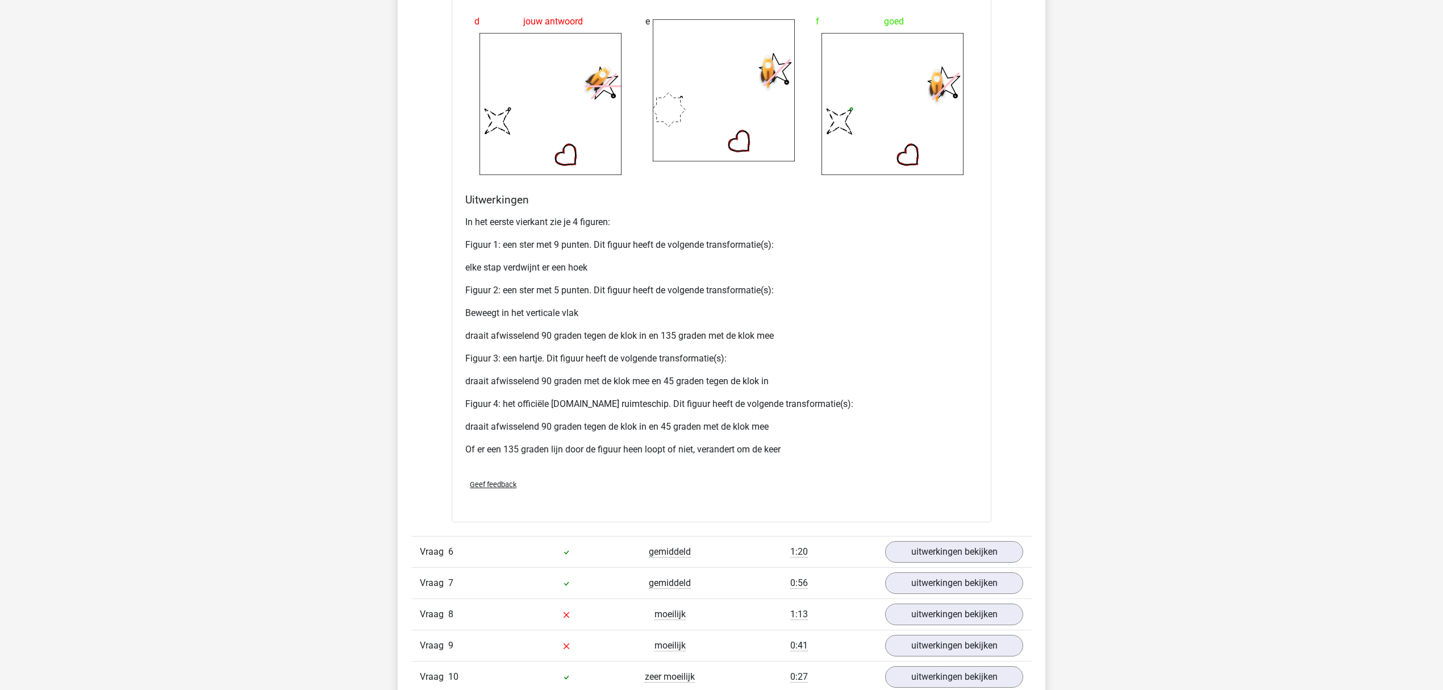
scroll to position [2650, 0]
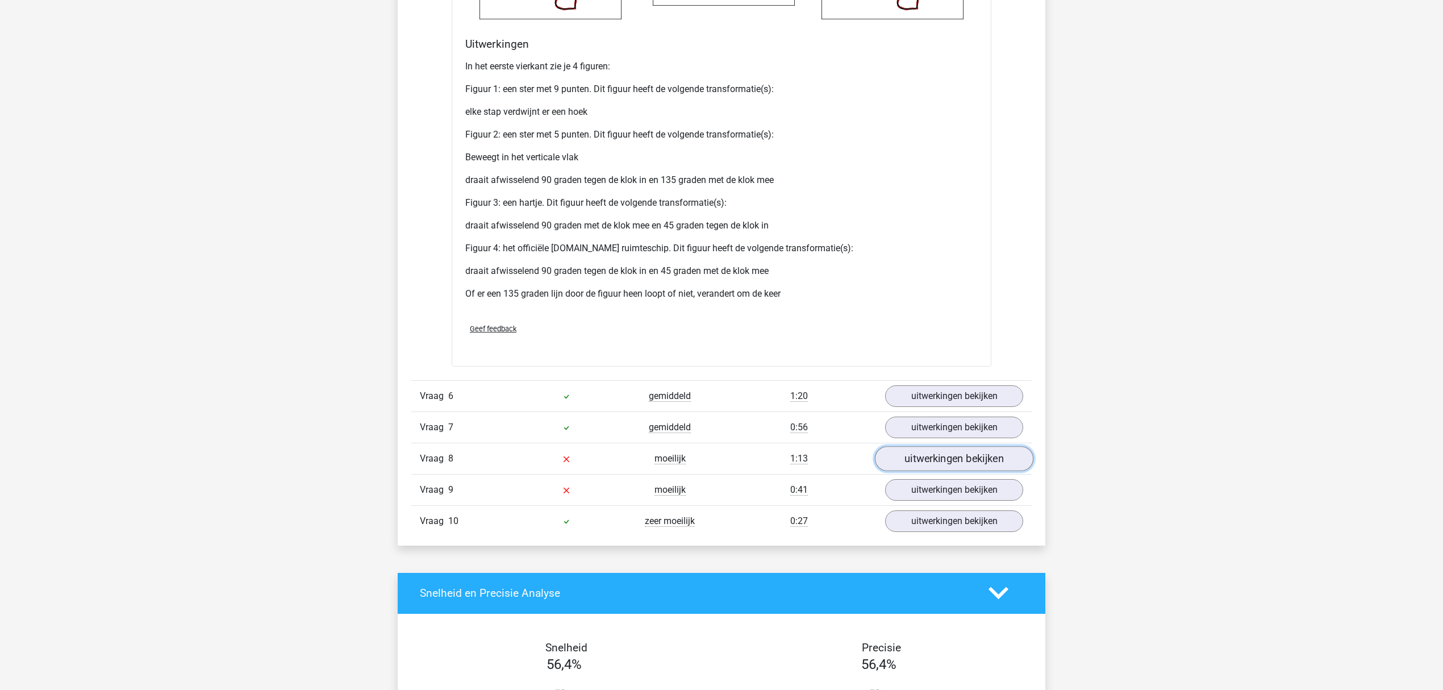
click at [937, 457] on link "uitwerkingen bekijken" at bounding box center [954, 458] width 158 height 25
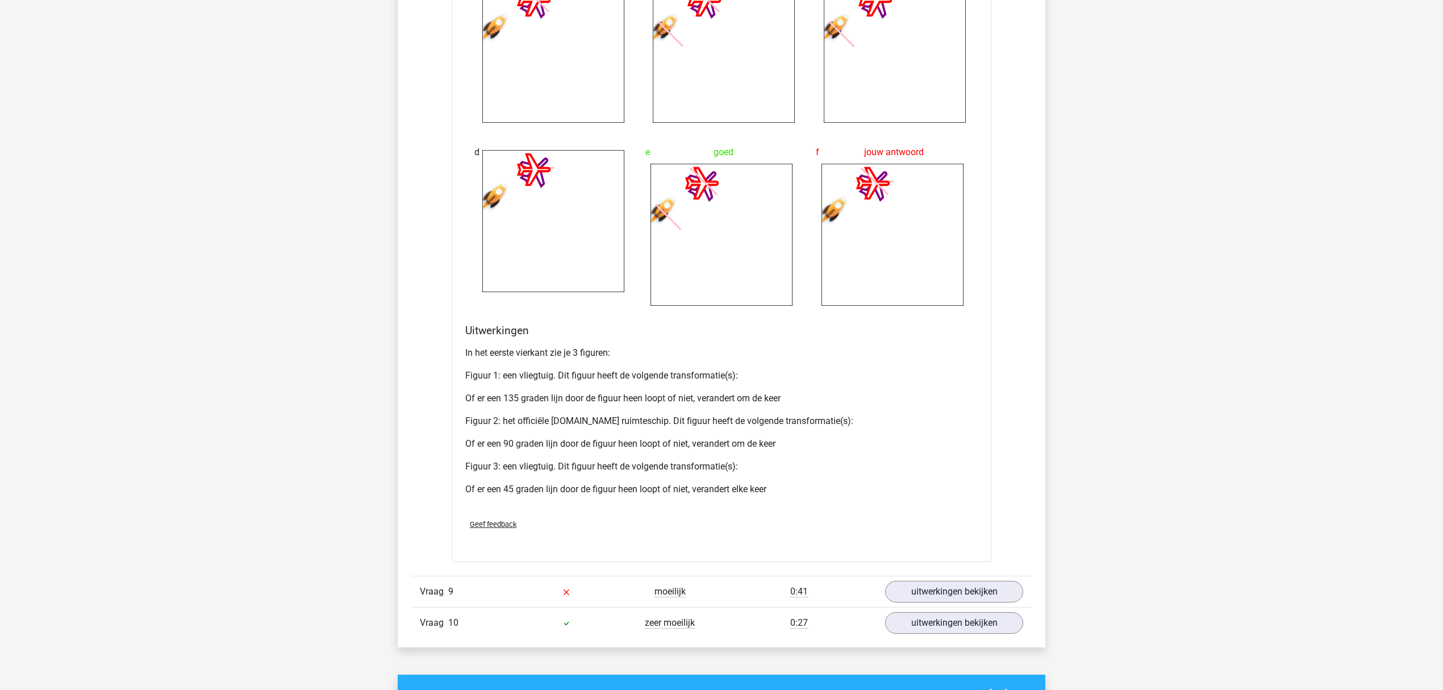
scroll to position [3635, 0]
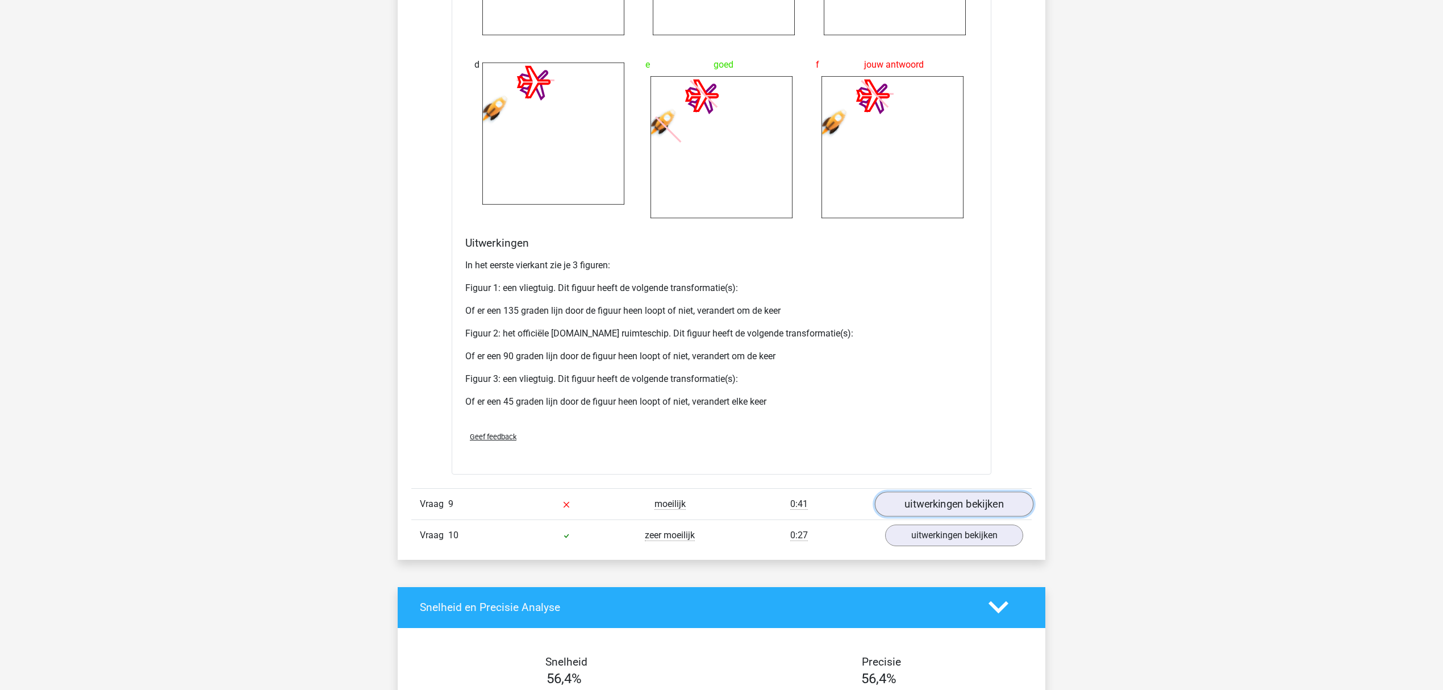
click at [980, 503] on link "uitwerkingen bekijken" at bounding box center [954, 503] width 158 height 25
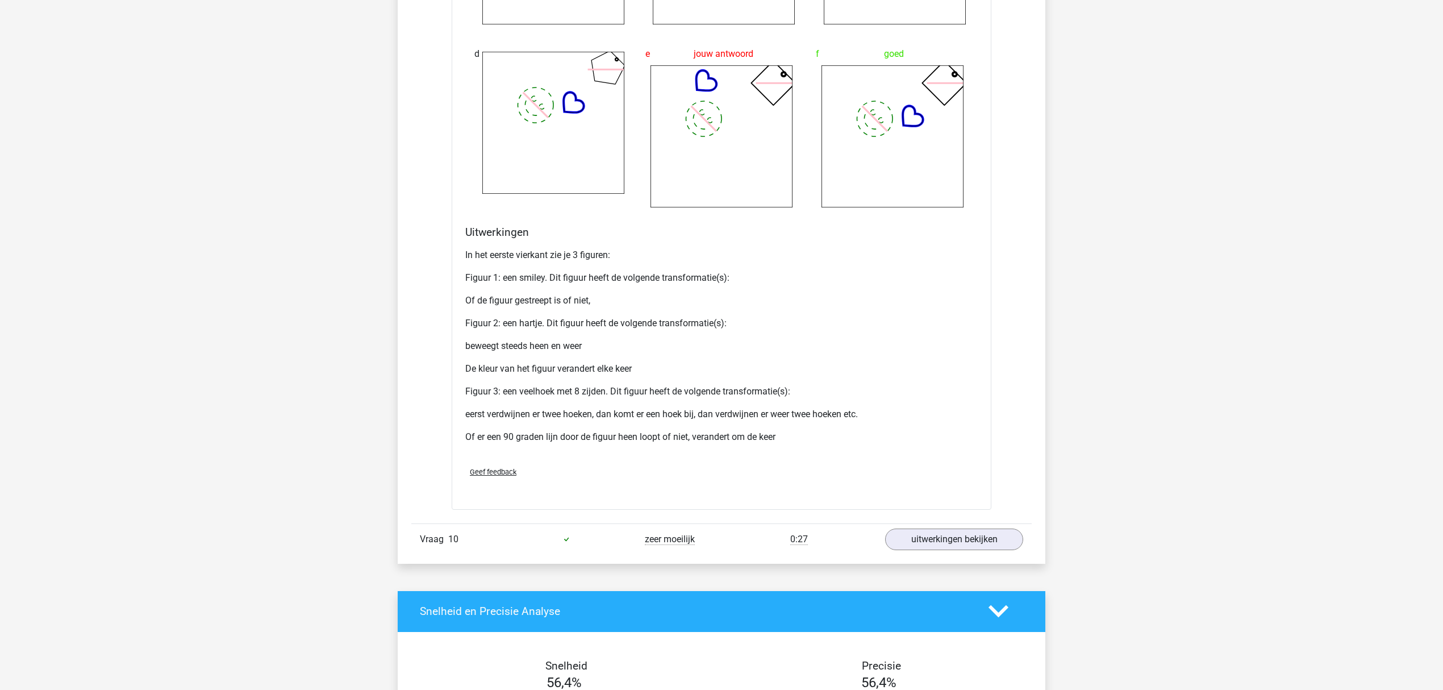
scroll to position [4771, 0]
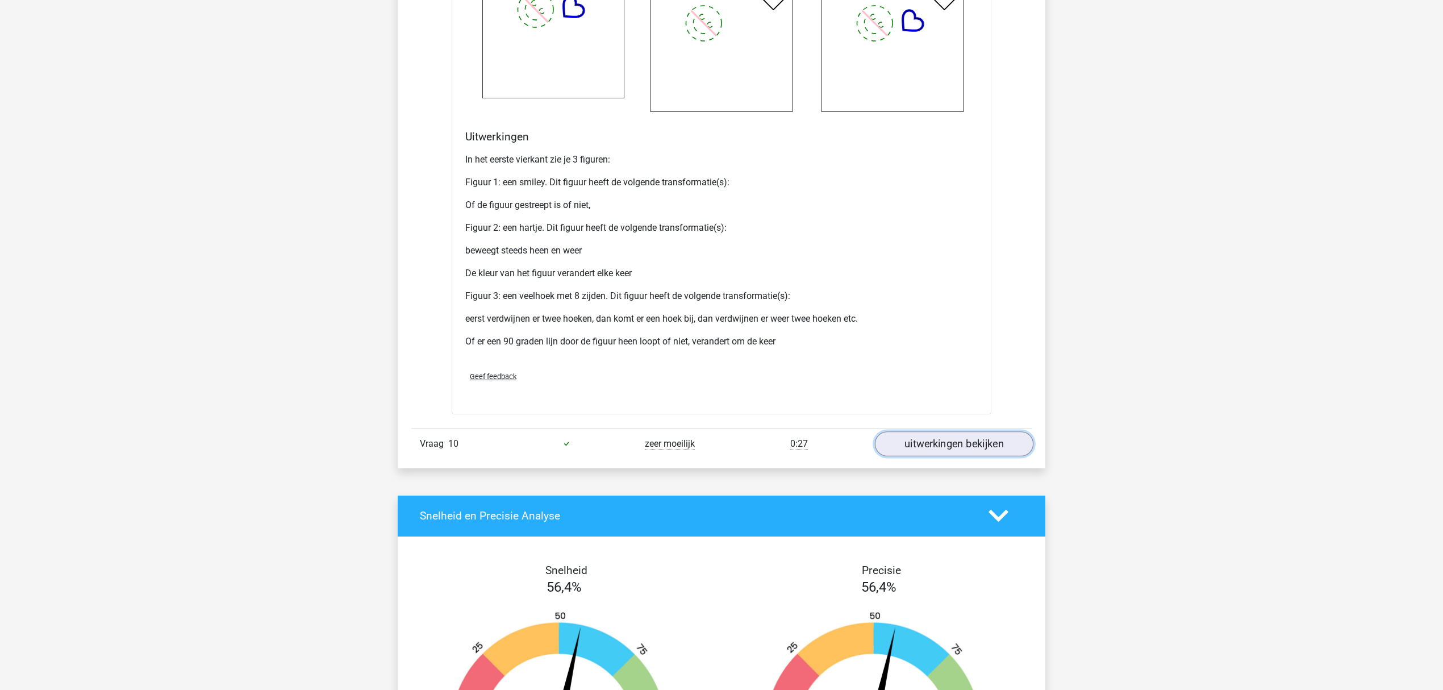
click at [991, 441] on link "uitwerkingen bekijken" at bounding box center [954, 443] width 158 height 25
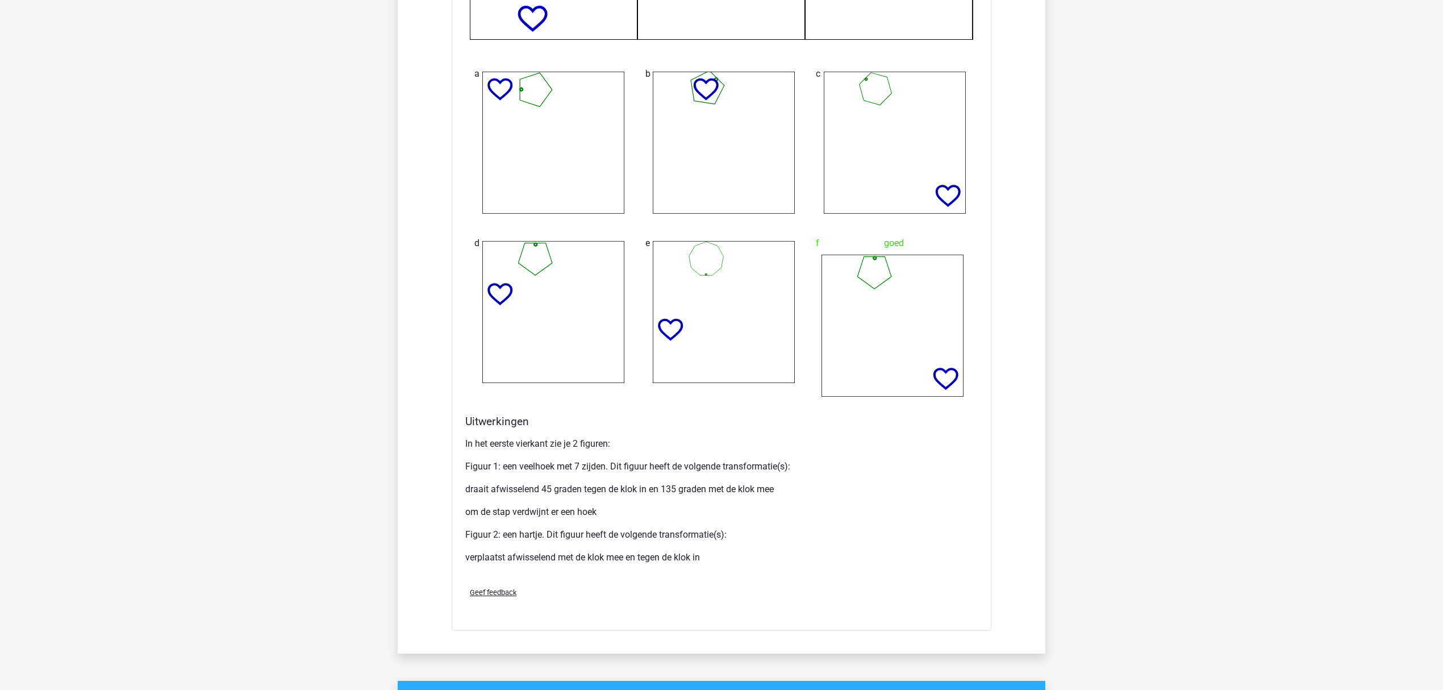
scroll to position [5604, 0]
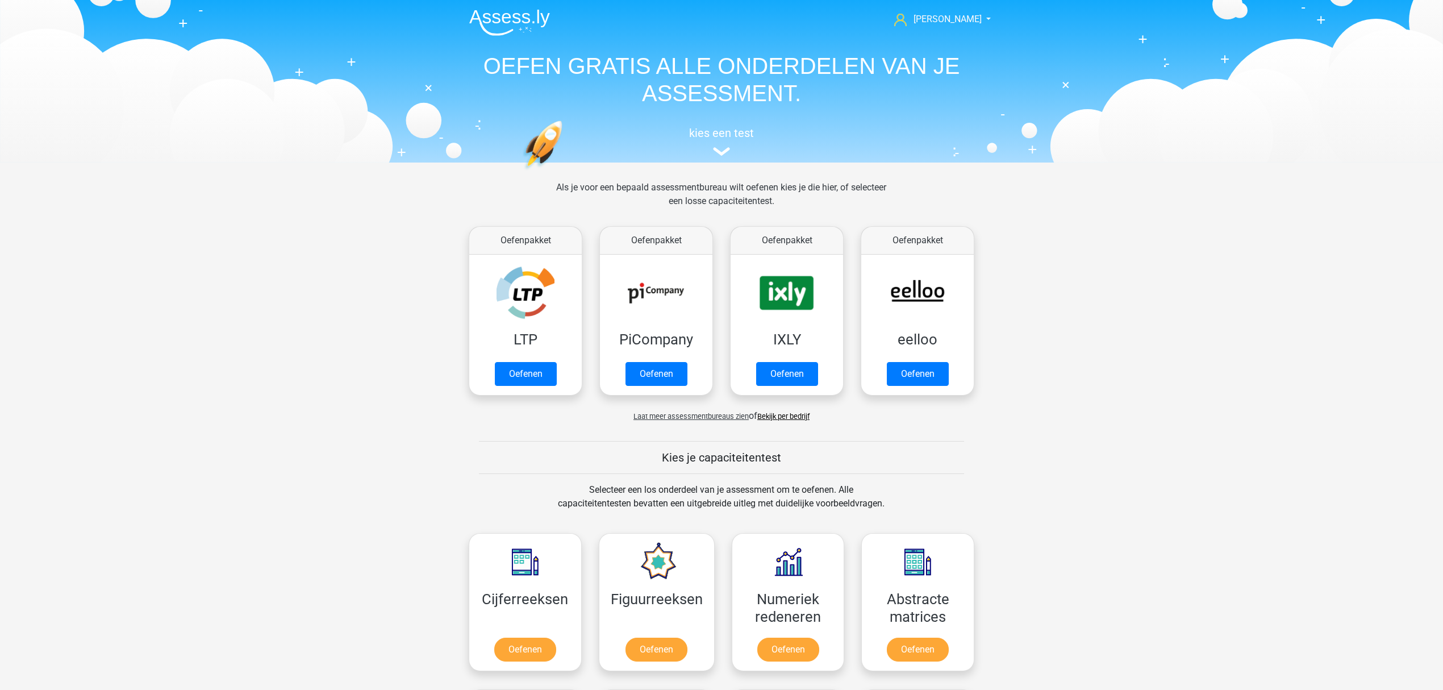
scroll to position [85, 0]
